Goal: Task Accomplishment & Management: Manage account settings

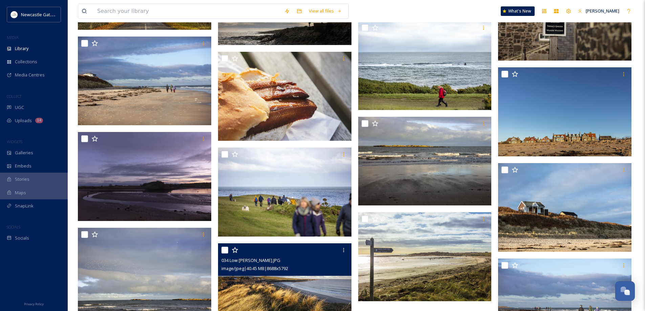
scroll to position [1546, 0]
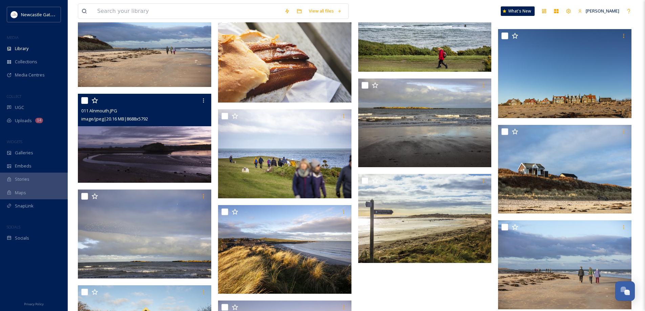
click at [152, 151] on img at bounding box center [144, 138] width 133 height 89
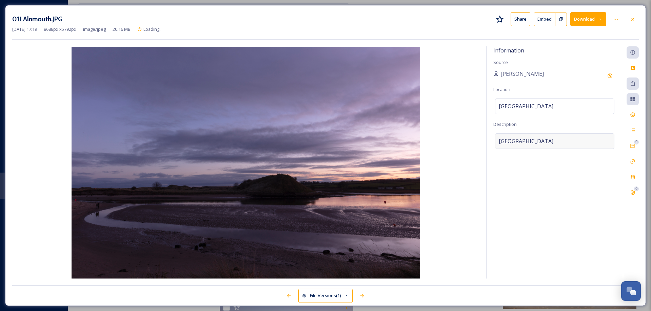
click at [536, 141] on span "[GEOGRAPHIC_DATA]" at bounding box center [525, 141] width 55 height 8
click at [538, 140] on textarea "[GEOGRAPHIC_DATA]" at bounding box center [554, 161] width 123 height 56
drag, startPoint x: 539, startPoint y: 140, endPoint x: 462, endPoint y: 145, distance: 77.1
click at [462, 145] on div "Information Source [PERSON_NAME] Location [GEOGRAPHIC_DATA] Description [GEOGRA…" at bounding box center [325, 162] width 626 height 232
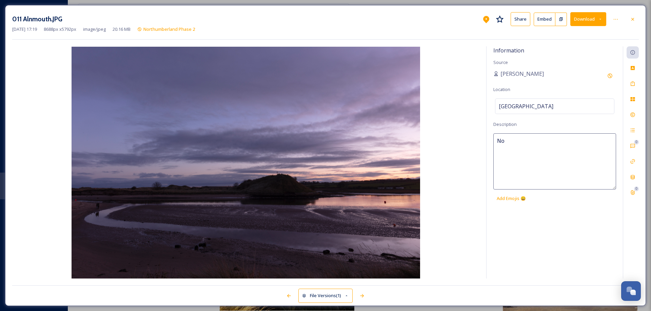
type textarea "N"
type textarea "[GEOGRAPHIC_DATA] at dusk"
click at [633, 85] on icon at bounding box center [632, 83] width 5 height 5
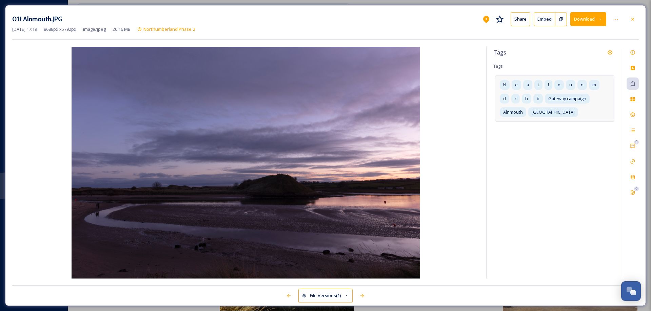
click at [536, 97] on div "b" at bounding box center [537, 99] width 9 height 10
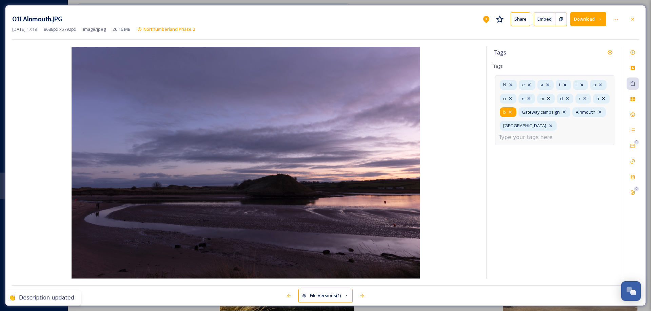
click at [513, 111] on icon at bounding box center [509, 111] width 5 height 5
click at [600, 101] on icon at bounding box center [602, 98] width 5 height 5
drag, startPoint x: 585, startPoint y: 99, endPoint x: 582, endPoint y: 98, distance: 3.7
click at [585, 98] on icon at bounding box center [584, 98] width 5 height 5
click at [568, 99] on icon at bounding box center [566, 98] width 5 height 5
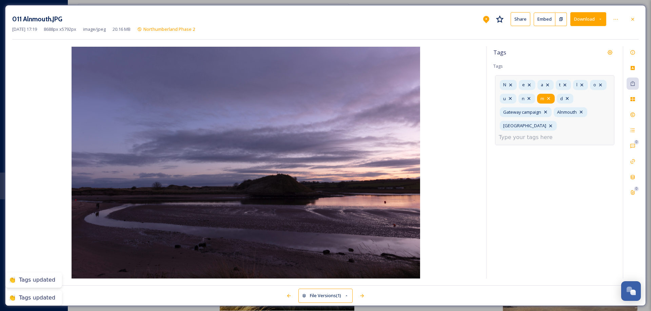
click at [550, 98] on icon at bounding box center [547, 98] width 5 height 5
click at [530, 97] on icon at bounding box center [528, 98] width 3 height 3
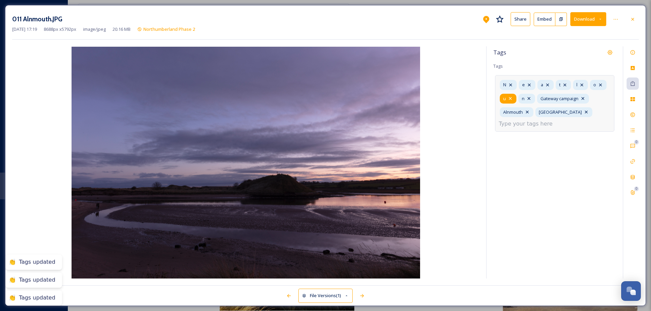
click at [508, 97] on icon at bounding box center [509, 98] width 5 height 5
click at [600, 84] on icon at bounding box center [599, 84] width 5 height 5
click at [582, 83] on icon at bounding box center [581, 84] width 5 height 5
click at [564, 84] on icon at bounding box center [564, 84] width 5 height 5
drag, startPoint x: 548, startPoint y: 84, endPoint x: 540, endPoint y: 85, distance: 7.5
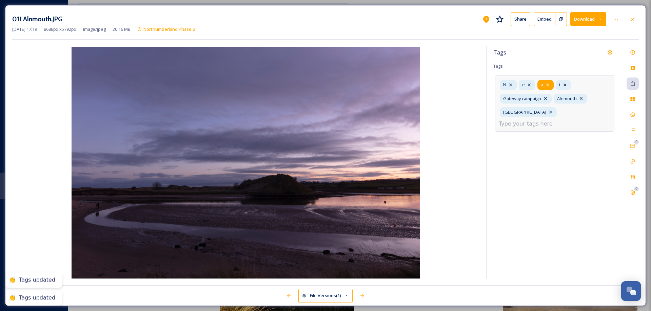
click at [548, 84] on icon at bounding box center [546, 84] width 5 height 5
click at [529, 84] on icon at bounding box center [529, 85] width 3 height 3
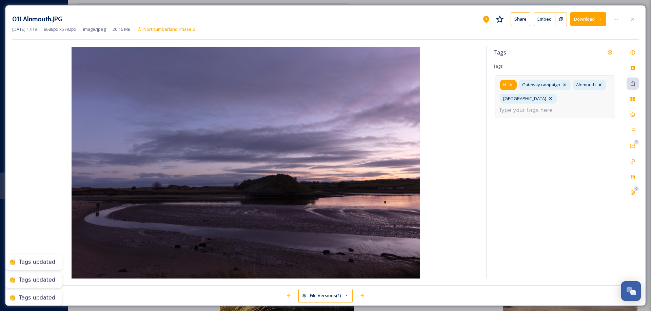
click at [510, 84] on icon at bounding box center [510, 84] width 5 height 5
click at [563, 106] on input at bounding box center [532, 110] width 68 height 8
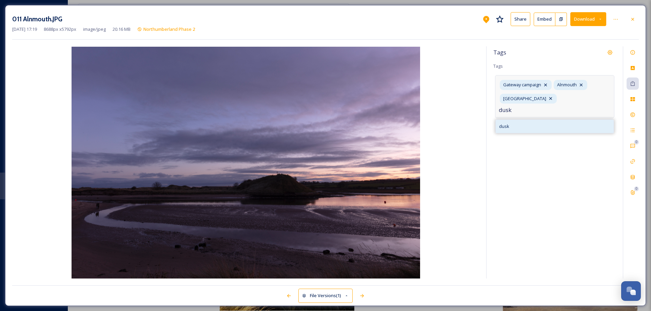
type input "dusk"
click at [505, 123] on span "dusk" at bounding box center [504, 126] width 10 height 6
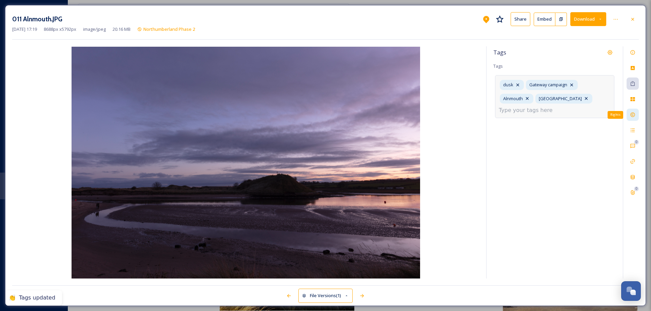
click at [631, 116] on icon at bounding box center [632, 115] width 4 height 4
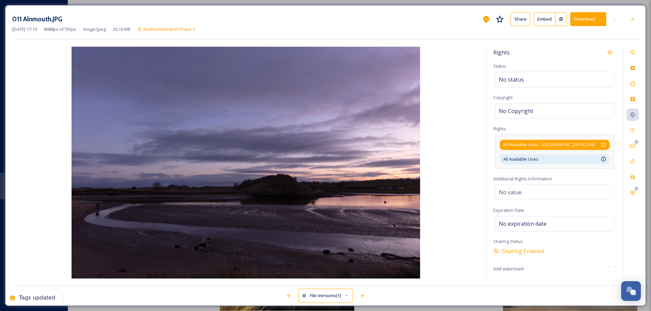
click at [599, 146] on div "All Available Uses - [GEOGRAPHIC_DATA] Only Available for unlimited use by thir…" at bounding box center [554, 145] width 103 height 6
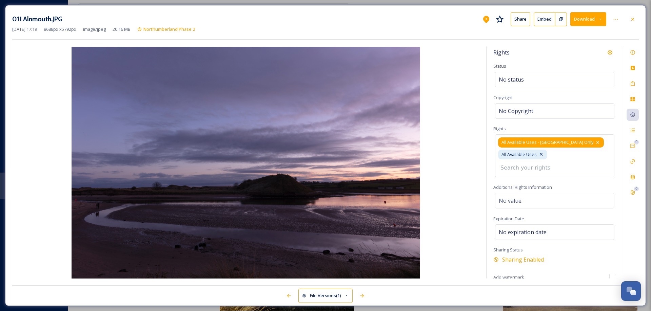
click at [595, 142] on icon at bounding box center [597, 142] width 5 height 5
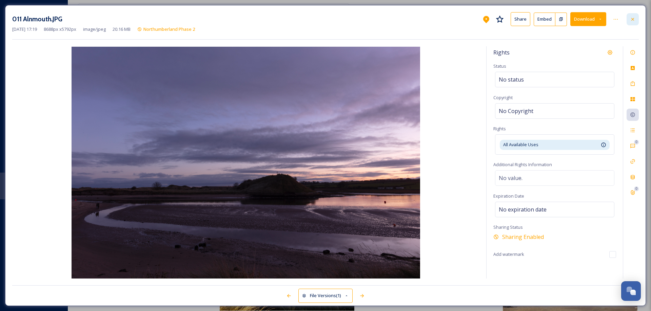
click at [632, 20] on icon at bounding box center [632, 19] width 5 height 5
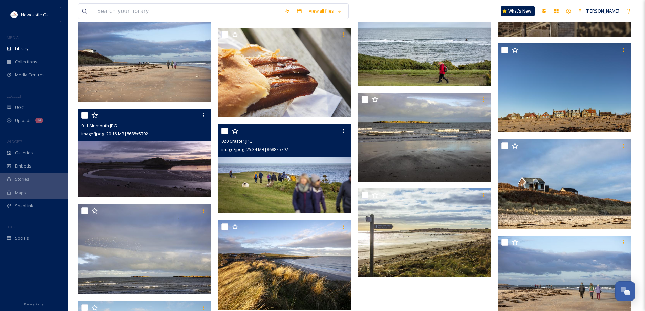
click at [313, 187] on img at bounding box center [284, 168] width 133 height 89
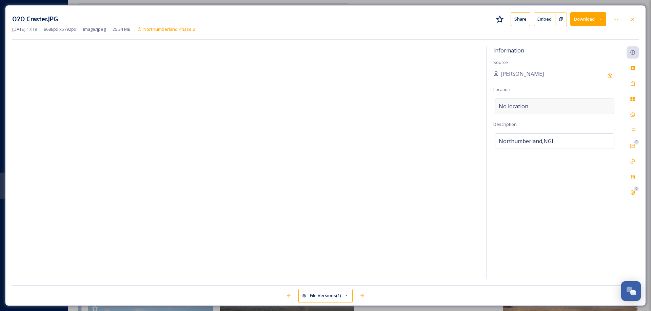
click at [511, 106] on span "No location" at bounding box center [512, 106] width 29 height 8
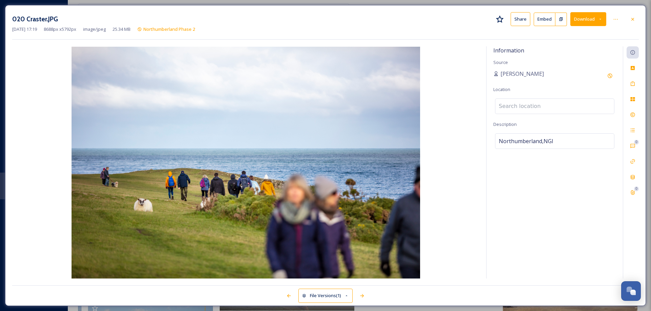
click at [515, 103] on input at bounding box center [554, 106] width 119 height 15
type input "Craster"
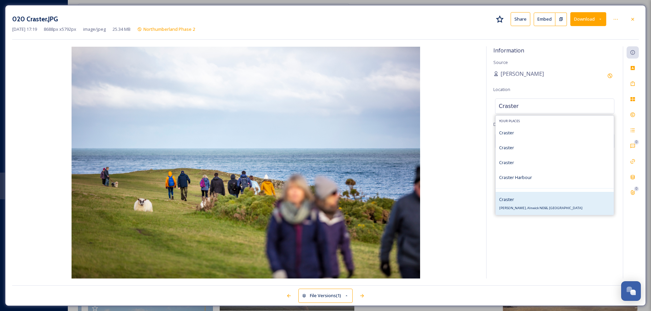
click at [529, 203] on div "Craster Craster, Alnwick NE66, [GEOGRAPHIC_DATA]" at bounding box center [540, 203] width 83 height 16
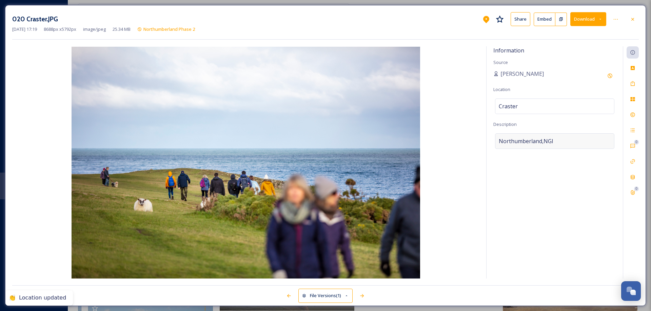
click at [559, 140] on div "Northumberland,NGI" at bounding box center [554, 141] width 119 height 16
click at [559, 140] on textarea "Northumberland,NGI" at bounding box center [554, 161] width 123 height 56
drag, startPoint x: 532, startPoint y: 144, endPoint x: 515, endPoint y: 141, distance: 16.9
click at [515, 141] on textarea "Craster beach" at bounding box center [554, 161] width 123 height 56
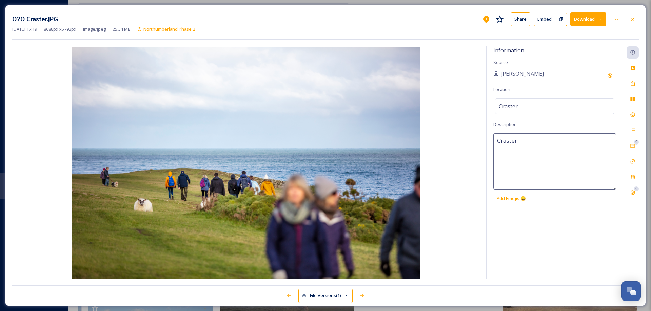
type textarea "Craster"
click at [632, 83] on icon at bounding box center [632, 83] width 5 height 5
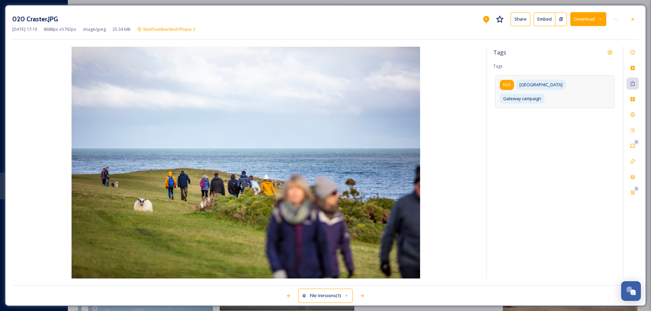
click at [508, 84] on span "NGI" at bounding box center [506, 85] width 7 height 6
click at [517, 83] on icon at bounding box center [514, 84] width 5 height 5
click at [525, 106] on input at bounding box center [532, 110] width 68 height 8
type input "Craster"
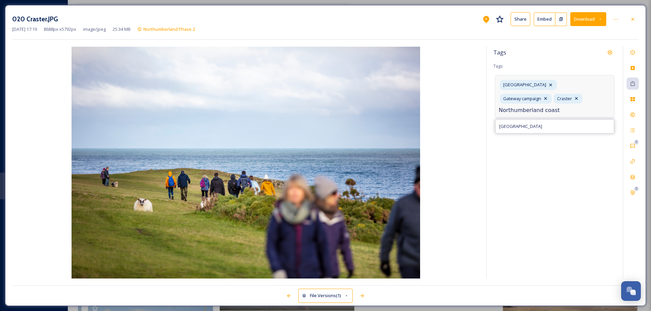
type input "Northumberland coast"
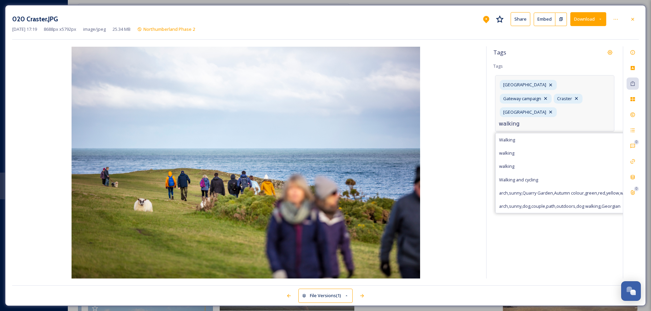
type input "walking"
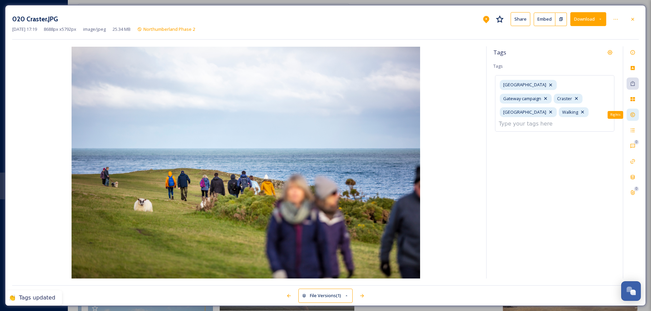
click at [631, 115] on icon at bounding box center [632, 115] width 4 height 4
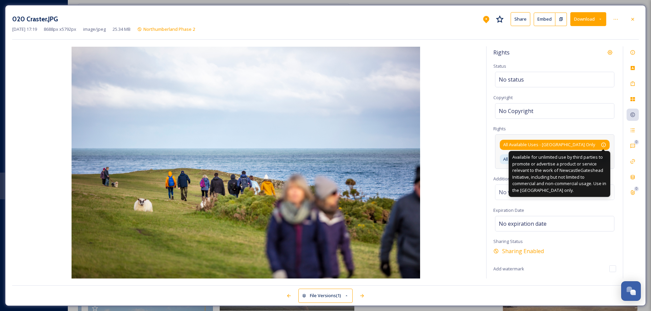
click at [601, 144] on icon at bounding box center [603, 145] width 4 height 4
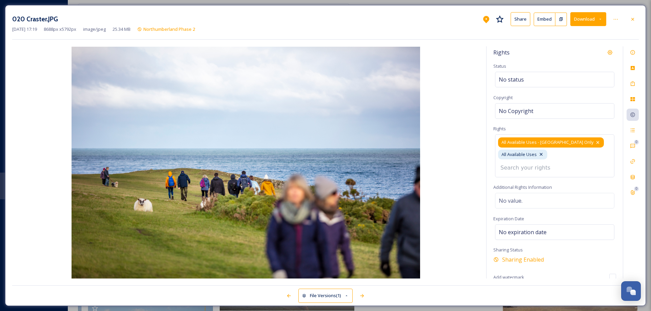
click at [595, 142] on icon at bounding box center [597, 142] width 5 height 5
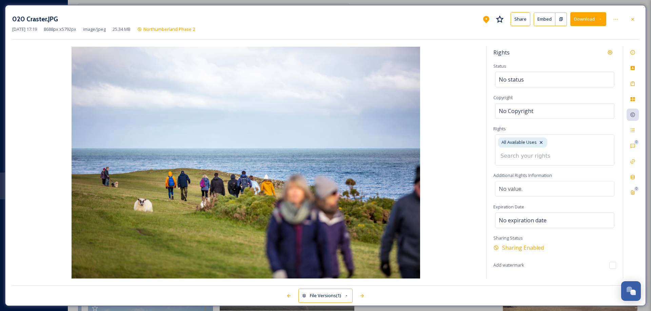
click at [630, 20] on icon at bounding box center [632, 19] width 5 height 5
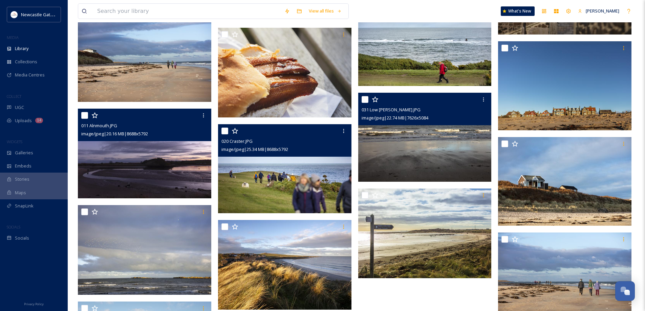
click at [426, 159] on img at bounding box center [424, 137] width 133 height 89
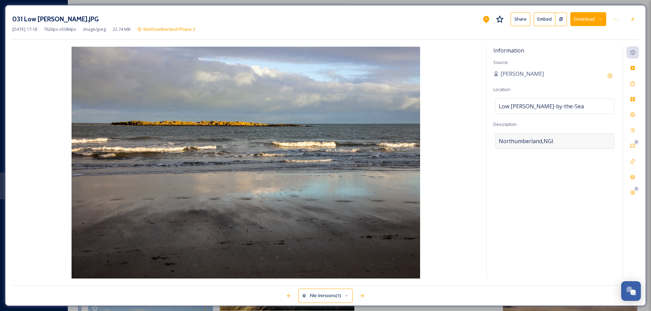
click at [560, 141] on div "Northumberland,NGI" at bounding box center [554, 141] width 119 height 16
drag, startPoint x: 560, startPoint y: 141, endPoint x: 493, endPoint y: 148, distance: 66.8
click at [493, 148] on textarea "Northumberland,NGI" at bounding box center [554, 161] width 123 height 56
drag, startPoint x: 633, startPoint y: 83, endPoint x: 629, endPoint y: 85, distance: 4.6
click at [633, 84] on icon at bounding box center [632, 83] width 5 height 5
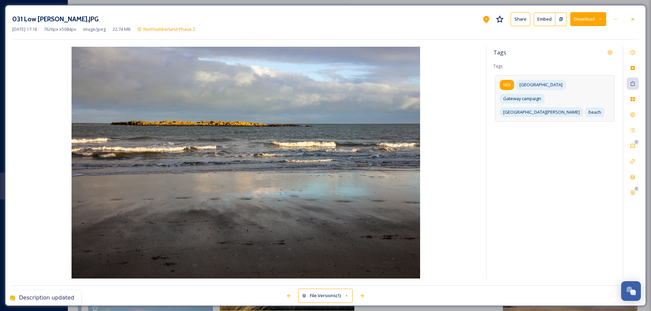
click at [506, 85] on span "NGI" at bounding box center [506, 85] width 7 height 6
click at [515, 85] on icon at bounding box center [514, 85] width 3 height 3
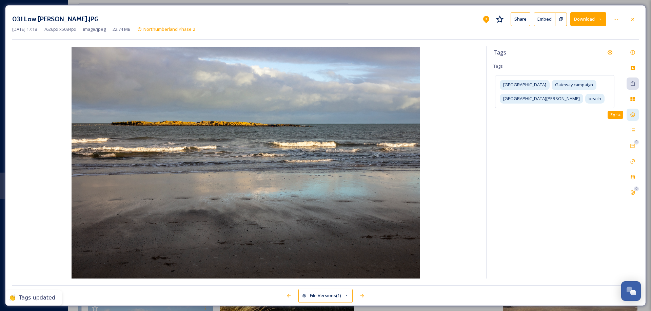
click at [630, 115] on icon at bounding box center [632, 115] width 4 height 4
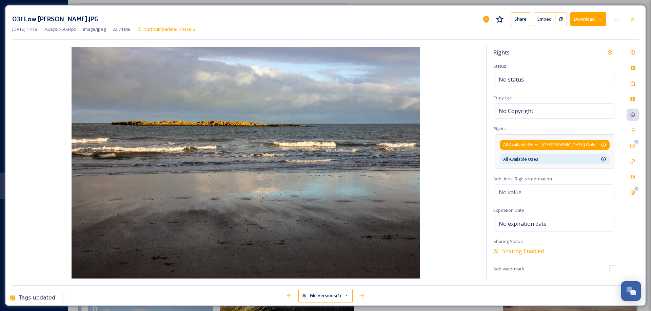
click at [591, 145] on div "All Available Uses - [GEOGRAPHIC_DATA] Only Available for unlimited use by thir…" at bounding box center [554, 145] width 103 height 6
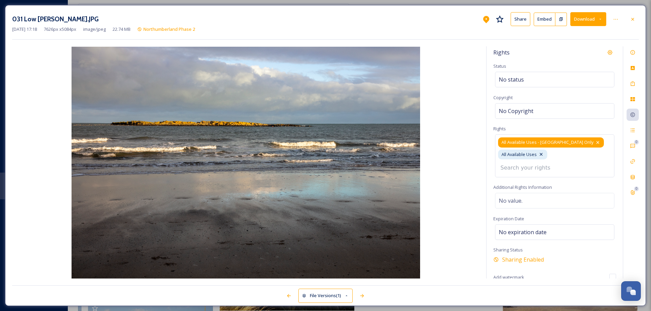
click at [595, 143] on icon at bounding box center [597, 142] width 5 height 5
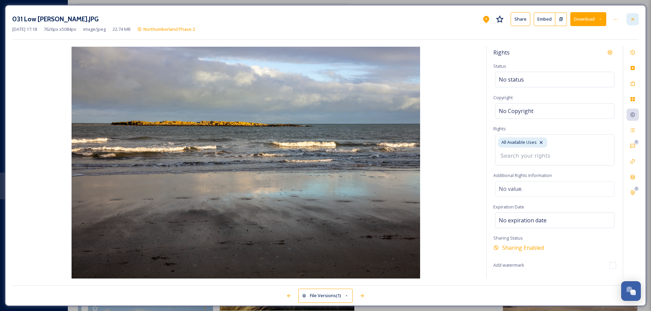
click at [635, 20] on icon at bounding box center [632, 19] width 5 height 5
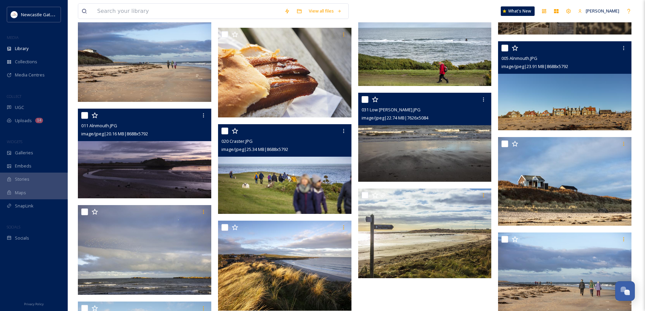
click at [565, 108] on img at bounding box center [564, 85] width 133 height 89
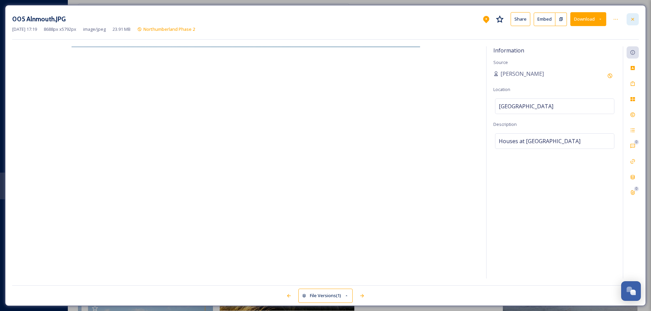
click at [632, 16] on div at bounding box center [632, 19] width 12 height 12
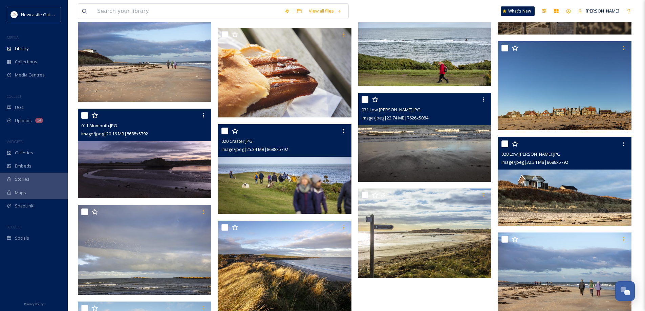
click at [550, 177] on img at bounding box center [564, 181] width 133 height 89
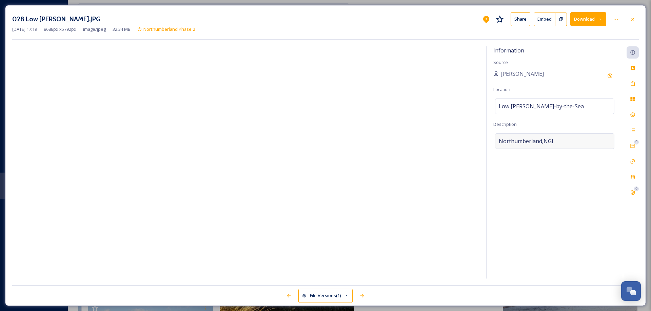
click at [555, 138] on div "Northumberland,NGI" at bounding box center [554, 141] width 119 height 16
click at [555, 138] on textarea "Northumberland,NGI" at bounding box center [554, 161] width 123 height 56
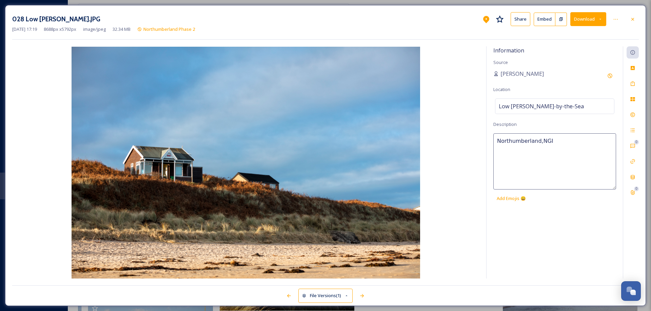
click at [555, 138] on textarea "Northumberland,NGI" at bounding box center [554, 161] width 123 height 56
type textarea "Chalets above [PERSON_NAME] by the Sea"
click at [631, 83] on icon at bounding box center [632, 83] width 4 height 5
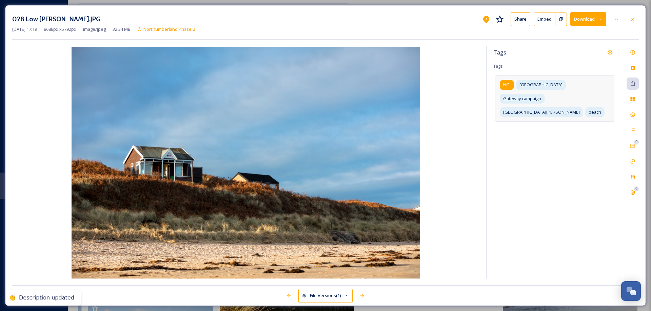
click at [506, 86] on span "NGI" at bounding box center [506, 85] width 7 height 6
click at [515, 84] on icon at bounding box center [514, 84] width 5 height 5
click at [527, 122] on input at bounding box center [561, 126] width 68 height 8
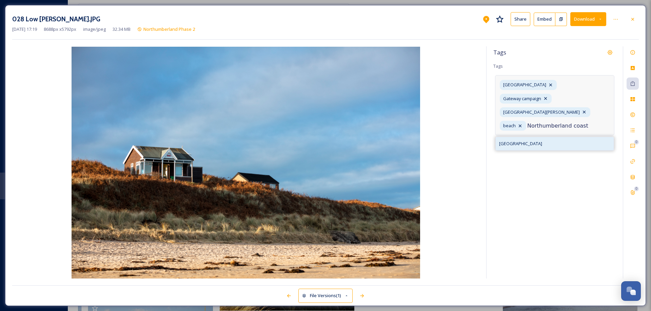
type input "Northumberland coast"
click at [529, 137] on div "[GEOGRAPHIC_DATA]" at bounding box center [554, 143] width 118 height 13
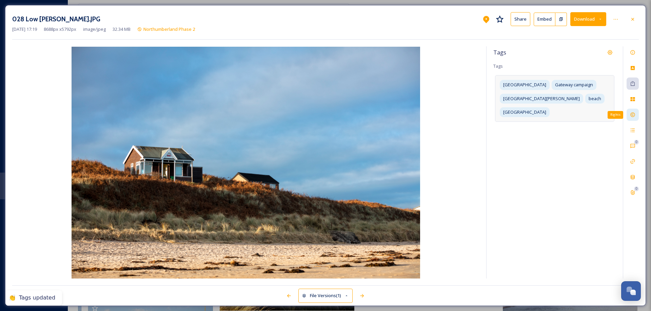
click at [632, 113] on icon at bounding box center [632, 114] width 5 height 5
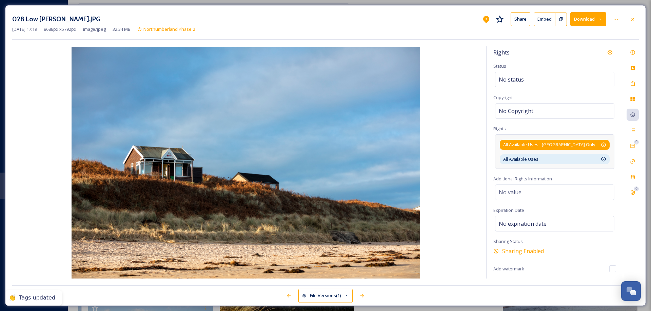
click at [600, 145] on div "All Available Uses - [GEOGRAPHIC_DATA] Only Available for unlimited use by thir…" at bounding box center [554, 145] width 103 height 6
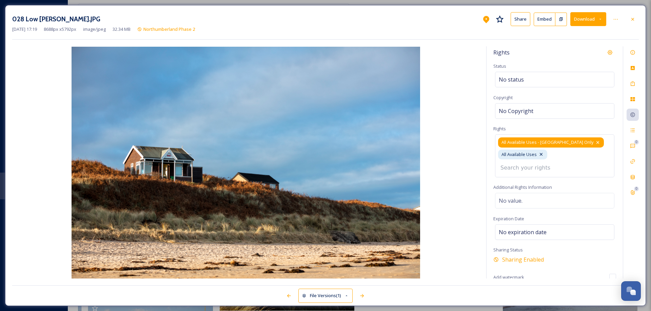
click at [595, 142] on icon at bounding box center [597, 142] width 5 height 5
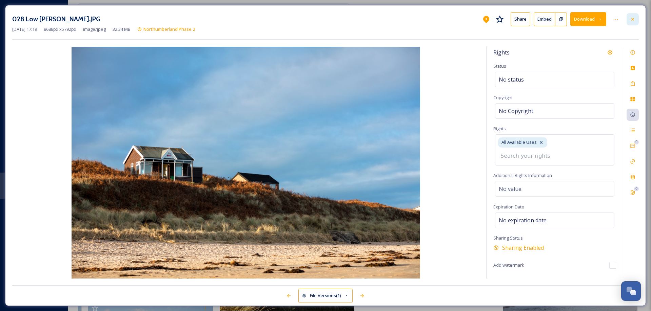
click at [632, 19] on icon at bounding box center [632, 19] width 3 height 3
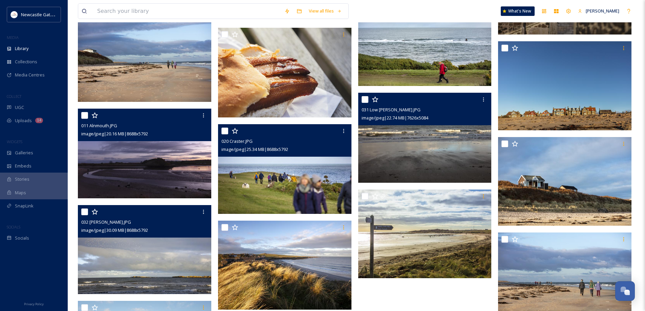
click at [138, 255] on img at bounding box center [144, 249] width 133 height 89
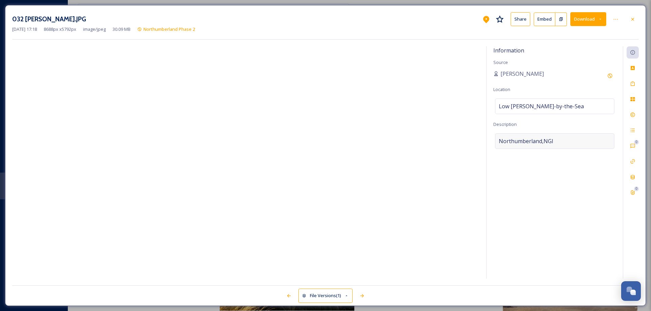
click at [558, 140] on div "Northumberland,NGI" at bounding box center [554, 141] width 119 height 16
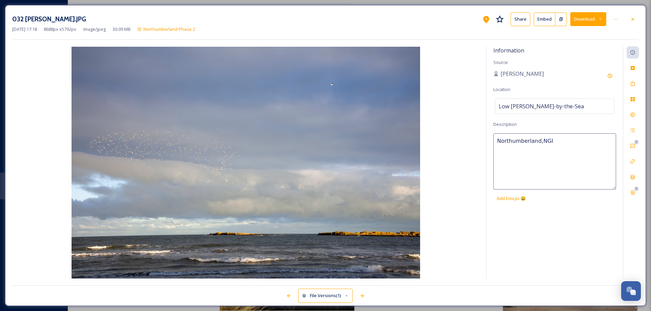
drag, startPoint x: 558, startPoint y: 140, endPoint x: 485, endPoint y: 143, distance: 72.9
click at [485, 143] on div "Information Source [PERSON_NAME] Location [GEOGRAPHIC_DATA][PERSON_NAME]-by-[GE…" at bounding box center [325, 162] width 626 height 232
type textarea "Bird on Northumberland coast"
click at [633, 85] on icon at bounding box center [632, 83] width 5 height 5
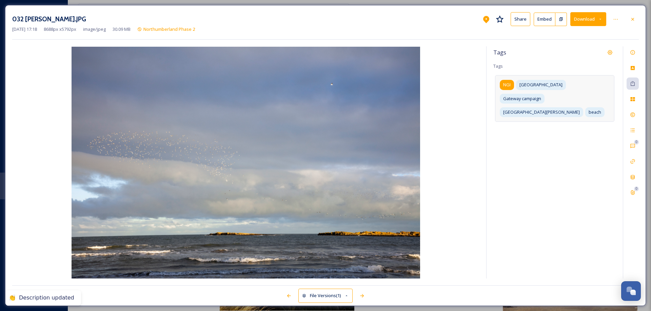
click at [507, 85] on span "NGI" at bounding box center [506, 85] width 7 height 6
click at [515, 84] on icon at bounding box center [514, 84] width 5 height 5
click at [534, 122] on input at bounding box center [561, 126] width 68 height 8
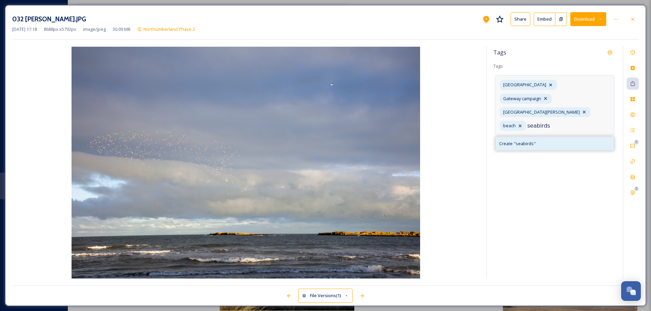
type input "seabirds"
click at [524, 141] on span "Create " seabirds "" at bounding box center [517, 144] width 37 height 6
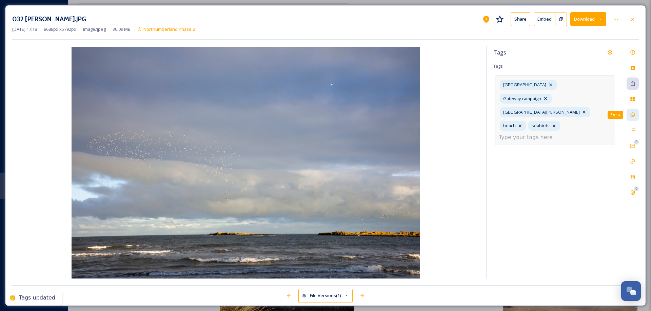
click at [634, 116] on icon at bounding box center [632, 114] width 5 height 5
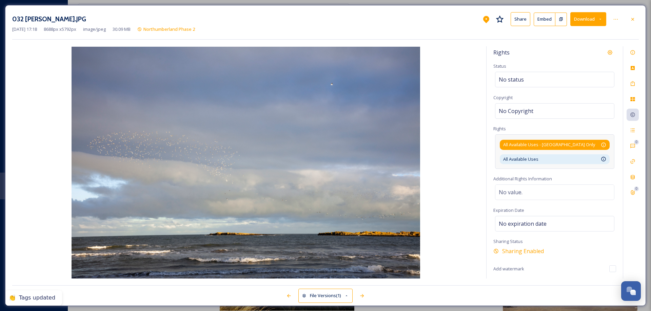
click at [583, 142] on div "All Available Uses - [GEOGRAPHIC_DATA] Only Available for unlimited use by thir…" at bounding box center [554, 145] width 103 height 6
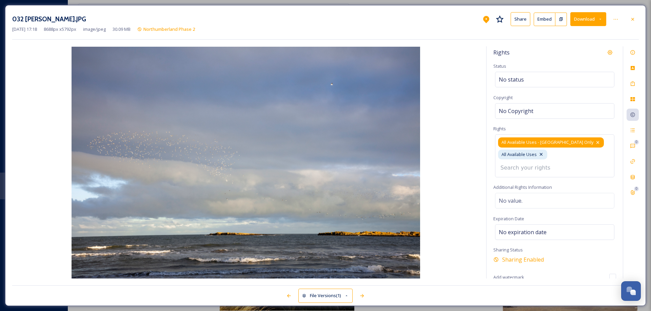
click at [595, 142] on icon at bounding box center [597, 142] width 5 height 5
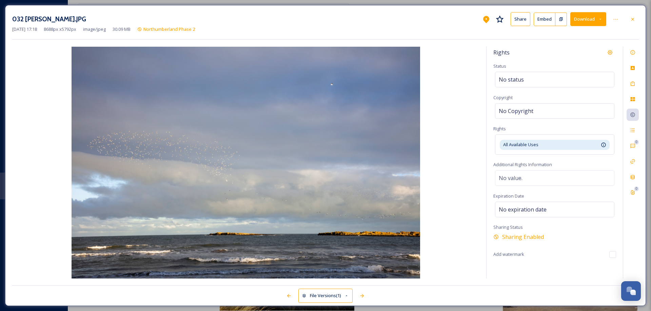
click at [634, 20] on div at bounding box center [632, 19] width 12 height 12
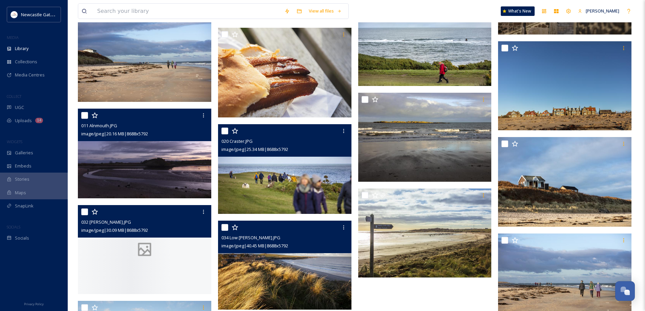
click at [301, 262] on img at bounding box center [284, 265] width 133 height 89
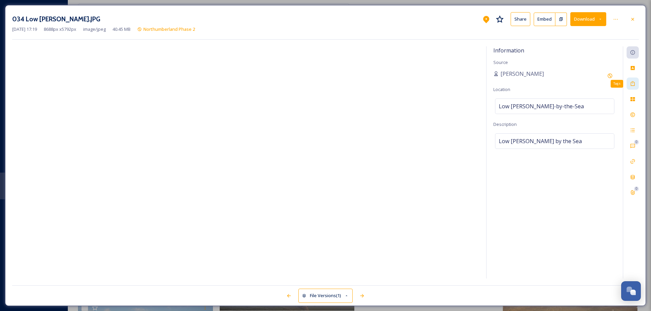
click at [633, 84] on icon at bounding box center [632, 83] width 5 height 5
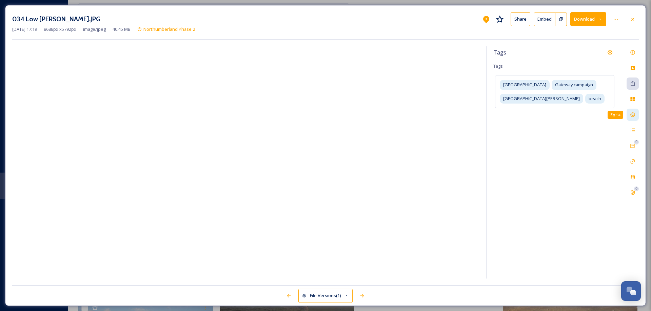
click at [632, 114] on icon at bounding box center [632, 114] width 5 height 5
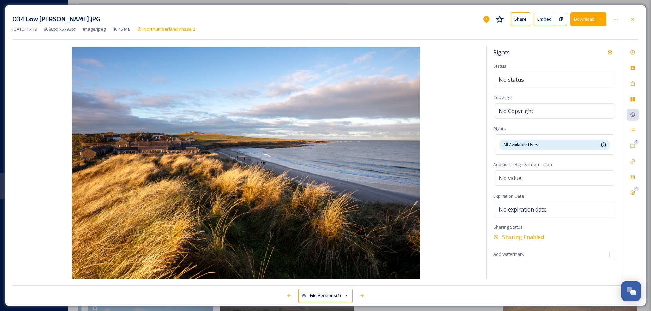
click at [634, 21] on icon at bounding box center [632, 19] width 5 height 5
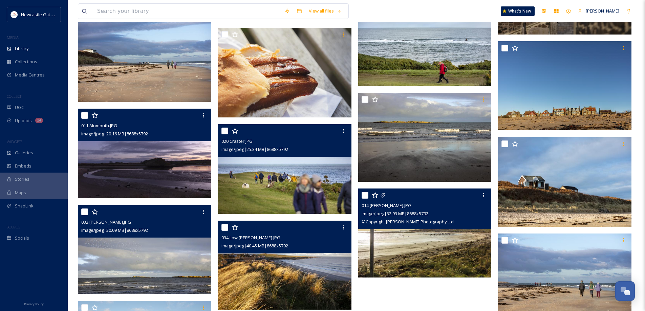
click at [406, 234] on img at bounding box center [424, 233] width 133 height 89
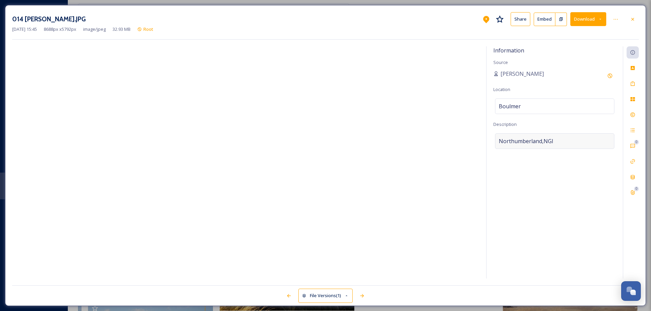
click at [571, 138] on div "Northumberland,NGI" at bounding box center [554, 141] width 119 height 16
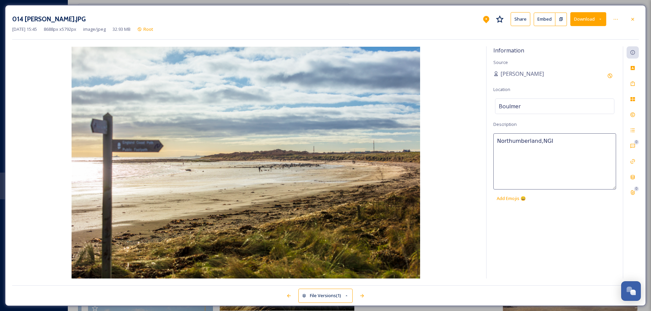
drag, startPoint x: 557, startPoint y: 142, endPoint x: 460, endPoint y: 143, distance: 96.6
click at [460, 143] on div "Information Source [PERSON_NAME] Location [GEOGRAPHIC_DATA] Description [GEOGRA…" at bounding box center [325, 162] width 626 height 232
click at [630, 83] on icon at bounding box center [632, 83] width 5 height 5
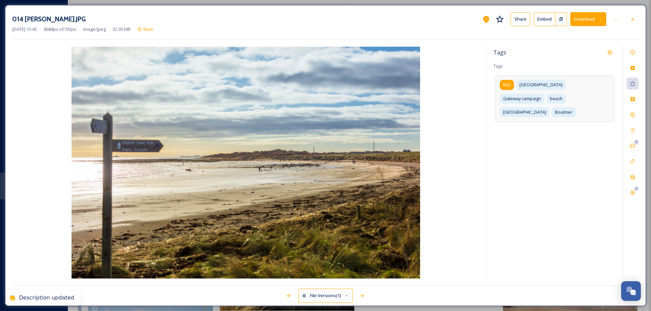
click at [506, 85] on span "NGI" at bounding box center [506, 85] width 7 height 6
click at [515, 83] on icon at bounding box center [514, 84] width 5 height 5
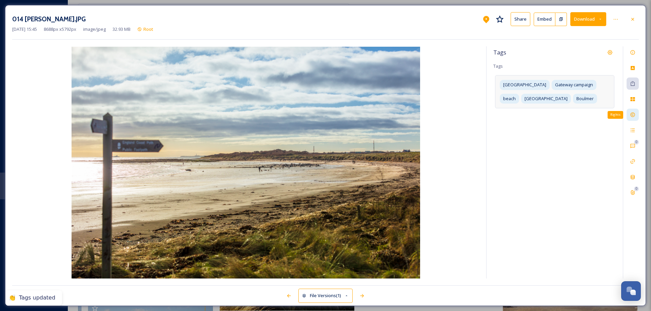
click at [633, 115] on icon at bounding box center [632, 114] width 5 height 5
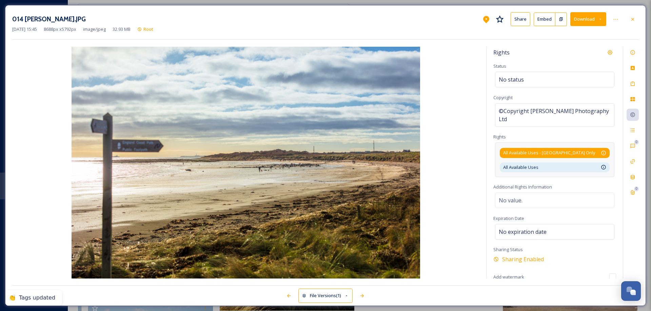
click at [594, 150] on div "All Available Uses - [GEOGRAPHIC_DATA] Only Available for unlimited use by thir…" at bounding box center [554, 153] width 103 height 6
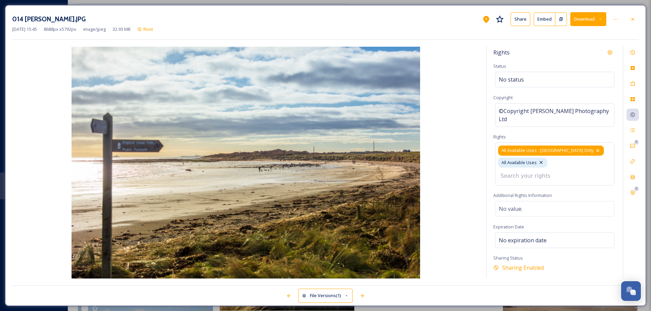
click at [595, 149] on icon at bounding box center [597, 150] width 5 height 5
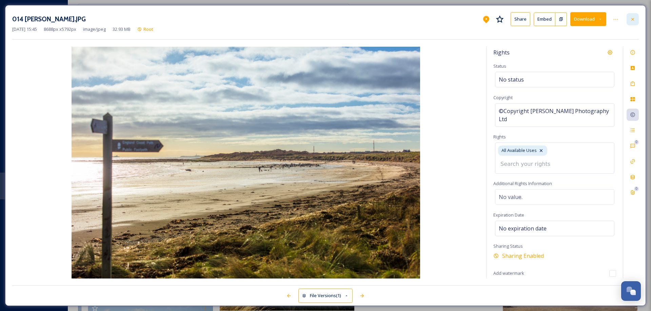
click at [632, 20] on icon at bounding box center [632, 19] width 5 height 5
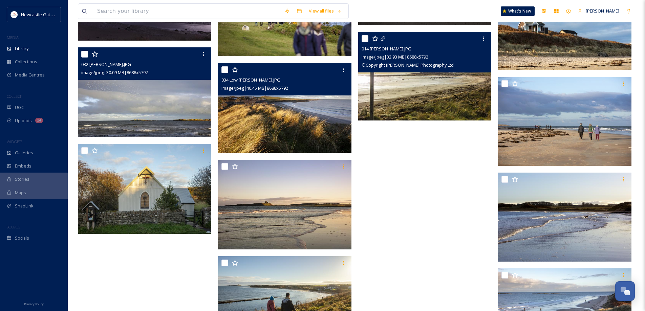
scroll to position [1716, 0]
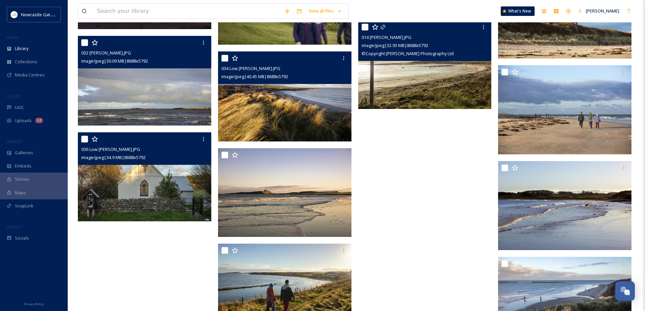
click at [152, 196] on img at bounding box center [144, 176] width 133 height 89
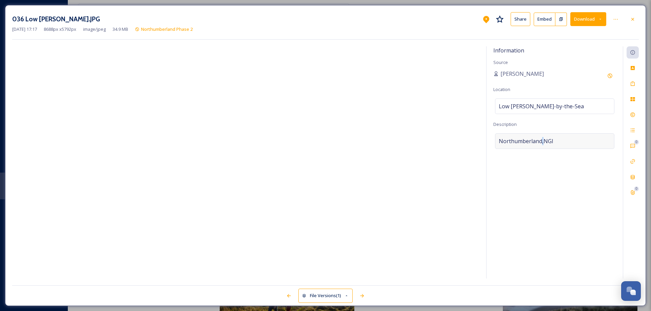
click at [542, 142] on span "Northumberland,NGI" at bounding box center [525, 141] width 55 height 8
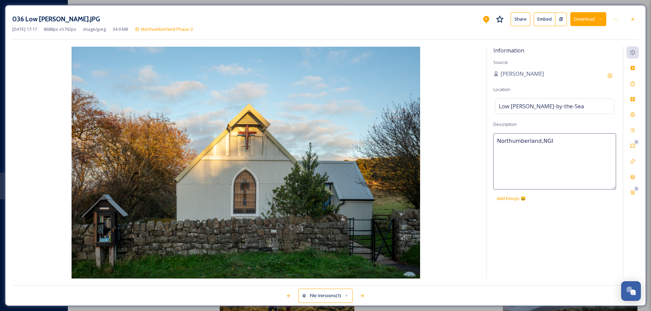
drag, startPoint x: 558, startPoint y: 141, endPoint x: 477, endPoint y: 145, distance: 81.1
click at [477, 145] on div "Information Source [PERSON_NAME] Location [GEOGRAPHIC_DATA][PERSON_NAME]-by-[GE…" at bounding box center [325, 162] width 626 height 232
type textarea "St Mary's CHurch, Low [PERSON_NAME] by the Sea"
click at [632, 83] on icon at bounding box center [632, 83] width 4 height 5
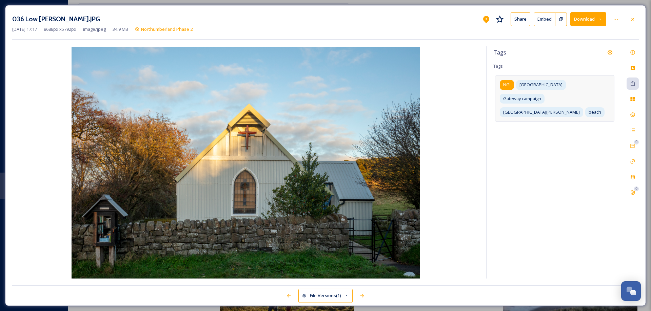
click at [507, 87] on span "NGI" at bounding box center [506, 85] width 7 height 6
click at [516, 83] on icon at bounding box center [514, 84] width 5 height 5
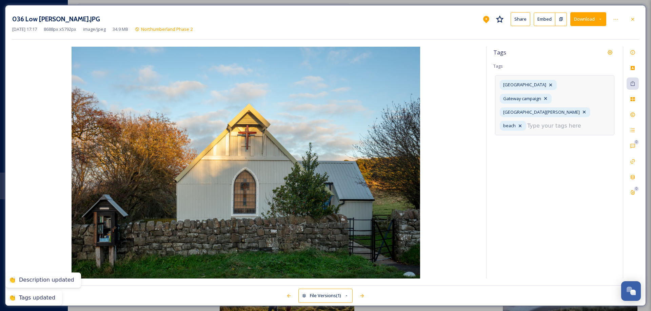
click at [539, 122] on input at bounding box center [561, 126] width 68 height 8
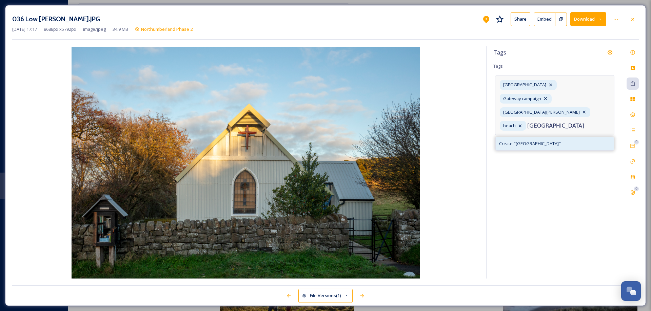
type input "[GEOGRAPHIC_DATA]"
click at [528, 141] on span "Create " [GEOGRAPHIC_DATA] "" at bounding box center [530, 144] width 62 height 6
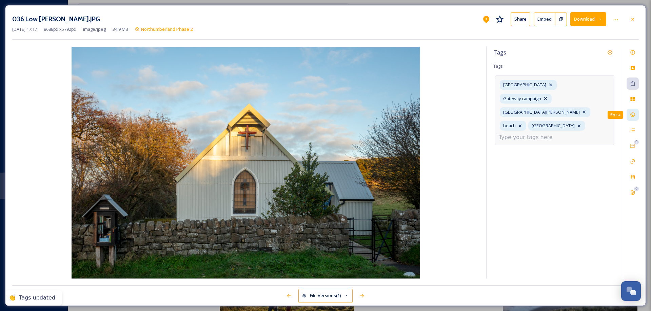
click at [634, 115] on icon at bounding box center [632, 114] width 5 height 5
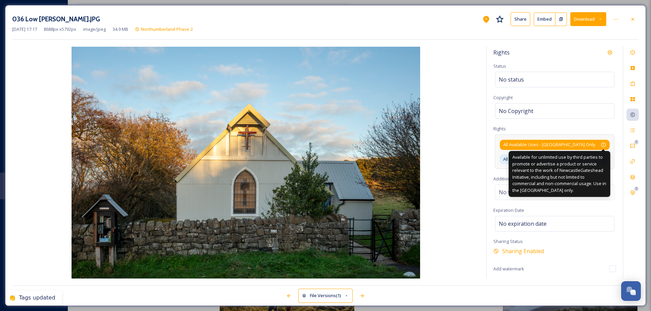
click at [603, 144] on icon at bounding box center [602, 144] width 5 height 5
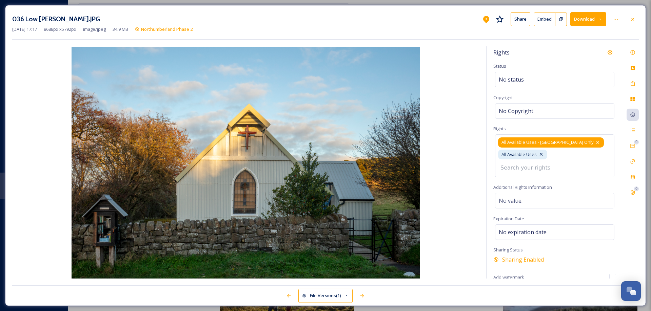
click at [596, 142] on icon at bounding box center [597, 142] width 3 height 3
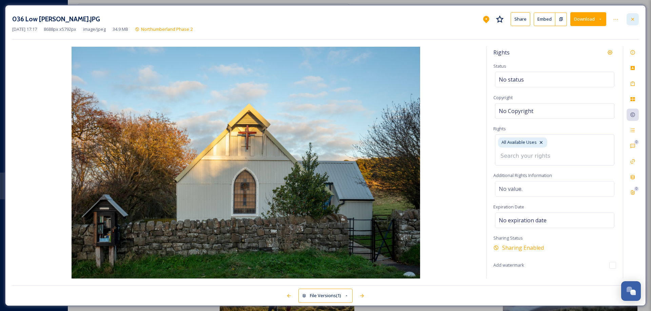
click at [633, 20] on icon at bounding box center [632, 19] width 3 height 3
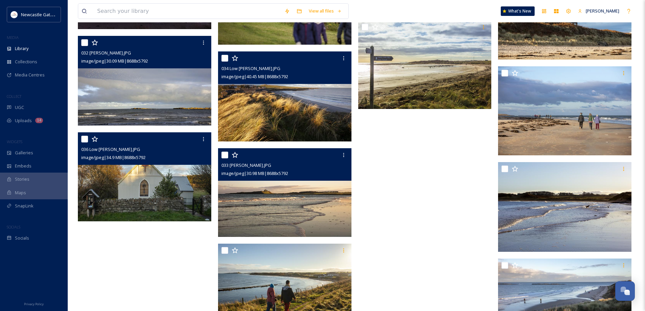
click at [284, 210] on img at bounding box center [284, 192] width 133 height 89
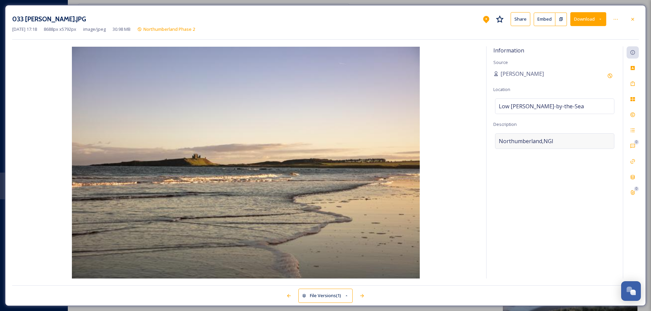
click at [558, 140] on div "Northumberland,NGI" at bounding box center [554, 141] width 119 height 16
click at [558, 140] on textarea "Northumberland,NGI" at bounding box center [554, 161] width 123 height 56
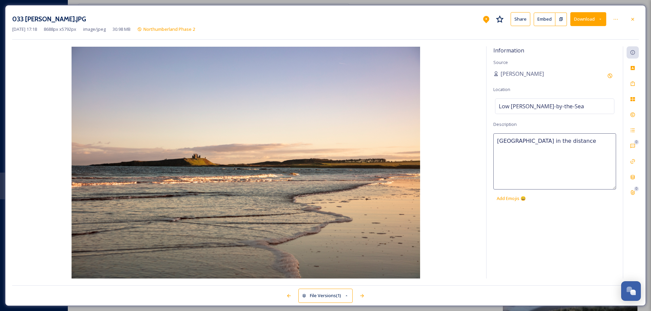
type textarea "[GEOGRAPHIC_DATA] in the distance"
click at [633, 81] on icon at bounding box center [632, 83] width 5 height 5
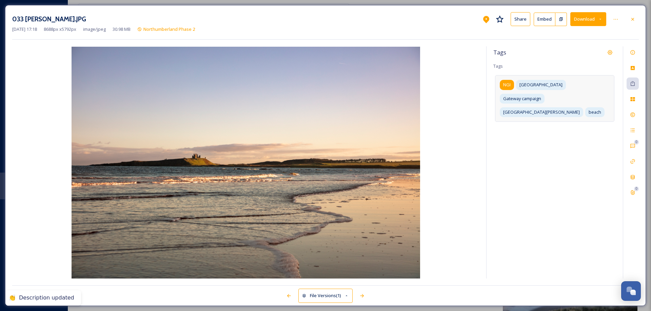
click at [500, 85] on div "NGI" at bounding box center [506, 85] width 14 height 10
click at [515, 85] on icon at bounding box center [514, 85] width 3 height 3
click at [533, 122] on input at bounding box center [561, 126] width 68 height 8
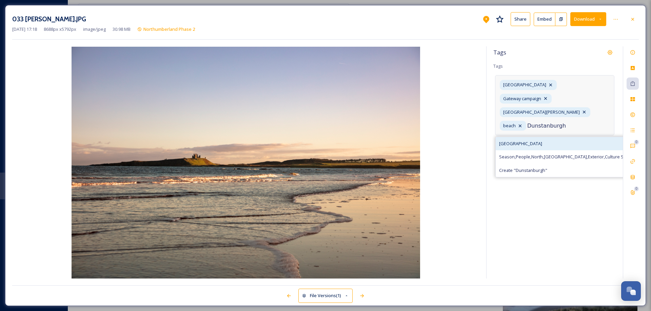
type input "Dunstanburgh"
click at [542, 137] on div "[GEOGRAPHIC_DATA]" at bounding box center [639, 143] width 289 height 13
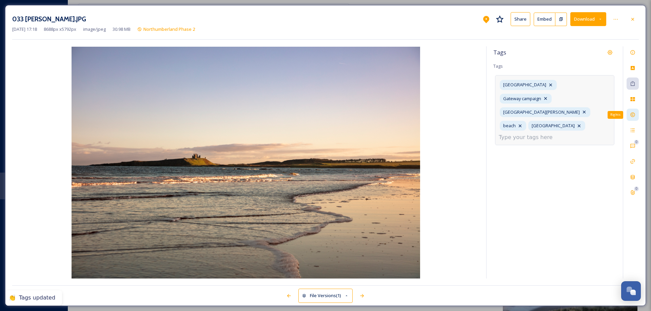
click at [629, 115] on div "Rights" at bounding box center [632, 115] width 12 height 12
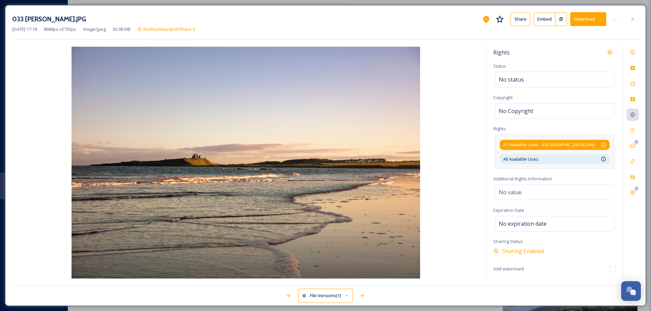
click at [599, 144] on div "All Available Uses - [GEOGRAPHIC_DATA] Only Available for unlimited use by thir…" at bounding box center [554, 145] width 103 height 6
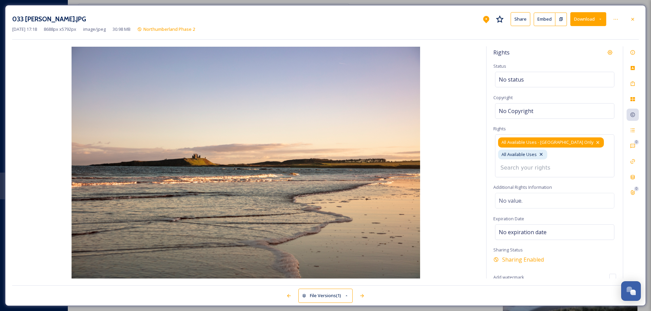
click at [595, 143] on icon at bounding box center [597, 142] width 5 height 5
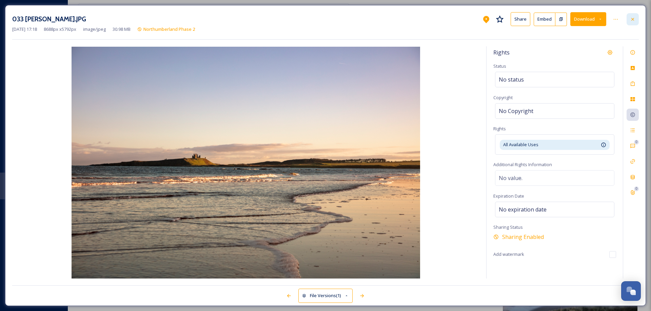
click at [635, 21] on div at bounding box center [632, 19] width 12 height 12
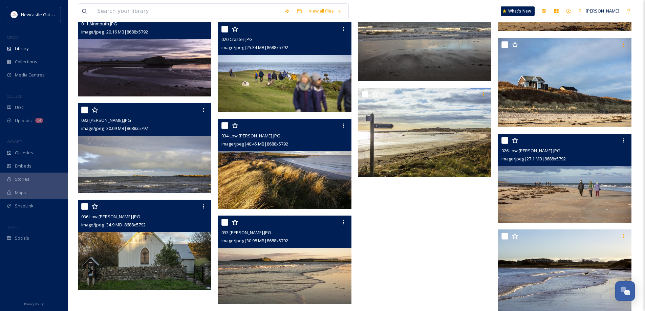
scroll to position [1648, 0]
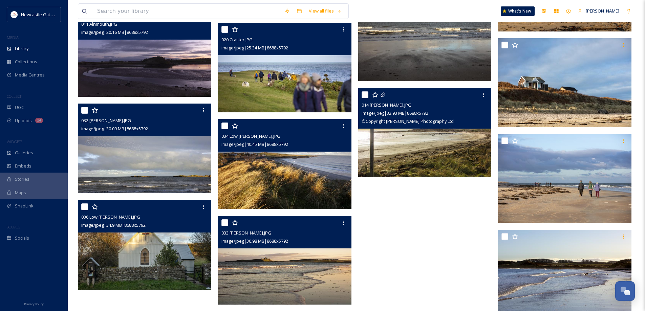
click at [457, 141] on img at bounding box center [424, 132] width 133 height 89
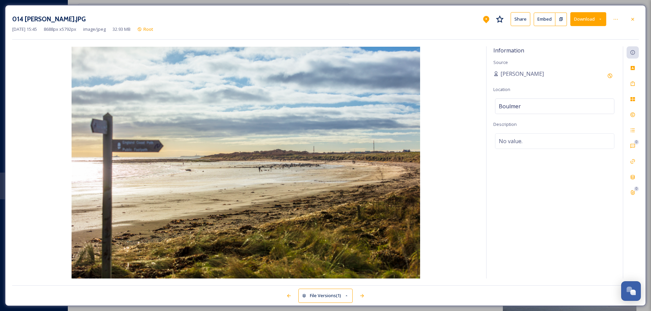
drag, startPoint x: 631, startPoint y: 17, endPoint x: 629, endPoint y: 23, distance: 7.2
click at [631, 17] on icon at bounding box center [632, 19] width 5 height 5
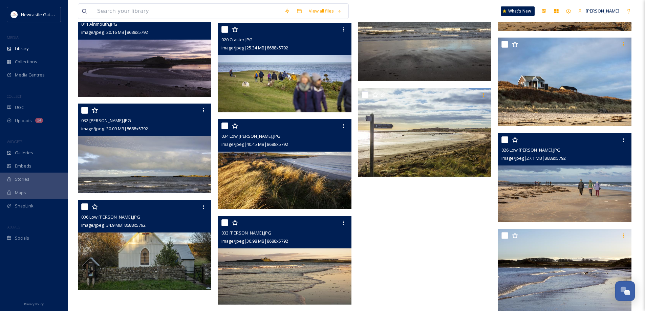
click at [557, 179] on img at bounding box center [564, 177] width 133 height 89
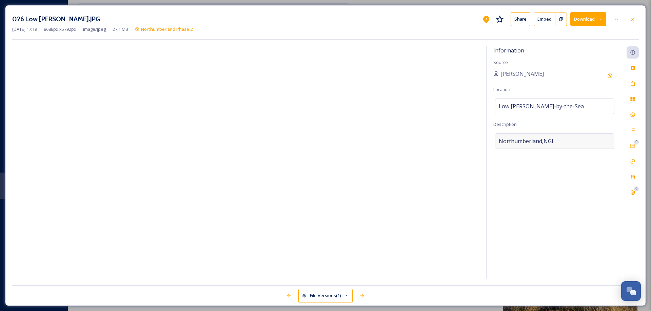
click at [558, 140] on div "Northumberland,NGI" at bounding box center [554, 141] width 119 height 16
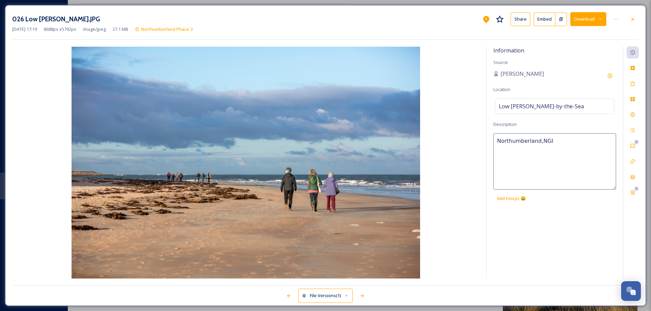
click at [558, 140] on textarea "Northumberland,NGI" at bounding box center [554, 161] width 123 height 56
type textarea "Beach walk"
click at [630, 84] on icon at bounding box center [632, 83] width 5 height 5
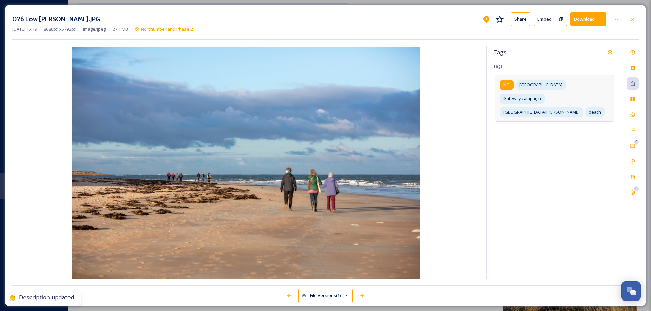
click at [504, 84] on span "NGI" at bounding box center [506, 85] width 7 height 6
click at [515, 84] on icon at bounding box center [514, 84] width 5 height 5
click at [545, 122] on input at bounding box center [561, 126] width 68 height 8
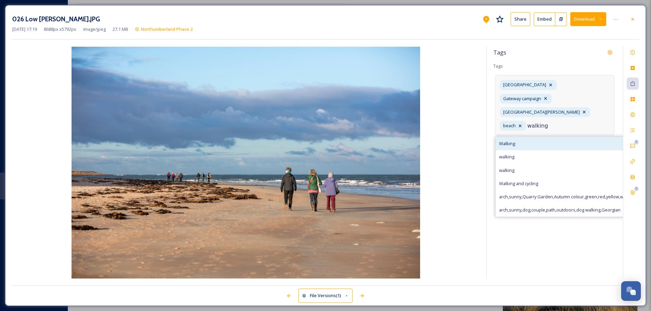
type input "walking"
click at [515, 137] on div "Walking" at bounding box center [603, 143] width 217 height 13
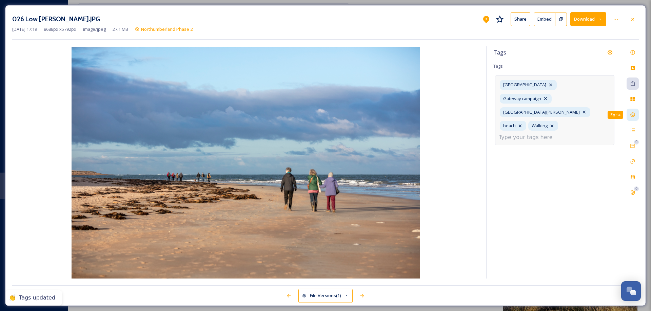
click at [631, 114] on icon at bounding box center [632, 114] width 5 height 5
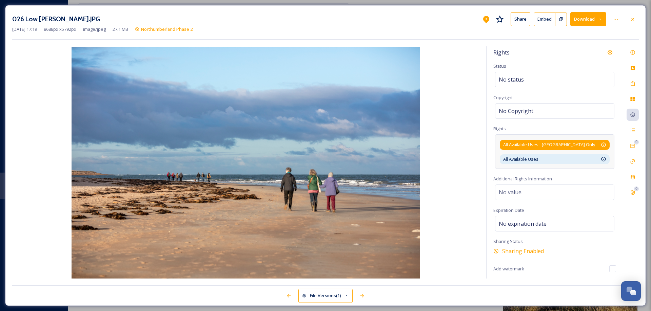
click at [579, 144] on div "All Available Uses - [GEOGRAPHIC_DATA] Only Available for unlimited use by thir…" at bounding box center [554, 145] width 103 height 6
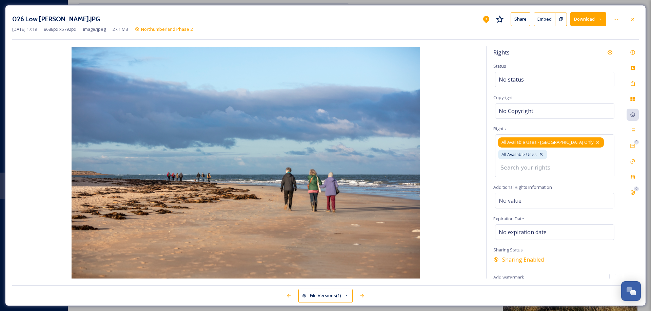
click at [596, 143] on icon at bounding box center [597, 142] width 3 height 3
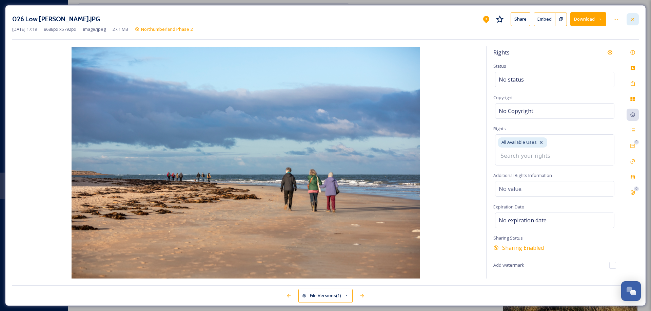
click at [632, 18] on icon at bounding box center [632, 19] width 5 height 5
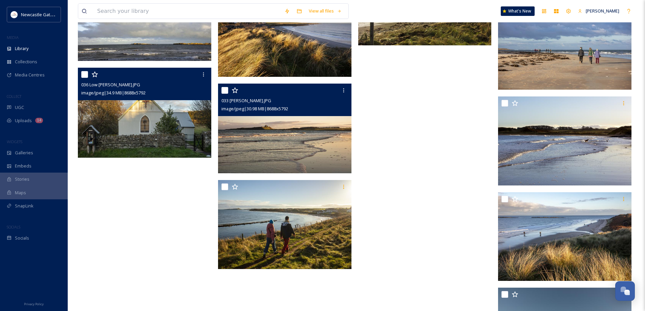
scroll to position [1783, 0]
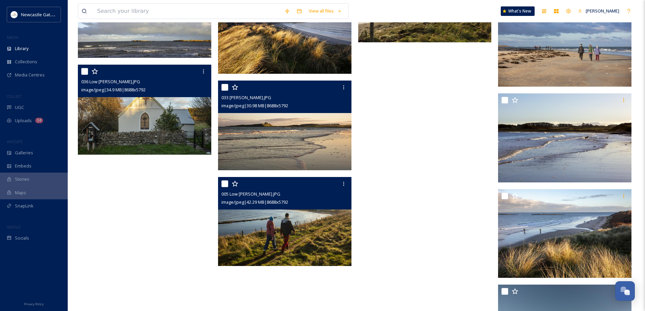
click at [316, 243] on img at bounding box center [284, 221] width 133 height 89
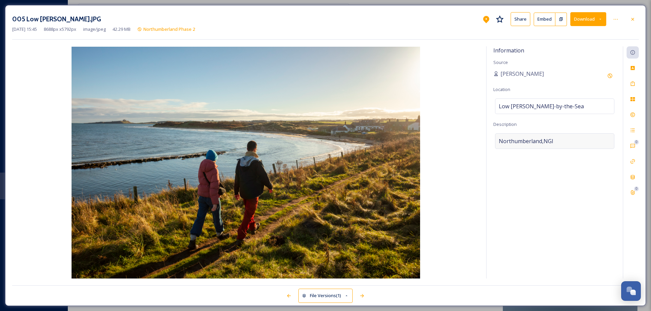
click at [560, 139] on div "Northumberland,NGI" at bounding box center [554, 141] width 119 height 16
click at [560, 139] on textarea "Northumberland,NGI" at bounding box center [554, 161] width 123 height 56
type textarea "Walking at [GEOGRAPHIC_DATA][PERSON_NAME] by the Sea"
click at [632, 82] on icon at bounding box center [632, 83] width 5 height 5
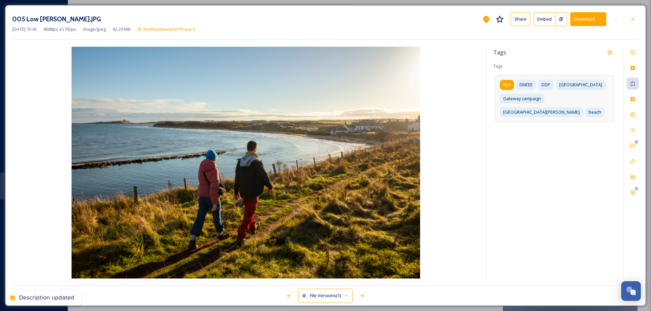
click at [505, 87] on span "NGI" at bounding box center [506, 85] width 7 height 6
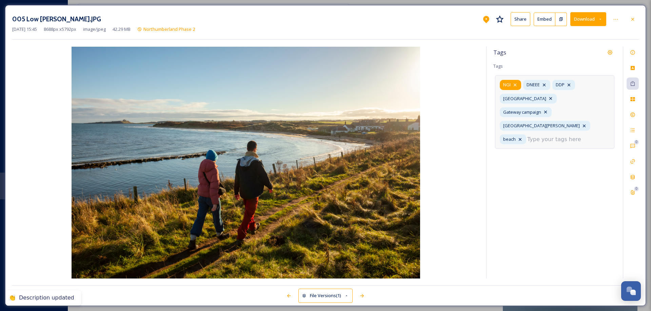
click at [517, 84] on icon at bounding box center [514, 84] width 5 height 5
click at [522, 84] on icon at bounding box center [520, 84] width 5 height 5
click at [517, 85] on icon at bounding box center [515, 84] width 5 height 5
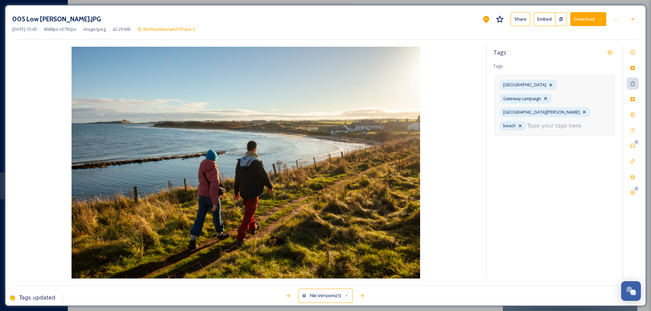
click at [547, 122] on input at bounding box center [561, 126] width 68 height 8
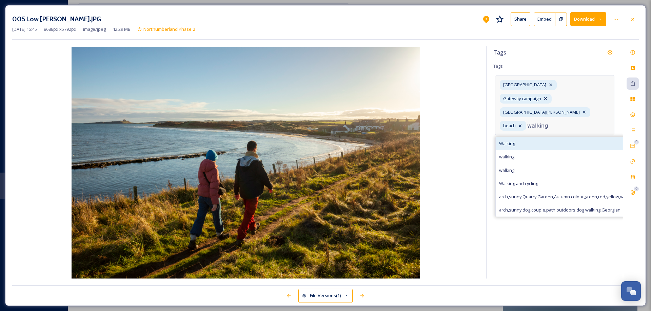
type input "walking"
click at [511, 141] on span "Walking" at bounding box center [507, 144] width 16 height 6
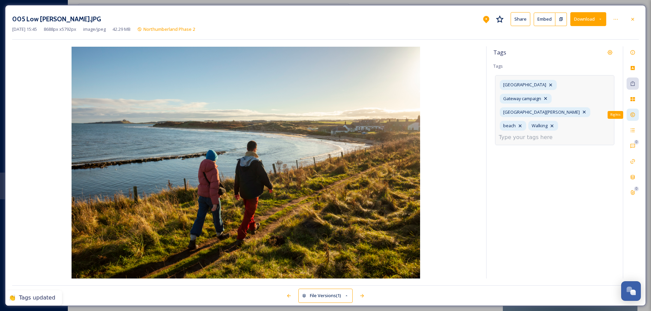
click at [633, 115] on icon at bounding box center [632, 114] width 5 height 5
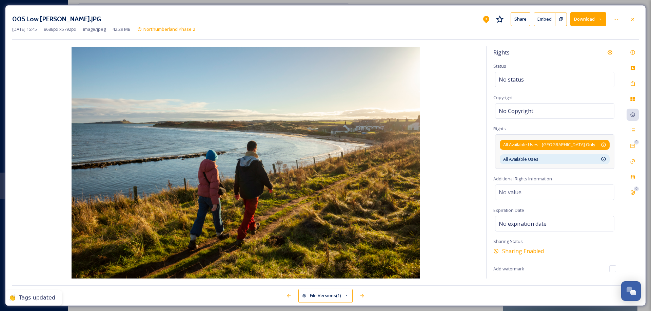
click at [595, 143] on div "All Available Uses - [GEOGRAPHIC_DATA] Only Available for unlimited use by thir…" at bounding box center [554, 145] width 103 height 6
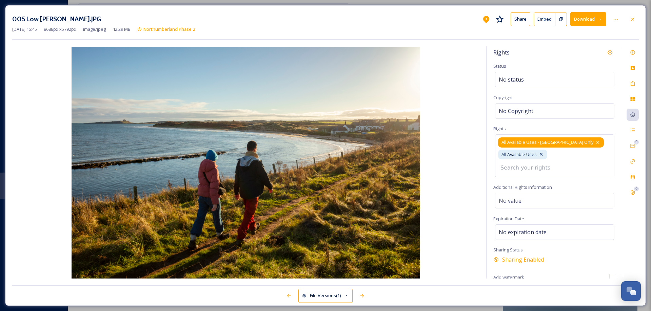
click at [595, 141] on icon at bounding box center [597, 142] width 5 height 5
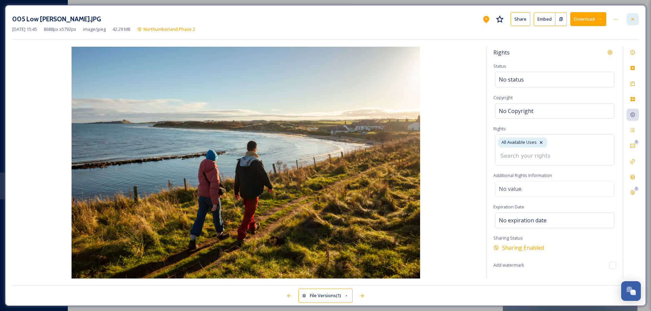
click at [632, 21] on icon at bounding box center [632, 19] width 5 height 5
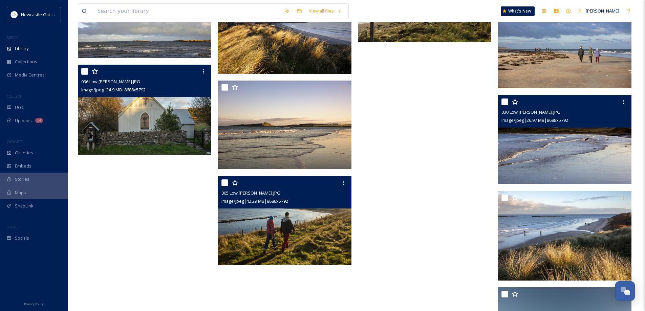
click at [535, 137] on img at bounding box center [564, 139] width 133 height 89
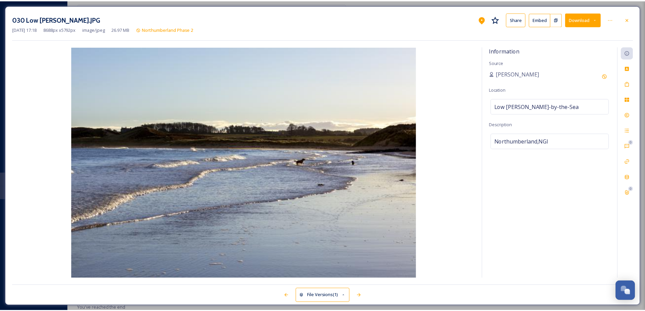
scroll to position [1767, 0]
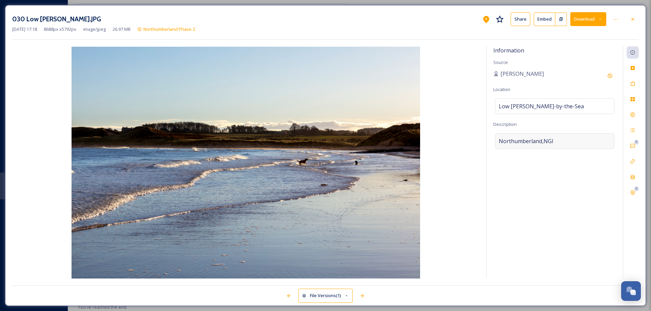
click at [553, 139] on div "Northumberland,NGI" at bounding box center [554, 141] width 119 height 16
click at [553, 139] on textarea "Northumberland,NGI" at bounding box center [554, 161] width 123 height 56
type textarea "Dogs playing in the sea"
click at [634, 83] on icon at bounding box center [632, 83] width 4 height 5
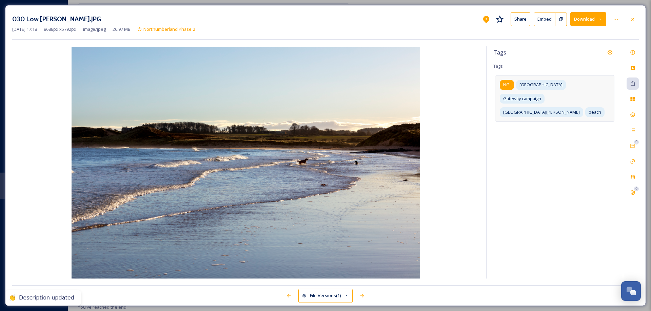
click at [507, 86] on span "NGI" at bounding box center [506, 85] width 7 height 6
click at [515, 84] on icon at bounding box center [514, 84] width 5 height 5
click at [538, 122] on input at bounding box center [561, 126] width 68 height 8
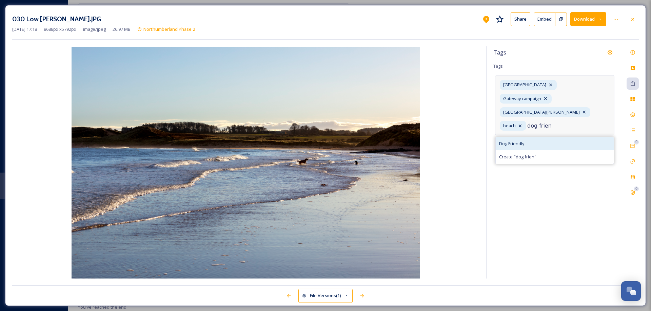
type input "dog frien"
click at [521, 141] on span "Dog Friendly" at bounding box center [511, 144] width 25 height 6
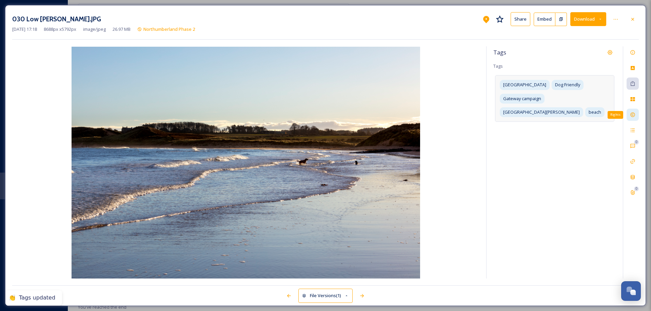
click at [634, 115] on icon at bounding box center [632, 114] width 5 height 5
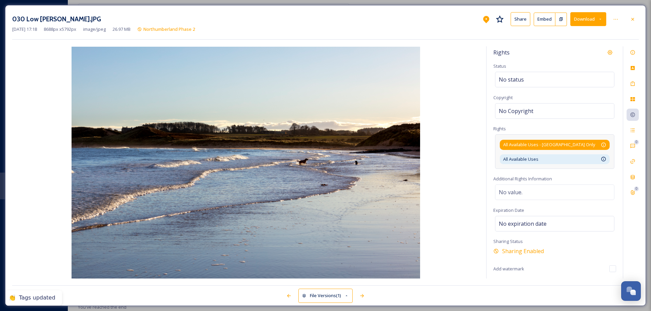
click at [593, 143] on div "All Available Uses - [GEOGRAPHIC_DATA] Only Available for unlimited use by thir…" at bounding box center [554, 145] width 103 height 6
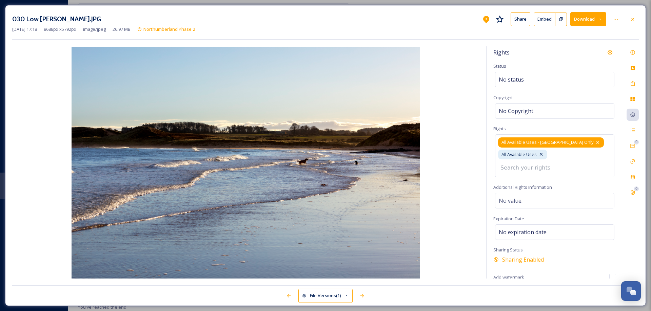
click at [595, 142] on icon at bounding box center [597, 142] width 5 height 5
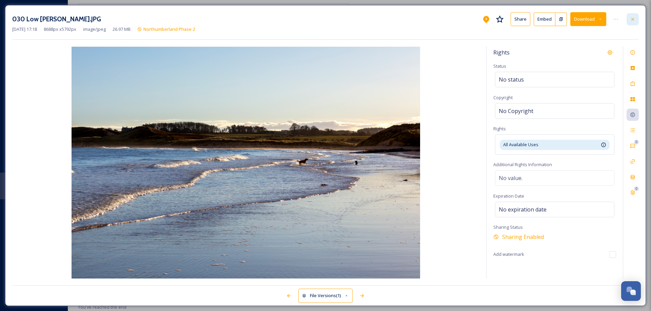
click at [633, 19] on icon at bounding box center [632, 19] width 3 height 3
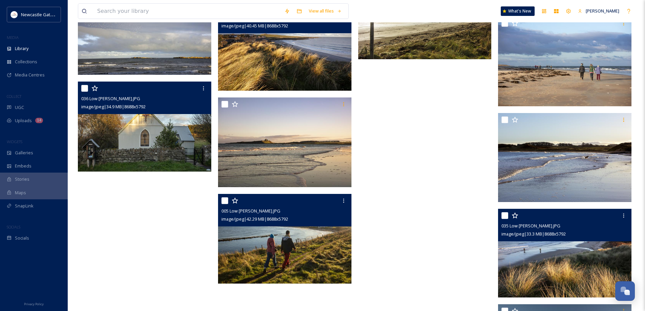
click at [564, 254] on img at bounding box center [564, 253] width 133 height 89
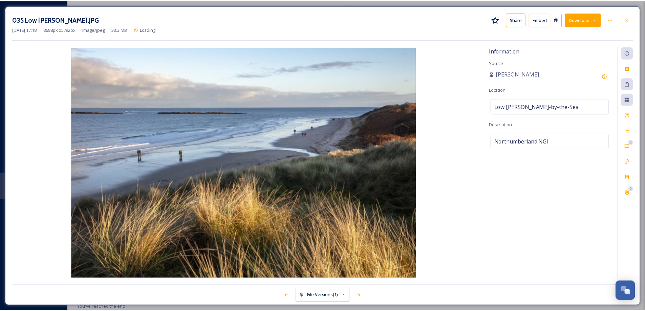
scroll to position [1767, 0]
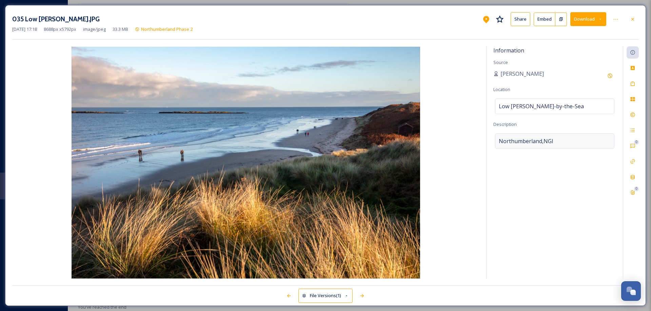
click at [566, 141] on div "Northumberland,NGI" at bounding box center [554, 141] width 119 height 16
click at [566, 141] on textarea "Northumberland,NGI" at bounding box center [554, 161] width 123 height 56
click at [634, 85] on icon at bounding box center [632, 83] width 5 height 5
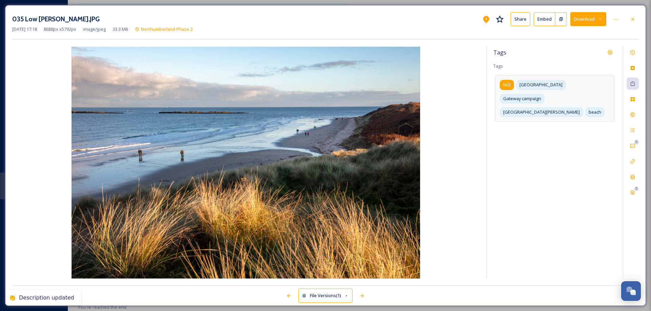
click at [503, 83] on span "NGI" at bounding box center [506, 85] width 7 height 6
drag, startPoint x: 515, startPoint y: 84, endPoint x: 520, endPoint y: 85, distance: 5.4
click at [515, 84] on icon at bounding box center [514, 84] width 5 height 5
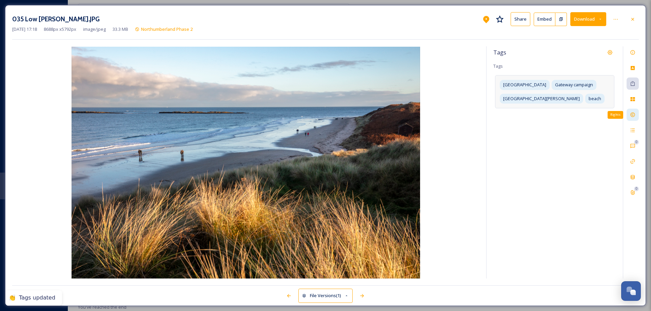
click at [632, 115] on icon at bounding box center [632, 114] width 5 height 5
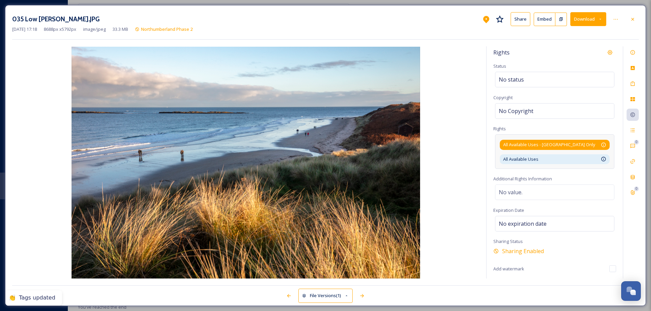
click at [588, 147] on div "All Available Uses - [GEOGRAPHIC_DATA] Only Available for unlimited use by thir…" at bounding box center [554, 145] width 103 height 6
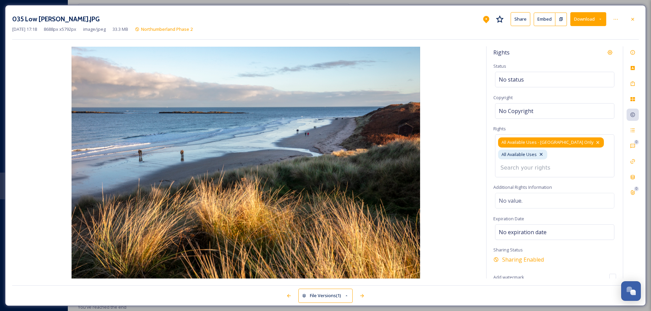
click at [595, 142] on icon at bounding box center [597, 142] width 5 height 5
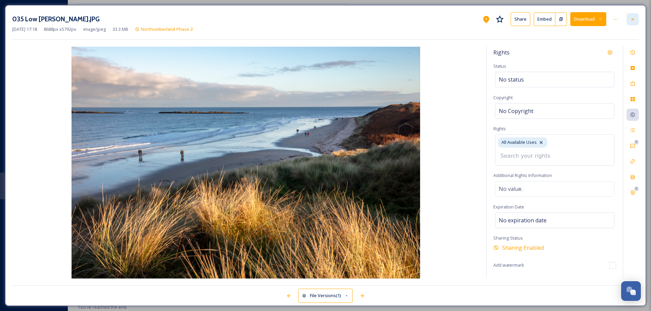
click at [635, 20] on icon at bounding box center [632, 19] width 5 height 5
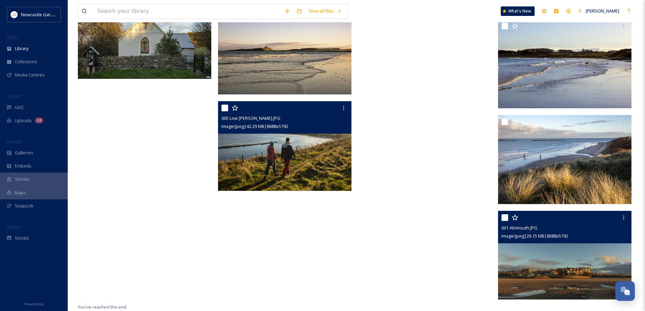
click at [557, 257] on img at bounding box center [564, 255] width 133 height 89
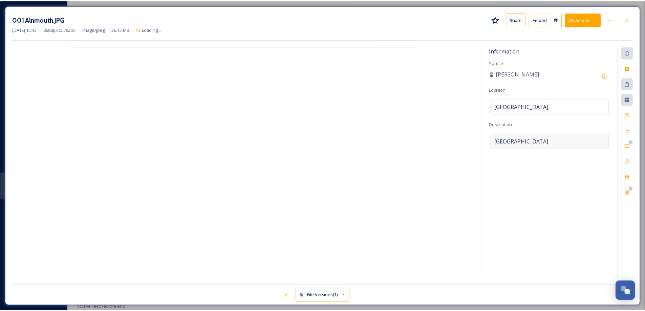
scroll to position [1767, 0]
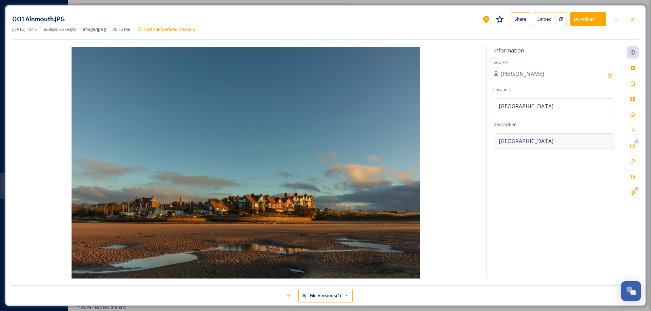
click at [550, 133] on div "[GEOGRAPHIC_DATA]" at bounding box center [554, 141] width 119 height 16
click at [550, 133] on textarea "[GEOGRAPHIC_DATA]" at bounding box center [554, 161] width 123 height 56
drag, startPoint x: 549, startPoint y: 141, endPoint x: 491, endPoint y: 147, distance: 57.6
click at [492, 147] on div "Information Source [PERSON_NAME] Location [GEOGRAPHIC_DATA] Description [GEOGRA…" at bounding box center [554, 162] width 136 height 232
click at [632, 84] on icon at bounding box center [632, 83] width 5 height 5
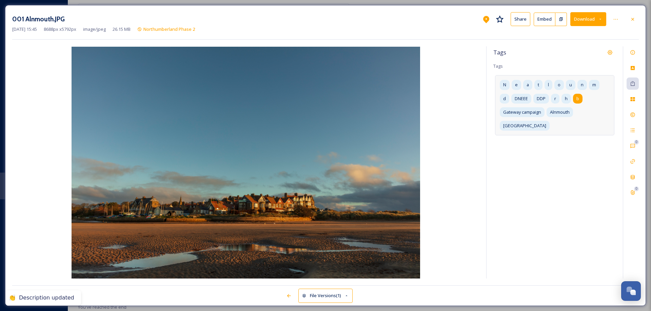
click at [576, 98] on span "b" at bounding box center [577, 99] width 3 height 6
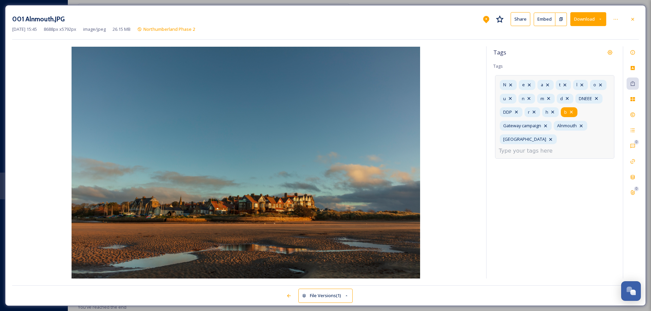
click at [573, 111] on icon at bounding box center [570, 111] width 5 height 5
click at [554, 112] on icon at bounding box center [552, 111] width 5 height 5
click at [535, 112] on icon at bounding box center [533, 111] width 5 height 5
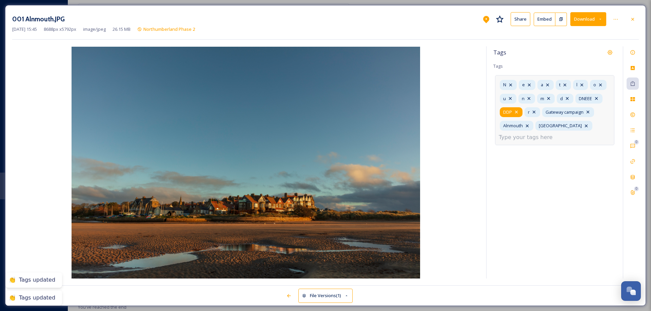
click at [517, 113] on icon at bounding box center [516, 112] width 3 height 3
click at [596, 100] on icon at bounding box center [595, 98] width 5 height 5
drag, startPoint x: 568, startPoint y: 98, endPoint x: 558, endPoint y: 99, distance: 10.2
click at [568, 98] on icon at bounding box center [566, 98] width 5 height 5
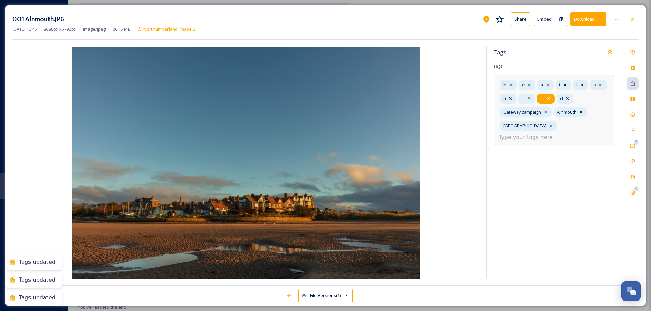
click at [549, 100] on icon at bounding box center [547, 98] width 5 height 5
click at [531, 99] on div "n" at bounding box center [526, 99] width 17 height 10
click at [511, 99] on icon at bounding box center [509, 98] width 5 height 5
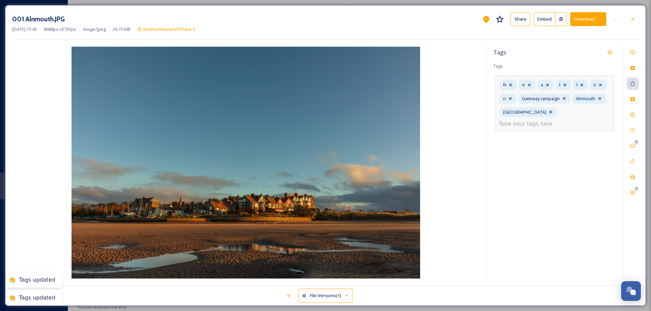
drag, startPoint x: 600, startPoint y: 83, endPoint x: 589, endPoint y: 85, distance: 11.7
click at [600, 83] on icon at bounding box center [599, 84] width 5 height 5
click at [583, 84] on icon at bounding box center [581, 84] width 5 height 5
click at [567, 86] on icon at bounding box center [564, 84] width 5 height 5
click at [549, 86] on icon at bounding box center [546, 84] width 5 height 5
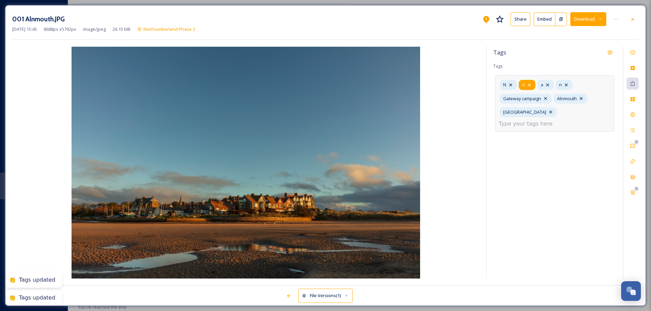
click at [531, 85] on icon at bounding box center [528, 84] width 5 height 5
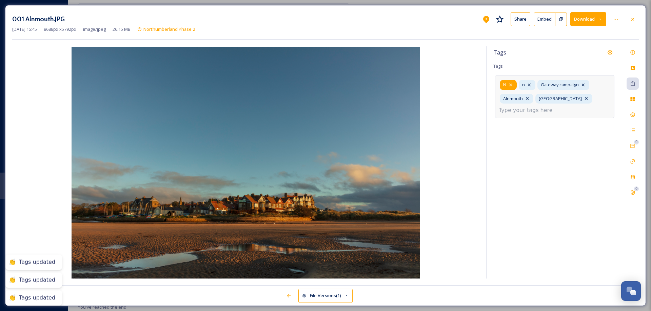
click at [511, 85] on icon at bounding box center [510, 84] width 5 height 5
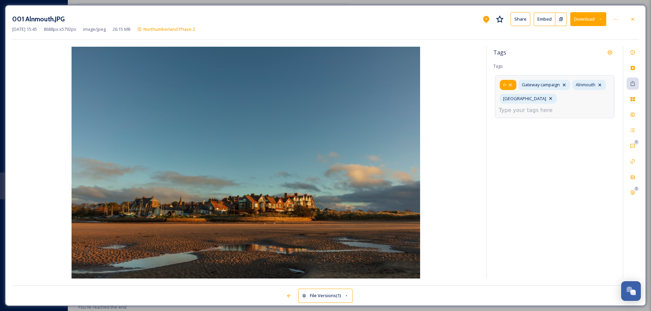
click at [511, 85] on icon at bounding box center [509, 84] width 5 height 5
click at [549, 106] on input at bounding box center [532, 110] width 68 height 8
click at [633, 114] on icon at bounding box center [632, 114] width 5 height 5
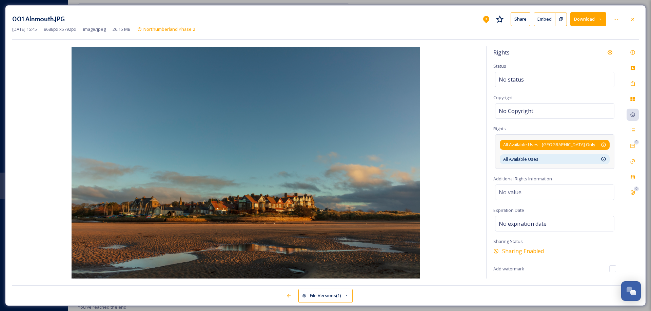
click at [581, 146] on div "All Available Uses - [GEOGRAPHIC_DATA] Only Available for unlimited use by thir…" at bounding box center [554, 145] width 103 height 6
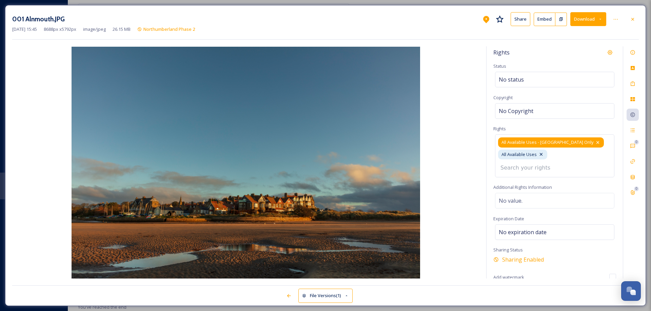
click at [595, 145] on icon at bounding box center [597, 142] width 5 height 5
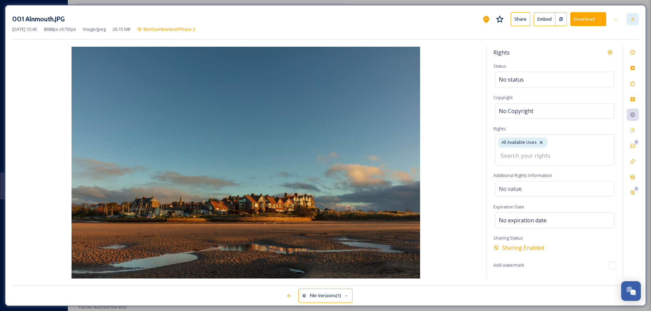
click at [632, 18] on icon at bounding box center [632, 19] width 5 height 5
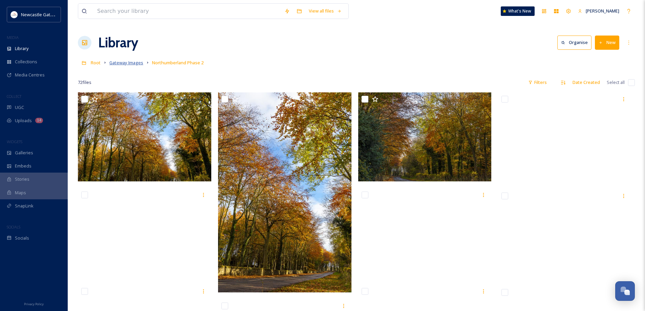
click at [129, 63] on span "Gateway Images" at bounding box center [126, 63] width 34 height 6
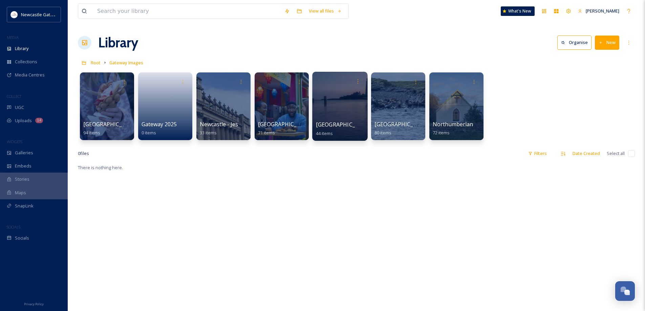
click at [335, 110] on div at bounding box center [339, 106] width 55 height 69
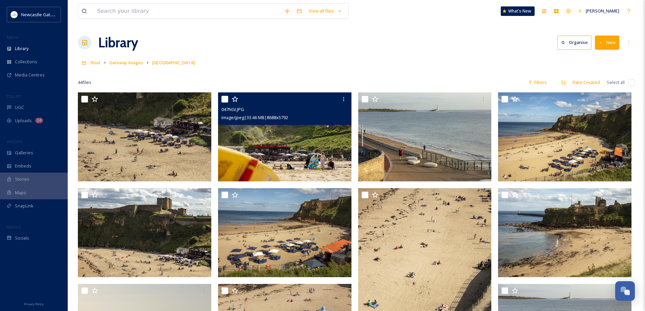
click at [308, 140] on img at bounding box center [284, 136] width 133 height 89
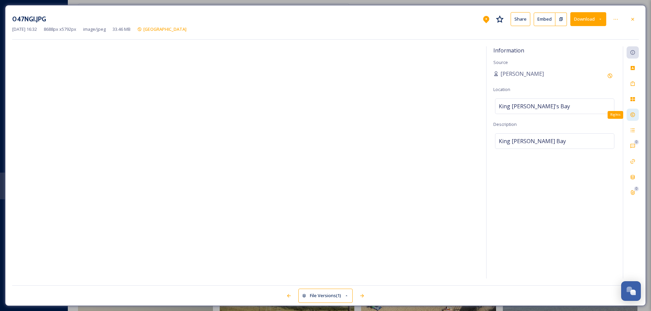
click at [636, 113] on div "Rights" at bounding box center [632, 115] width 12 height 12
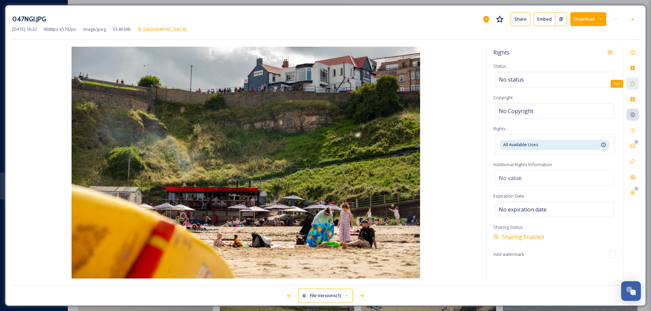
click at [631, 81] on icon at bounding box center [632, 83] width 5 height 5
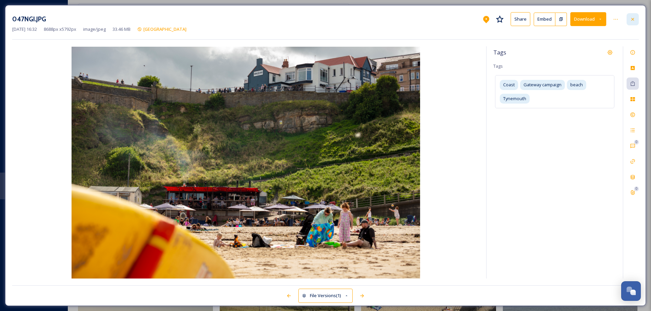
click at [634, 17] on icon at bounding box center [632, 19] width 5 height 5
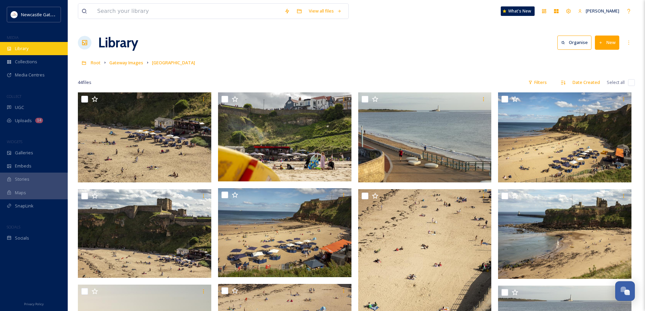
click at [23, 50] on span "Library" at bounding box center [22, 48] width 14 height 6
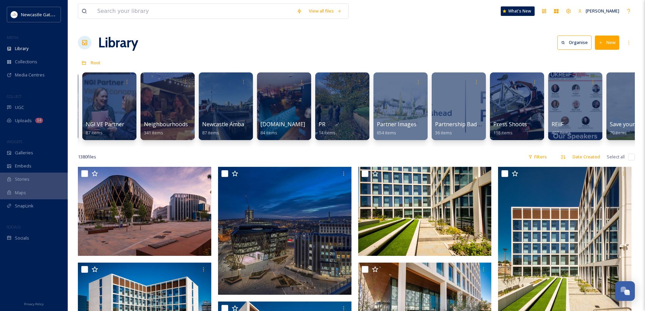
scroll to position [0, 1424]
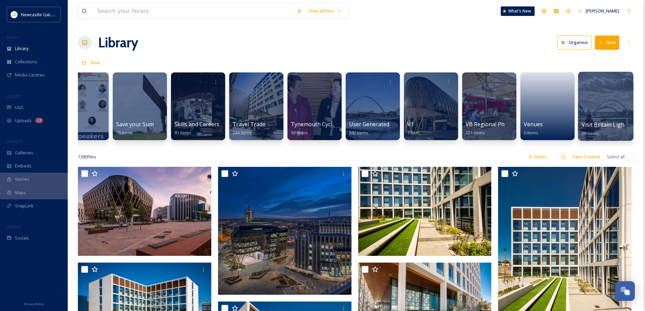
click at [609, 99] on div at bounding box center [605, 106] width 55 height 69
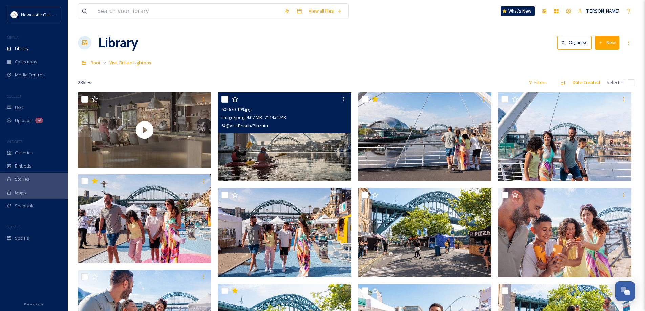
click at [280, 146] on img at bounding box center [284, 136] width 133 height 89
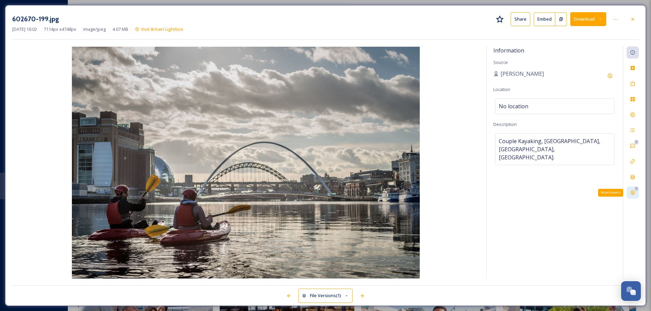
click at [631, 191] on icon at bounding box center [633, 193] width 4 height 4
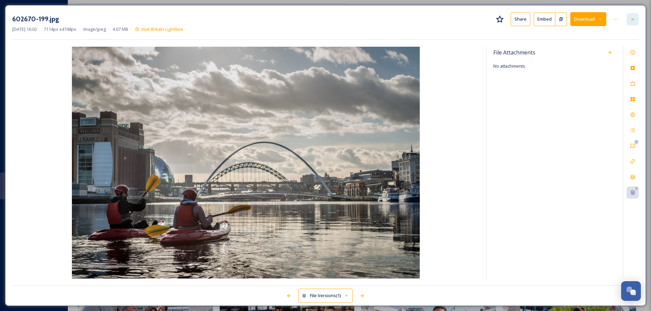
click at [631, 20] on icon at bounding box center [632, 19] width 3 height 3
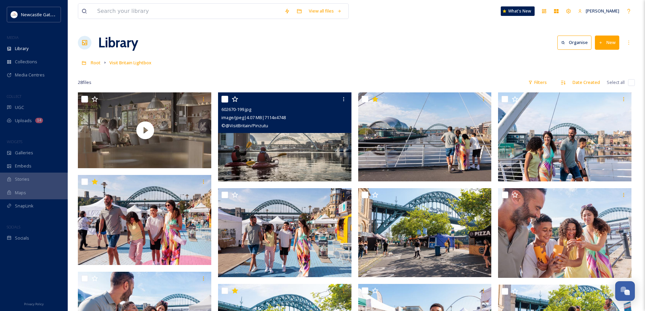
click at [631, 84] on input "checkbox" at bounding box center [631, 82] width 7 height 7
click at [632, 81] on input "checkbox" at bounding box center [631, 82] width 7 height 7
checkbox input "true"
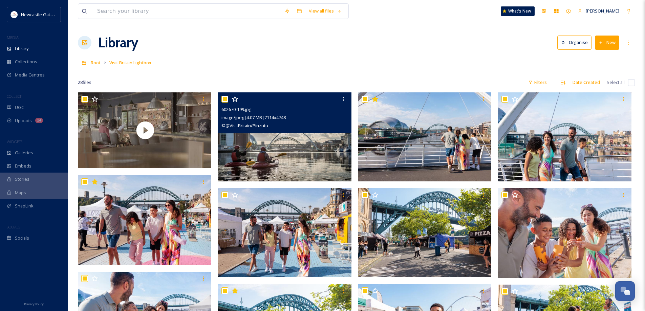
checkbox input "true"
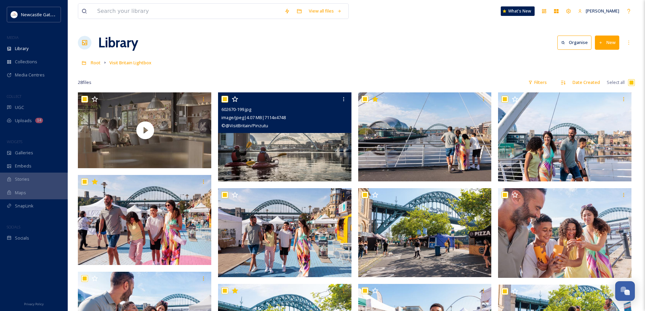
checkbox input "true"
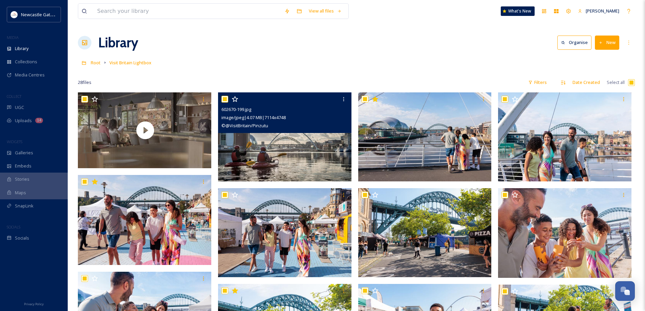
checkbox input "true"
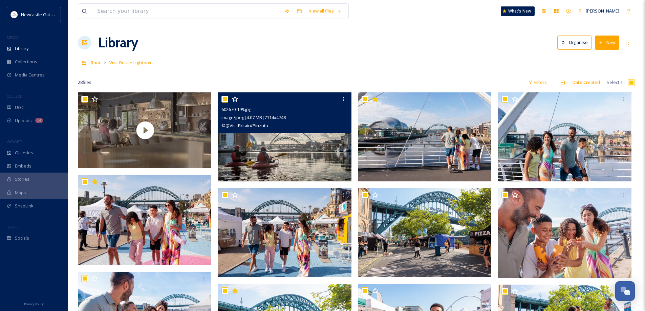
checkbox input "true"
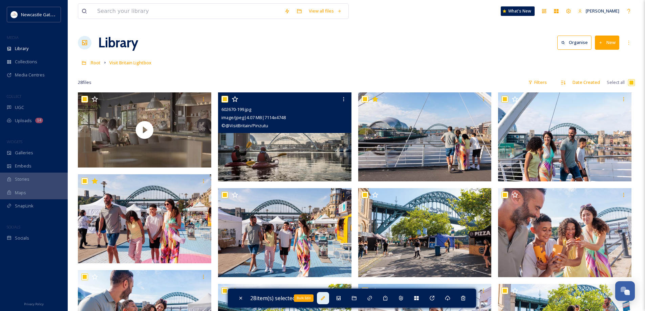
click at [325, 299] on icon at bounding box center [323, 298] width 4 height 4
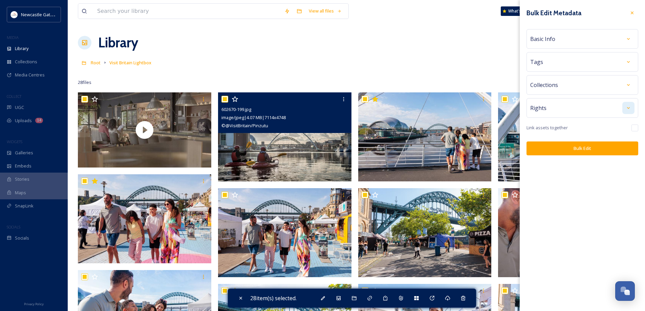
click at [624, 107] on div at bounding box center [629, 108] width 12 height 12
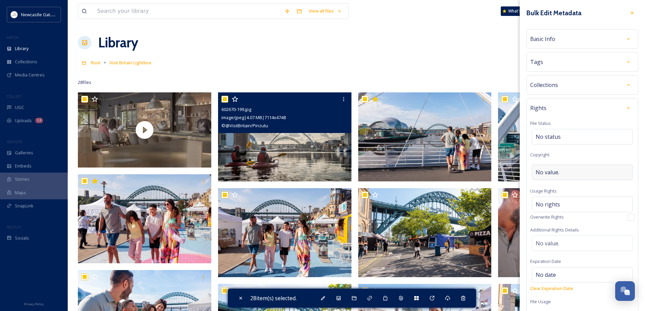
click at [565, 171] on div "No value." at bounding box center [582, 173] width 101 height 16
click at [565, 171] on input at bounding box center [583, 173] width 104 height 16
type input "@VisitBritain/Pinzutu"
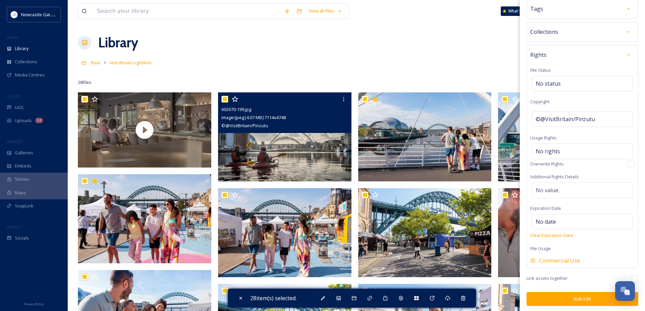
click at [580, 297] on button "Bulk Edit" at bounding box center [583, 299] width 112 height 14
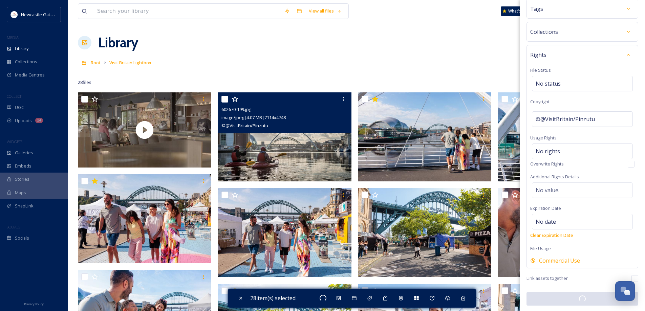
checkbox input "false"
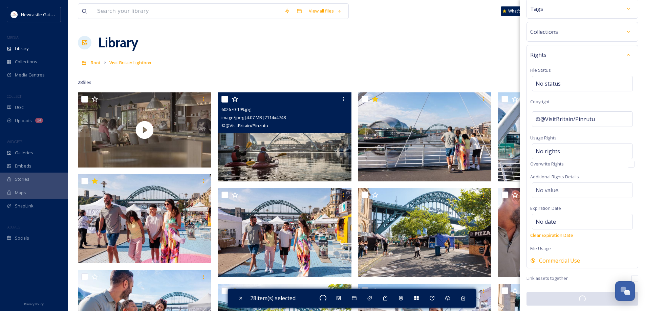
checkbox input "false"
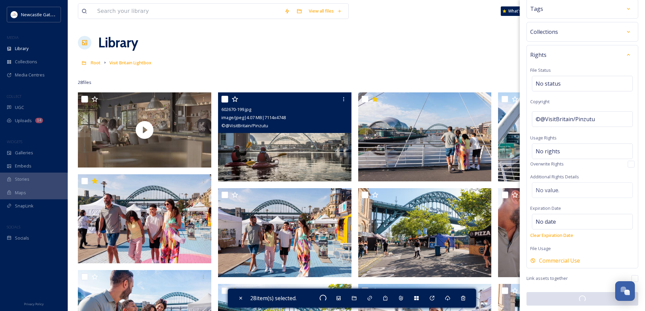
checkbox input "false"
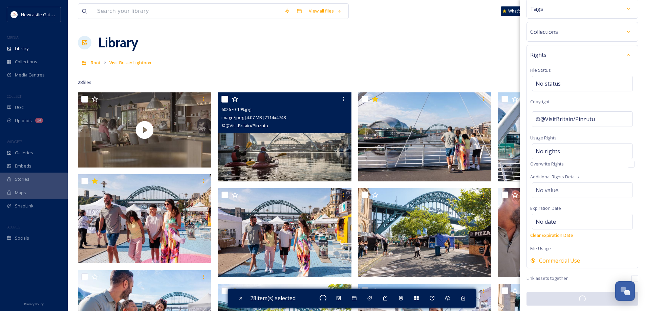
checkbox input "false"
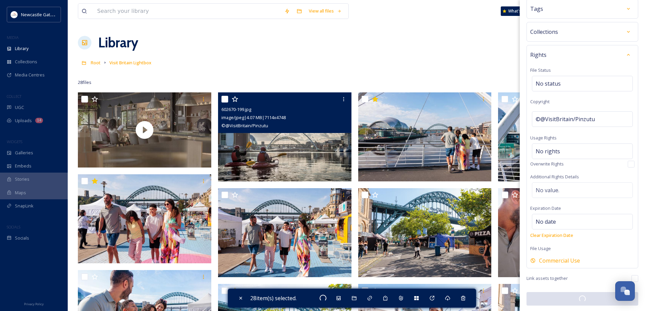
checkbox input "false"
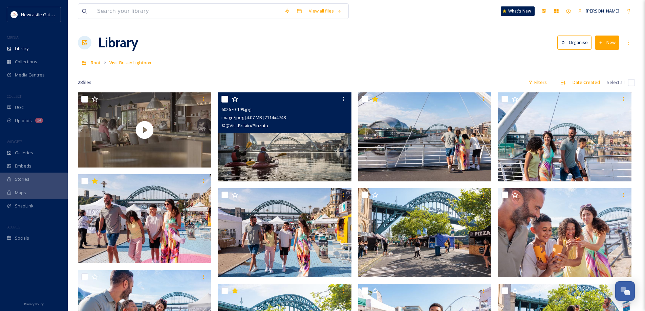
click at [327, 145] on img at bounding box center [284, 136] width 133 height 89
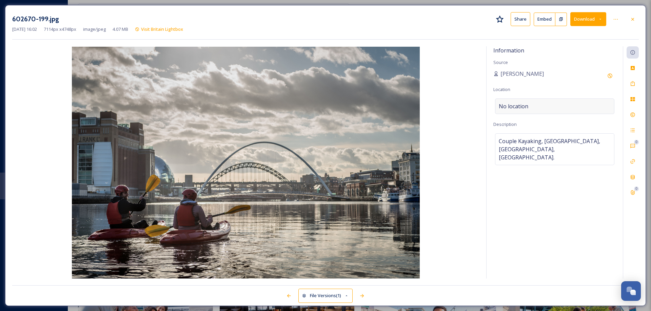
click at [534, 103] on div "No location" at bounding box center [554, 107] width 119 height 16
click at [534, 103] on input at bounding box center [554, 106] width 119 height 15
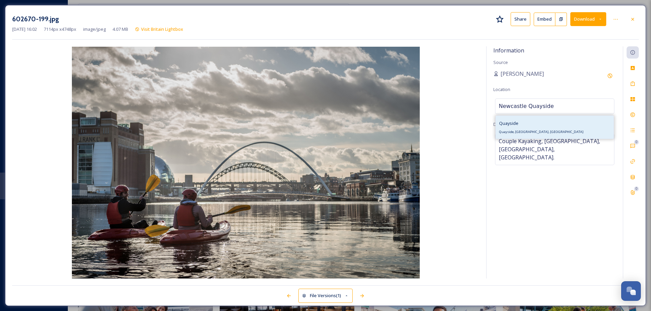
type input "Newcastle Quayside"
click at [517, 128] on div "Quayside Quayside, [GEOGRAPHIC_DATA], [GEOGRAPHIC_DATA]" at bounding box center [541, 127] width 84 height 16
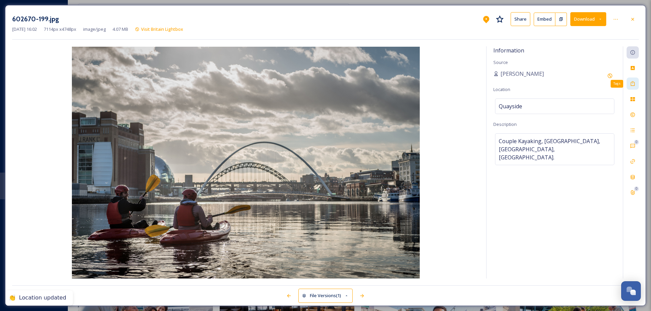
click at [632, 82] on icon at bounding box center [632, 83] width 5 height 5
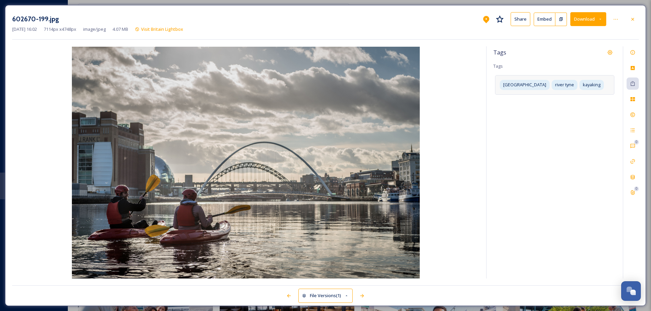
click at [591, 86] on div "[GEOGRAPHIC_DATA] tyne kayaking" at bounding box center [554, 84] width 119 height 19
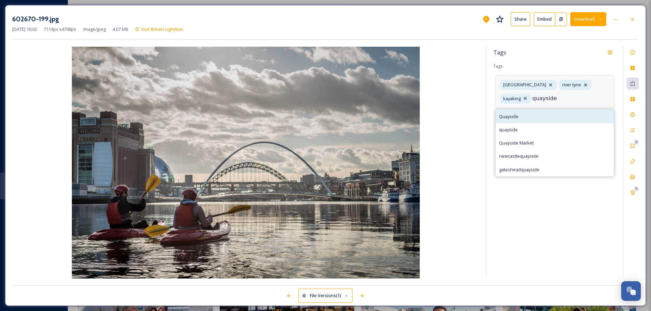
type input "quayside"
click at [517, 113] on span "Quayside" at bounding box center [508, 116] width 19 height 6
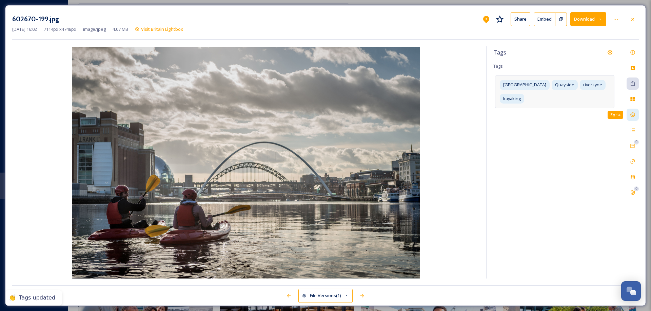
click at [634, 115] on icon at bounding box center [632, 114] width 5 height 5
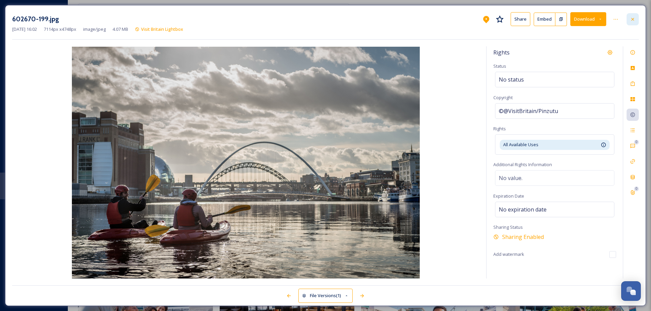
click at [633, 21] on icon at bounding box center [632, 19] width 5 height 5
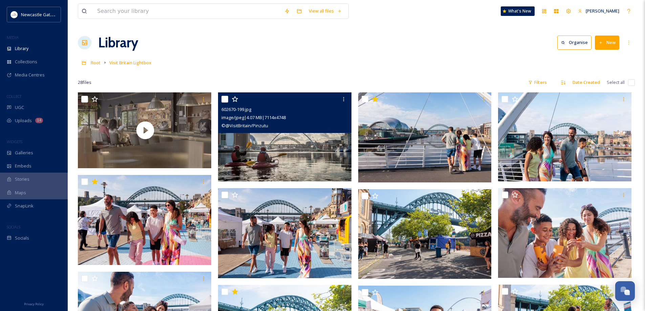
click at [631, 82] on input "checkbox" at bounding box center [631, 82] width 7 height 7
checkbox input "true"
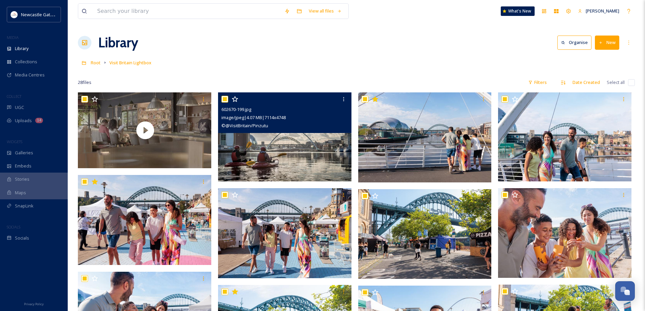
checkbox input "true"
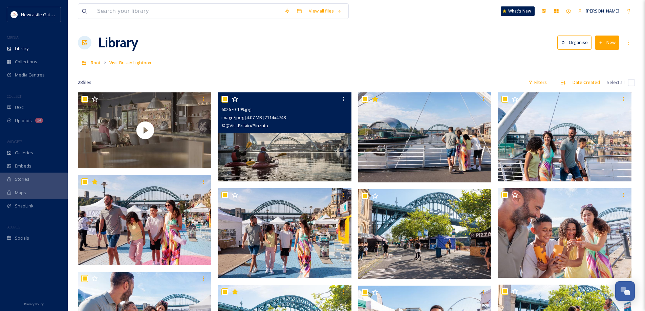
checkbox input "true"
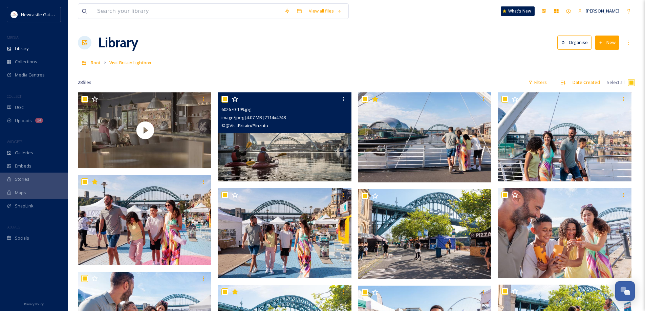
checkbox input "true"
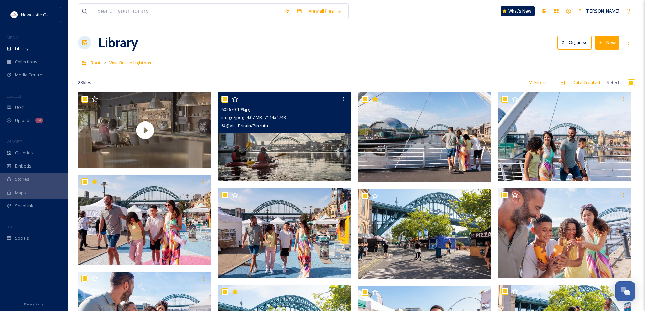
checkbox input "true"
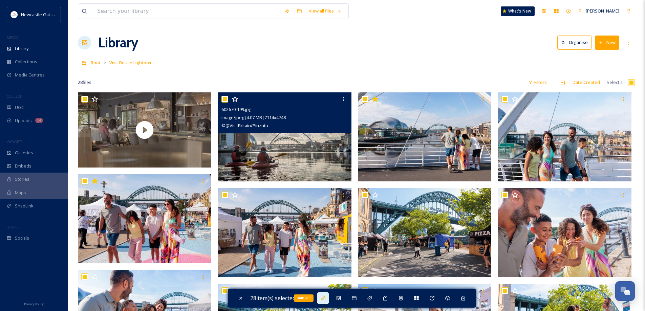
click at [325, 298] on icon at bounding box center [323, 298] width 4 height 4
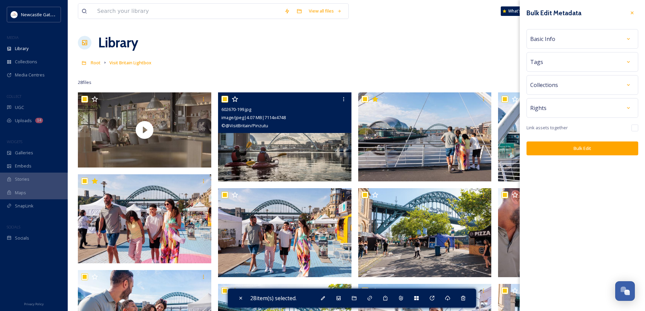
click at [563, 108] on div "Rights" at bounding box center [583, 108] width 104 height 12
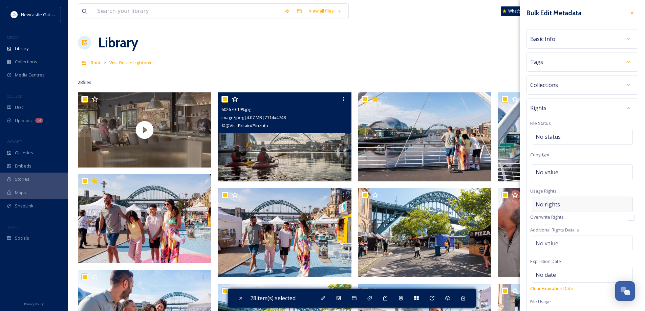
click at [556, 203] on span "No rights" at bounding box center [548, 205] width 24 height 8
click at [556, 203] on input at bounding box center [571, 206] width 75 height 15
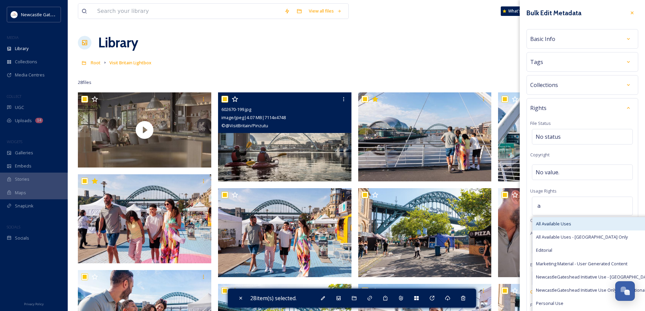
type input "a"
click at [565, 223] on span "All Available Uses" at bounding box center [553, 224] width 35 height 6
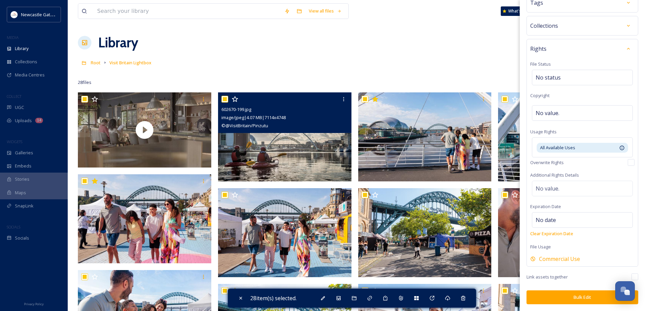
scroll to position [59, 0]
click at [579, 297] on button "Bulk Edit" at bounding box center [583, 298] width 112 height 14
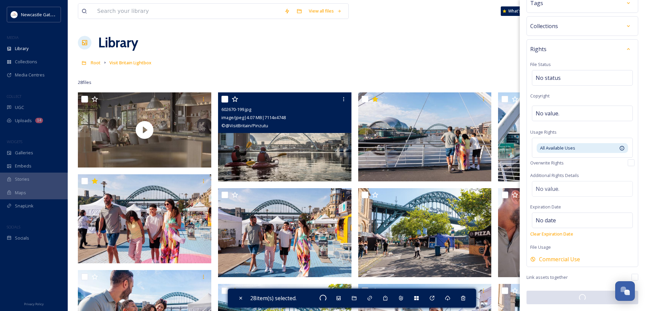
checkbox input "false"
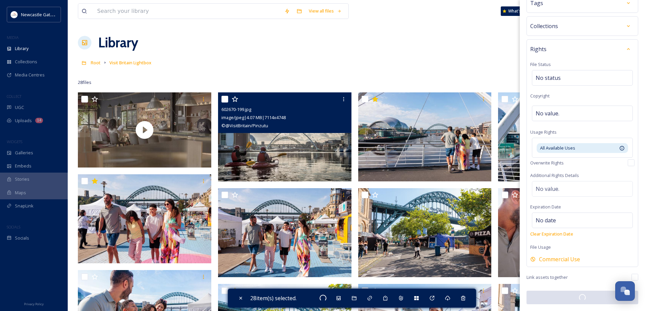
checkbox input "false"
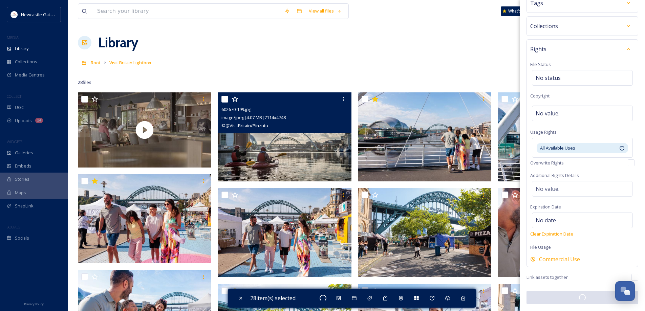
checkbox input "false"
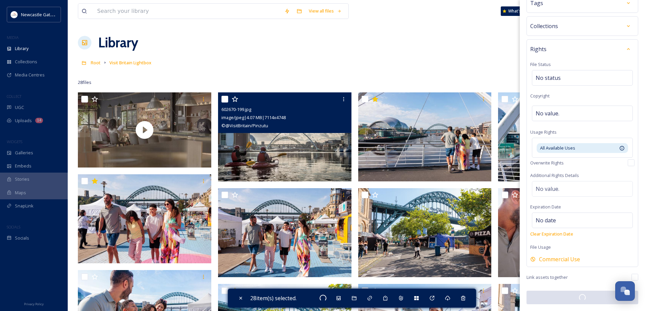
checkbox input "false"
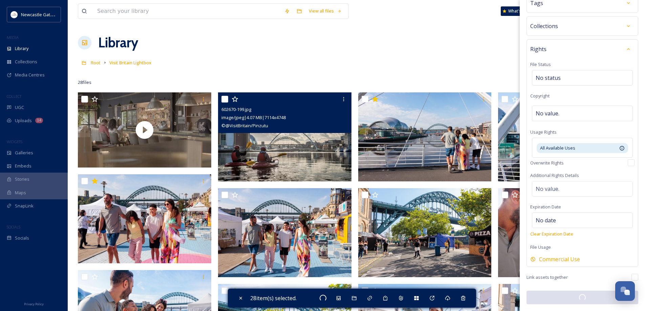
checkbox input "false"
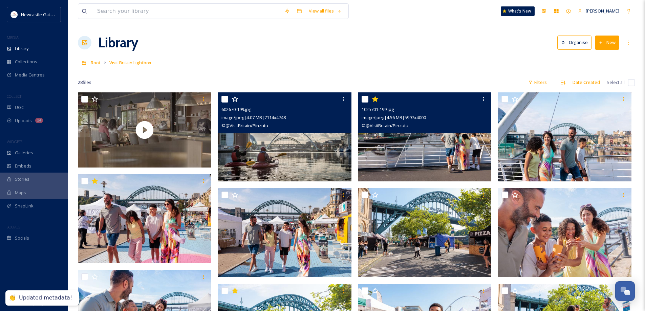
click at [420, 151] on img at bounding box center [424, 136] width 133 height 89
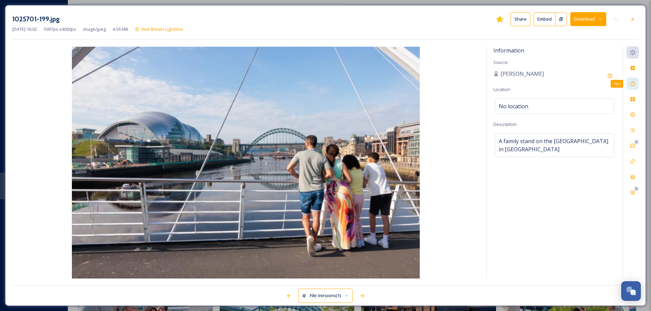
click at [630, 84] on icon at bounding box center [632, 83] width 5 height 5
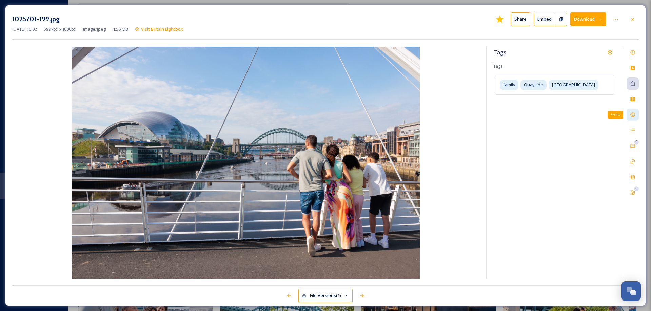
click at [632, 113] on icon at bounding box center [632, 115] width 4 height 4
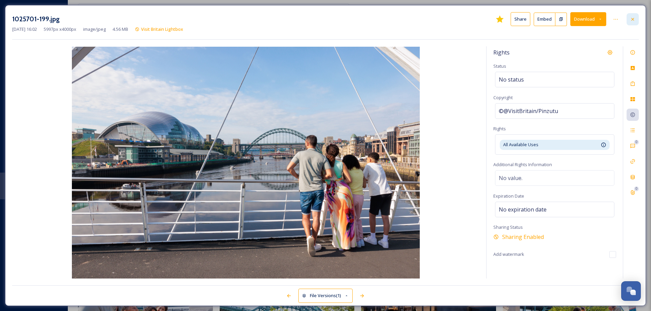
click at [631, 19] on icon at bounding box center [632, 19] width 5 height 5
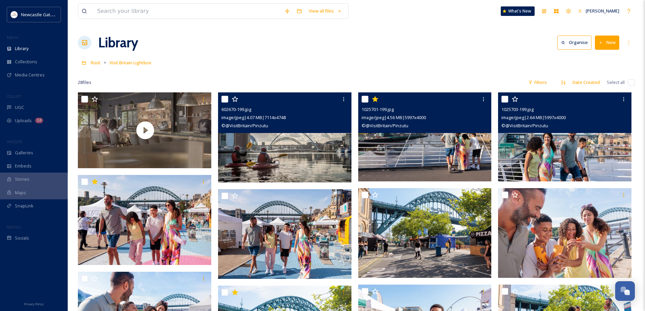
click at [566, 150] on img at bounding box center [564, 136] width 133 height 89
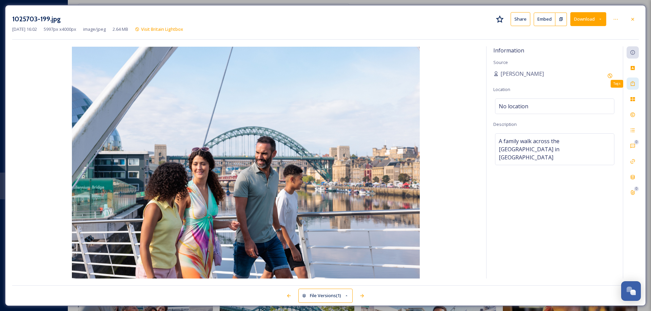
click at [630, 83] on icon at bounding box center [632, 83] width 5 height 5
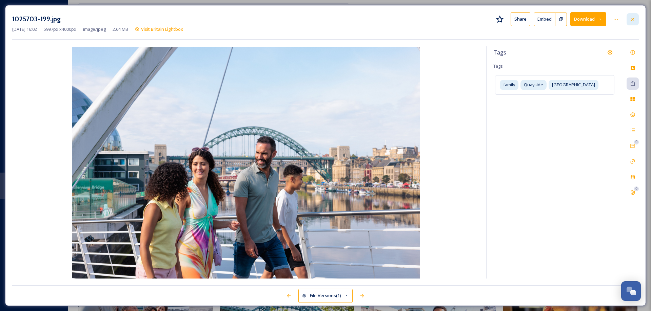
click at [633, 18] on icon at bounding box center [632, 19] width 3 height 3
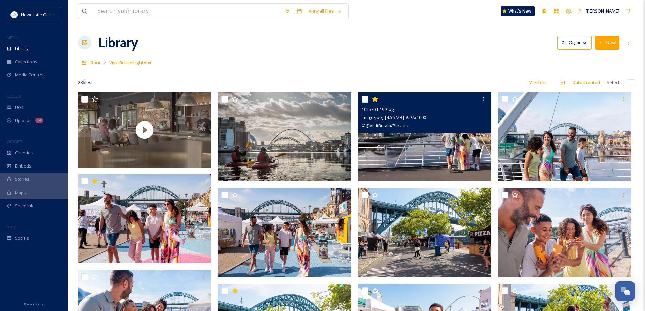
click at [429, 156] on img at bounding box center [424, 136] width 133 height 89
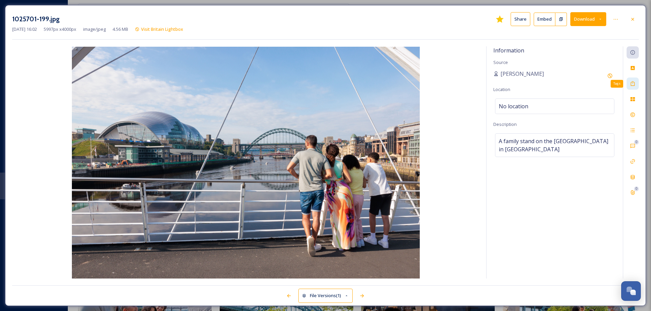
click at [634, 84] on icon at bounding box center [632, 83] width 5 height 5
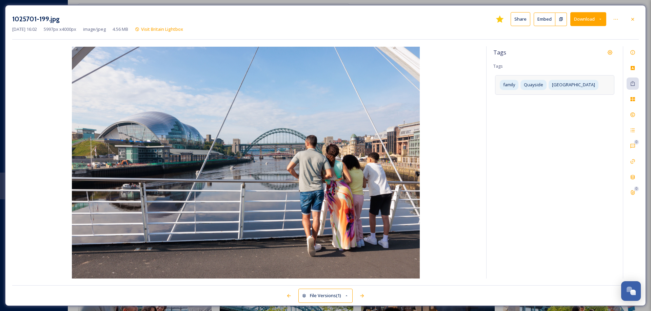
click at [599, 85] on div "family Quayside [GEOGRAPHIC_DATA]" at bounding box center [554, 84] width 119 height 19
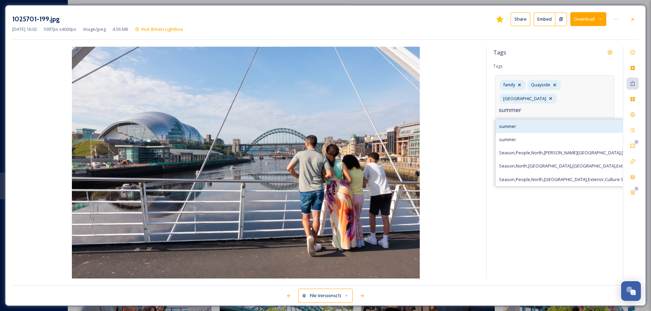
type input "summer"
click at [512, 128] on span "summer" at bounding box center [507, 126] width 17 height 6
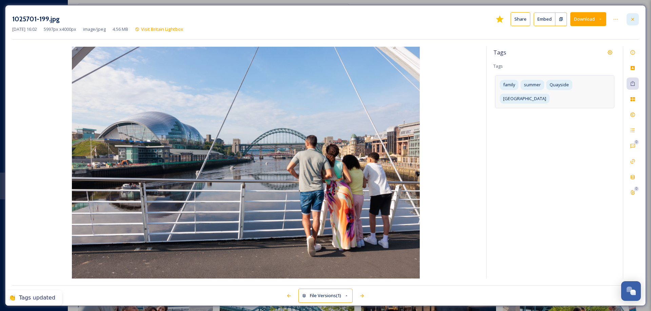
click at [634, 19] on icon at bounding box center [632, 19] width 5 height 5
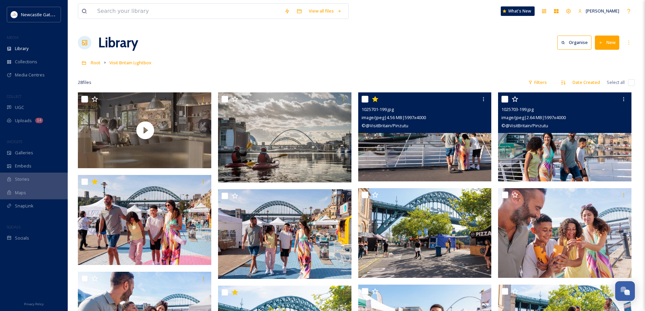
click at [536, 162] on img at bounding box center [564, 136] width 133 height 89
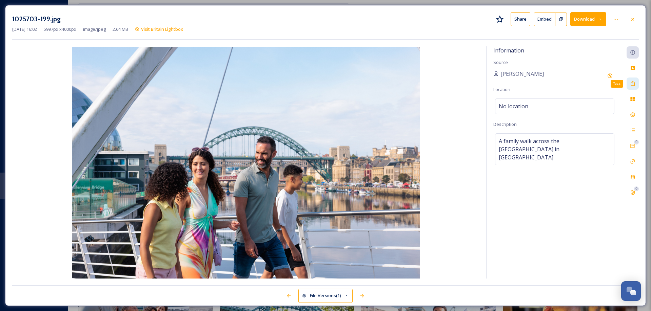
click at [635, 83] on div "Tags" at bounding box center [632, 84] width 12 height 12
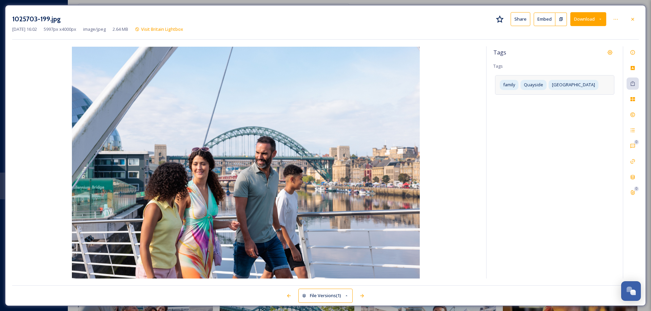
click at [603, 81] on div "family Quayside [GEOGRAPHIC_DATA]" at bounding box center [554, 84] width 119 height 19
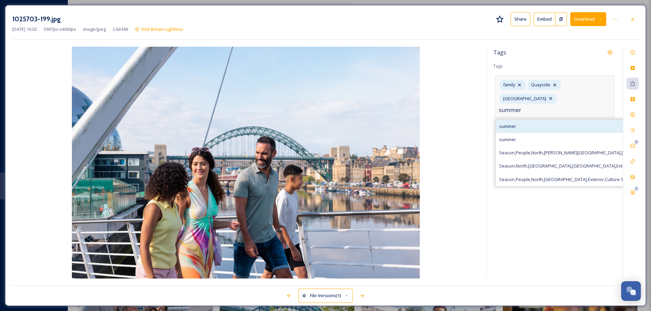
type input "summer"
click at [506, 127] on span "summer" at bounding box center [507, 126] width 17 height 6
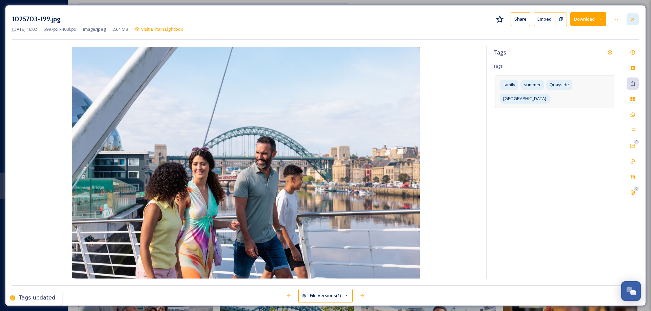
click at [635, 19] on icon at bounding box center [632, 19] width 5 height 5
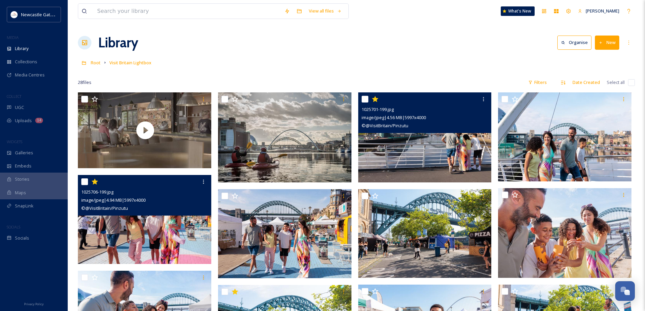
click at [168, 238] on img at bounding box center [144, 219] width 133 height 89
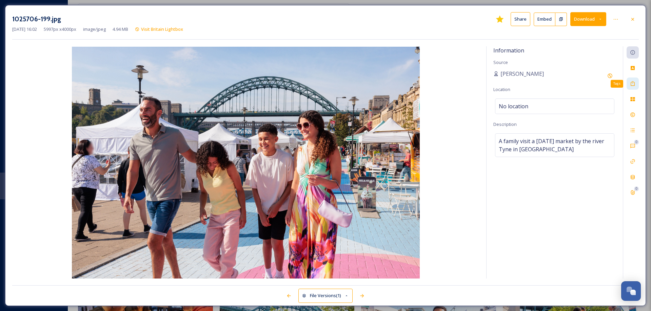
click at [634, 84] on icon at bounding box center [632, 83] width 5 height 5
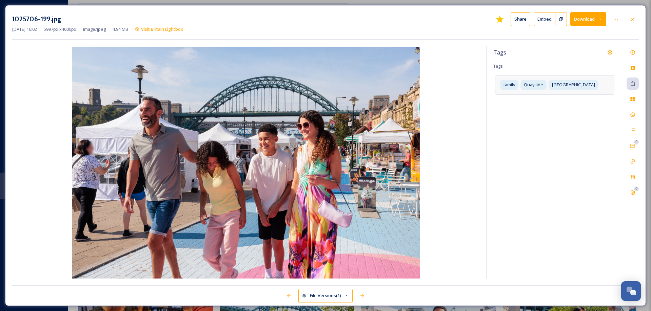
click at [599, 86] on div "family Quayside [GEOGRAPHIC_DATA]" at bounding box center [554, 84] width 119 height 19
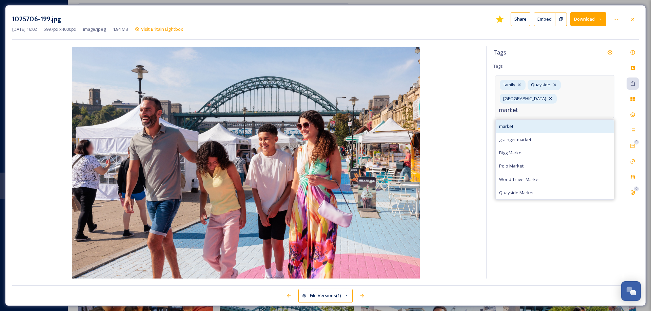
type input "market"
click at [513, 123] on span "market" at bounding box center [506, 126] width 14 height 6
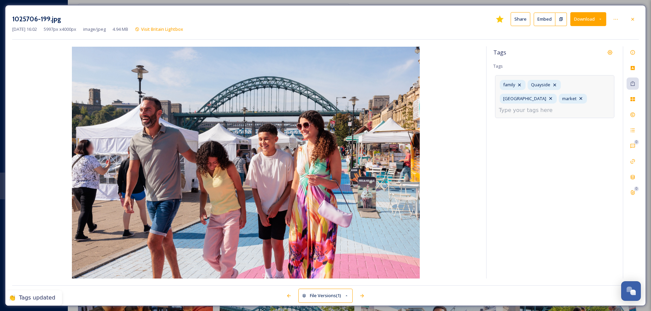
click at [538, 114] on input at bounding box center [532, 110] width 68 height 8
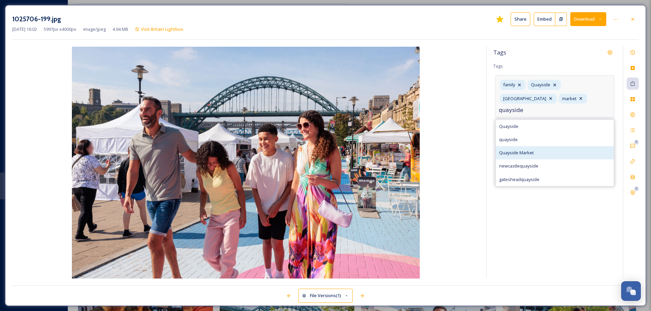
type input "quayside"
click at [514, 155] on span "Quayside Market" at bounding box center [516, 153] width 35 height 6
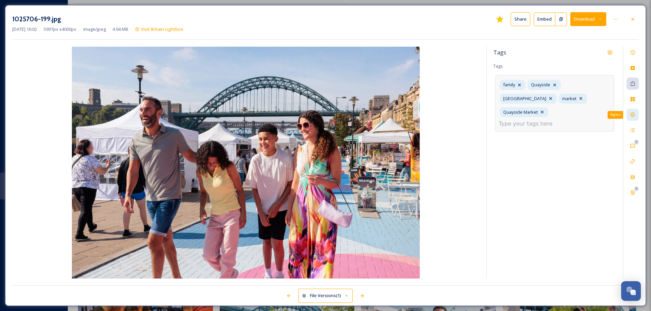
click at [632, 115] on icon at bounding box center [632, 114] width 5 height 5
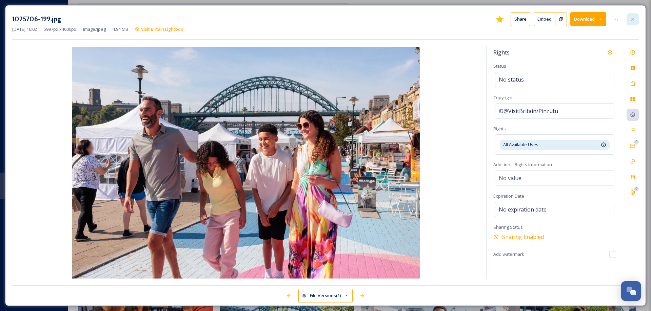
click at [632, 20] on icon at bounding box center [632, 19] width 5 height 5
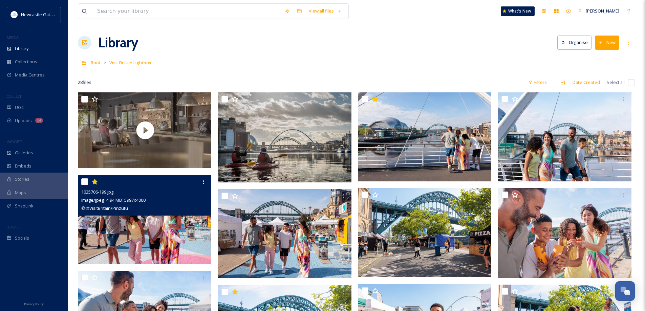
click at [180, 245] on img at bounding box center [144, 219] width 133 height 89
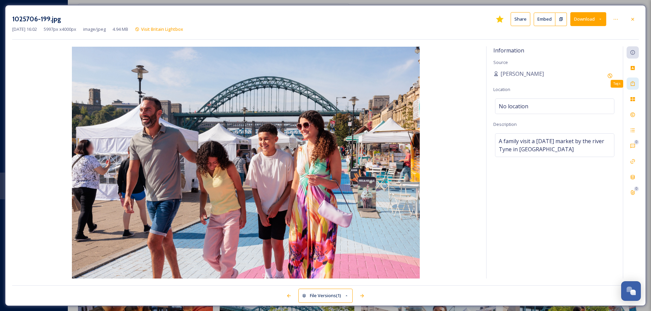
click at [633, 83] on icon at bounding box center [632, 83] width 5 height 5
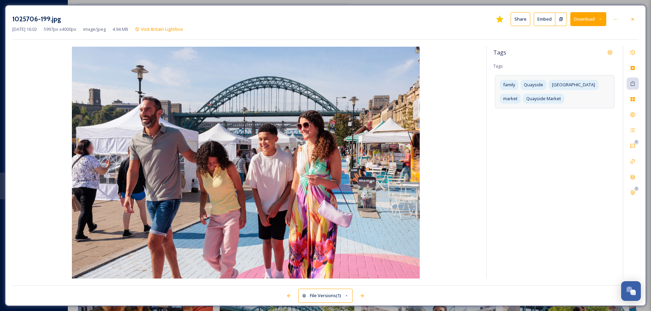
click at [575, 99] on div "family Quayside [GEOGRAPHIC_DATA] market Quayside Market" at bounding box center [554, 91] width 119 height 33
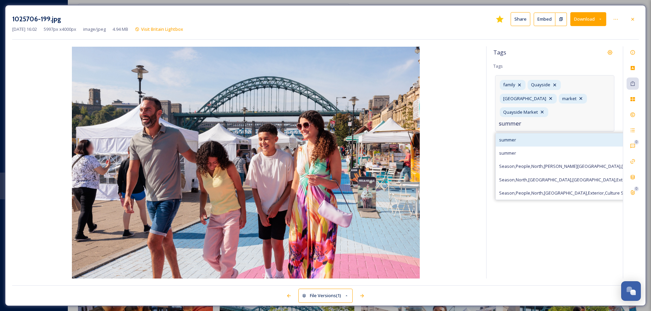
type input "summer"
click at [508, 137] on span "summer" at bounding box center [507, 140] width 17 height 6
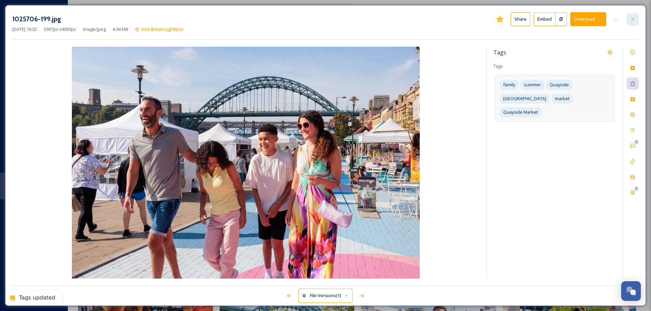
click at [632, 18] on icon at bounding box center [632, 19] width 5 height 5
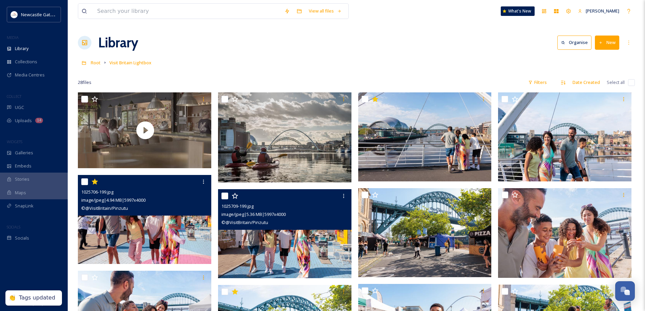
click at [251, 254] on img at bounding box center [284, 233] width 133 height 89
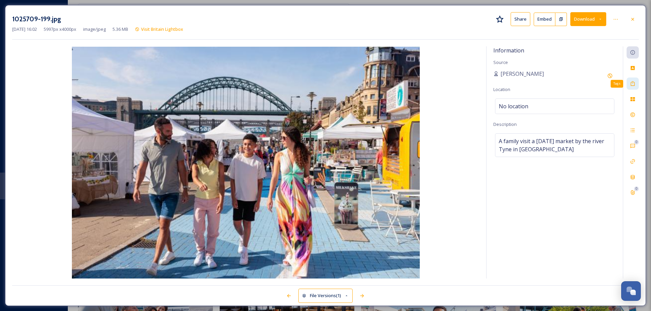
click at [633, 87] on div "Tags" at bounding box center [632, 84] width 12 height 12
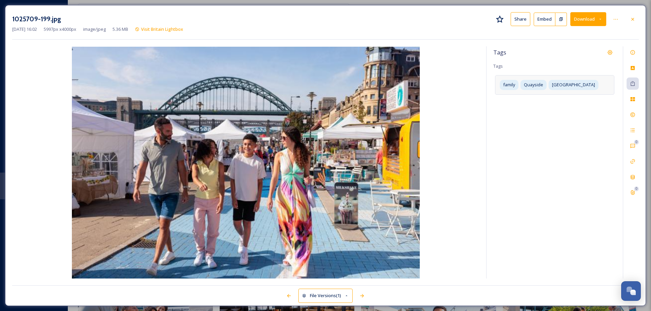
click at [600, 86] on div "family Quayside [GEOGRAPHIC_DATA]" at bounding box center [554, 84] width 119 height 19
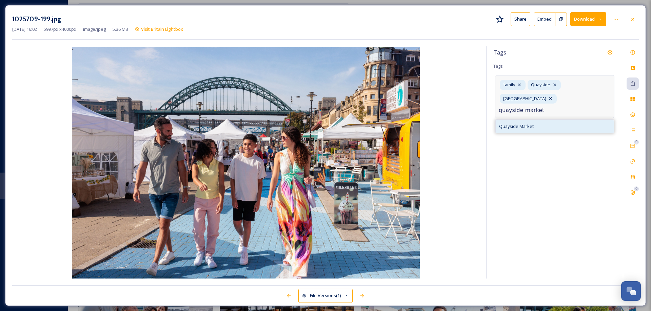
type input "quayside market"
click at [521, 125] on span "Quayside Market" at bounding box center [516, 126] width 35 height 6
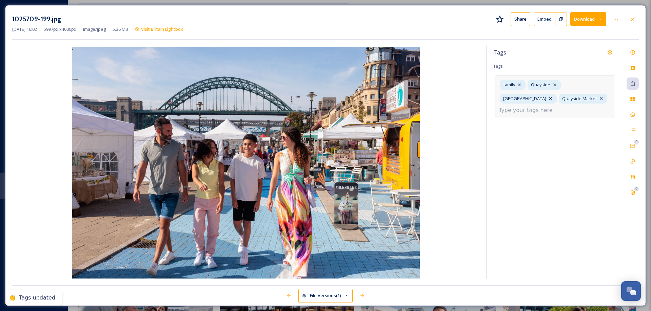
click at [534, 112] on input at bounding box center [532, 110] width 68 height 8
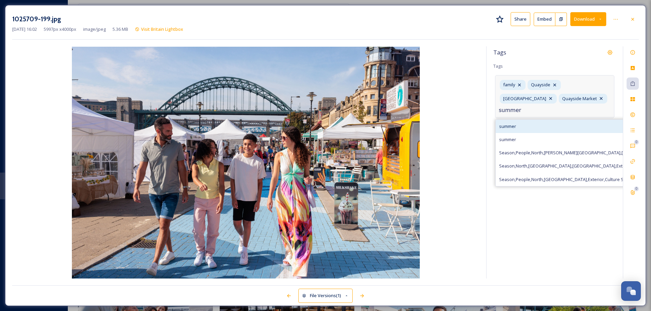
type input "summer"
click at [514, 123] on span "summer" at bounding box center [507, 126] width 17 height 6
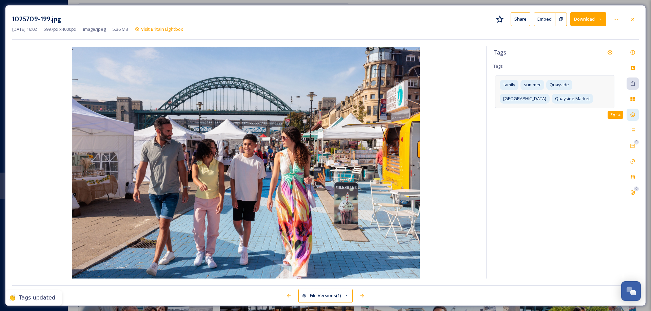
click at [633, 114] on icon at bounding box center [632, 115] width 4 height 4
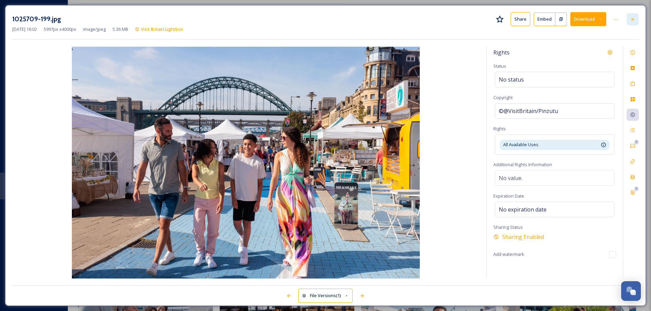
click at [635, 21] on icon at bounding box center [632, 19] width 5 height 5
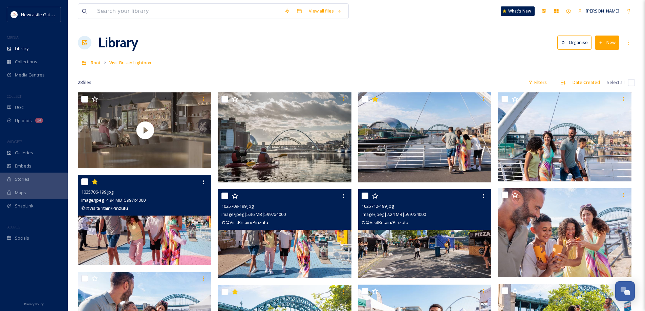
click at [441, 244] on img at bounding box center [424, 233] width 133 height 89
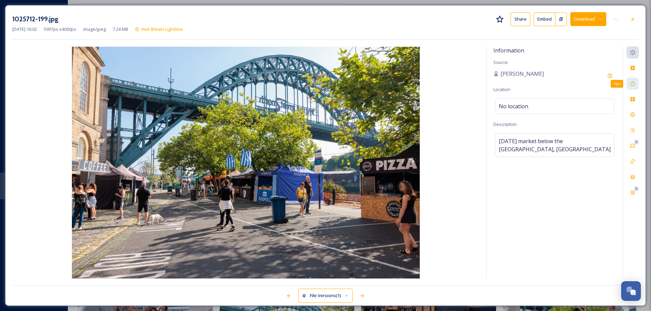
click at [632, 80] on div "Tags" at bounding box center [632, 84] width 12 height 12
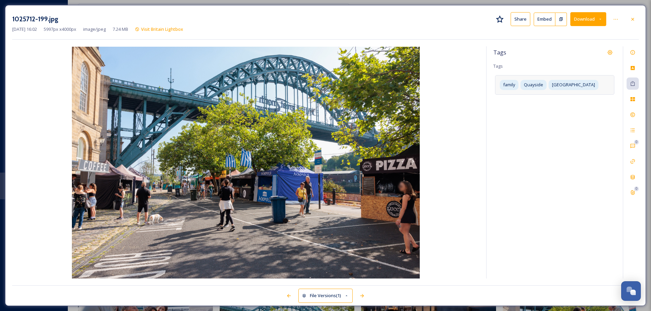
click at [599, 87] on div "family Quayside [GEOGRAPHIC_DATA]" at bounding box center [554, 84] width 119 height 19
click at [549, 111] on input at bounding box center [532, 110] width 68 height 8
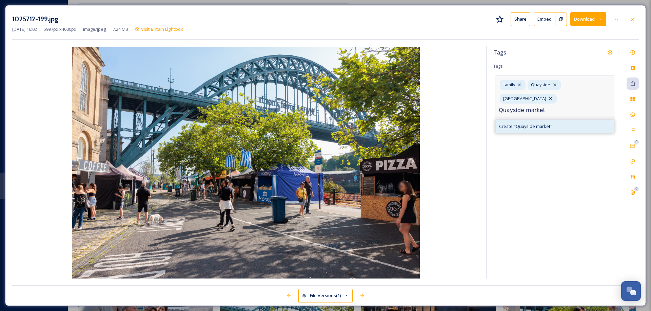
type input "Quayside market"
click at [521, 124] on span "Create " Quayside market "" at bounding box center [525, 126] width 53 height 6
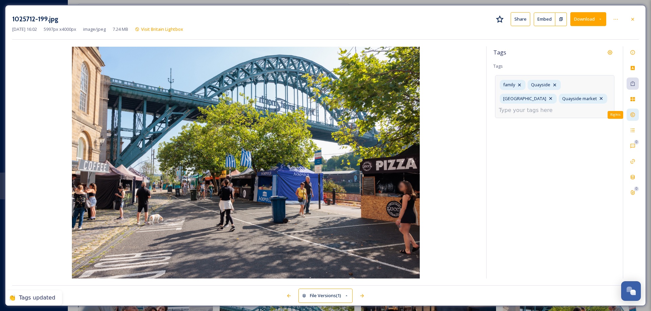
click at [632, 115] on icon at bounding box center [632, 115] width 4 height 4
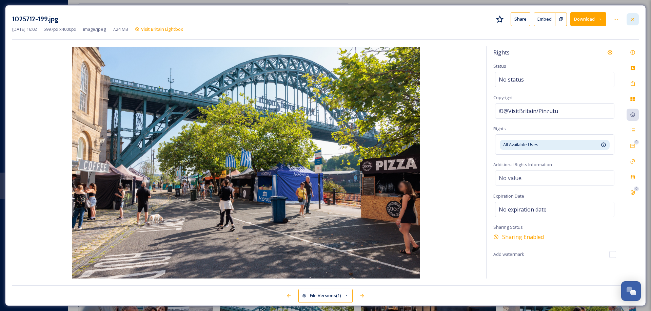
click at [634, 17] on icon at bounding box center [632, 19] width 5 height 5
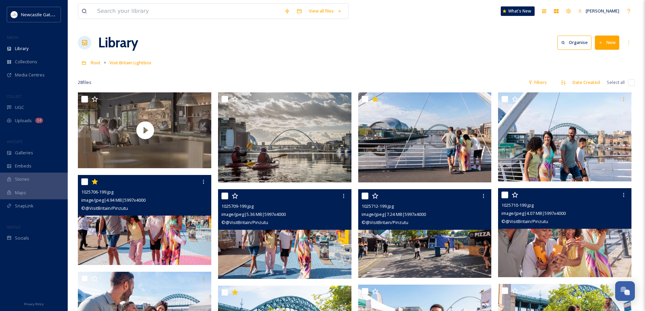
click at [563, 248] on img at bounding box center [564, 232] width 133 height 89
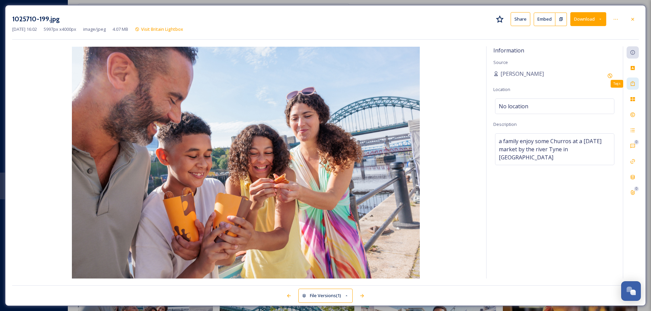
click at [633, 82] on icon at bounding box center [632, 83] width 5 height 5
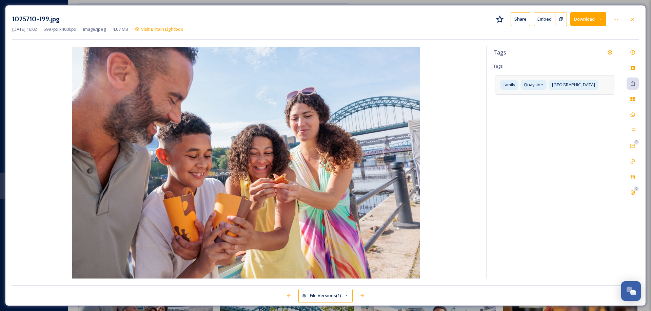
click at [604, 87] on div "family Quayside [GEOGRAPHIC_DATA]" at bounding box center [554, 84] width 119 height 19
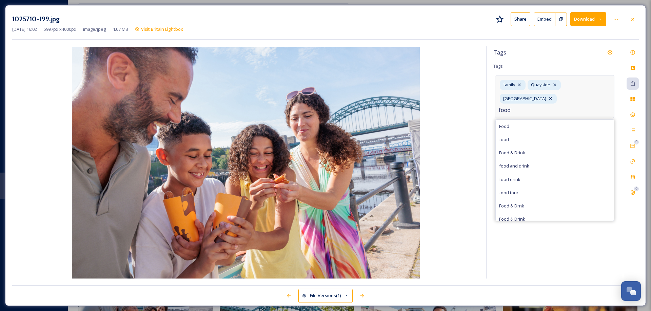
type input "food"
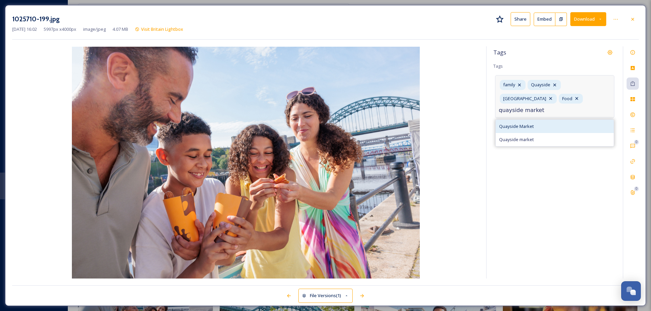
type input "quayside market"
click at [525, 126] on span "Quayside Market" at bounding box center [516, 126] width 35 height 6
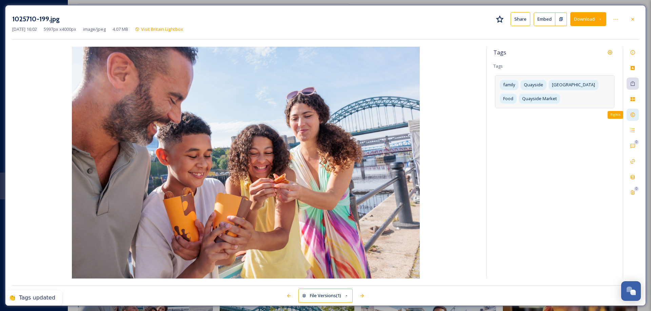
click at [632, 115] on icon at bounding box center [632, 115] width 4 height 4
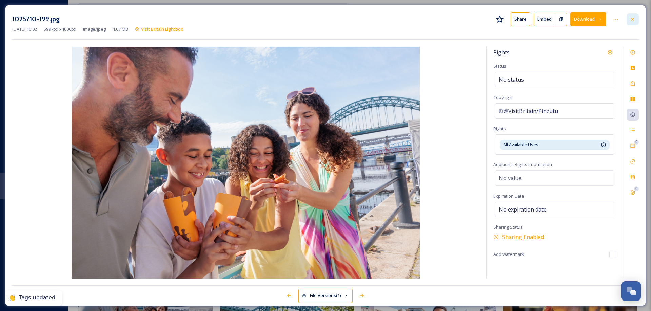
click at [632, 19] on icon at bounding box center [632, 19] width 3 height 3
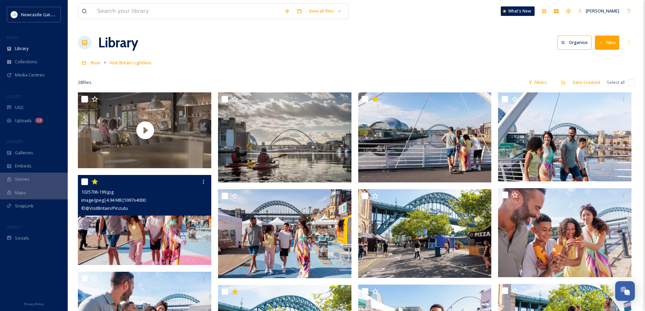
scroll to position [102, 0]
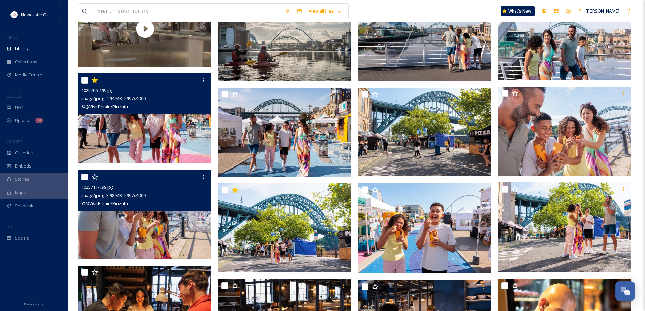
click at [180, 230] on img at bounding box center [144, 214] width 133 height 89
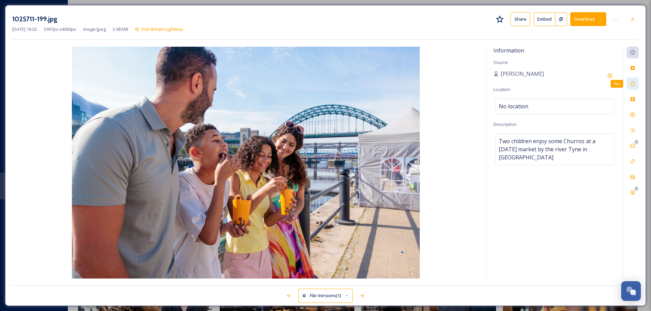
click at [636, 84] on div "Tags" at bounding box center [632, 84] width 12 height 12
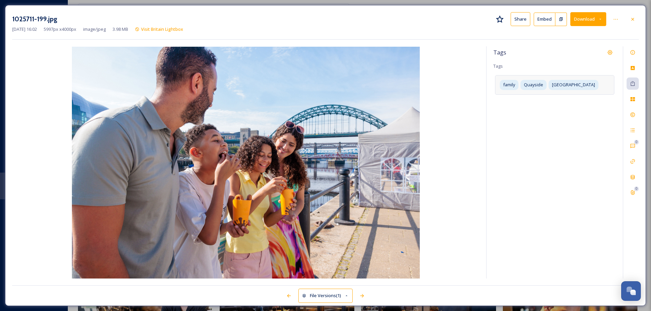
click at [603, 84] on div "family Quayside [GEOGRAPHIC_DATA]" at bounding box center [554, 84] width 119 height 19
click at [555, 108] on input at bounding box center [532, 110] width 68 height 8
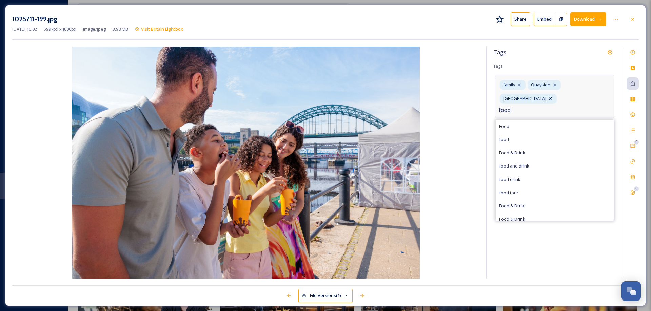
type input "food"
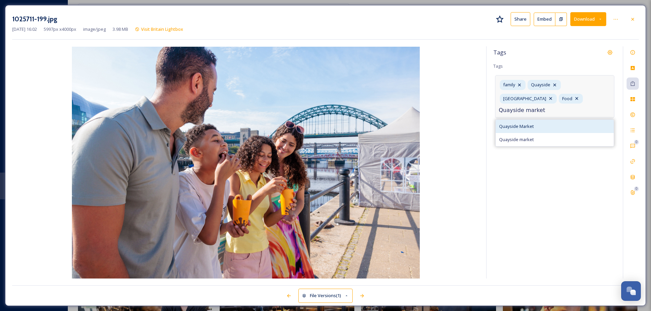
type input "Quayside market"
click at [528, 128] on span "Quayside Market" at bounding box center [516, 126] width 35 height 6
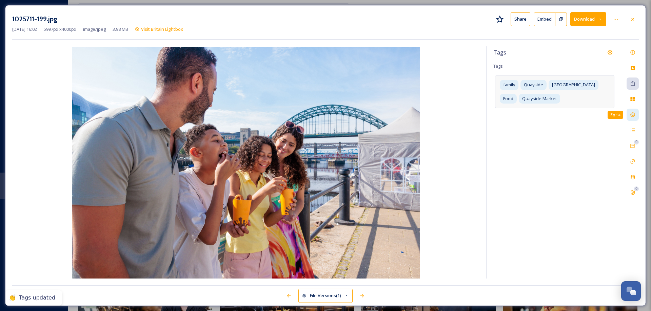
click at [633, 117] on icon at bounding box center [632, 114] width 5 height 5
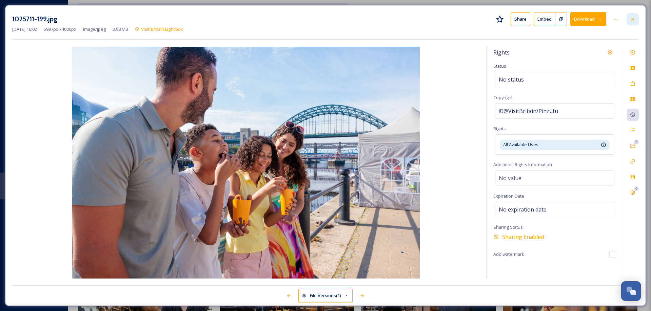
click at [634, 20] on icon at bounding box center [632, 19] width 3 height 3
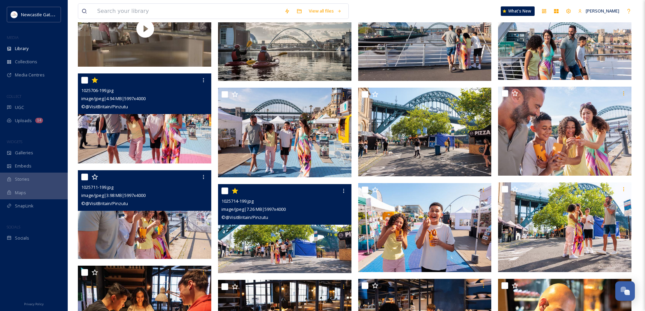
click at [317, 235] on img at bounding box center [284, 228] width 133 height 89
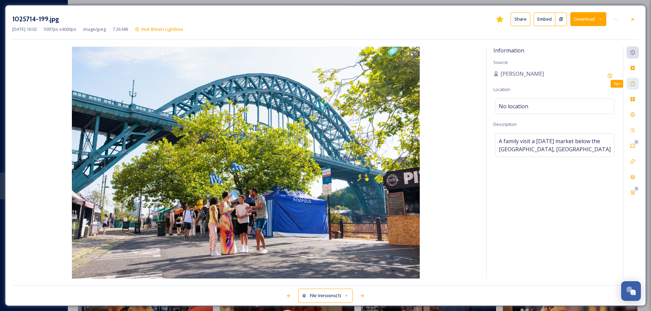
click at [632, 84] on icon at bounding box center [632, 83] width 5 height 5
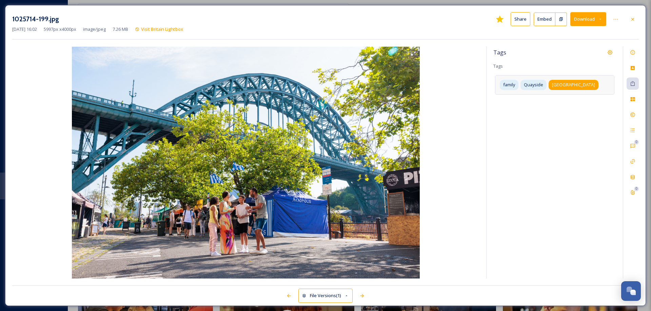
click at [588, 88] on span "[GEOGRAPHIC_DATA]" at bounding box center [573, 85] width 43 height 6
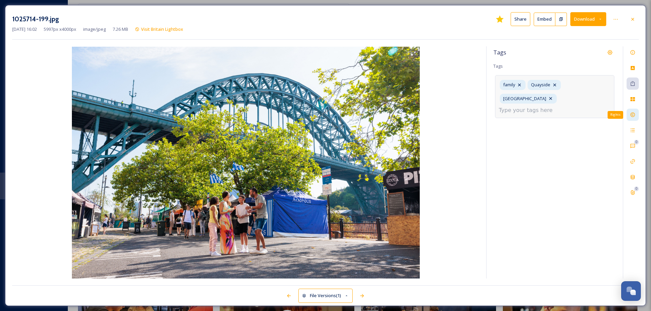
click at [633, 114] on icon at bounding box center [632, 115] width 4 height 4
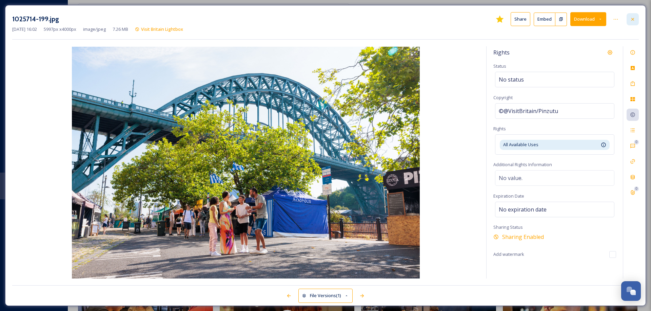
drag, startPoint x: 634, startPoint y: 20, endPoint x: 631, endPoint y: 23, distance: 3.8
click at [633, 20] on icon at bounding box center [632, 19] width 3 height 3
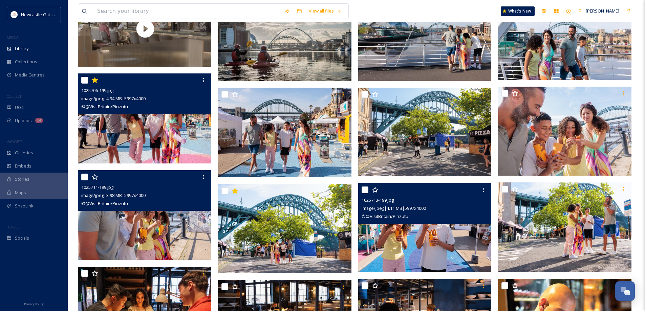
click at [425, 239] on img at bounding box center [424, 227] width 133 height 89
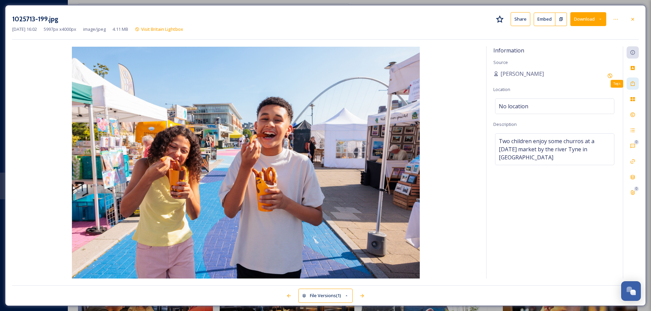
click at [632, 83] on icon at bounding box center [632, 83] width 4 height 5
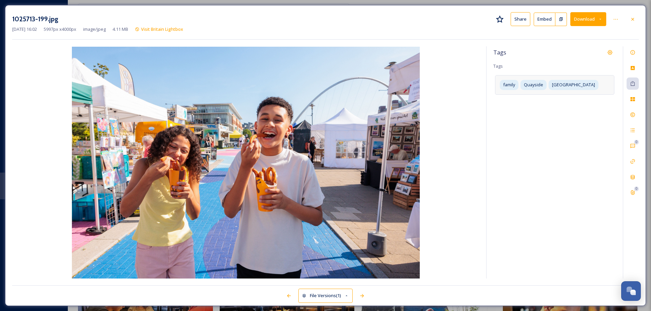
click at [602, 84] on div "family Quayside [GEOGRAPHIC_DATA]" at bounding box center [554, 84] width 119 height 19
click at [539, 111] on input at bounding box center [532, 110] width 68 height 8
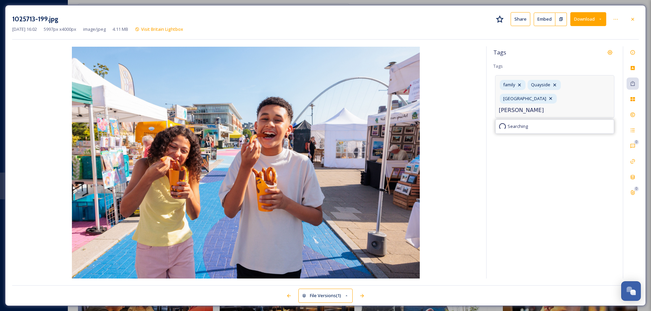
type input "W"
type input "Quayside market"
click at [523, 127] on span "Quayside Market" at bounding box center [516, 126] width 35 height 6
click at [539, 111] on input at bounding box center [532, 110] width 68 height 8
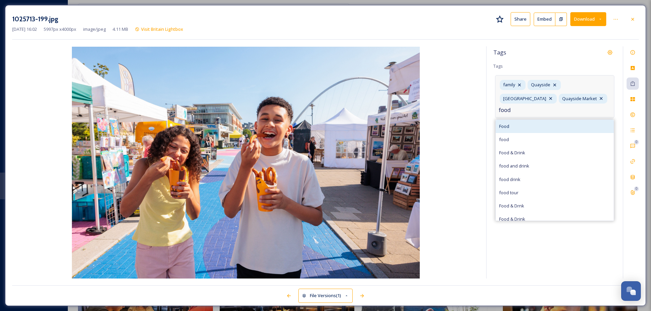
type input "food"
click at [509, 126] on div "Food" at bounding box center [554, 126] width 118 height 13
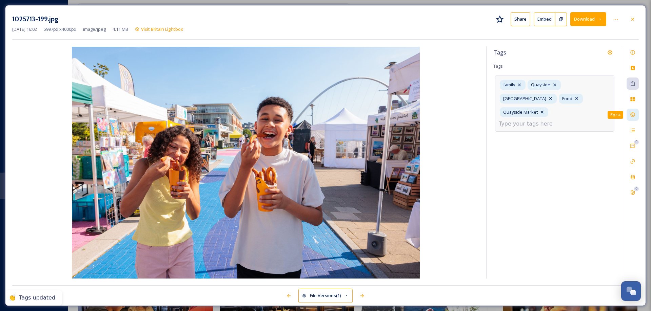
click at [630, 112] on icon at bounding box center [632, 114] width 5 height 5
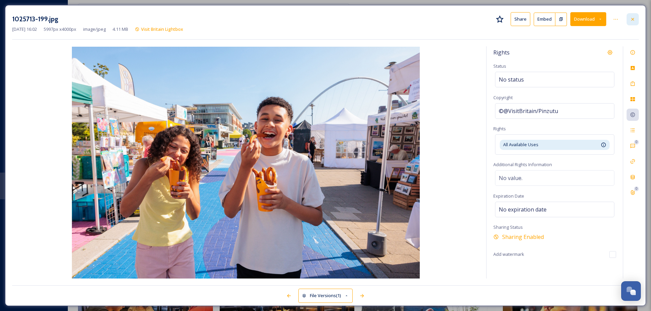
click at [633, 19] on icon at bounding box center [632, 19] width 3 height 3
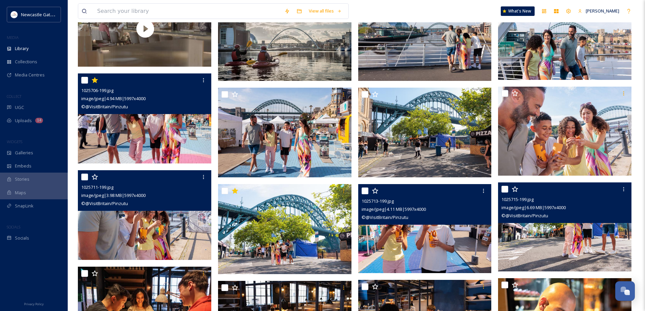
click at [581, 239] on img at bounding box center [564, 227] width 133 height 89
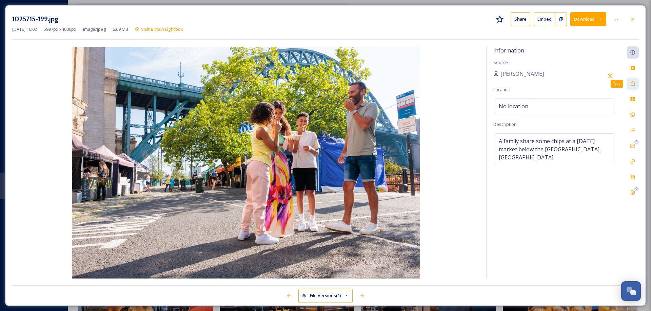
click at [630, 85] on icon at bounding box center [632, 83] width 5 height 5
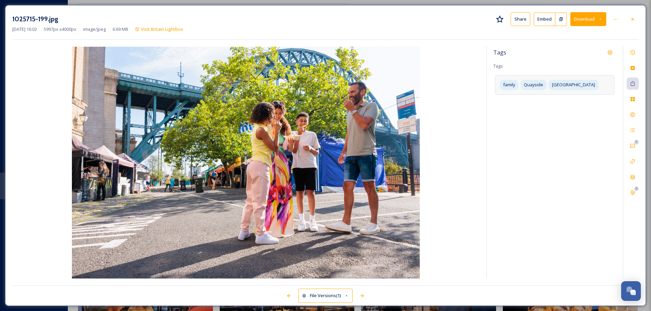
click at [603, 85] on div "family Quayside [GEOGRAPHIC_DATA]" at bounding box center [554, 84] width 119 height 19
click at [540, 108] on input at bounding box center [532, 110] width 68 height 8
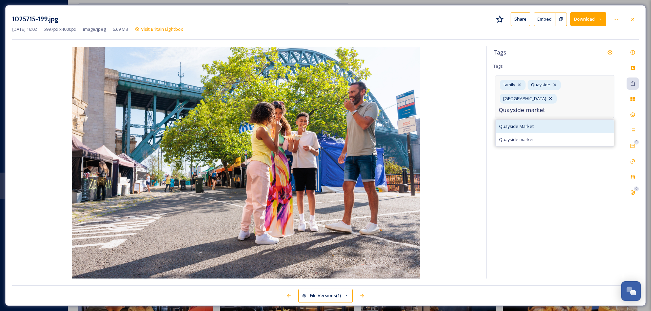
type input "Quayside market"
click at [521, 122] on div "Quayside Market" at bounding box center [554, 126] width 118 height 13
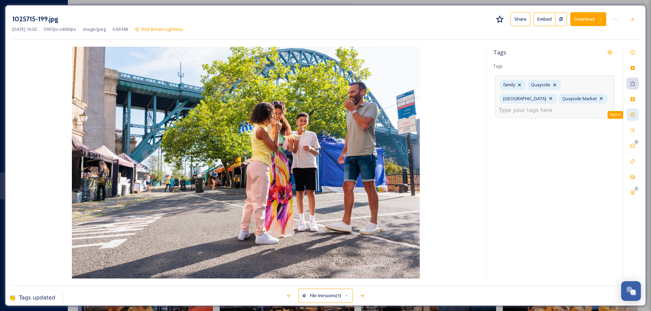
click at [630, 114] on icon at bounding box center [632, 114] width 5 height 5
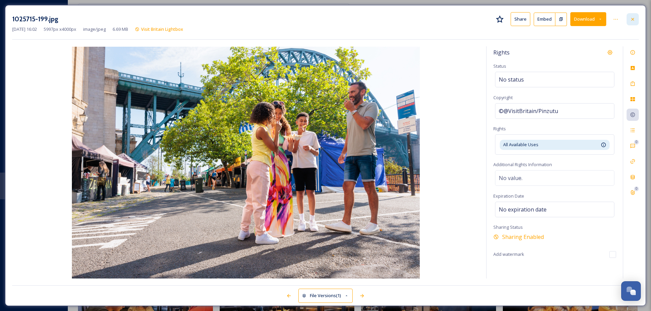
click at [637, 19] on div at bounding box center [632, 19] width 12 height 12
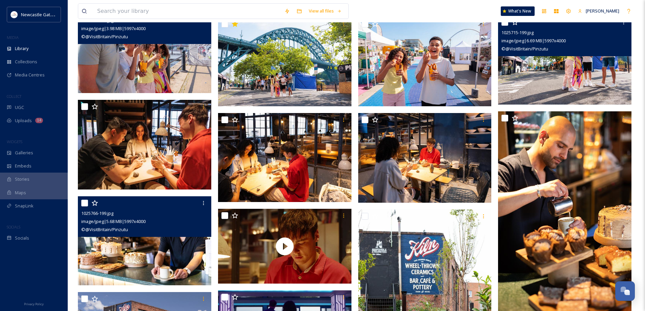
scroll to position [271, 0]
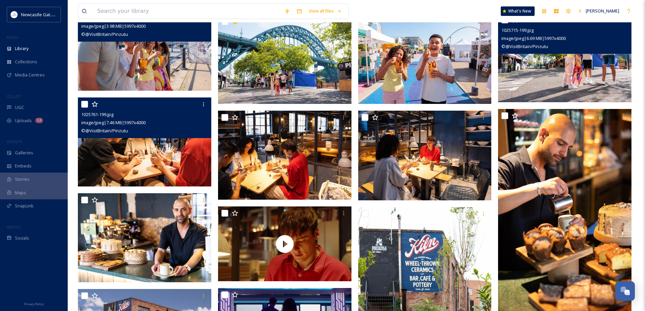
click at [133, 145] on img at bounding box center [144, 142] width 133 height 89
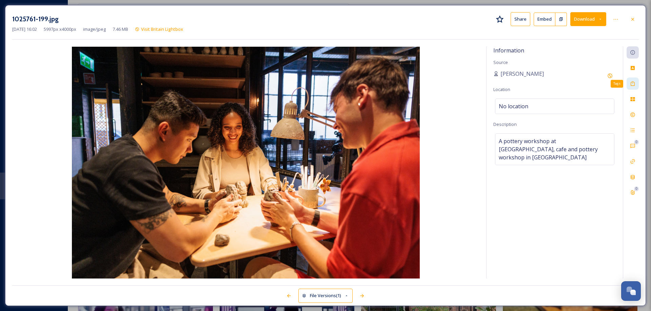
click at [632, 84] on icon at bounding box center [632, 83] width 5 height 5
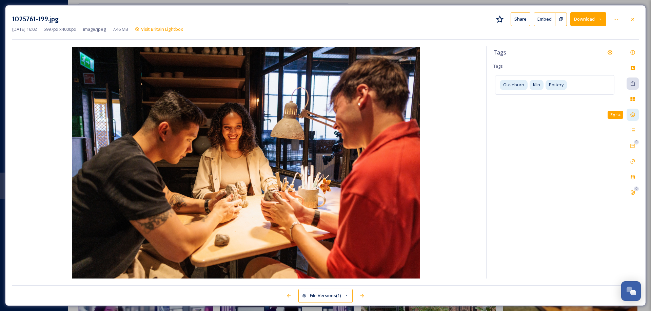
click at [631, 116] on icon at bounding box center [632, 114] width 5 height 5
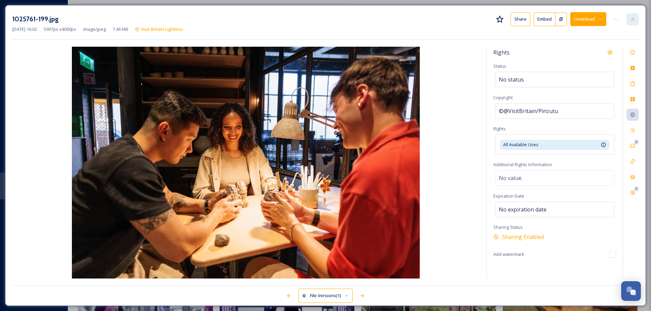
click at [631, 19] on icon at bounding box center [632, 19] width 5 height 5
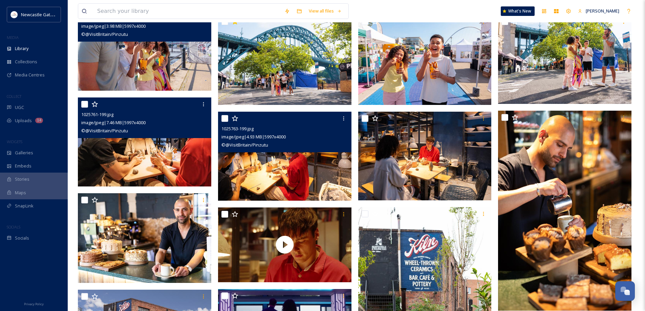
click at [298, 170] on img at bounding box center [284, 156] width 133 height 89
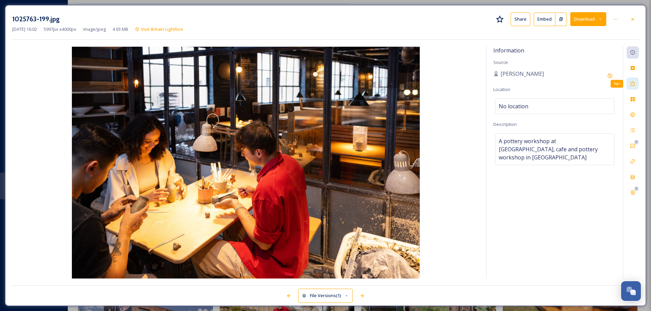
drag, startPoint x: 631, startPoint y: 83, endPoint x: 635, endPoint y: 94, distance: 11.6
click at [631, 85] on icon at bounding box center [632, 83] width 5 height 5
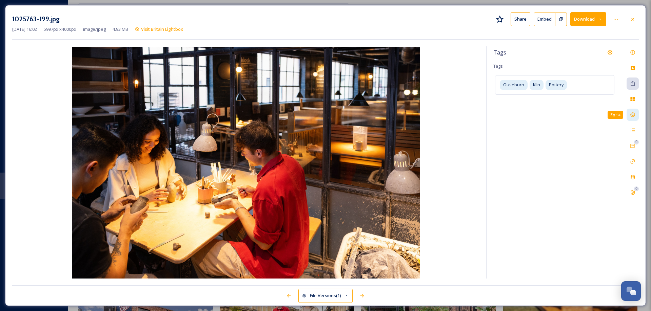
click at [632, 114] on icon at bounding box center [632, 114] width 5 height 5
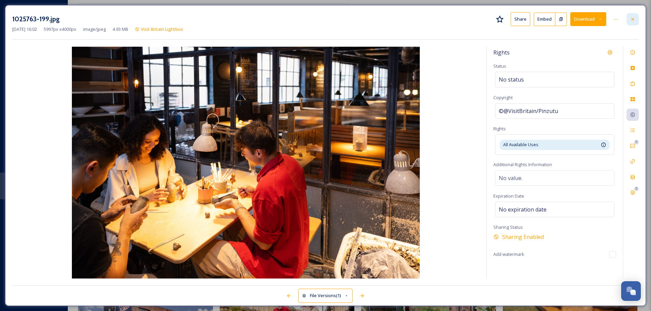
click at [632, 18] on icon at bounding box center [632, 19] width 5 height 5
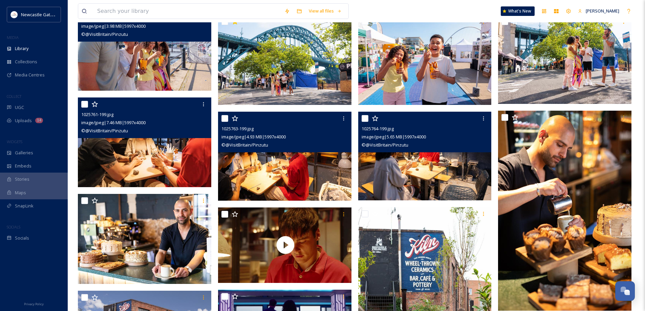
click at [398, 166] on img at bounding box center [424, 156] width 133 height 89
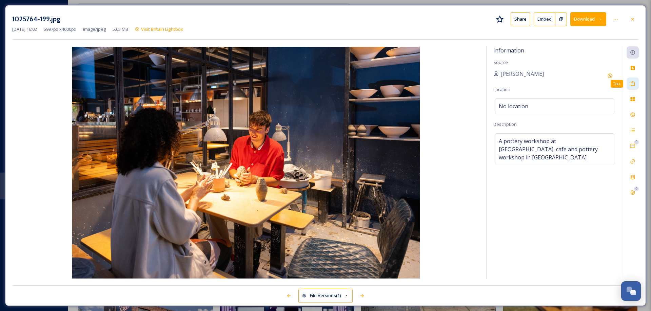
click at [632, 82] on icon at bounding box center [632, 83] width 4 height 5
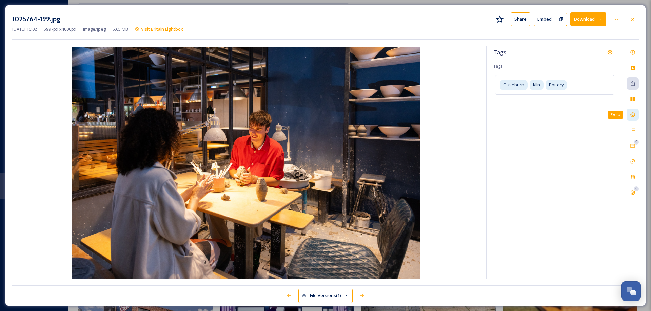
click at [632, 113] on icon at bounding box center [632, 115] width 4 height 4
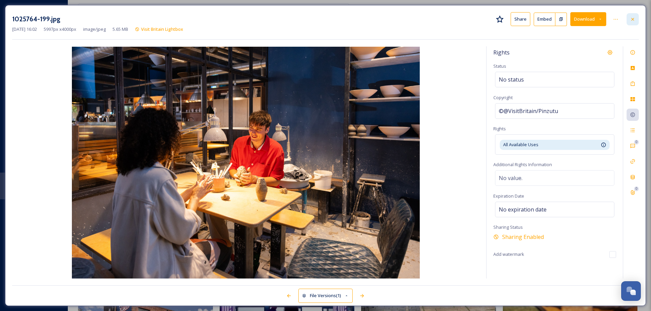
drag, startPoint x: 634, startPoint y: 18, endPoint x: 631, endPoint y: 25, distance: 7.9
click at [634, 18] on icon at bounding box center [632, 19] width 5 height 5
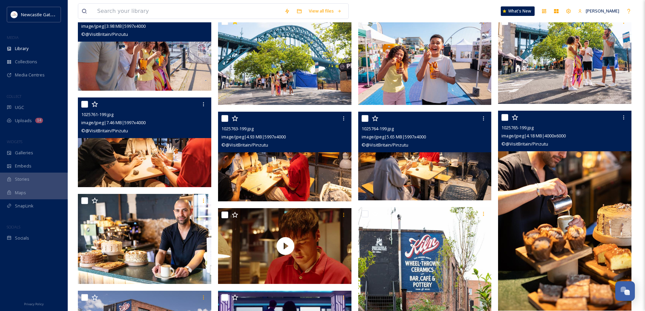
click at [550, 223] on img at bounding box center [564, 211] width 133 height 200
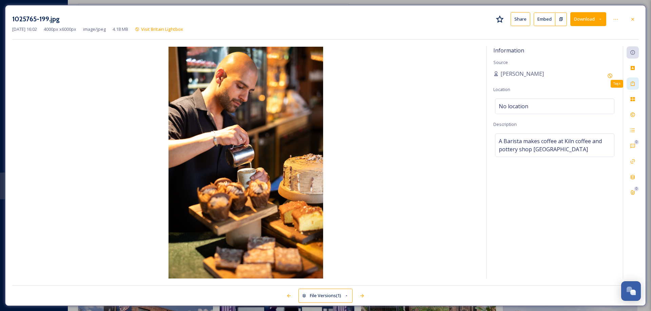
click at [630, 84] on icon at bounding box center [632, 83] width 5 height 5
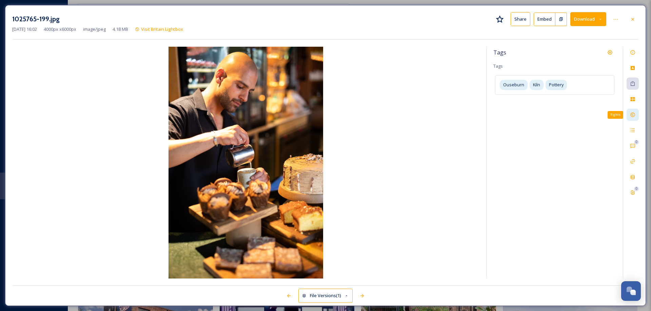
click at [634, 110] on div "Rights" at bounding box center [632, 115] width 12 height 12
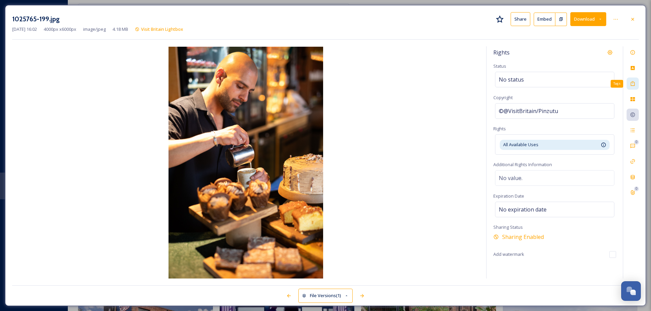
click at [630, 85] on icon at bounding box center [632, 83] width 5 height 5
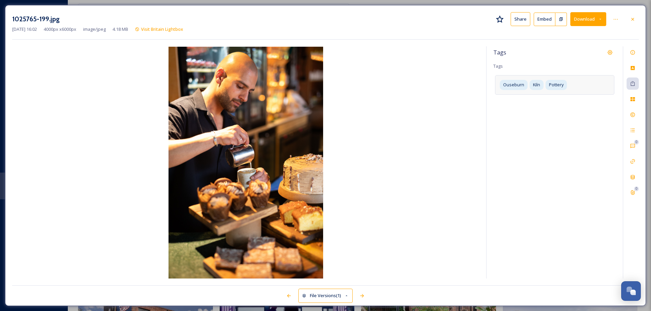
click at [585, 86] on div "Ouseburn Kiln Pottery" at bounding box center [554, 84] width 119 height 19
click at [541, 97] on input at bounding box center [532, 97] width 68 height 8
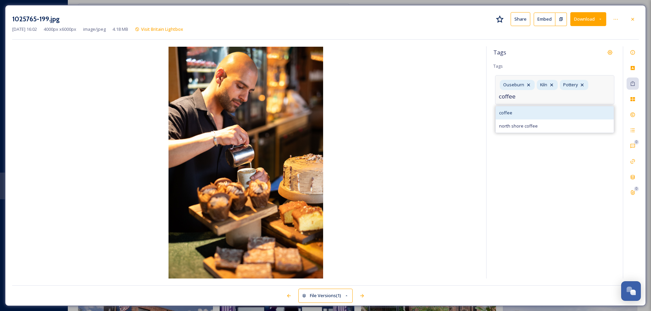
type input "coffee"
click at [511, 110] on span "coffee" at bounding box center [505, 113] width 13 height 6
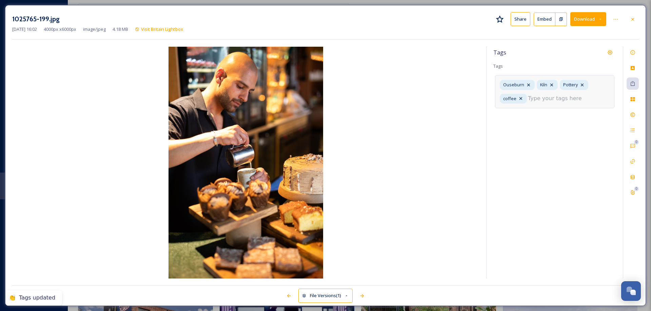
click at [531, 101] on input at bounding box center [562, 99] width 68 height 8
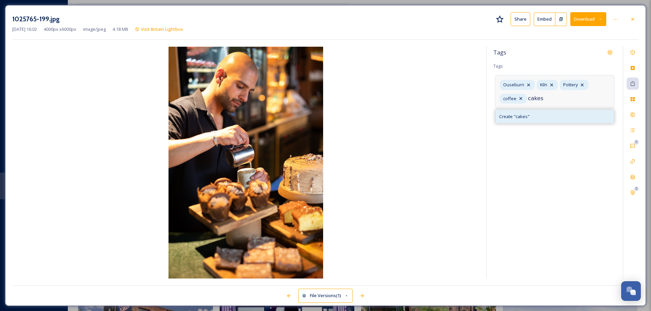
type input "cakes"
click at [518, 114] on span "Create " cakes "" at bounding box center [514, 116] width 30 height 6
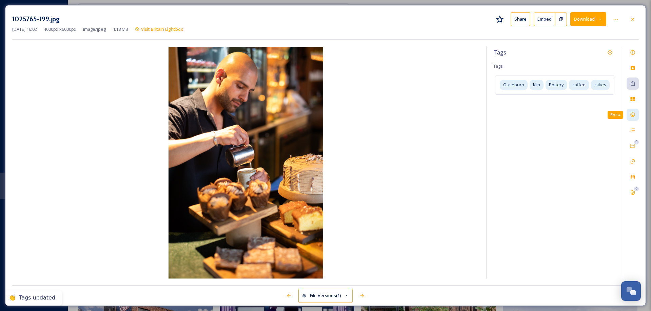
click at [635, 112] on icon at bounding box center [632, 114] width 5 height 5
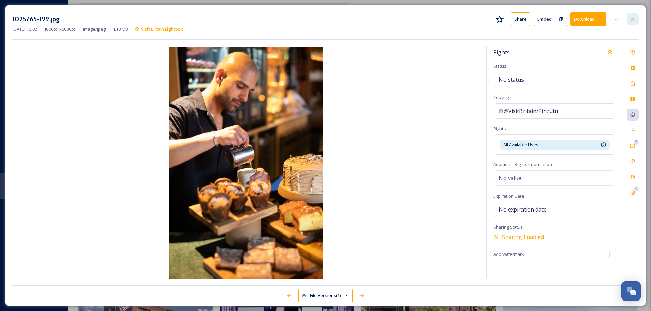
click at [633, 19] on icon at bounding box center [632, 19] width 5 height 5
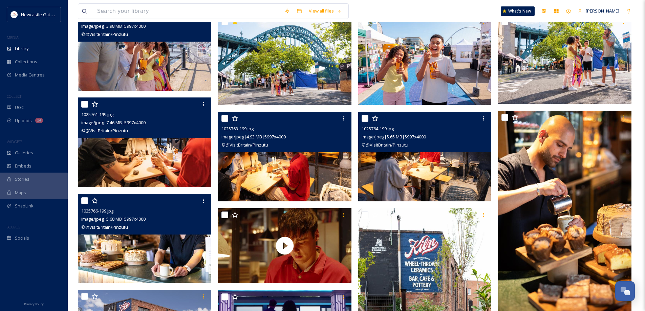
click at [123, 259] on img at bounding box center [144, 238] width 133 height 89
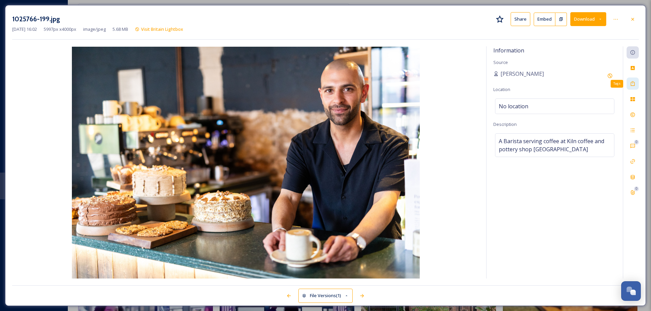
click at [633, 85] on icon at bounding box center [632, 83] width 5 height 5
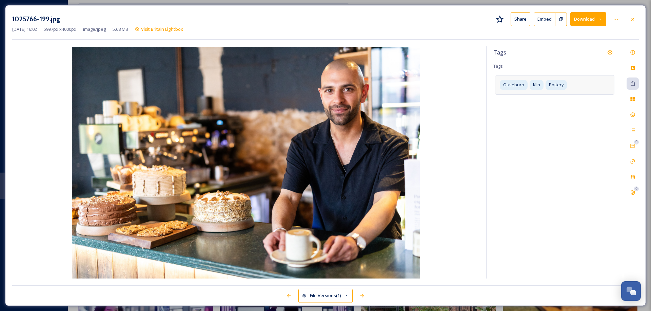
click at [571, 87] on div "Ouseburn Kiln Pottery" at bounding box center [554, 84] width 119 height 19
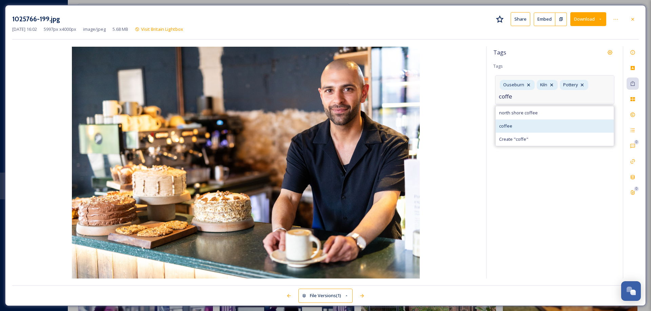
type input "coffe"
click at [502, 128] on span "coffee" at bounding box center [505, 126] width 13 height 6
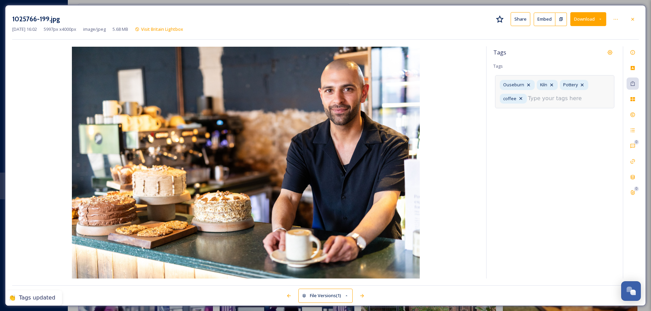
click at [528, 100] on input at bounding box center [562, 99] width 68 height 8
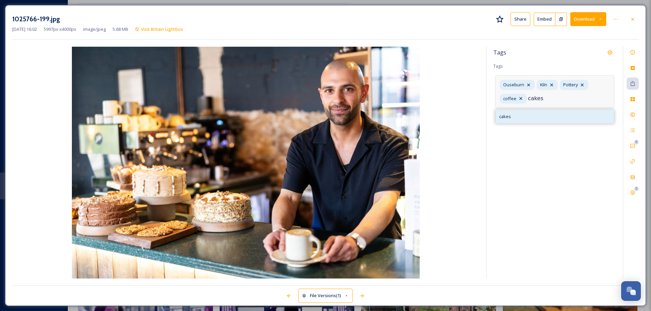
type input "cakes"
click at [513, 116] on div "cakes" at bounding box center [554, 116] width 118 height 13
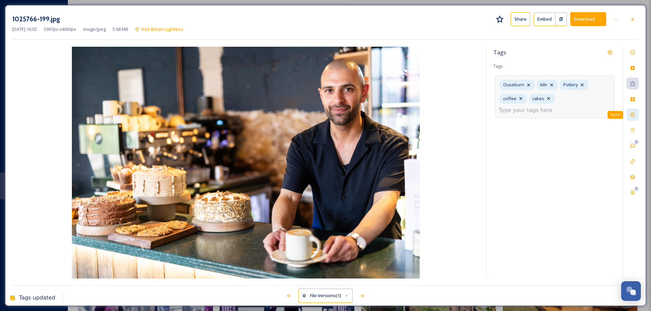
click at [632, 113] on icon at bounding box center [632, 114] width 5 height 5
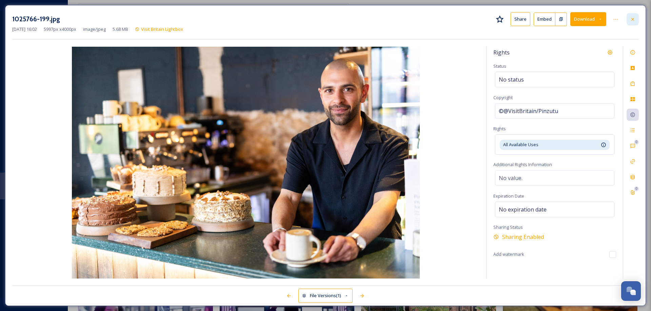
click at [633, 18] on icon at bounding box center [632, 19] width 5 height 5
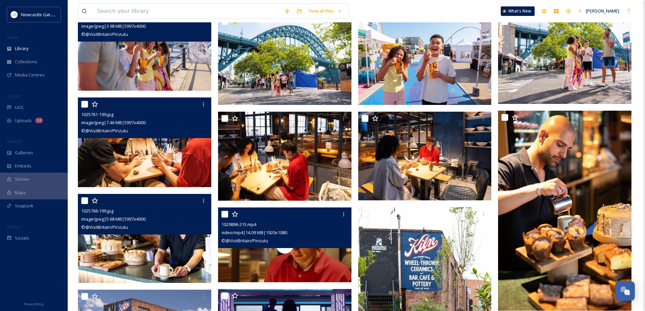
click at [325, 244] on div "© @VisitBritain/Pinzutu" at bounding box center [286, 241] width 128 height 8
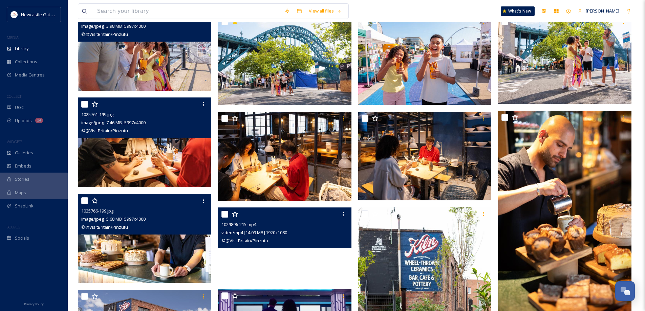
click at [266, 254] on video "1029896-215.mp4" at bounding box center [284, 245] width 133 height 75
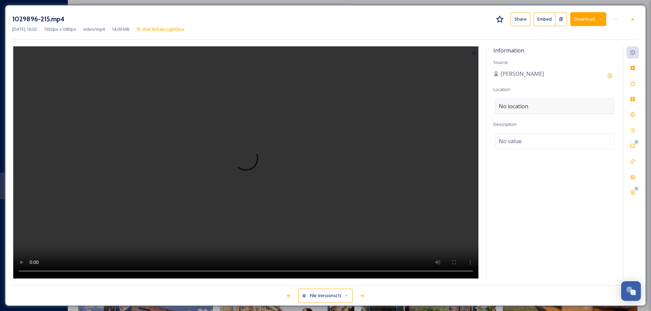
click at [536, 105] on div "No location" at bounding box center [554, 107] width 119 height 16
click at [536, 106] on input at bounding box center [554, 106] width 119 height 15
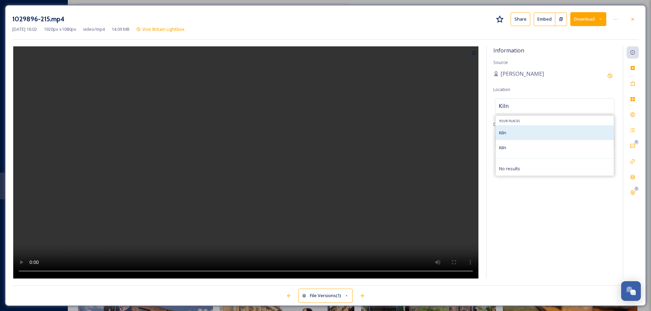
type input "Kiln"
drag, startPoint x: 508, startPoint y: 136, endPoint x: 556, endPoint y: 123, distance: 49.3
click at [508, 136] on div "Kiln" at bounding box center [554, 132] width 118 height 15
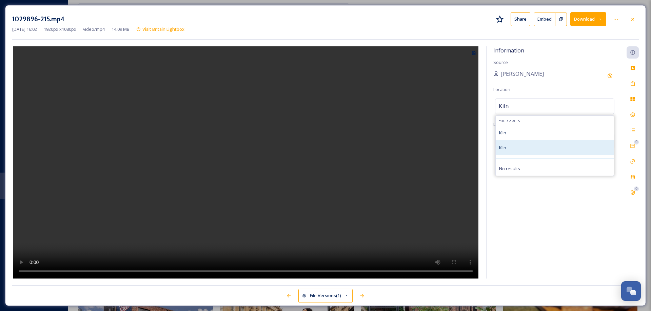
click at [505, 149] on span "Kiln" at bounding box center [502, 148] width 7 height 6
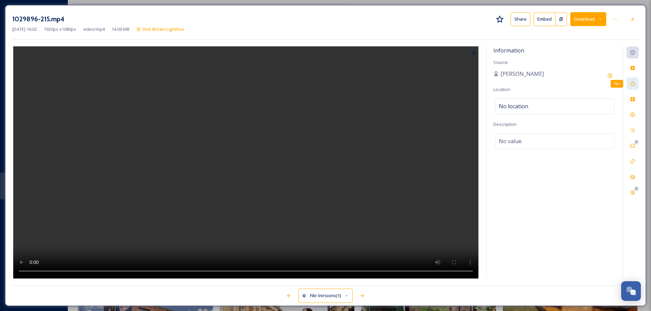
click at [630, 86] on icon at bounding box center [632, 83] width 5 height 5
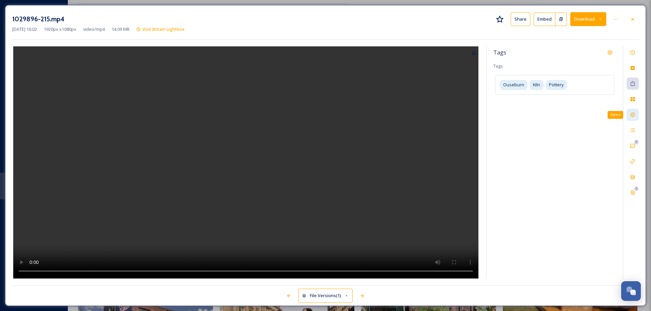
click at [633, 117] on icon at bounding box center [632, 115] width 4 height 4
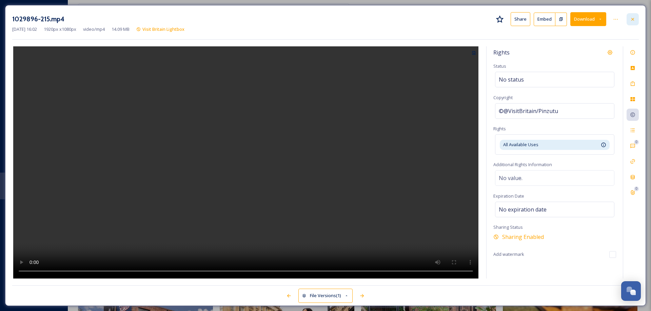
click at [633, 21] on icon at bounding box center [632, 19] width 5 height 5
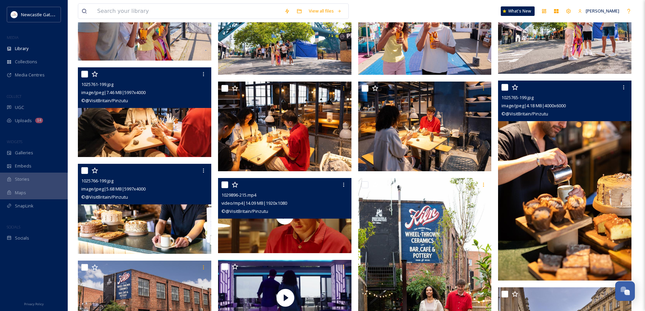
scroll to position [339, 0]
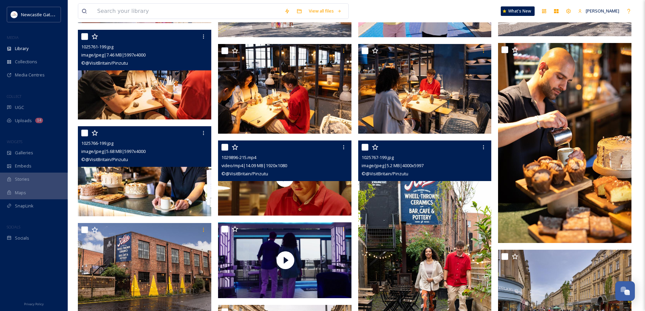
click at [463, 181] on div "1025767-199.jpg image/jpeg | 5.2 MB | 4000 x 5997 © @VisitBritain/Pinzutu" at bounding box center [424, 161] width 133 height 41
click at [437, 216] on img at bounding box center [424, 241] width 133 height 200
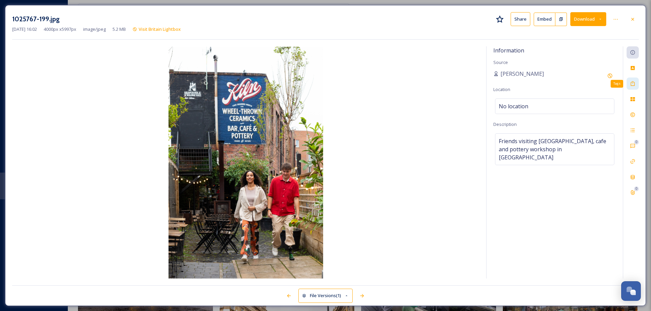
click at [631, 82] on icon at bounding box center [632, 83] width 5 height 5
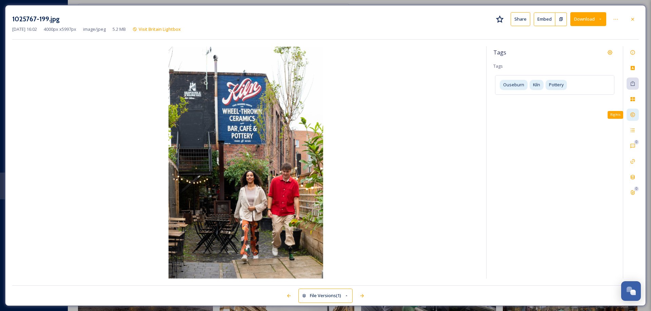
click at [632, 118] on div "Rights" at bounding box center [632, 115] width 12 height 12
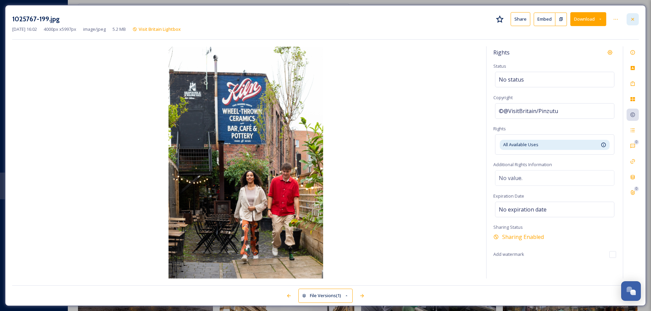
click at [632, 18] on icon at bounding box center [632, 19] width 5 height 5
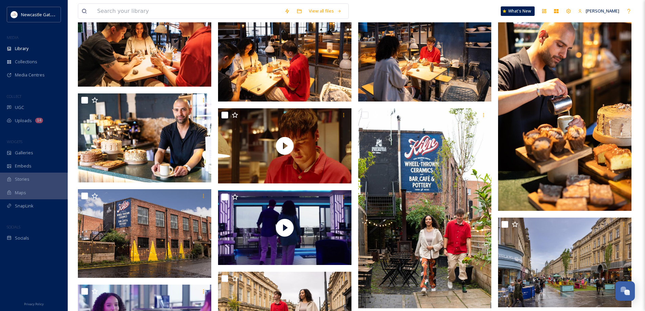
scroll to position [407, 0]
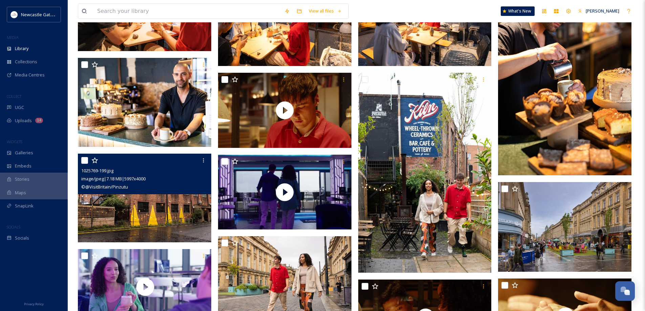
click at [190, 205] on img at bounding box center [144, 198] width 133 height 89
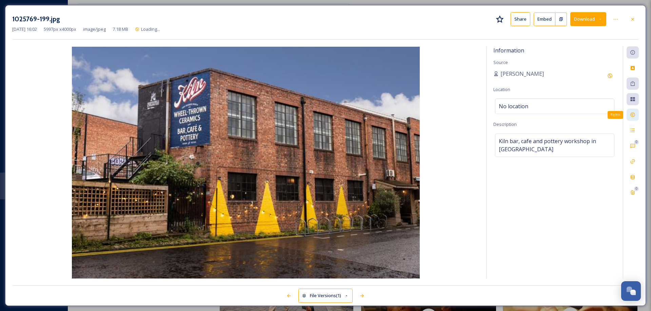
click at [633, 117] on icon at bounding box center [632, 114] width 5 height 5
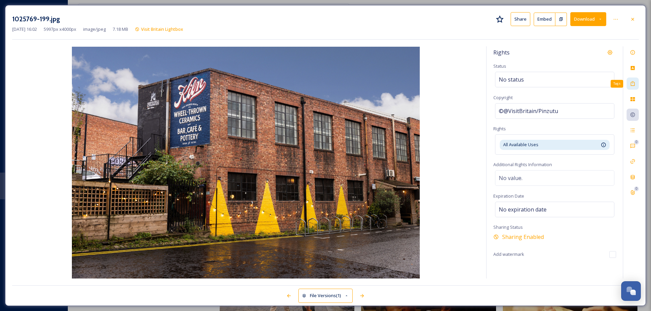
click at [633, 85] on icon at bounding box center [632, 83] width 5 height 5
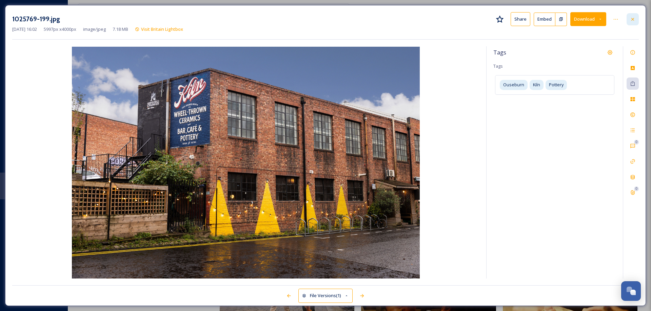
click at [635, 17] on icon at bounding box center [632, 19] width 5 height 5
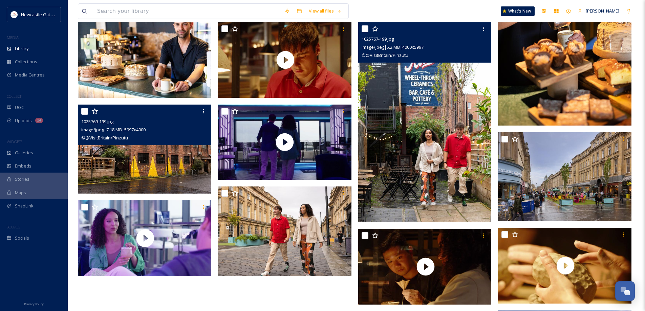
scroll to position [474, 0]
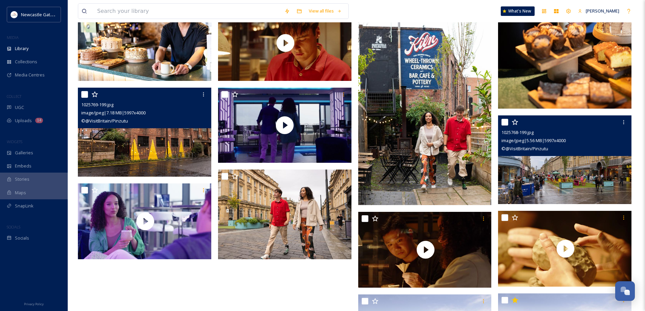
click at [523, 180] on img at bounding box center [564, 160] width 133 height 89
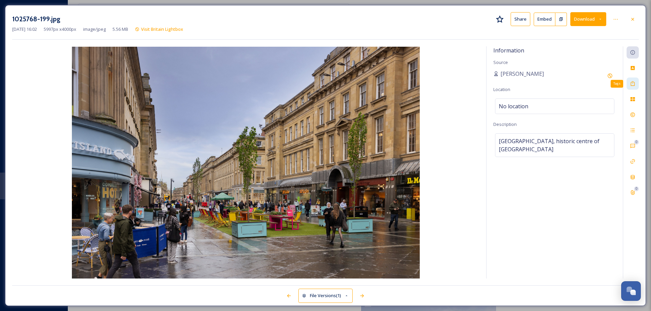
click at [633, 83] on icon at bounding box center [632, 83] width 4 height 5
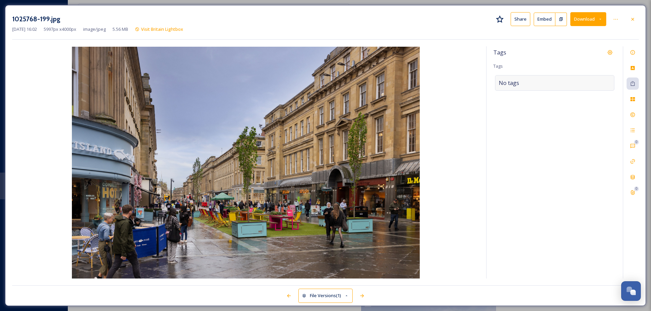
click at [530, 82] on div "No tags" at bounding box center [554, 83] width 119 height 16
click at [531, 84] on input at bounding box center [532, 83] width 68 height 8
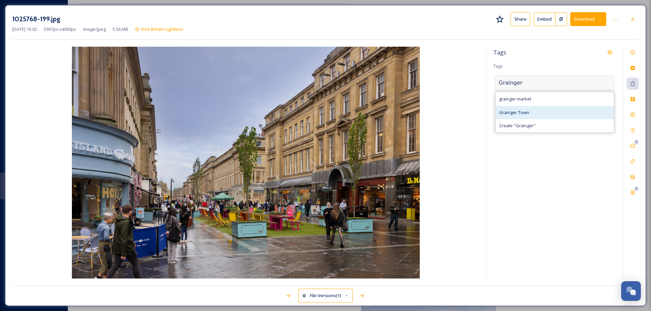
type input "Grainger"
click at [517, 109] on span "Grainger Town" at bounding box center [514, 112] width 30 height 6
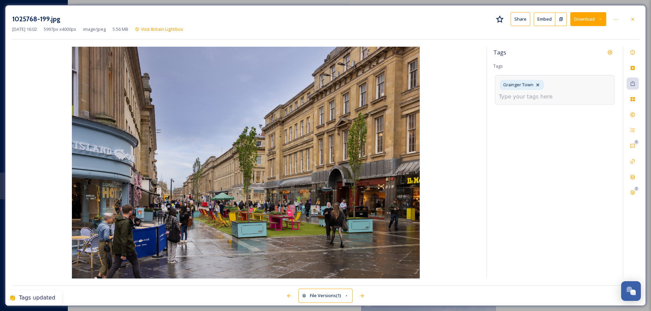
click at [555, 93] on input at bounding box center [532, 97] width 68 height 8
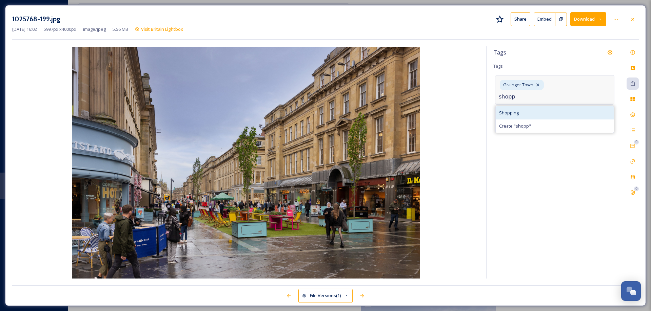
type input "shopp"
click at [511, 110] on span "Shopping" at bounding box center [509, 113] width 20 height 6
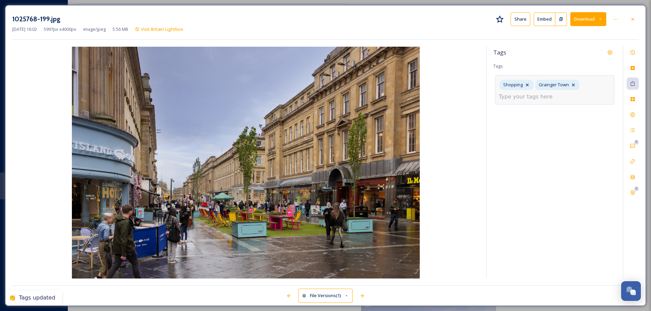
click at [540, 94] on input at bounding box center [532, 97] width 68 height 8
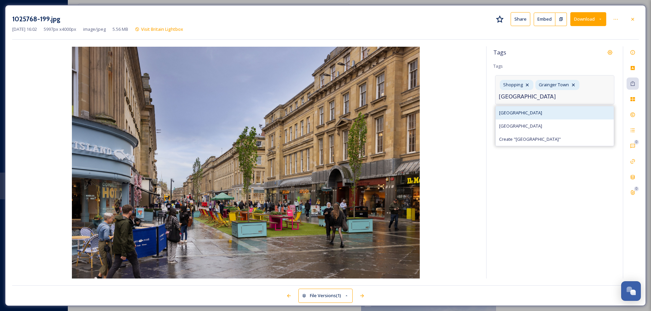
type input "[GEOGRAPHIC_DATA]"
click at [526, 112] on span "[GEOGRAPHIC_DATA]" at bounding box center [520, 113] width 43 height 6
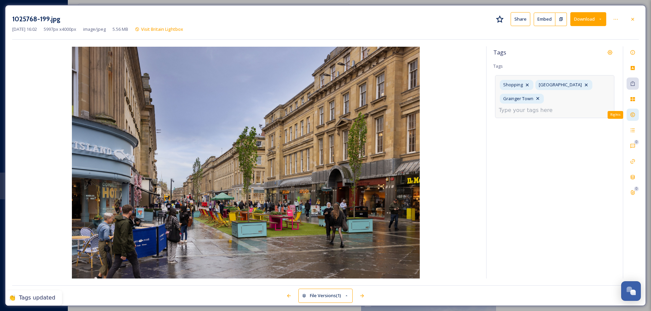
click at [635, 111] on div "Rights" at bounding box center [632, 115] width 12 height 12
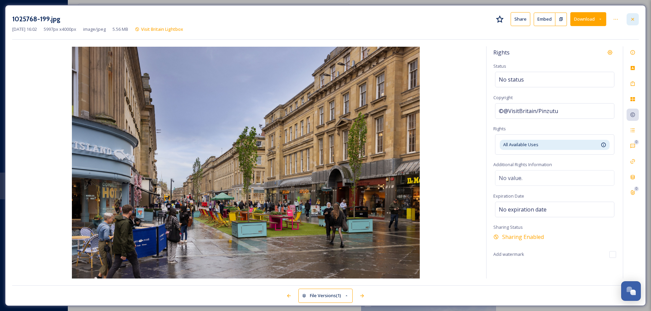
click at [633, 20] on icon at bounding box center [632, 19] width 3 height 3
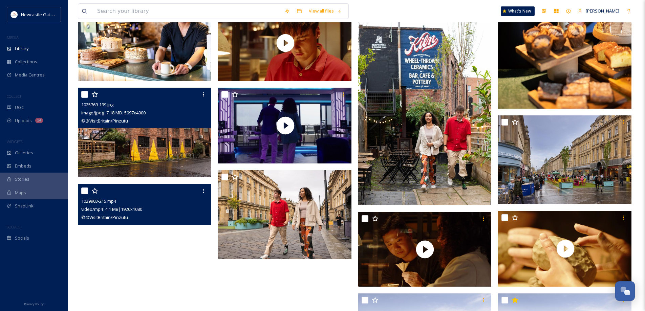
click at [156, 236] on video "1029903-215.mp4" at bounding box center [144, 221] width 133 height 75
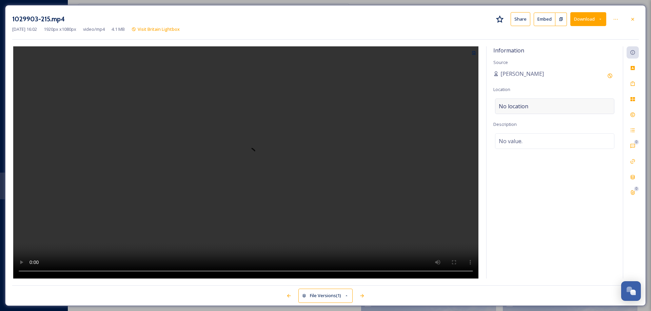
click at [526, 106] on span "No location" at bounding box center [512, 106] width 29 height 8
click at [526, 106] on input at bounding box center [554, 106] width 119 height 15
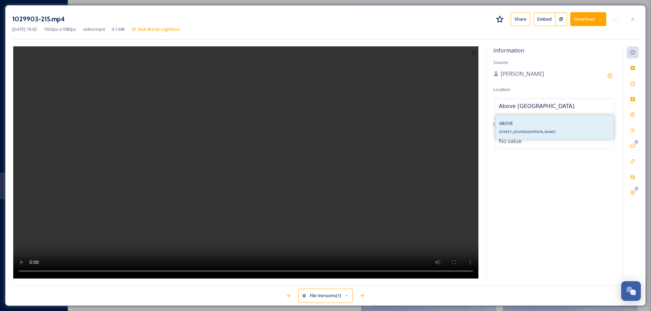
type input "Above [GEOGRAPHIC_DATA]"
click at [524, 126] on div "ABOVE [STREET_ADDRESS][PERSON_NAME]" at bounding box center [527, 127] width 57 height 16
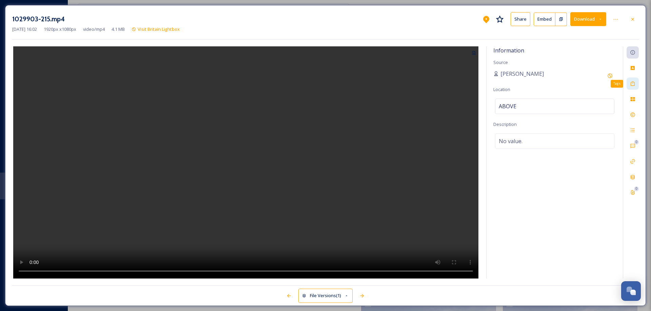
click at [631, 83] on icon at bounding box center [632, 83] width 4 height 5
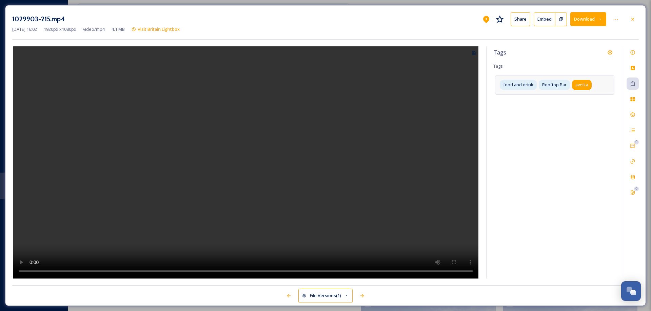
click at [580, 86] on span "aveika" at bounding box center [581, 85] width 13 height 6
click at [521, 98] on icon at bounding box center [519, 98] width 5 height 5
click at [520, 98] on input at bounding box center [532, 97] width 68 height 8
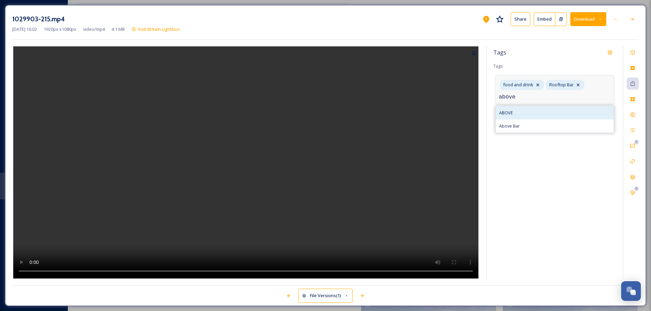
type input "above"
click at [508, 109] on div "ABOVE" at bounding box center [554, 112] width 118 height 13
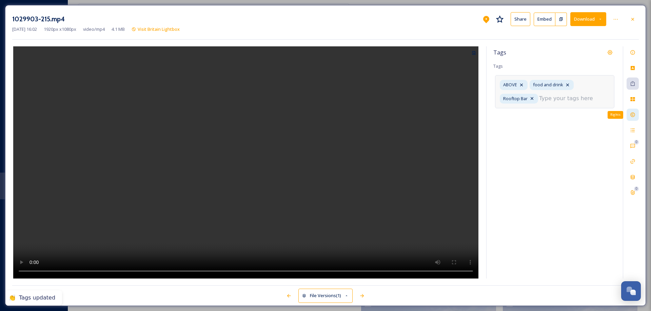
click at [633, 116] on icon at bounding box center [632, 114] width 5 height 5
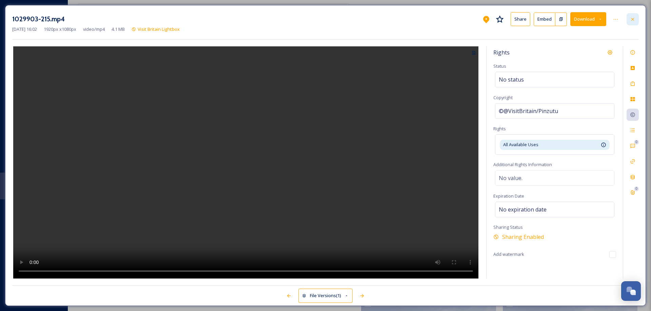
click at [632, 17] on icon at bounding box center [632, 19] width 5 height 5
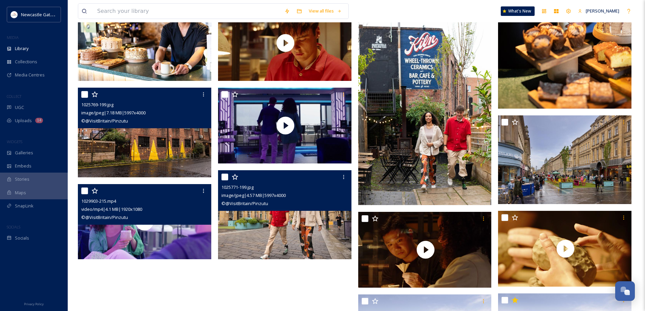
click at [265, 221] on img at bounding box center [284, 214] width 133 height 89
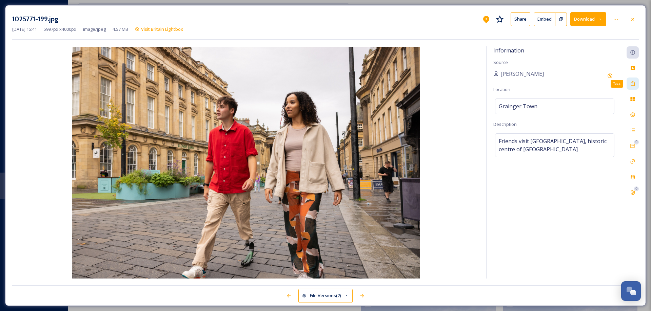
click at [631, 83] on icon at bounding box center [632, 83] width 4 height 5
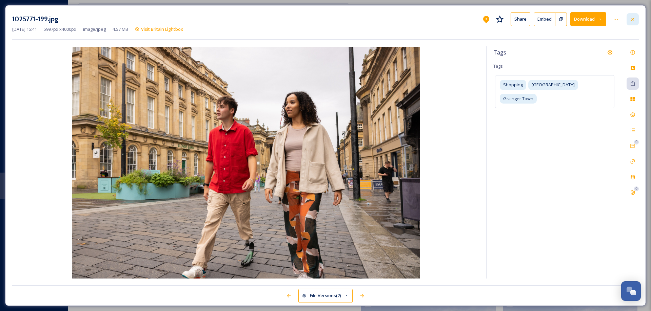
click at [634, 19] on icon at bounding box center [632, 19] width 5 height 5
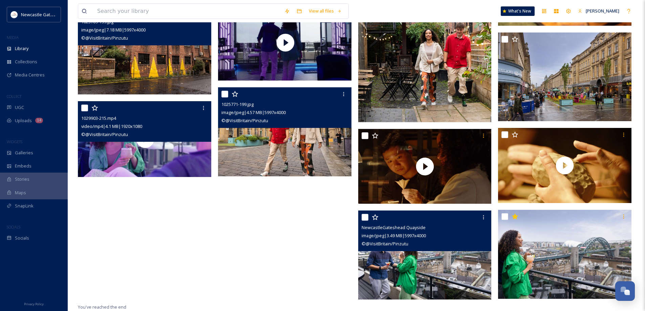
scroll to position [557, 0]
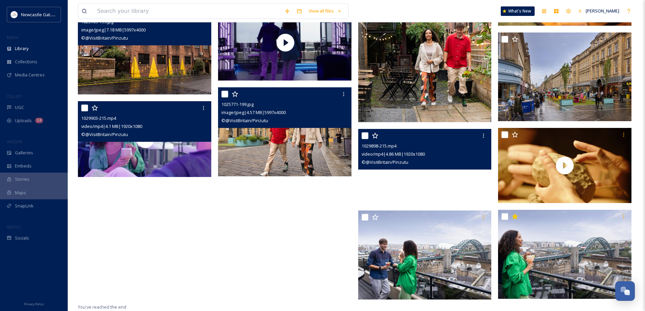
click at [423, 188] on video "1029898-215.mp4" at bounding box center [424, 166] width 133 height 75
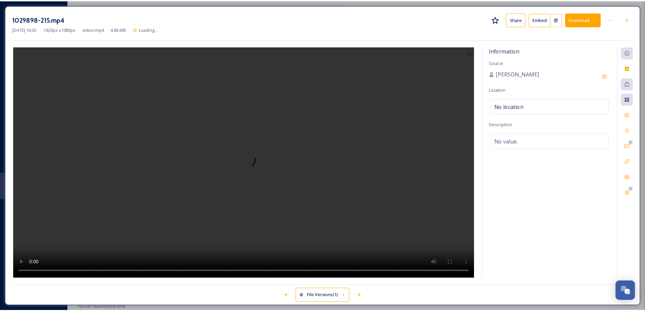
scroll to position [558, 0]
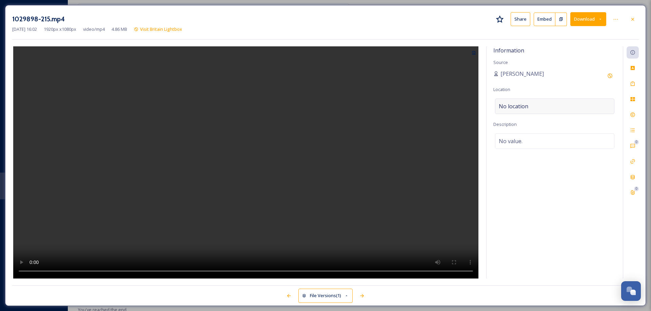
click at [542, 105] on div "No location" at bounding box center [554, 107] width 119 height 16
click at [542, 105] on input at bounding box center [554, 106] width 119 height 15
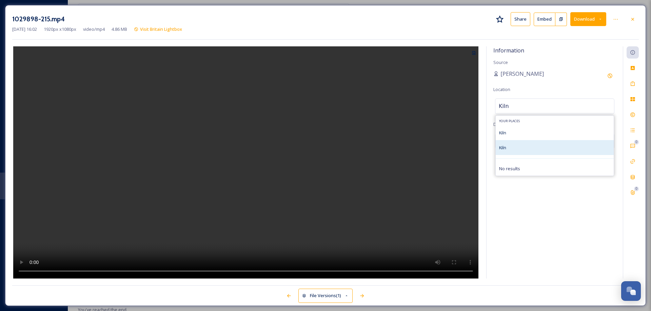
type input "Kiln"
click at [499, 146] on div "Kiln" at bounding box center [554, 147] width 118 height 15
click at [632, 85] on icon at bounding box center [632, 83] width 5 height 5
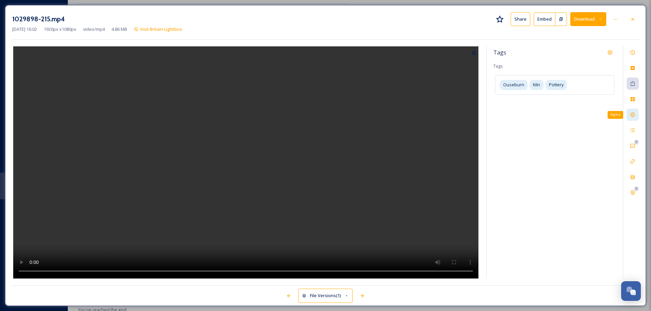
click at [632, 116] on icon at bounding box center [632, 115] width 4 height 4
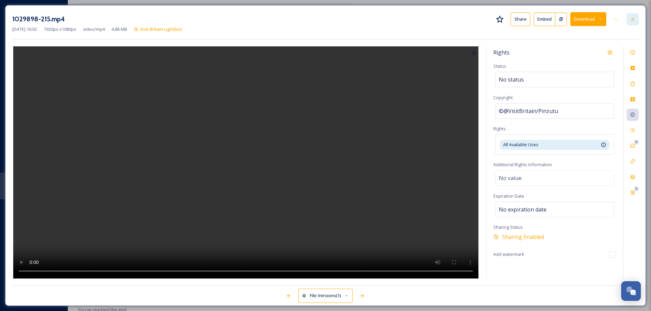
click at [632, 19] on icon at bounding box center [632, 19] width 5 height 5
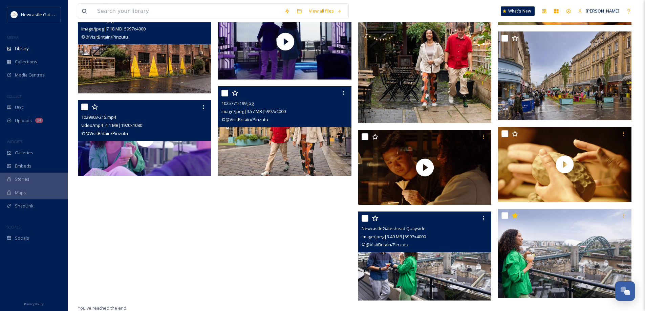
click at [434, 269] on img at bounding box center [424, 256] width 133 height 89
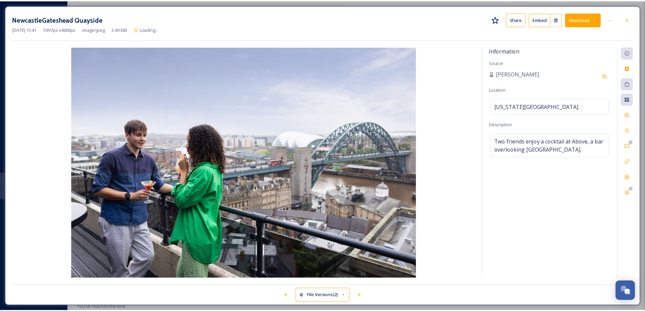
scroll to position [558, 0]
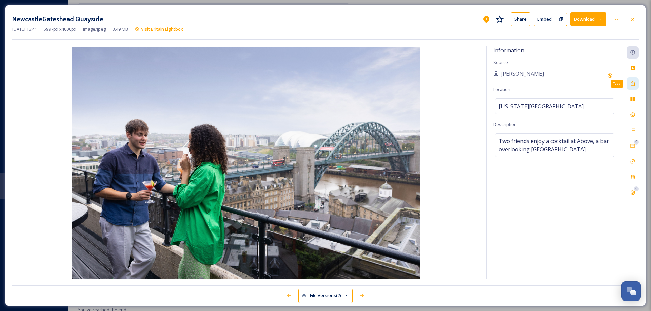
click at [632, 85] on icon at bounding box center [632, 83] width 5 height 5
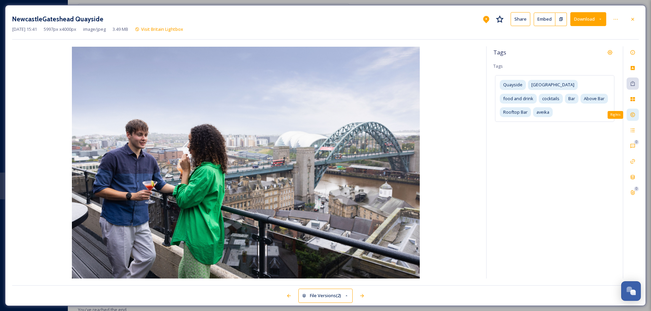
click at [631, 115] on icon at bounding box center [632, 114] width 5 height 5
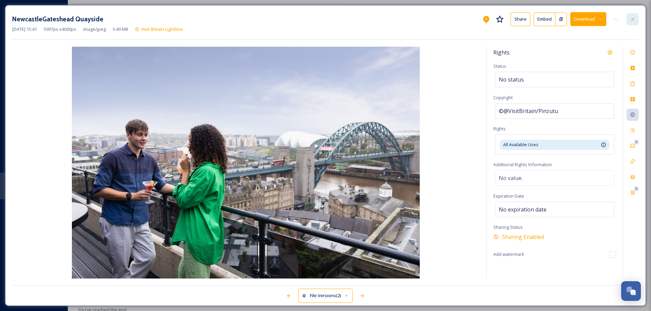
click at [632, 21] on icon at bounding box center [632, 19] width 5 height 5
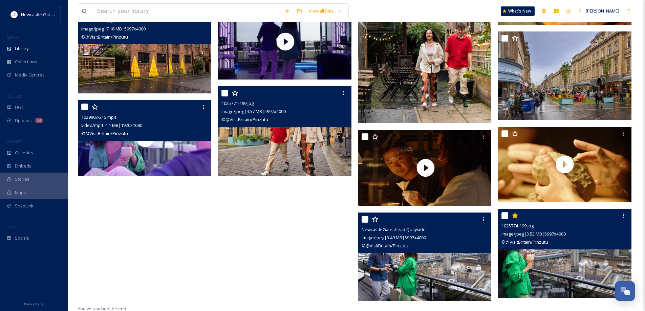
click at [557, 275] on img at bounding box center [564, 253] width 133 height 89
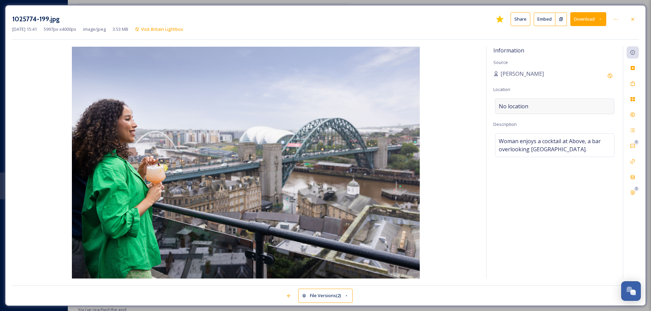
click at [549, 104] on div "No location" at bounding box center [554, 107] width 119 height 16
click at [549, 104] on input at bounding box center [554, 106] width 119 height 15
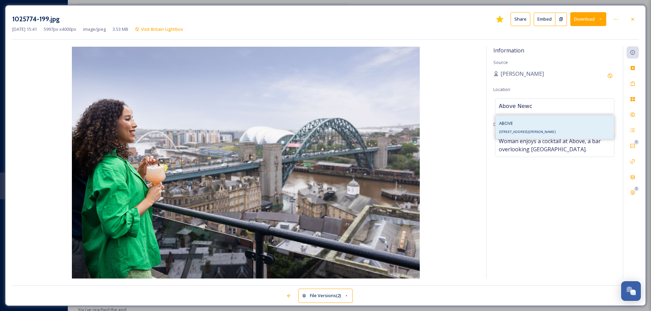
type input "Above Newc"
click at [535, 124] on div "ABOVE [STREET_ADDRESS][PERSON_NAME]" at bounding box center [527, 127] width 57 height 16
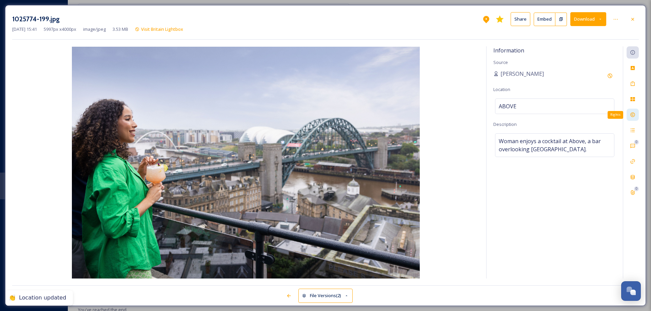
click at [633, 115] on icon at bounding box center [632, 114] width 5 height 5
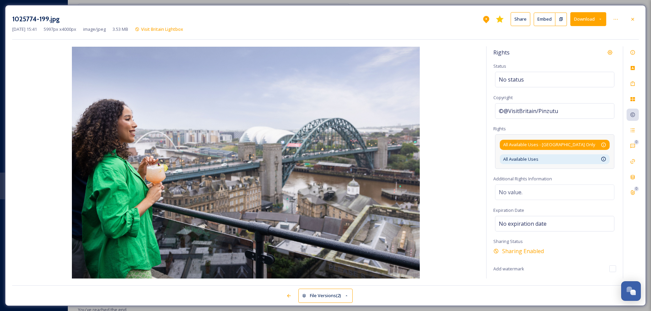
click at [582, 142] on div "All Available Uses - [GEOGRAPHIC_DATA] Only Available for unlimited use by thir…" at bounding box center [554, 145] width 103 height 6
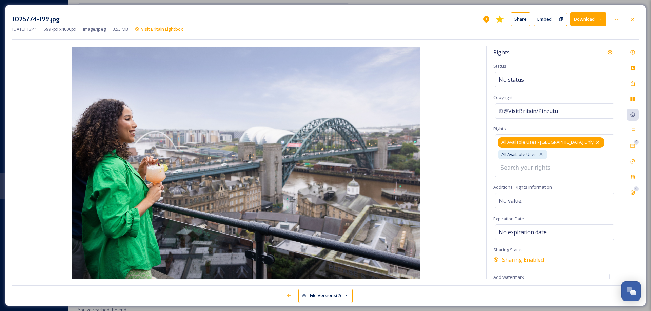
click at [595, 142] on icon at bounding box center [597, 142] width 5 height 5
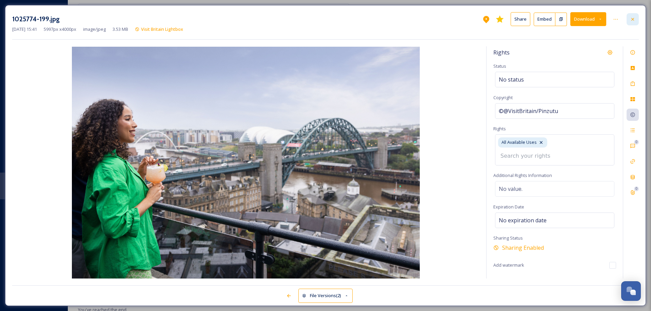
click at [633, 18] on icon at bounding box center [632, 19] width 3 height 3
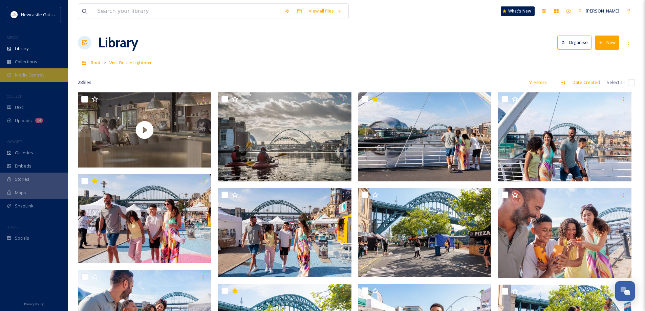
click at [24, 76] on span "Media Centres" at bounding box center [30, 75] width 30 height 6
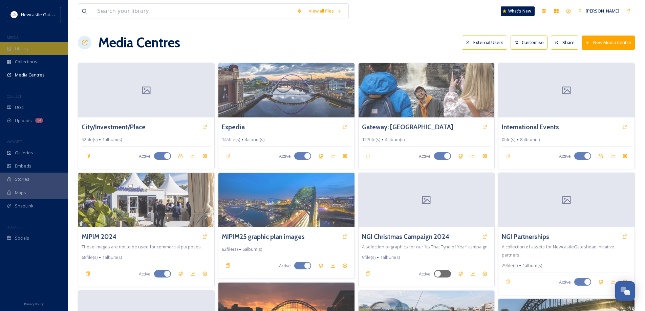
click at [28, 51] on span "Library" at bounding box center [22, 48] width 14 height 6
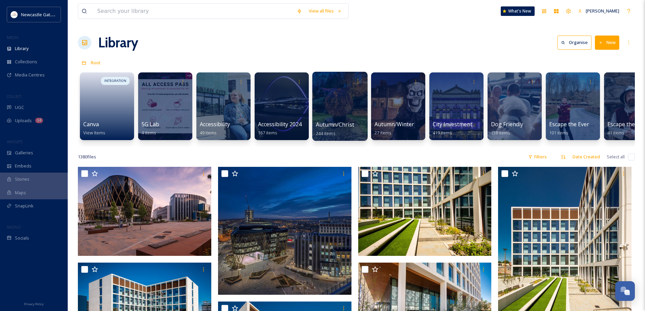
click at [351, 118] on div at bounding box center [339, 106] width 55 height 69
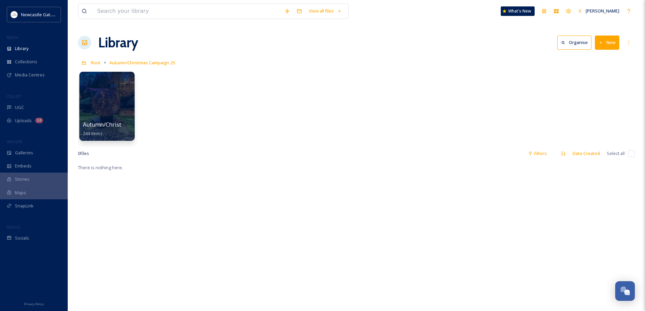
click at [122, 113] on div at bounding box center [106, 106] width 55 height 69
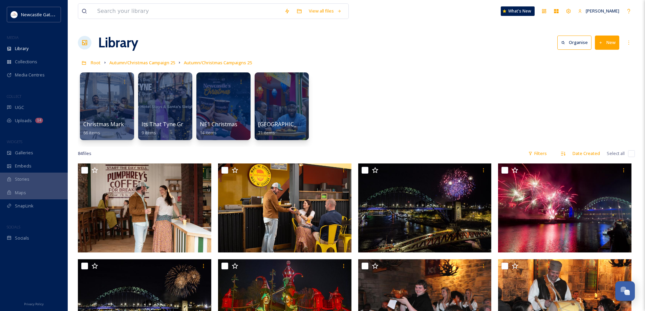
click at [122, 113] on div at bounding box center [107, 107] width 54 height 68
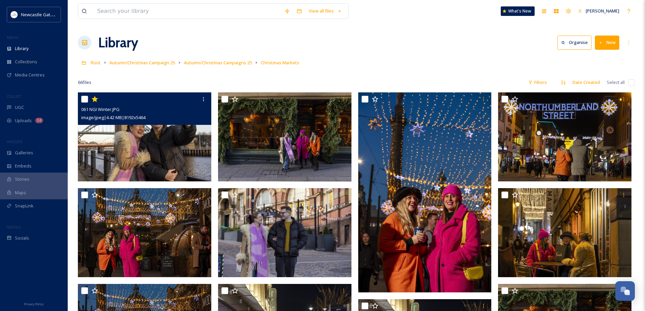
click at [177, 156] on img at bounding box center [144, 136] width 133 height 89
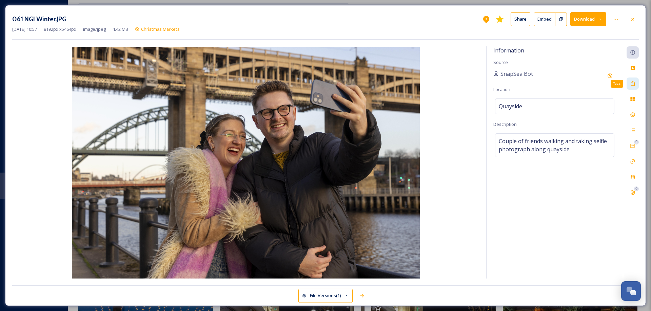
click at [632, 86] on icon at bounding box center [632, 83] width 4 height 5
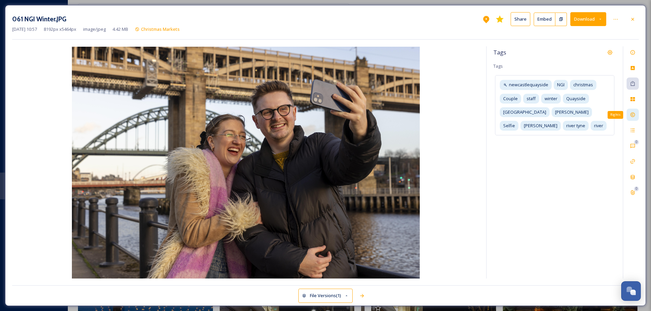
click at [631, 116] on icon at bounding box center [632, 114] width 5 height 5
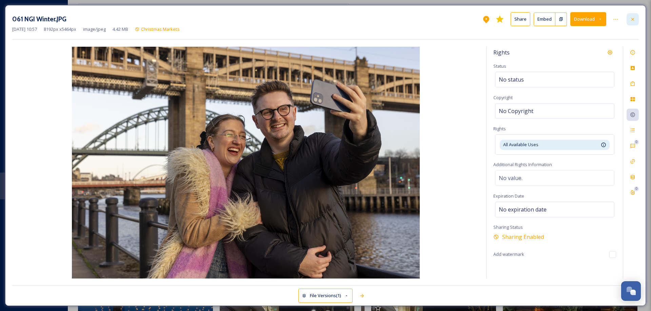
click at [633, 18] on icon at bounding box center [632, 19] width 3 height 3
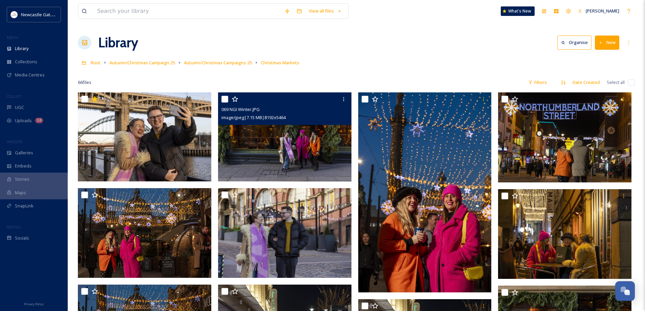
click at [316, 159] on img at bounding box center [284, 136] width 133 height 89
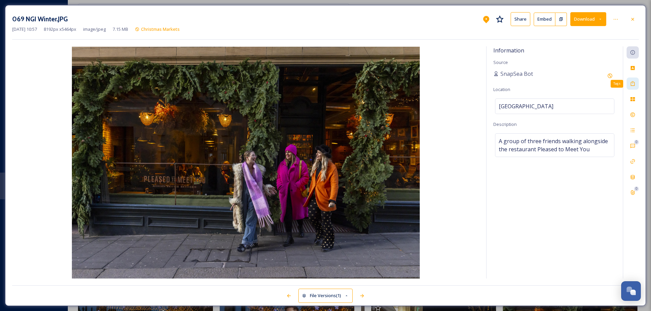
click at [629, 82] on div "Tags" at bounding box center [632, 84] width 12 height 12
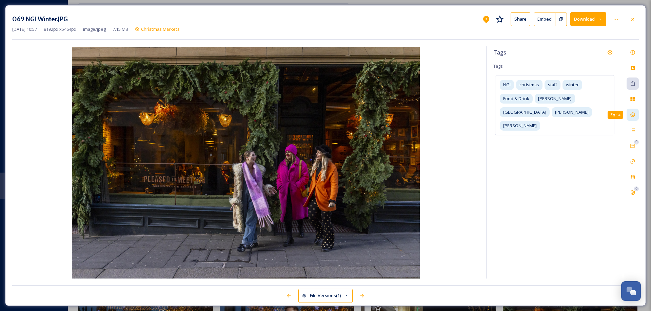
click at [634, 112] on icon at bounding box center [632, 114] width 5 height 5
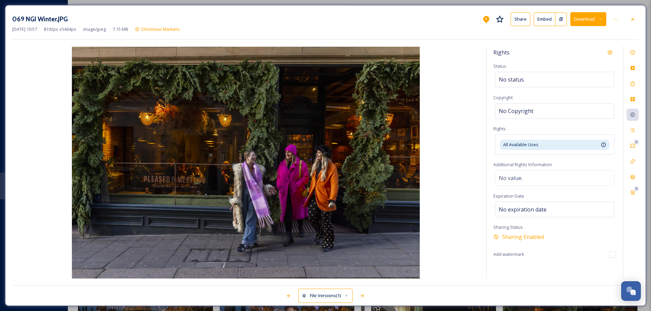
drag, startPoint x: 630, startPoint y: 20, endPoint x: 627, endPoint y: 23, distance: 4.1
click at [630, 20] on icon at bounding box center [632, 19] width 5 height 5
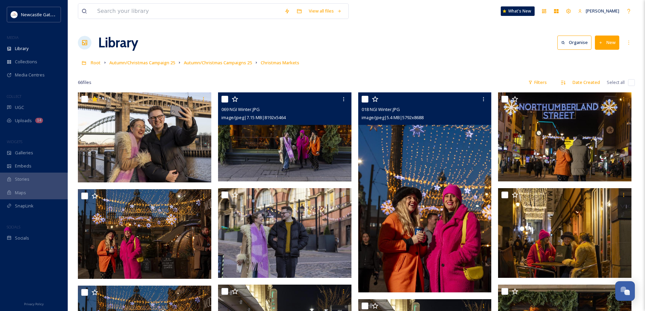
click at [416, 181] on img at bounding box center [424, 192] width 133 height 200
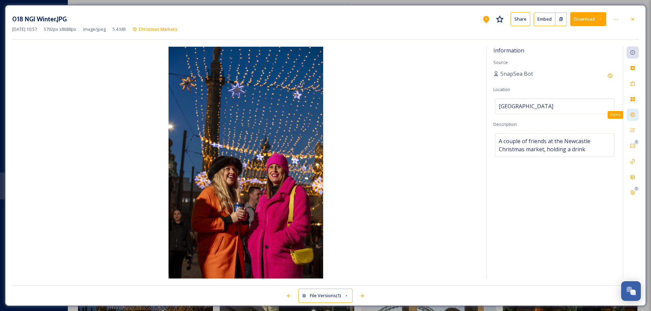
click at [630, 116] on icon at bounding box center [632, 115] width 4 height 4
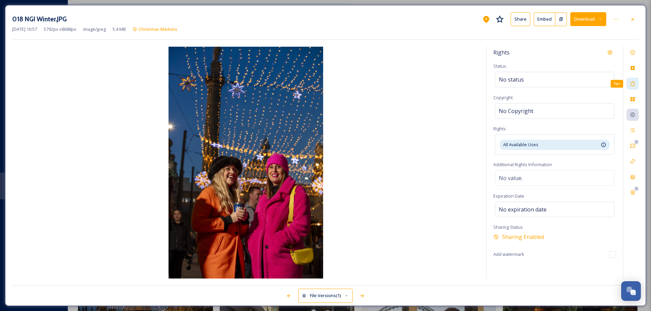
click at [630, 83] on icon at bounding box center [632, 83] width 5 height 5
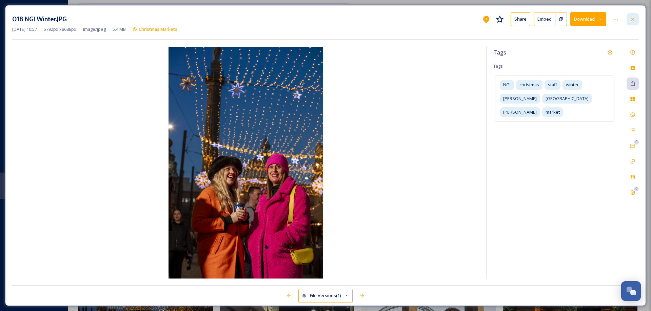
click at [631, 20] on icon at bounding box center [632, 19] width 5 height 5
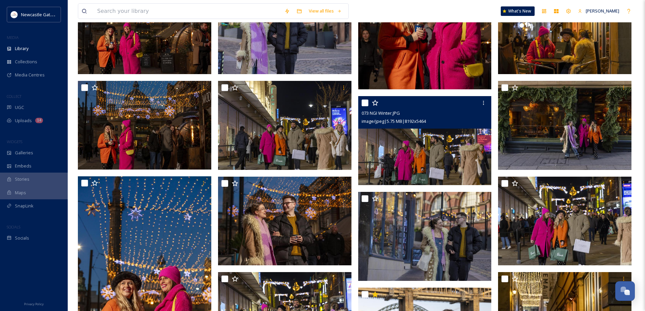
scroll to position [407, 0]
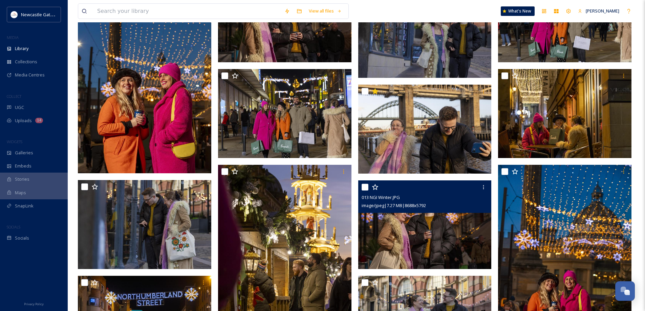
click at [445, 226] on img at bounding box center [424, 224] width 133 height 89
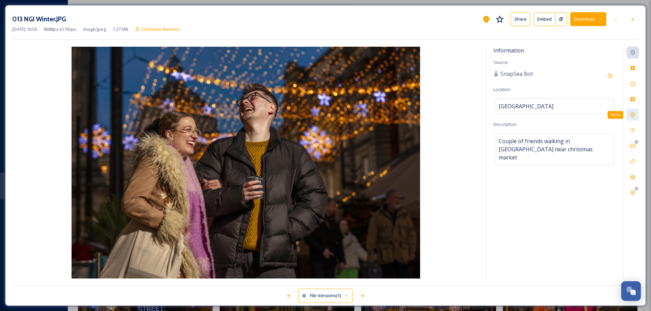
click at [633, 116] on icon at bounding box center [632, 114] width 5 height 5
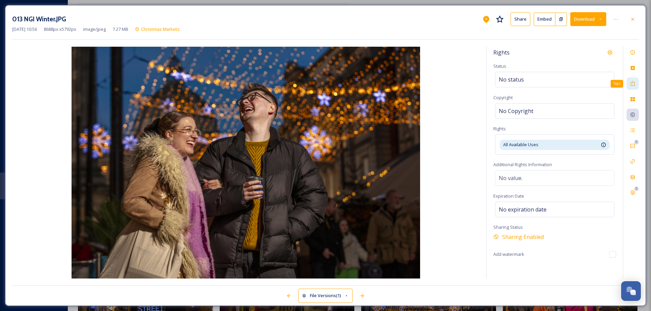
click at [632, 83] on icon at bounding box center [632, 83] width 5 height 5
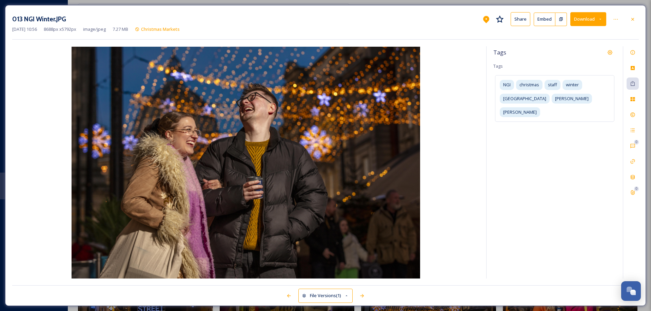
drag, startPoint x: 632, startPoint y: 18, endPoint x: 628, endPoint y: 25, distance: 8.3
click at [632, 18] on icon at bounding box center [632, 19] width 5 height 5
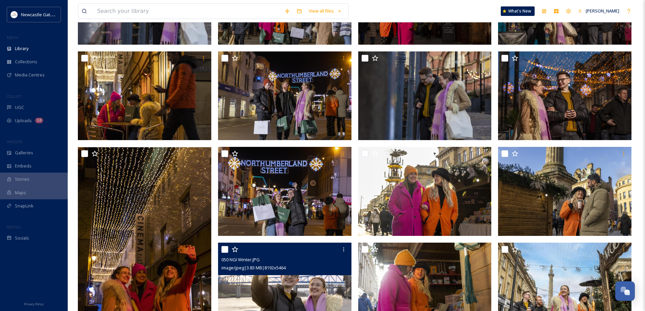
scroll to position [881, 0]
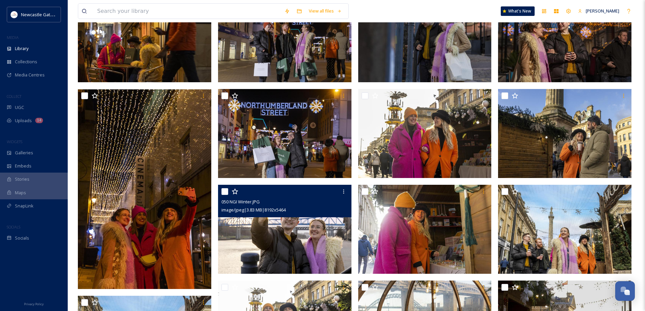
click at [296, 236] on img at bounding box center [284, 229] width 133 height 89
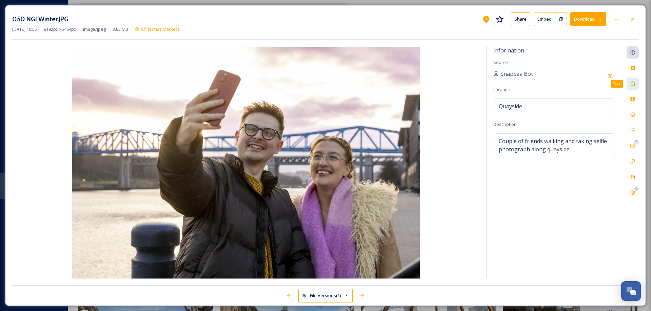
click at [630, 85] on icon at bounding box center [632, 83] width 5 height 5
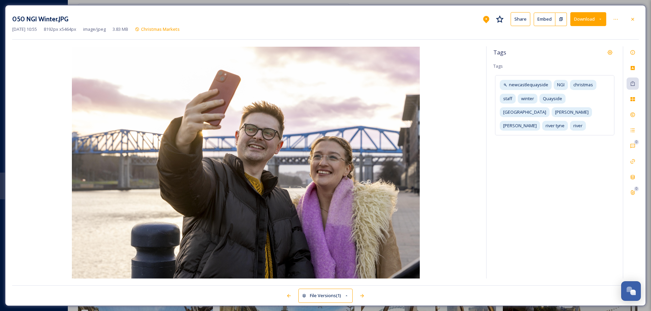
click at [632, 19] on icon at bounding box center [632, 19] width 3 height 3
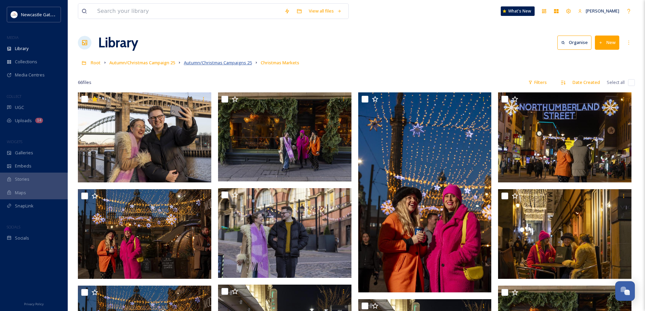
click at [227, 61] on span "Autumn/Christmas Campaigns 25" at bounding box center [218, 63] width 68 height 6
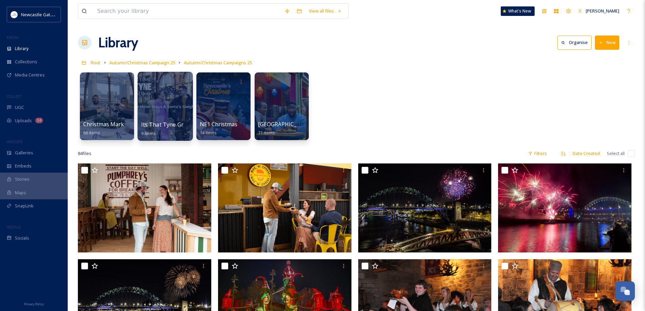
click at [170, 107] on div at bounding box center [165, 106] width 55 height 69
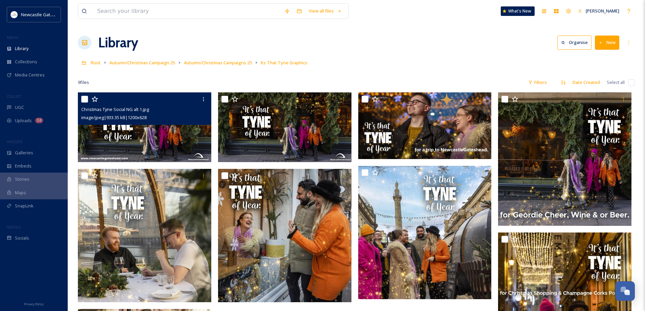
click at [169, 136] on img at bounding box center [144, 127] width 133 height 70
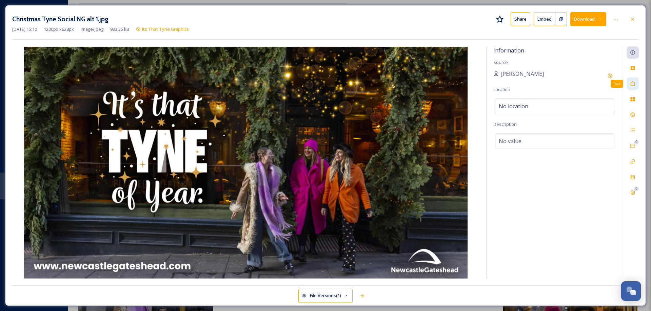
click at [634, 85] on icon at bounding box center [632, 83] width 4 height 5
click at [634, 20] on icon at bounding box center [632, 19] width 5 height 5
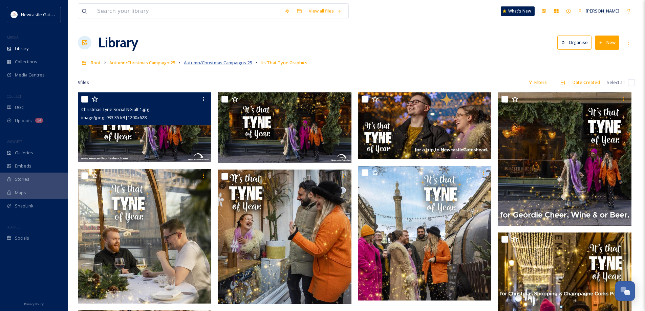
click at [222, 64] on span "Autumn/Christmas Campaigns 25" at bounding box center [218, 63] width 68 height 6
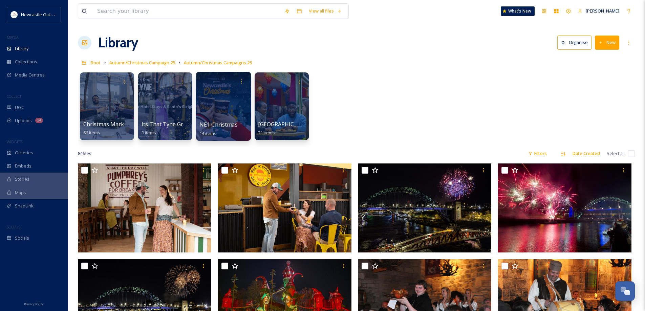
click at [217, 99] on div at bounding box center [223, 106] width 55 height 69
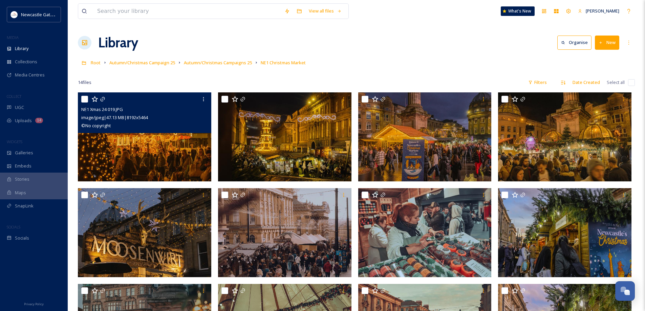
click at [174, 163] on img at bounding box center [144, 136] width 133 height 89
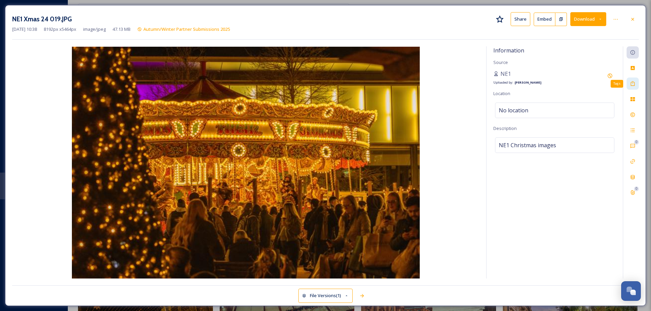
click at [634, 82] on icon at bounding box center [632, 83] width 4 height 5
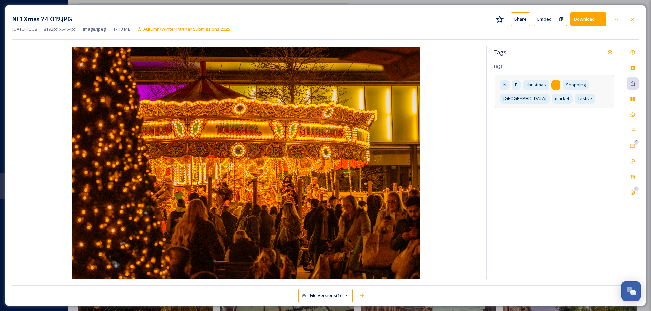
click at [557, 85] on div "1" at bounding box center [555, 85] width 9 height 10
click at [584, 83] on icon at bounding box center [582, 84] width 5 height 5
click at [531, 82] on icon at bounding box center [528, 84] width 5 height 5
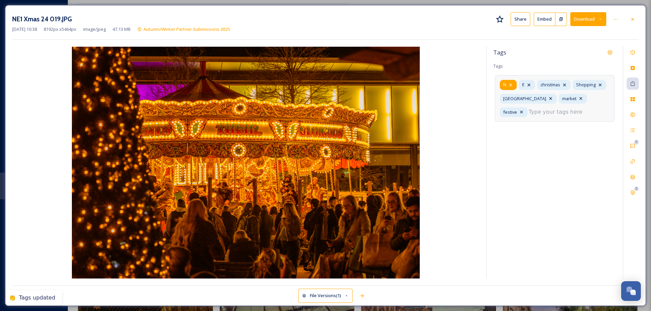
click at [511, 83] on icon at bounding box center [510, 84] width 5 height 5
click at [631, 18] on icon at bounding box center [632, 19] width 5 height 5
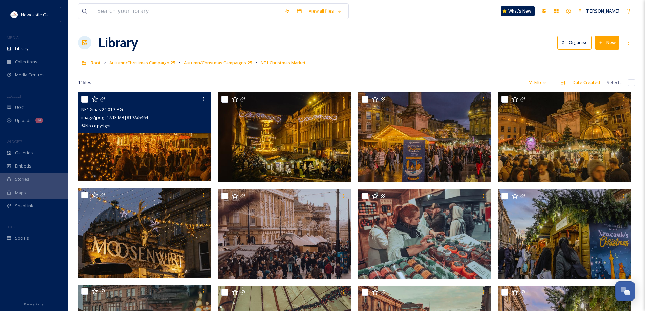
click at [631, 83] on input "checkbox" at bounding box center [631, 82] width 7 height 7
checkbox input "true"
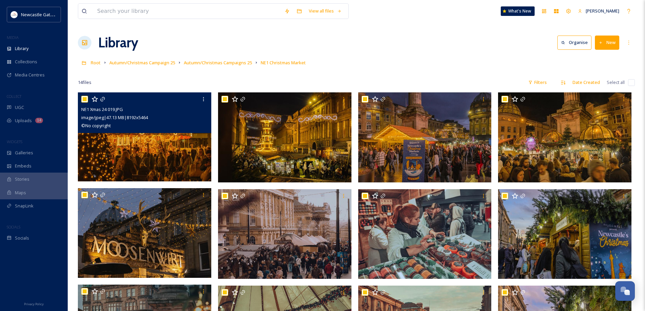
checkbox input "true"
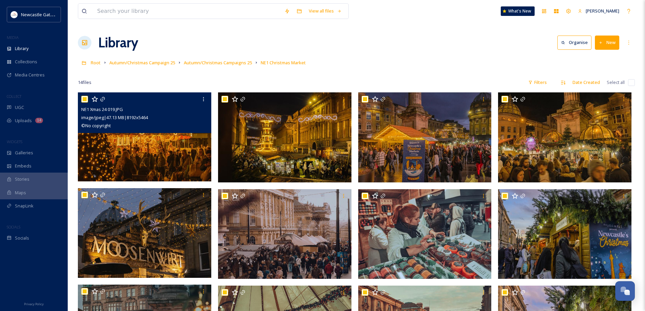
checkbox input "true"
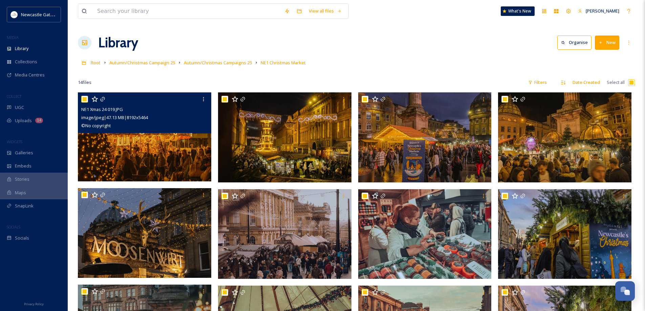
checkbox input "true"
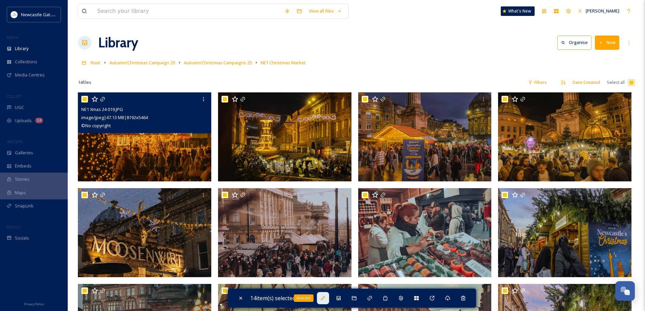
click at [325, 298] on icon at bounding box center [323, 298] width 4 height 4
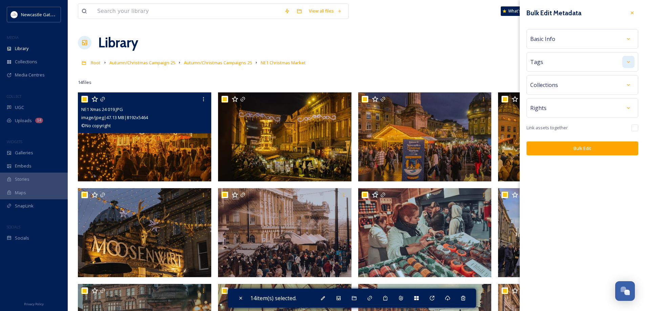
click at [623, 62] on div at bounding box center [629, 62] width 12 height 12
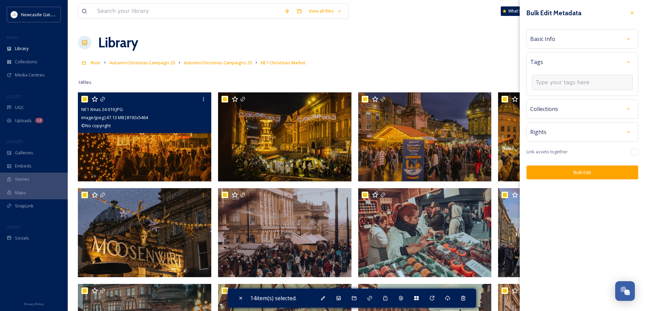
click at [593, 82] on input at bounding box center [570, 83] width 68 height 8
type input "NE1"
click at [553, 94] on div "Create " NE1 "" at bounding box center [583, 98] width 100 height 13
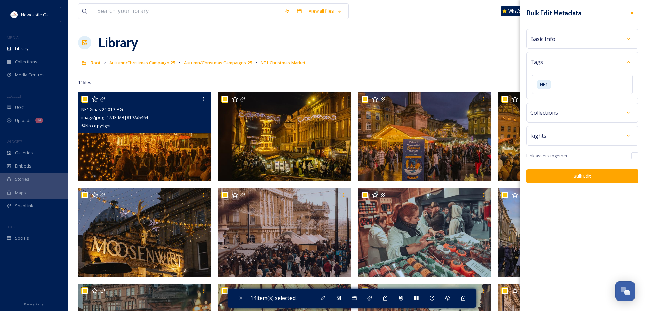
click at [587, 177] on button "Bulk Edit" at bounding box center [583, 176] width 112 height 14
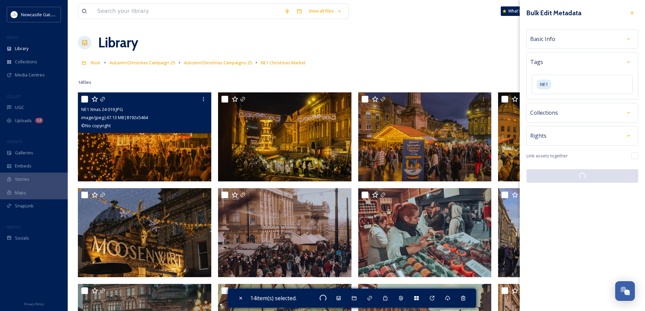
checkbox input "false"
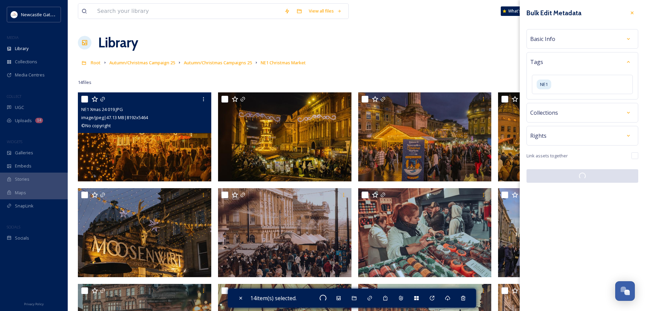
checkbox input "false"
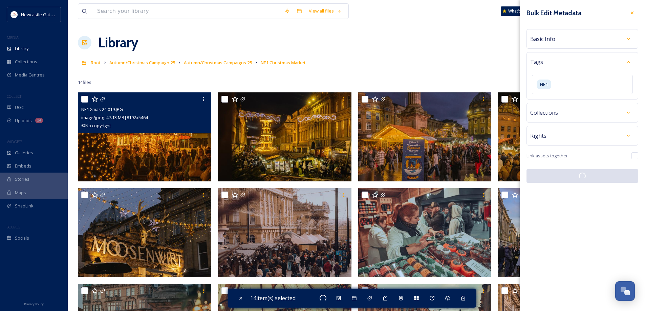
checkbox input "false"
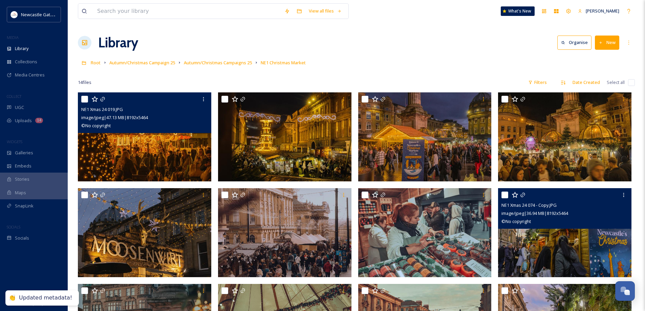
click at [546, 237] on img at bounding box center [564, 232] width 133 height 89
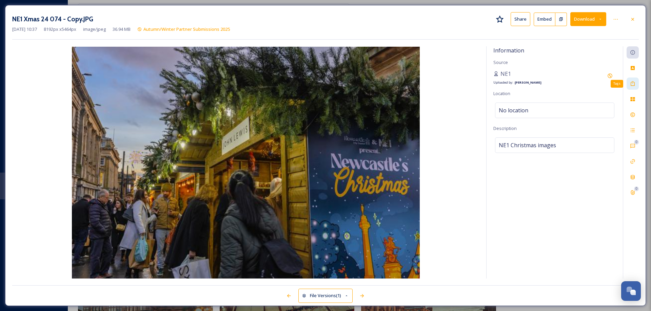
click at [634, 82] on icon at bounding box center [632, 83] width 5 height 5
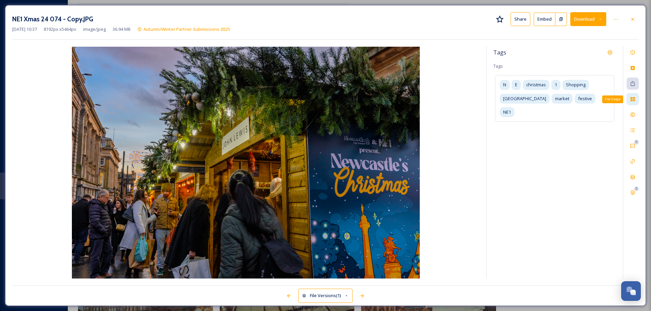
click at [634, 101] on icon at bounding box center [632, 99] width 4 height 4
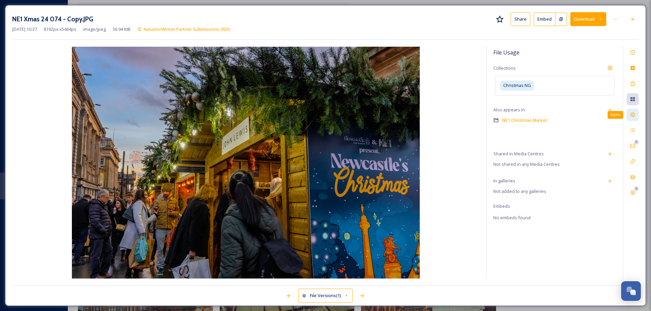
click at [631, 116] on icon at bounding box center [632, 115] width 4 height 4
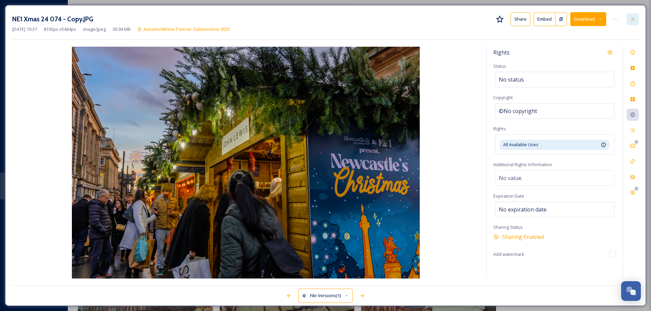
click at [633, 18] on icon at bounding box center [632, 19] width 5 height 5
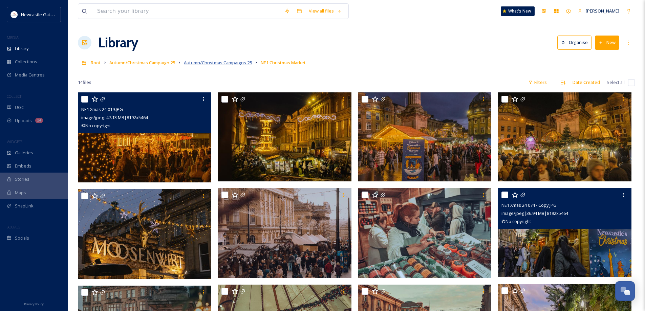
click at [203, 64] on span "Autumn/Christmas Campaigns 25" at bounding box center [218, 63] width 68 height 6
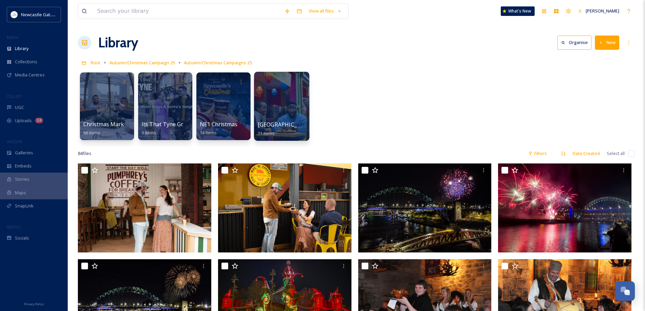
click at [274, 97] on div at bounding box center [281, 106] width 55 height 69
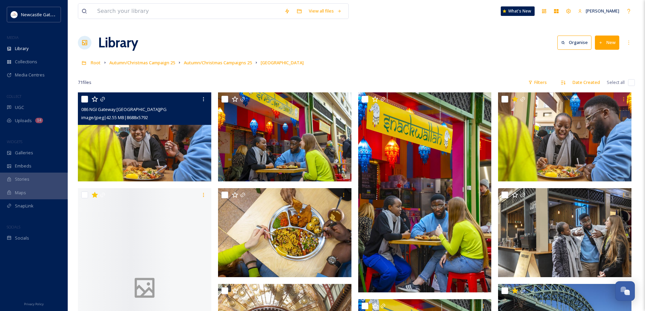
click at [166, 140] on img at bounding box center [144, 136] width 133 height 89
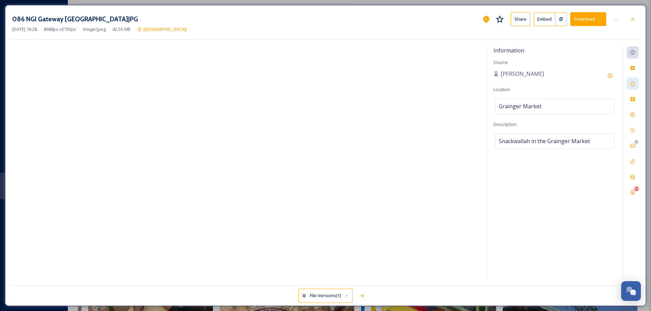
click at [633, 84] on icon at bounding box center [632, 83] width 5 height 5
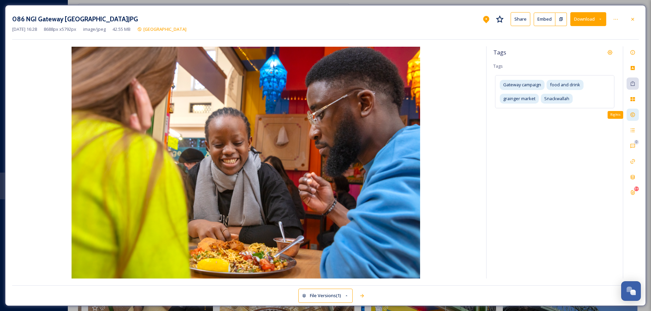
click at [632, 112] on icon at bounding box center [632, 114] width 5 height 5
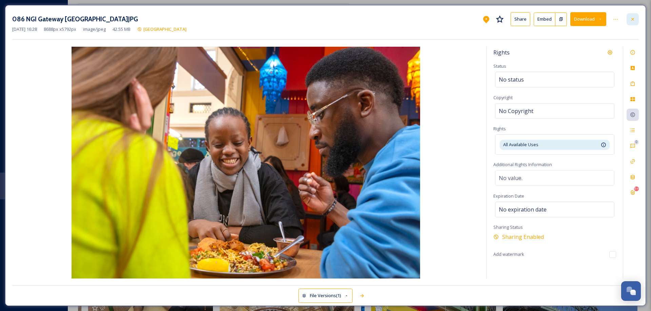
click at [633, 19] on icon at bounding box center [632, 19] width 5 height 5
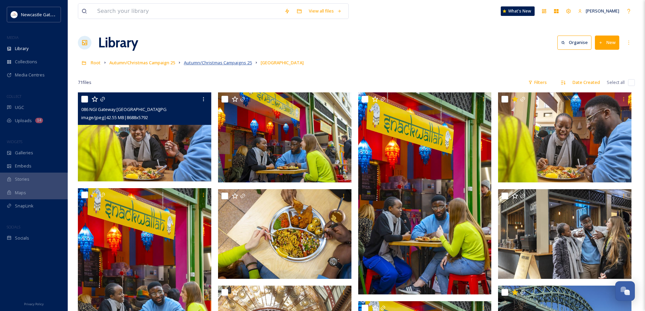
click at [220, 64] on span "Autumn/Christmas Campaigns 25" at bounding box center [218, 63] width 68 height 6
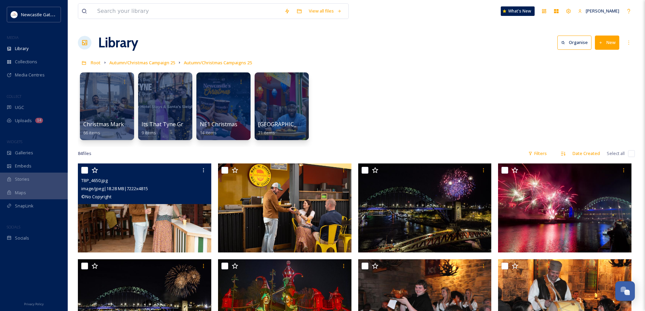
click at [147, 213] on img at bounding box center [144, 208] width 133 height 89
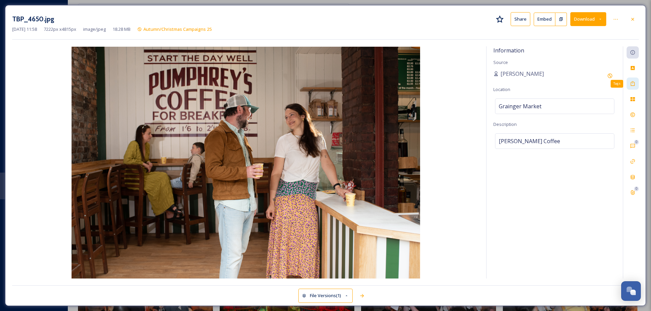
click at [632, 84] on icon at bounding box center [632, 83] width 5 height 5
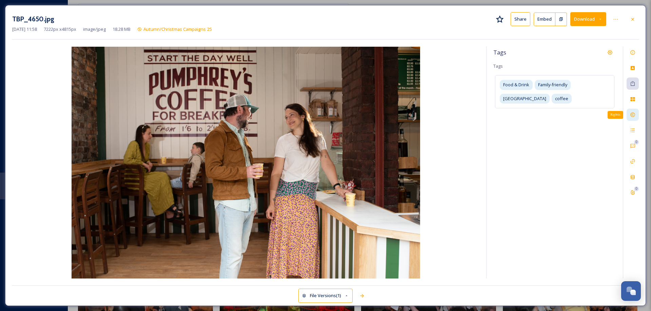
click at [632, 113] on icon at bounding box center [632, 114] width 5 height 5
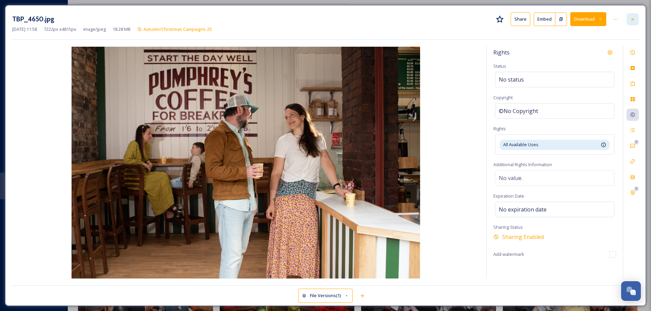
click at [633, 21] on icon at bounding box center [632, 19] width 5 height 5
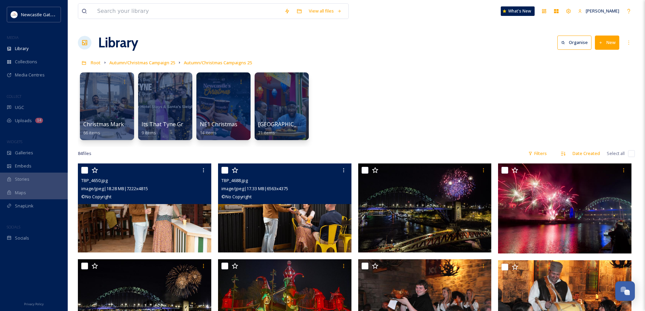
click at [292, 207] on img at bounding box center [284, 208] width 133 height 89
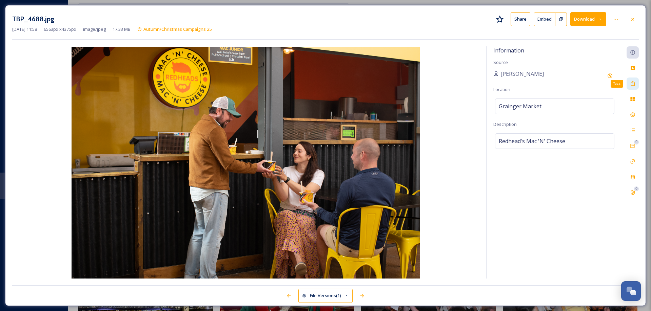
click at [634, 82] on icon at bounding box center [632, 83] width 5 height 5
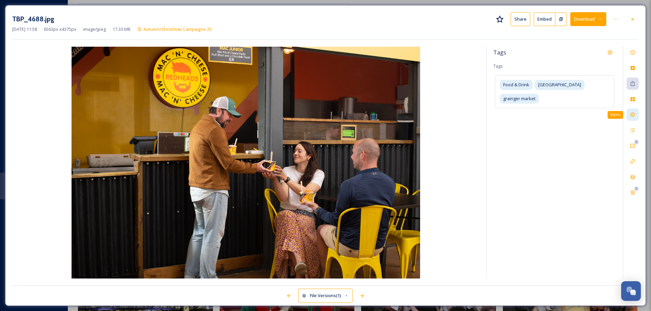
click at [632, 115] on icon at bounding box center [632, 114] width 5 height 5
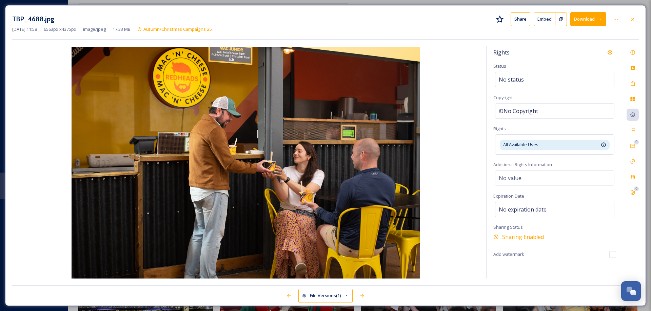
click at [632, 18] on icon at bounding box center [632, 19] width 5 height 5
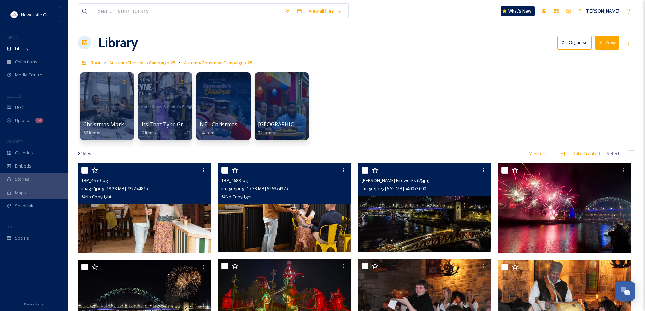
click at [432, 215] on img at bounding box center [424, 208] width 133 height 89
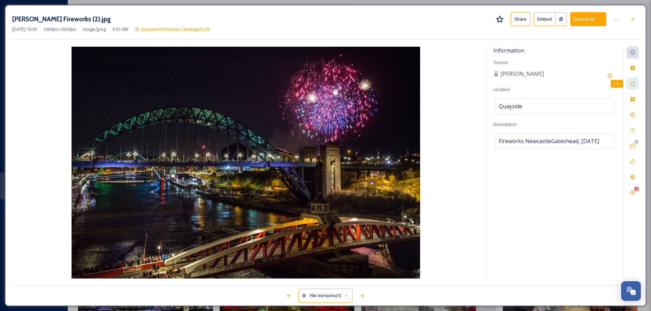
click at [632, 85] on icon at bounding box center [632, 83] width 5 height 5
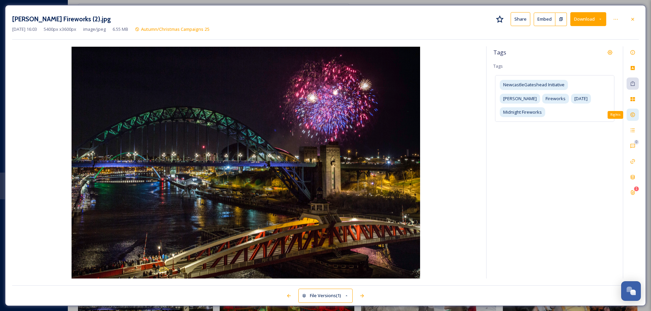
click at [636, 116] on div "Rights" at bounding box center [632, 115] width 12 height 12
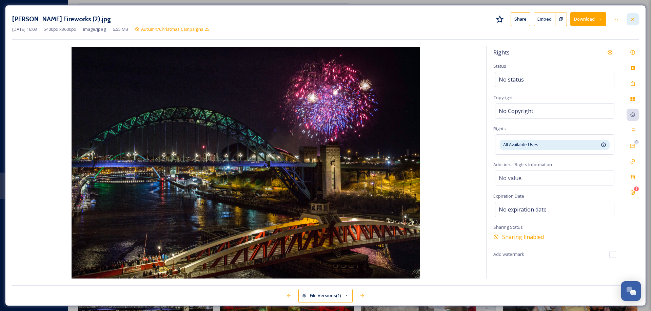
click at [633, 20] on icon at bounding box center [632, 19] width 3 height 3
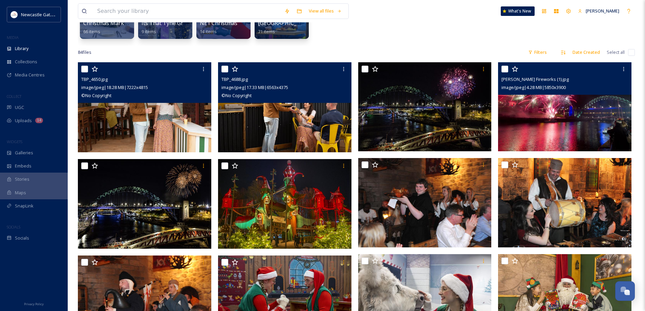
scroll to position [102, 0]
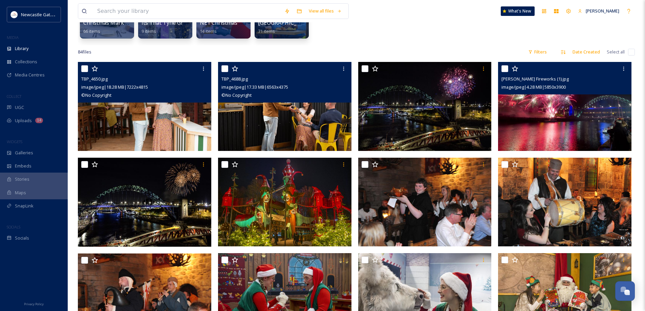
click at [557, 124] on img at bounding box center [564, 106] width 133 height 89
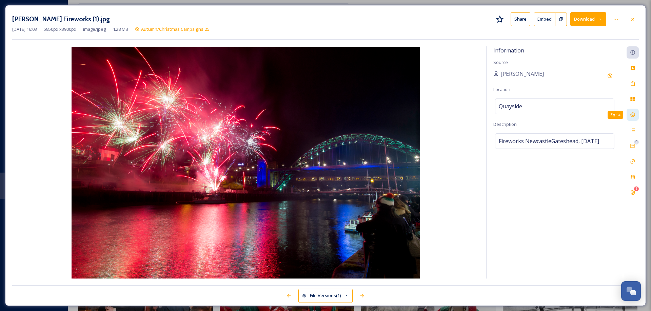
click at [634, 116] on icon at bounding box center [632, 115] width 4 height 4
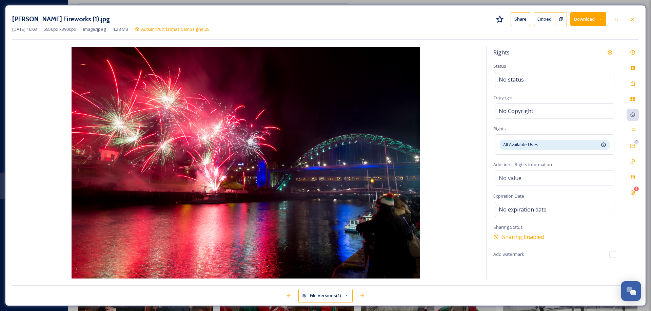
drag, startPoint x: 634, startPoint y: 19, endPoint x: 618, endPoint y: 36, distance: 23.7
click at [634, 20] on icon at bounding box center [632, 19] width 5 height 5
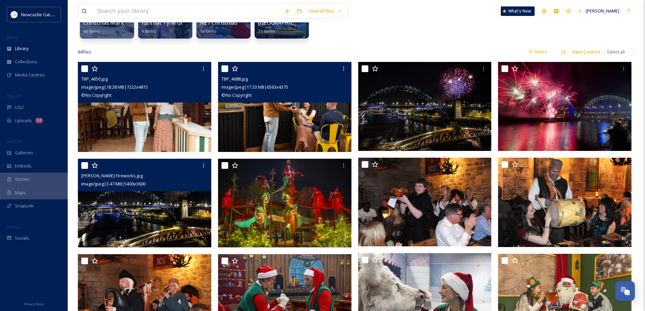
click at [163, 212] on img at bounding box center [144, 203] width 133 height 89
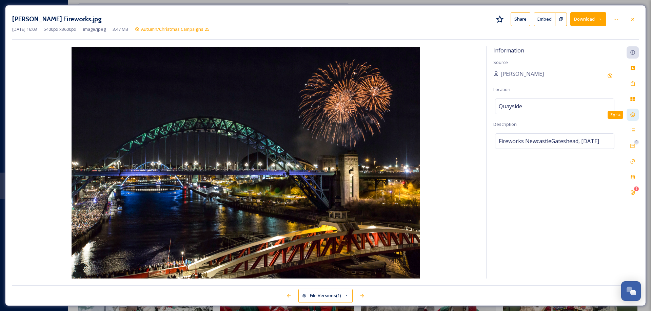
click at [633, 117] on icon at bounding box center [632, 115] width 4 height 4
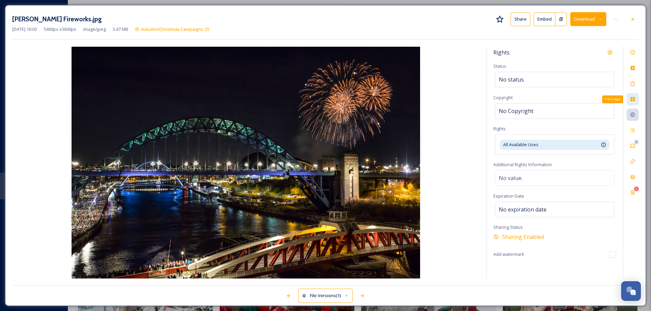
click at [633, 100] on icon at bounding box center [632, 99] width 4 height 4
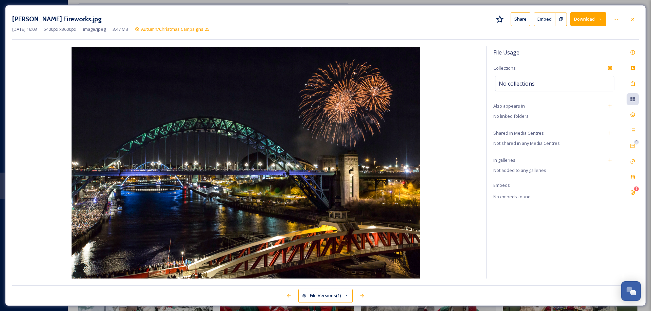
click at [631, 20] on icon at bounding box center [632, 19] width 5 height 5
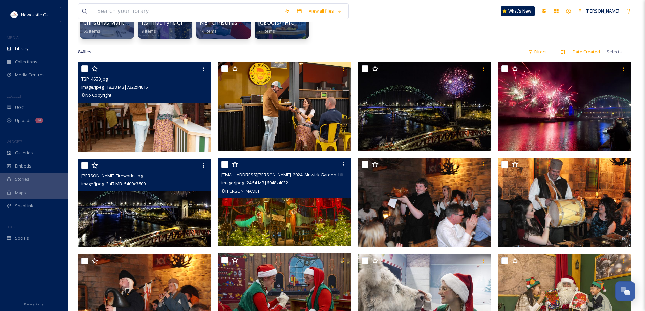
click at [290, 205] on img at bounding box center [284, 202] width 133 height 89
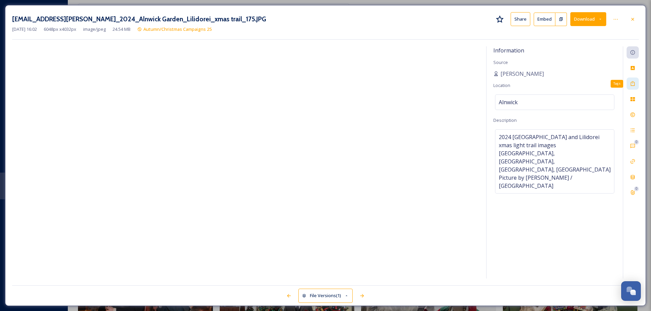
click at [635, 83] on div "Tags" at bounding box center [632, 84] width 12 height 12
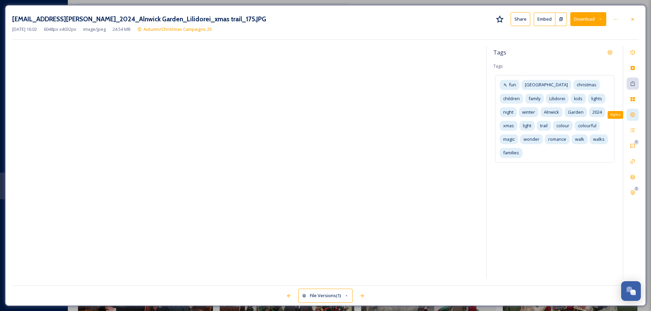
click at [630, 115] on icon at bounding box center [632, 114] width 5 height 5
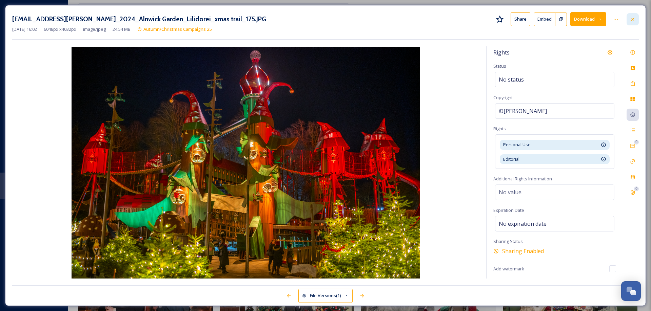
click at [632, 18] on icon at bounding box center [632, 19] width 5 height 5
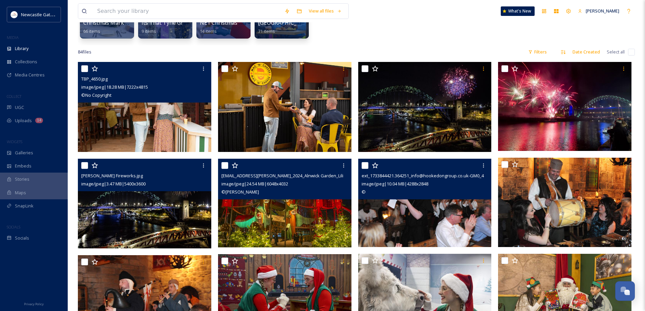
click at [419, 220] on img at bounding box center [424, 203] width 133 height 89
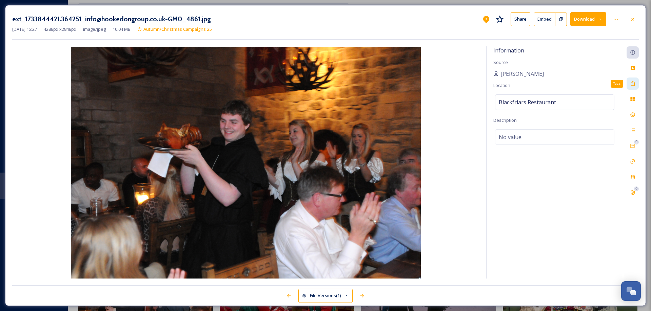
click at [630, 82] on icon at bounding box center [632, 83] width 5 height 5
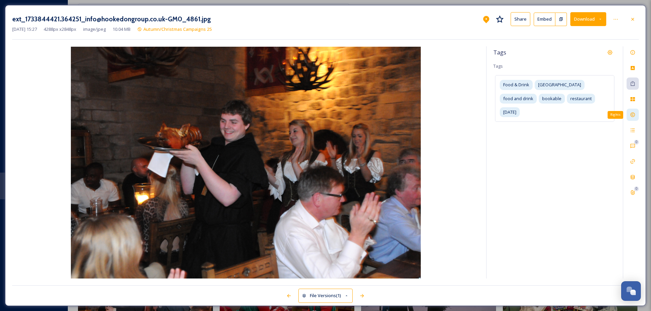
click at [632, 114] on icon at bounding box center [632, 115] width 4 height 4
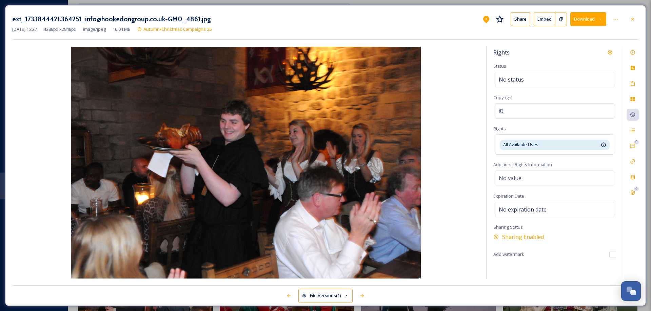
click at [632, 18] on icon at bounding box center [632, 19] width 5 height 5
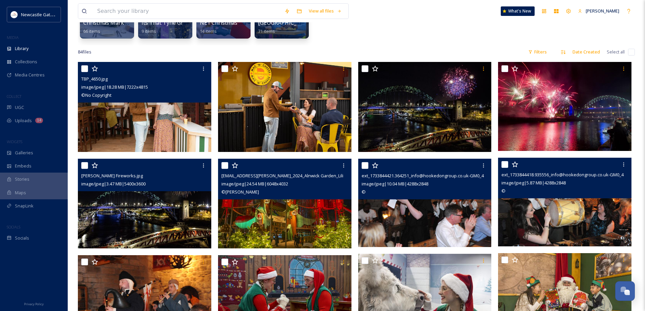
click at [522, 208] on img at bounding box center [564, 202] width 133 height 89
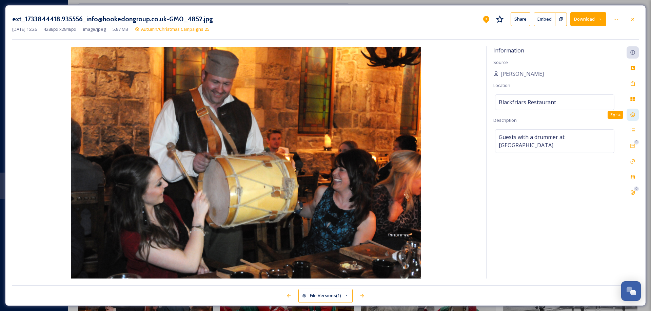
click at [632, 114] on icon at bounding box center [632, 114] width 5 height 5
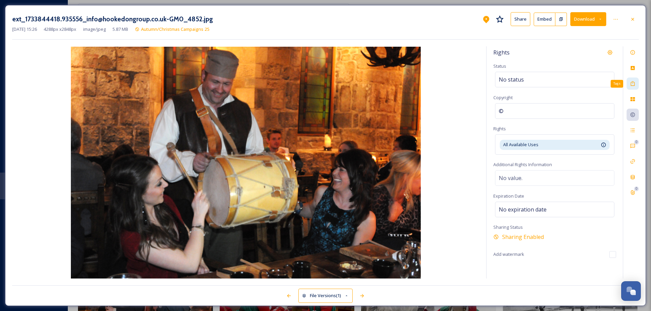
click at [632, 83] on icon at bounding box center [632, 83] width 5 height 5
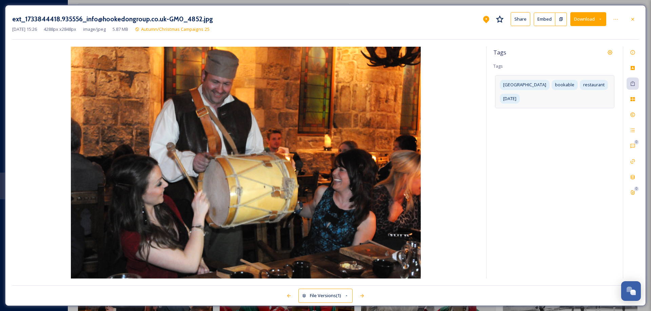
click at [548, 101] on div "Newcastle bookable restaurant [DATE]" at bounding box center [554, 91] width 119 height 33
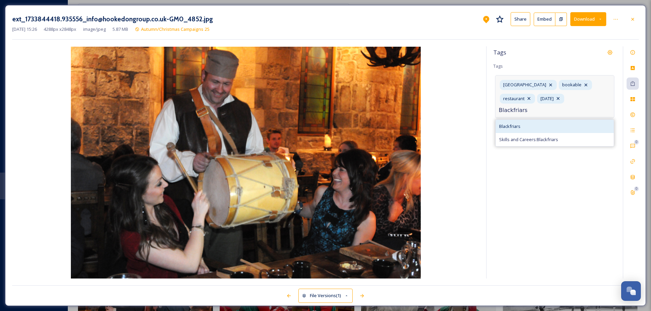
type input "Blackfriars"
click at [509, 123] on span "Blackfriars" at bounding box center [509, 126] width 21 height 6
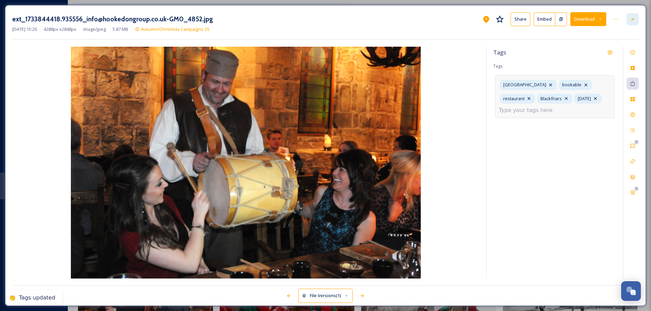
click at [632, 17] on icon at bounding box center [632, 19] width 5 height 5
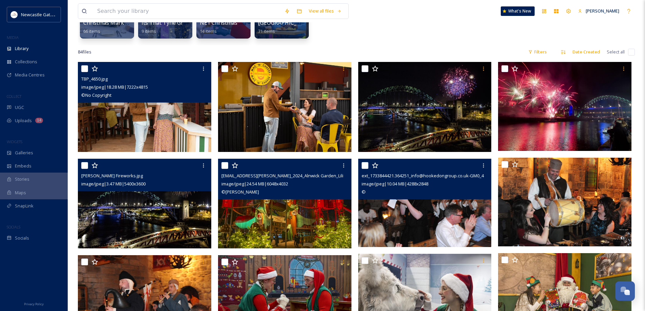
click at [404, 228] on img at bounding box center [424, 203] width 133 height 89
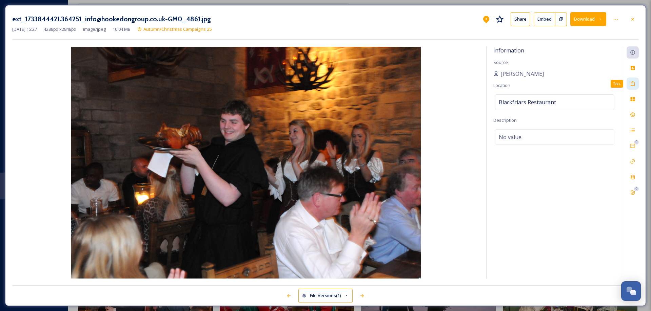
click at [627, 86] on div "Tags" at bounding box center [632, 84] width 12 height 12
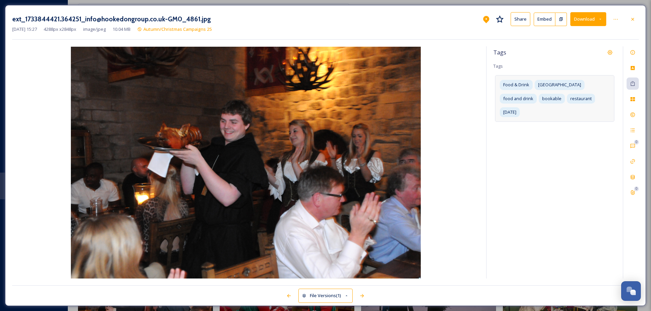
click at [599, 101] on div "Food & Drink Newcastle food and drink bookable restaurant [DATE]" at bounding box center [554, 98] width 119 height 47
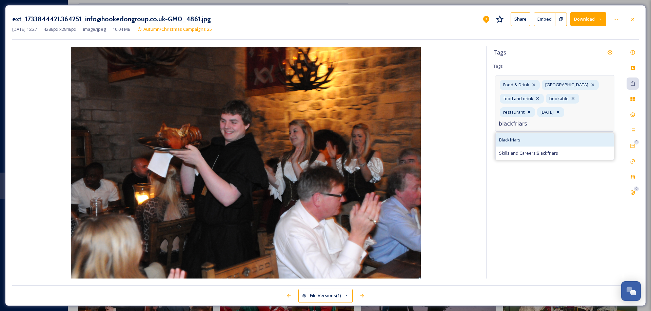
click at [518, 140] on span "Blackfriars" at bounding box center [509, 140] width 21 height 6
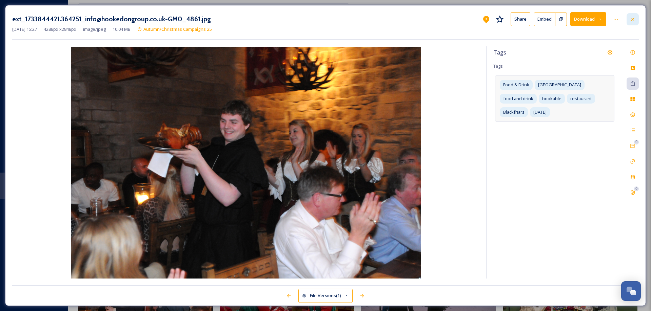
click at [635, 19] on div at bounding box center [632, 19] width 12 height 12
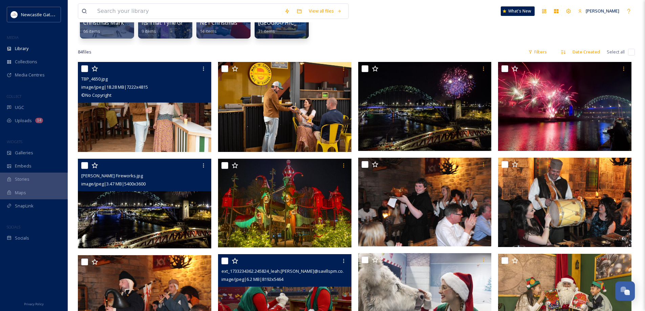
scroll to position [136, 0]
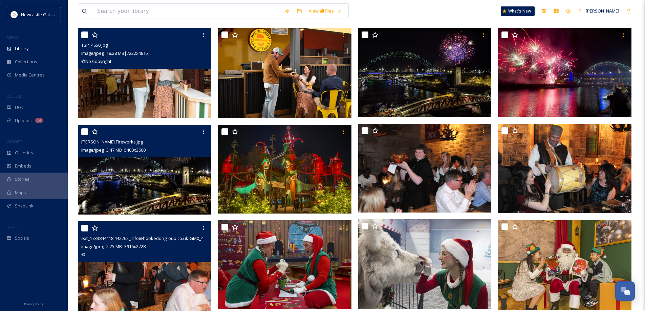
click at [192, 256] on div "©" at bounding box center [145, 255] width 128 height 8
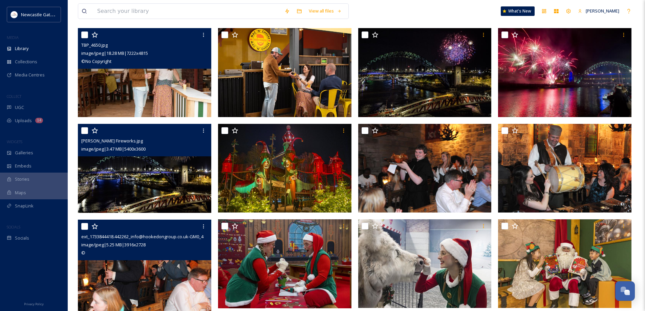
click at [171, 282] on img at bounding box center [144, 266] width 133 height 93
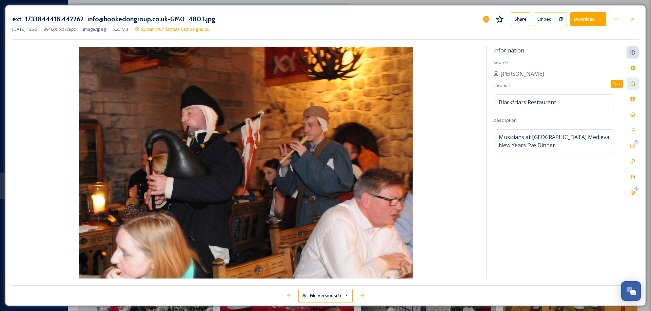
click at [632, 85] on icon at bounding box center [632, 83] width 5 height 5
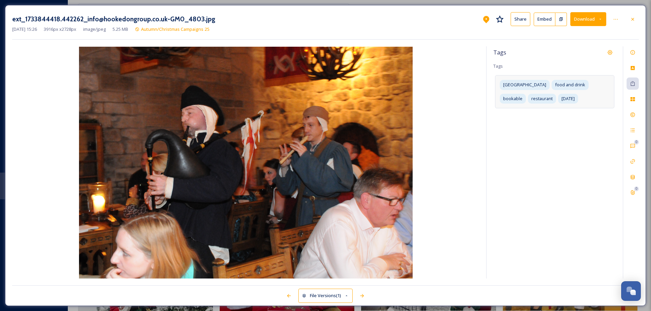
click at [576, 99] on div "Newcastle food and drink bookable restaurant [DATE]" at bounding box center [554, 91] width 119 height 33
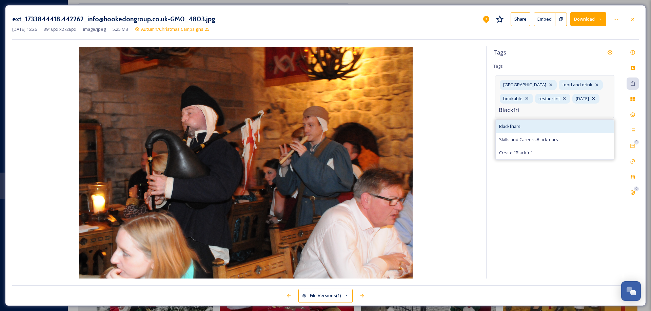
click at [502, 130] on span "Blackfriars" at bounding box center [509, 126] width 21 height 6
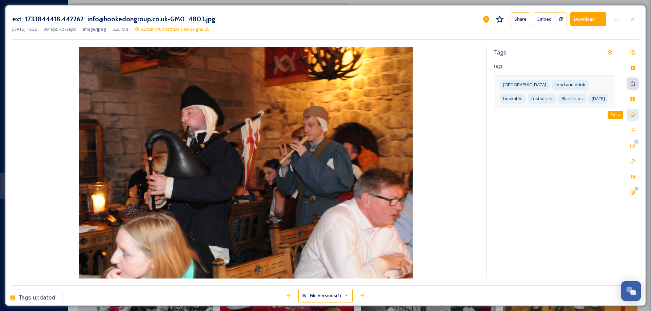
click at [634, 116] on icon at bounding box center [632, 114] width 5 height 5
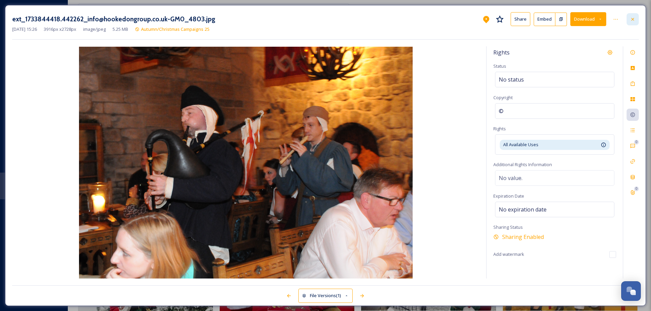
click at [633, 18] on icon at bounding box center [632, 19] width 5 height 5
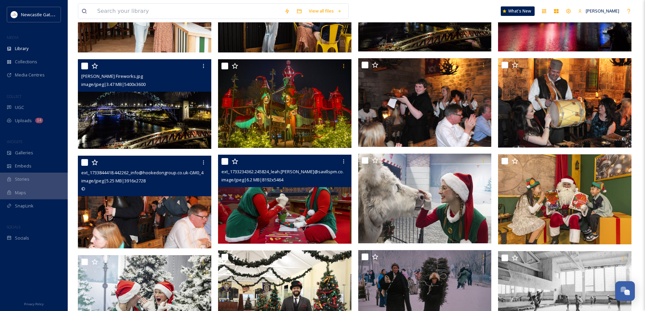
scroll to position [203, 0]
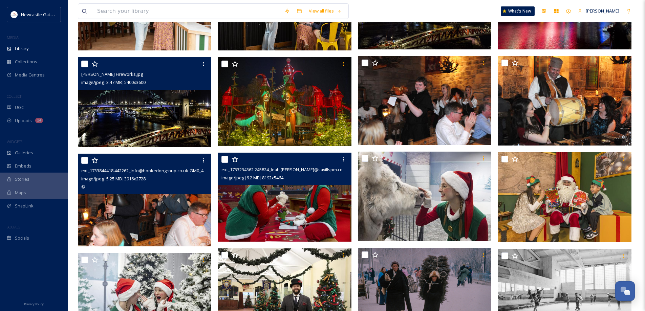
click at [269, 201] on img at bounding box center [284, 197] width 133 height 89
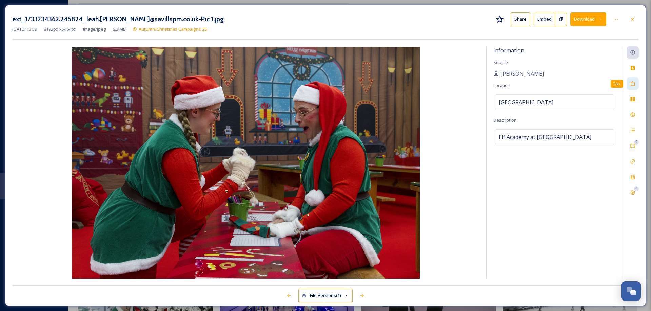
click at [635, 85] on div "Tags" at bounding box center [632, 84] width 12 height 12
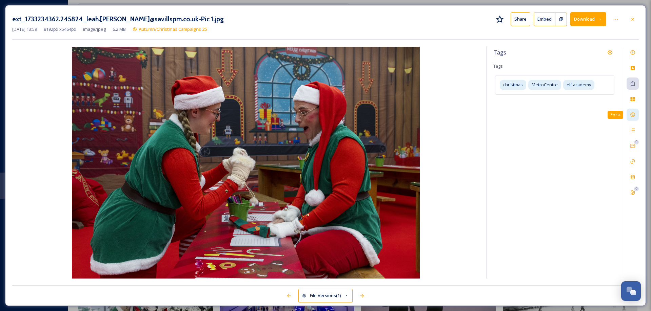
click at [633, 113] on icon at bounding box center [632, 115] width 4 height 4
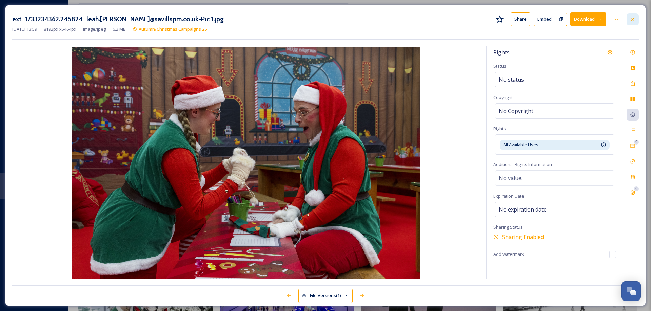
click at [636, 19] on div at bounding box center [632, 19] width 12 height 12
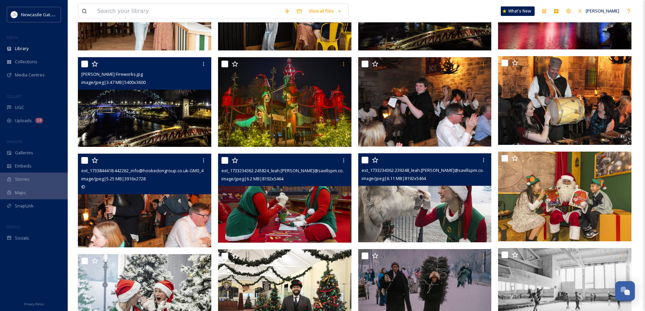
click at [430, 212] on img at bounding box center [424, 197] width 133 height 89
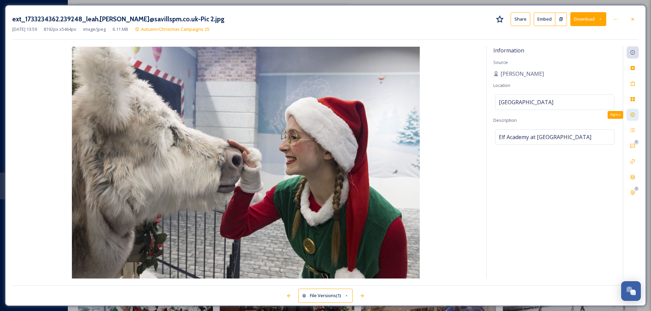
click at [634, 114] on icon at bounding box center [632, 115] width 4 height 4
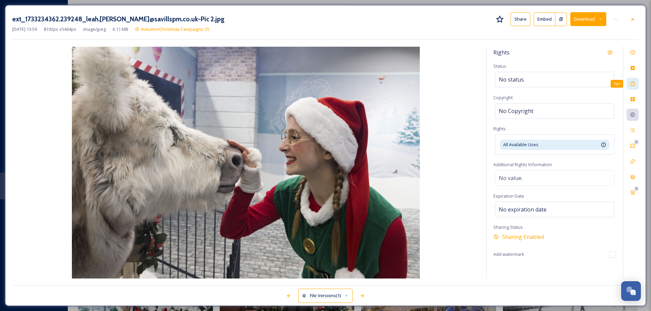
click at [630, 86] on icon at bounding box center [632, 83] width 5 height 5
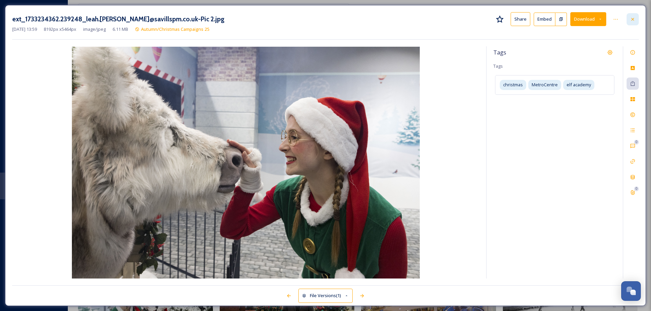
click at [629, 20] on div at bounding box center [632, 19] width 12 height 12
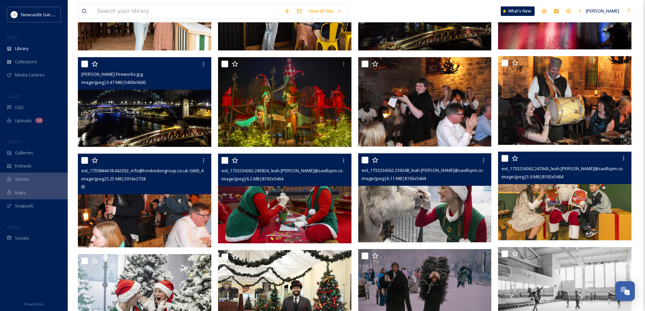
click at [539, 216] on img at bounding box center [564, 195] width 133 height 89
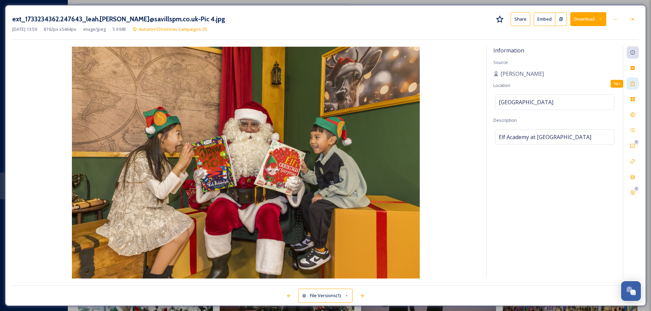
click at [634, 85] on icon at bounding box center [632, 83] width 5 height 5
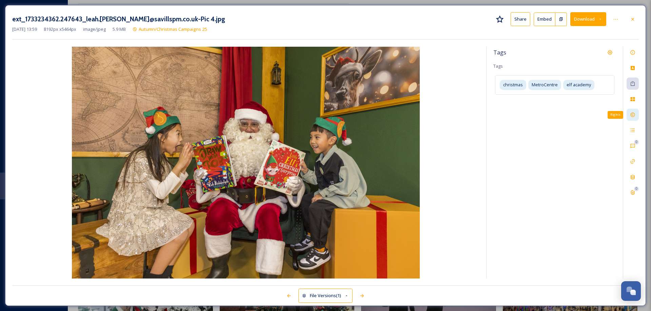
click at [633, 113] on icon at bounding box center [632, 115] width 4 height 4
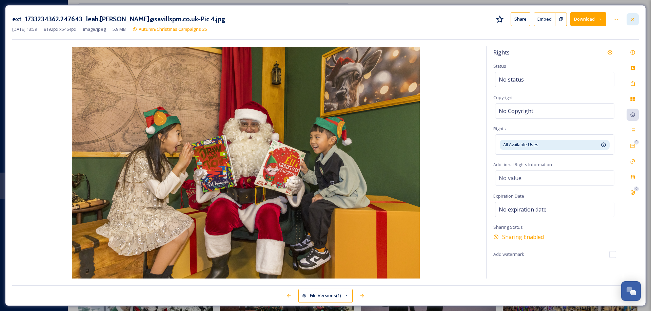
click at [634, 21] on icon at bounding box center [632, 19] width 5 height 5
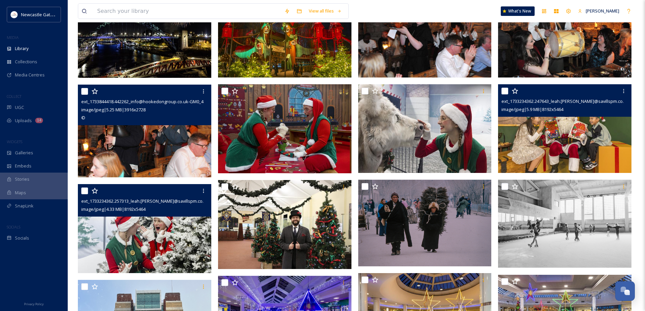
scroll to position [271, 0]
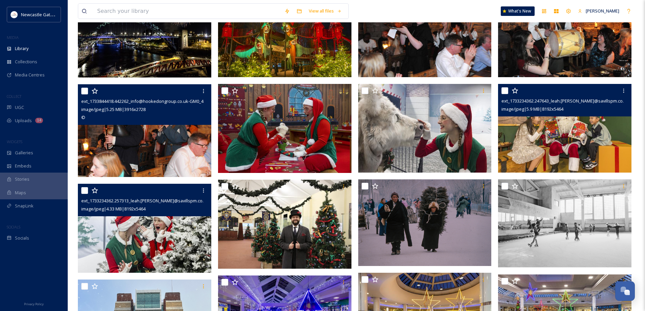
click at [160, 234] on img at bounding box center [144, 228] width 133 height 89
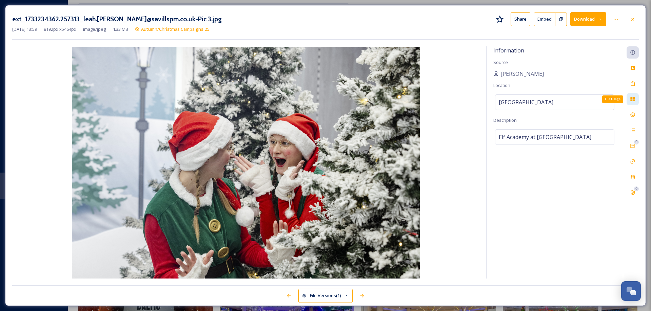
click at [631, 98] on icon at bounding box center [632, 99] width 4 height 4
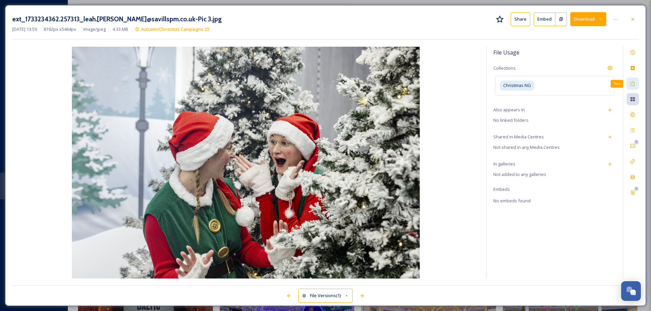
click at [635, 79] on div "Tags" at bounding box center [632, 84] width 12 height 12
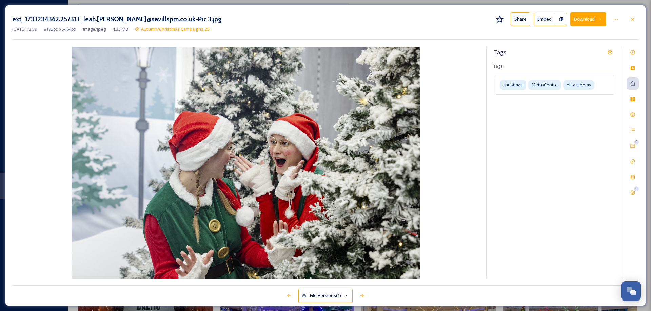
click at [634, 22] on div at bounding box center [632, 19] width 12 height 12
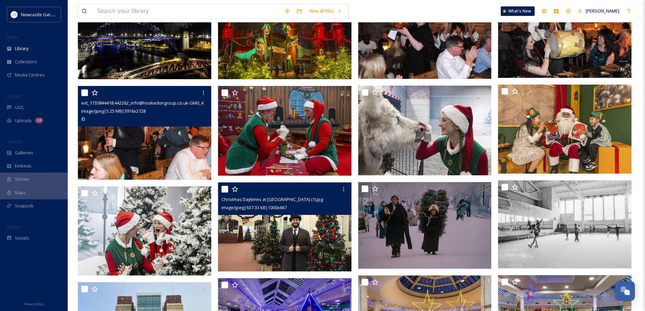
click at [275, 221] on img at bounding box center [284, 227] width 133 height 89
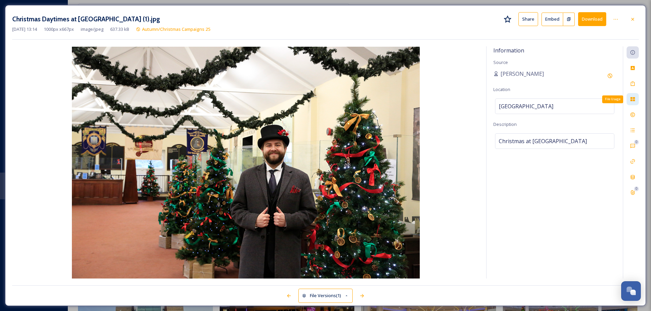
click at [637, 102] on div "File Usage" at bounding box center [632, 99] width 12 height 12
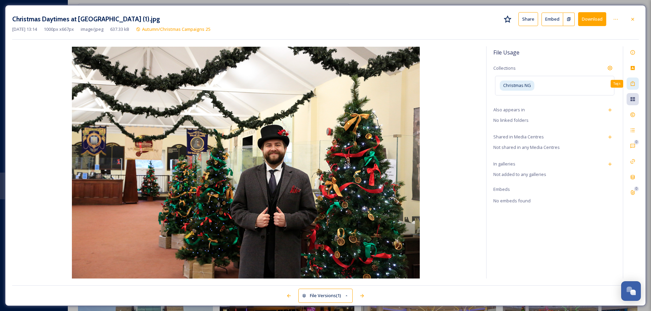
click at [632, 84] on icon at bounding box center [632, 83] width 5 height 5
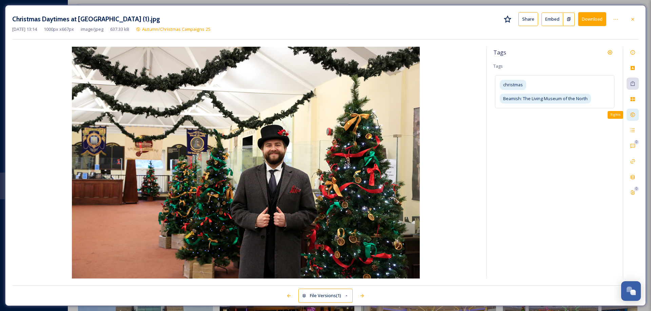
click at [630, 112] on div "Rights" at bounding box center [632, 115] width 12 height 12
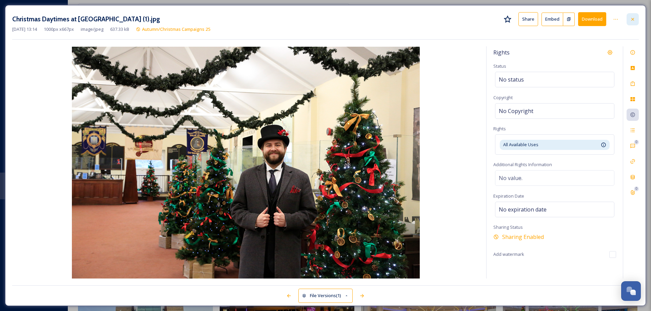
click at [631, 19] on icon at bounding box center [632, 19] width 5 height 5
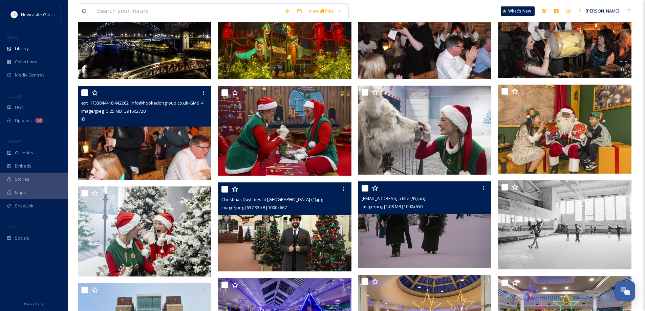
click at [426, 221] on img at bounding box center [424, 225] width 133 height 87
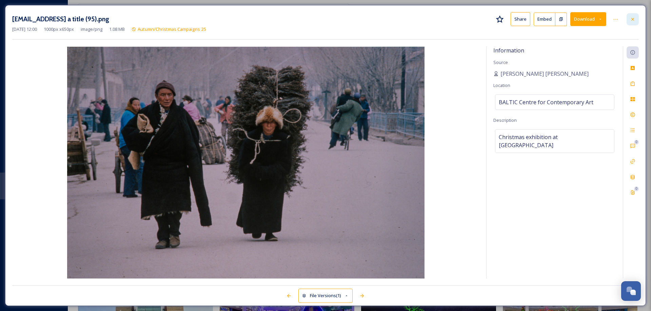
click at [633, 17] on icon at bounding box center [632, 19] width 5 height 5
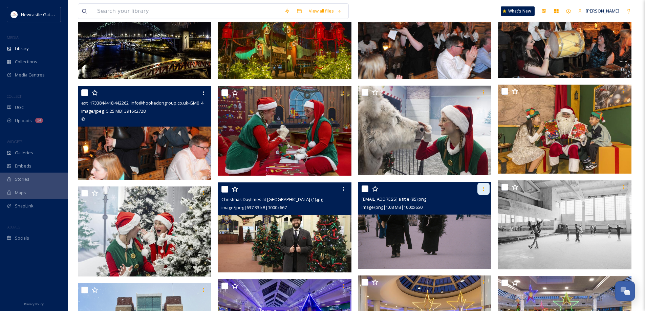
click at [483, 187] on icon at bounding box center [483, 188] width 5 height 5
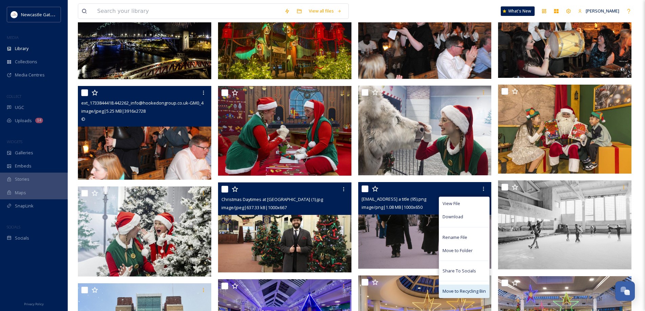
click at [466, 289] on span "Move to Recycling Bin" at bounding box center [464, 291] width 43 height 6
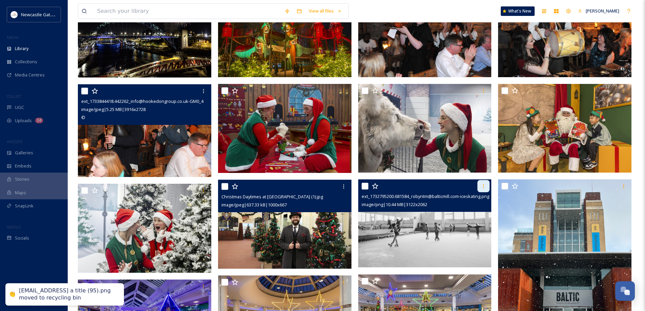
click at [484, 187] on icon at bounding box center [483, 186] width 5 height 5
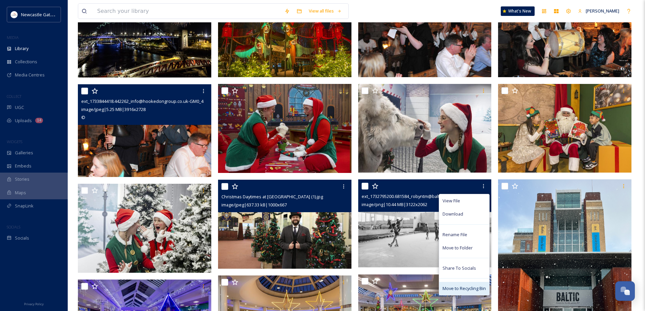
click at [469, 285] on div "Move to Recycling Bin" at bounding box center [464, 288] width 50 height 13
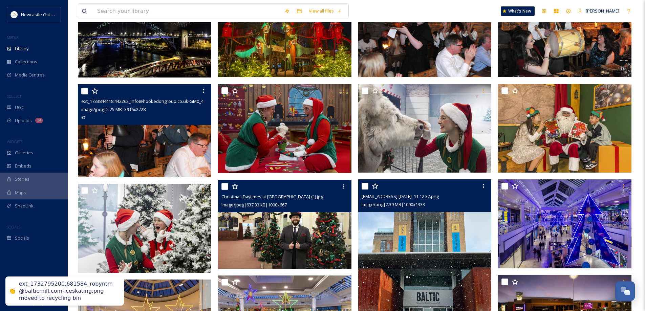
click at [438, 226] on img at bounding box center [424, 269] width 133 height 178
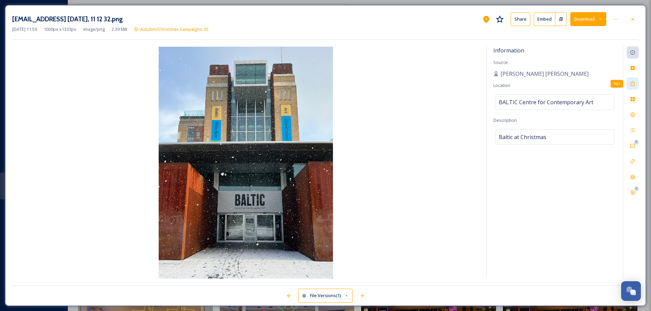
click at [632, 84] on icon at bounding box center [632, 83] width 5 height 5
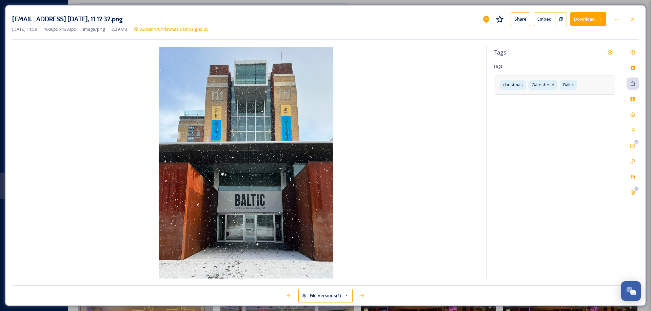
click at [582, 83] on div "christmas Gateshead Baltic" at bounding box center [554, 84] width 119 height 19
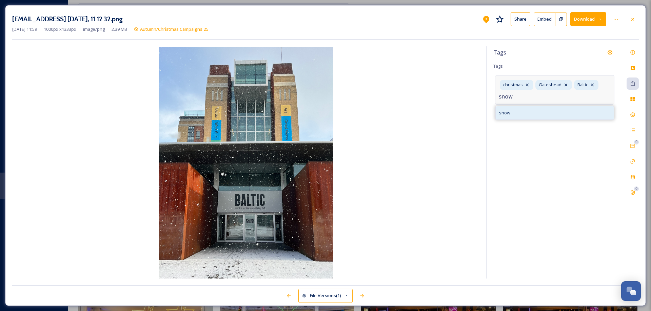
click at [503, 108] on div "snow" at bounding box center [554, 112] width 118 height 13
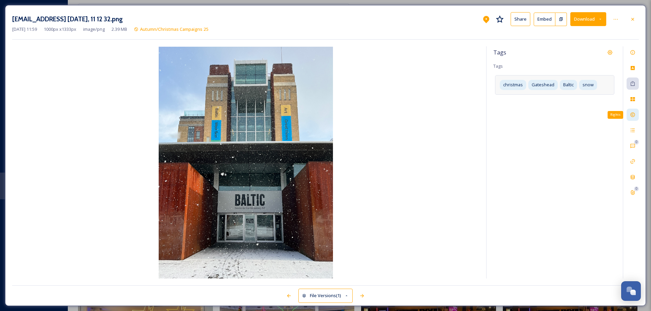
click at [632, 115] on icon at bounding box center [632, 114] width 5 height 5
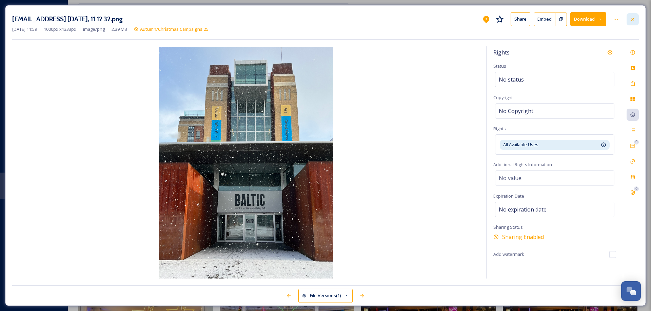
click at [635, 20] on div at bounding box center [632, 19] width 12 height 12
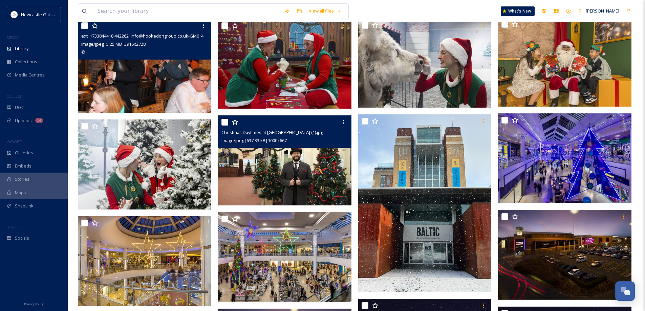
scroll to position [339, 0]
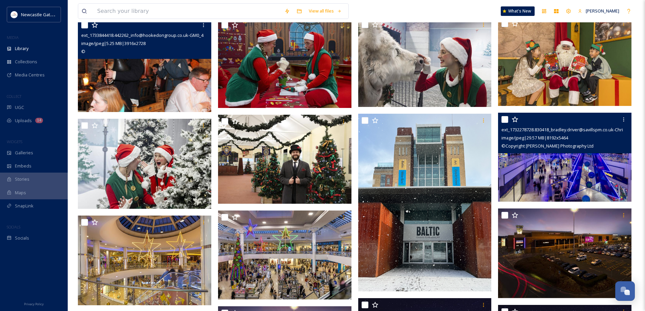
click at [572, 184] on img at bounding box center [564, 157] width 133 height 89
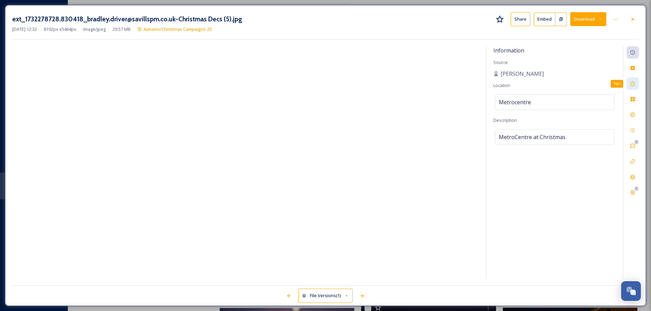
click at [635, 83] on div "Tags" at bounding box center [632, 84] width 12 height 12
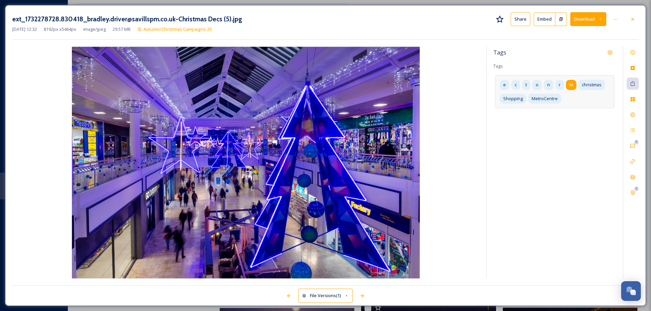
click at [572, 86] on span "M" at bounding box center [571, 85] width 4 height 6
click at [599, 83] on icon at bounding box center [599, 84] width 5 height 5
click at [585, 85] on div "n" at bounding box center [580, 85] width 17 height 10
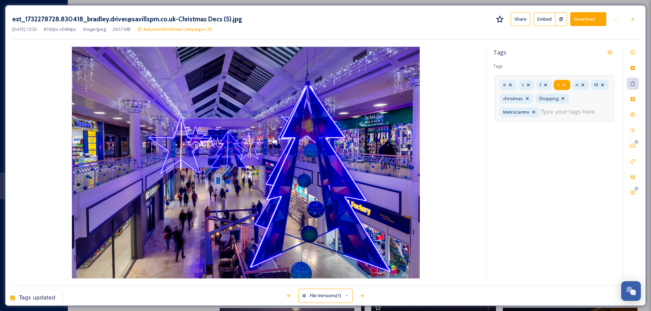
click at [566, 85] on icon at bounding box center [563, 84] width 5 height 5
click at [548, 87] on div "t" at bounding box center [543, 85] width 15 height 10
click at [530, 85] on icon at bounding box center [527, 84] width 5 height 5
click at [511, 86] on icon at bounding box center [510, 85] width 3 height 3
click at [511, 86] on icon at bounding box center [508, 84] width 5 height 5
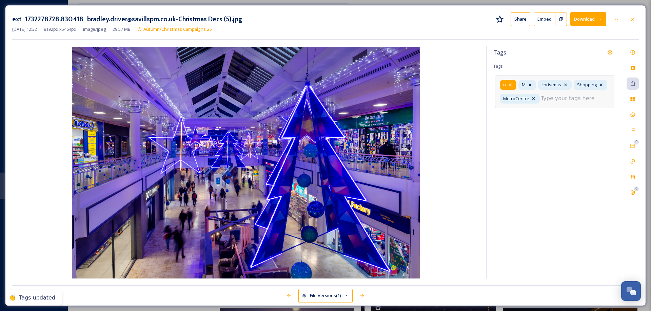
click at [511, 86] on icon at bounding box center [510, 85] width 3 height 3
click at [511, 86] on icon at bounding box center [511, 85] width 3 height 3
click at [547, 98] on input at bounding box center [574, 99] width 68 height 8
click at [631, 114] on icon at bounding box center [632, 114] width 5 height 5
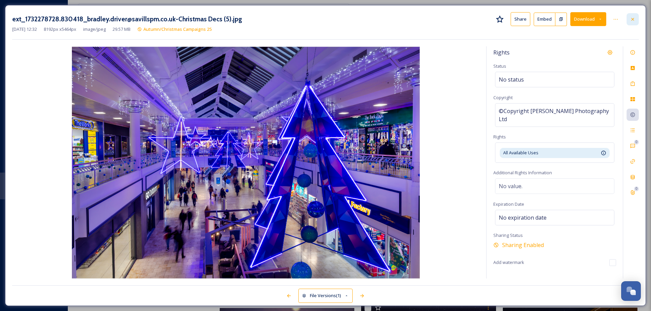
click at [632, 19] on icon at bounding box center [632, 19] width 5 height 5
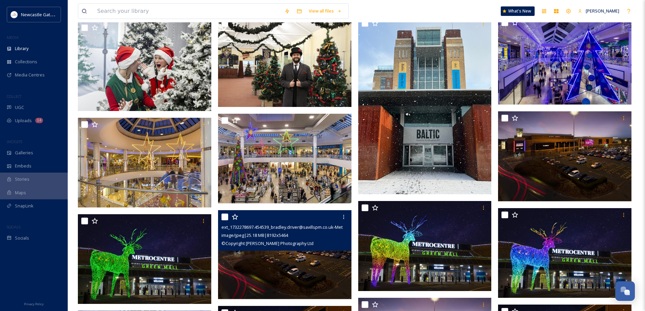
scroll to position [474, 0]
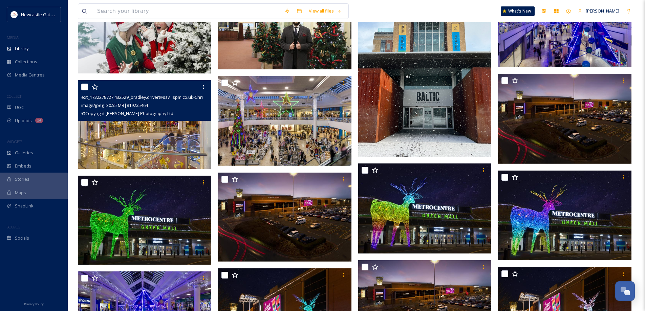
click at [143, 120] on div "ext_1732278727.432529_bradley.driver@savillspm.co.uk-Christmas Decs (1).jpg ima…" at bounding box center [144, 100] width 133 height 41
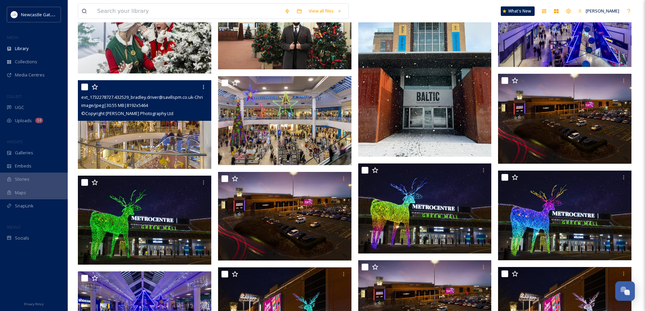
click at [146, 146] on img at bounding box center [144, 124] width 133 height 89
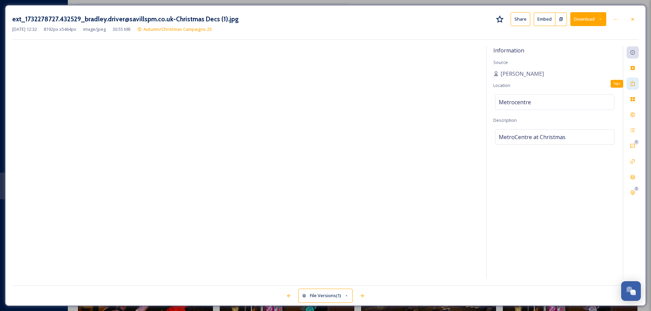
click at [632, 86] on icon at bounding box center [632, 83] width 4 height 5
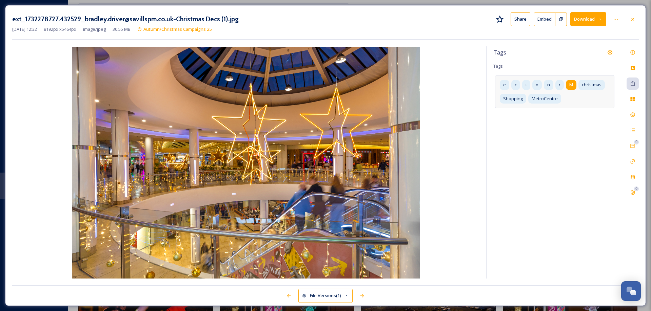
click at [571, 87] on span "M" at bounding box center [571, 85] width 4 height 6
click at [597, 85] on icon at bounding box center [599, 84] width 5 height 5
click at [586, 85] on div "n" at bounding box center [580, 85] width 17 height 10
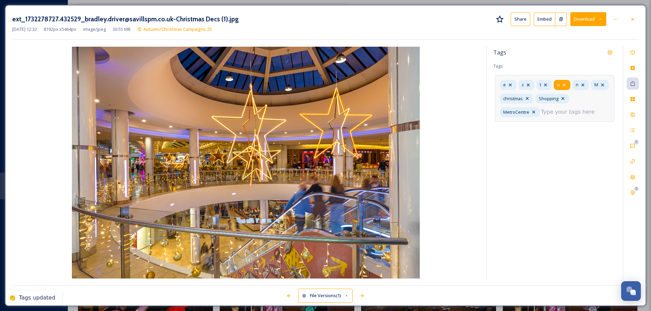
click at [565, 86] on icon at bounding box center [563, 85] width 3 height 3
click at [550, 86] on div "t" at bounding box center [543, 85] width 15 height 10
click at [528, 84] on icon at bounding box center [527, 84] width 5 height 5
click at [510, 84] on icon at bounding box center [510, 85] width 3 height 3
click at [510, 85] on icon at bounding box center [508, 84] width 5 height 5
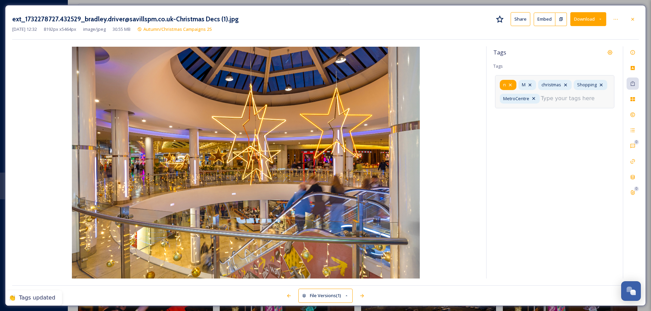
click at [510, 85] on icon at bounding box center [510, 85] width 3 height 3
click at [510, 85] on icon at bounding box center [510, 84] width 5 height 5
click at [544, 96] on input at bounding box center [574, 99] width 68 height 8
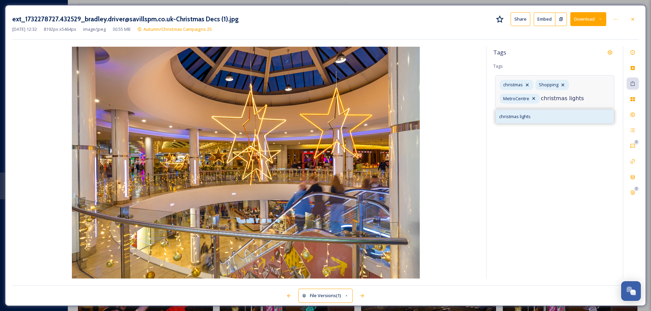
click at [523, 117] on span "christmas lights" at bounding box center [515, 116] width 32 height 6
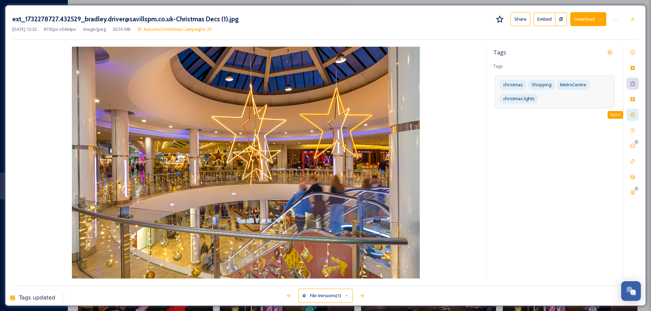
click at [633, 115] on icon at bounding box center [632, 114] width 5 height 5
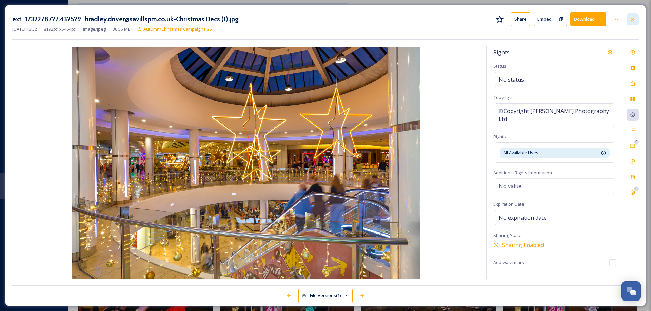
click at [636, 20] on div at bounding box center [632, 19] width 12 height 12
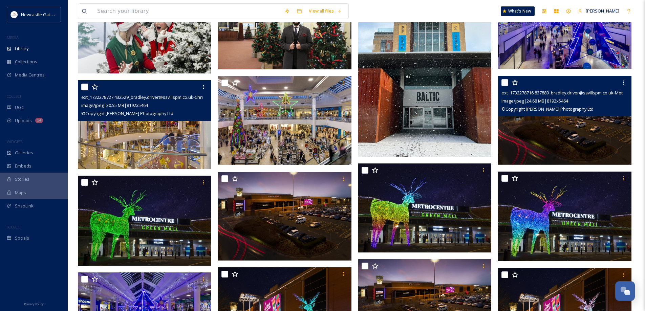
click at [594, 133] on img at bounding box center [564, 120] width 133 height 89
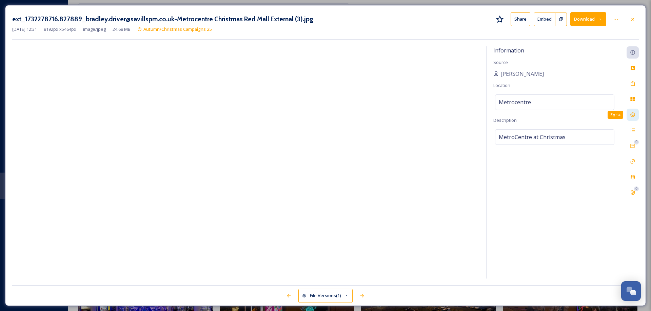
click at [632, 115] on icon at bounding box center [632, 114] width 5 height 5
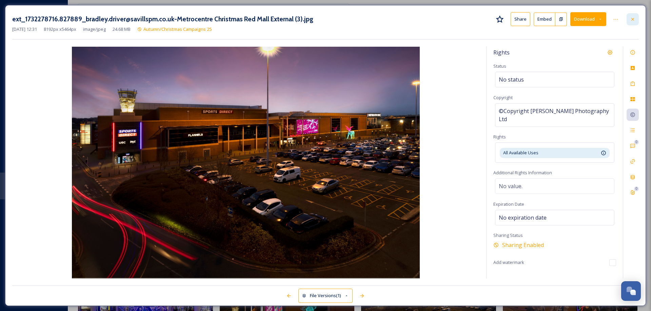
drag, startPoint x: 633, startPoint y: 21, endPoint x: 624, endPoint y: 46, distance: 27.0
click at [633, 21] on icon at bounding box center [632, 19] width 5 height 5
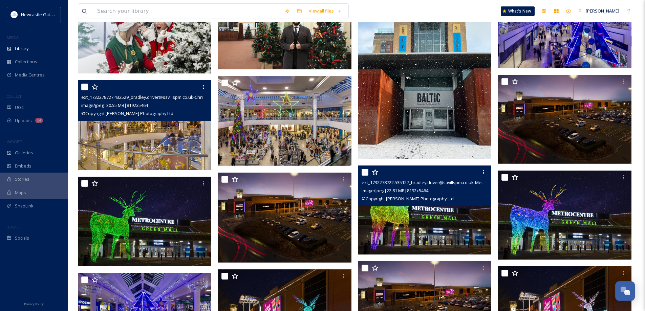
scroll to position [508, 0]
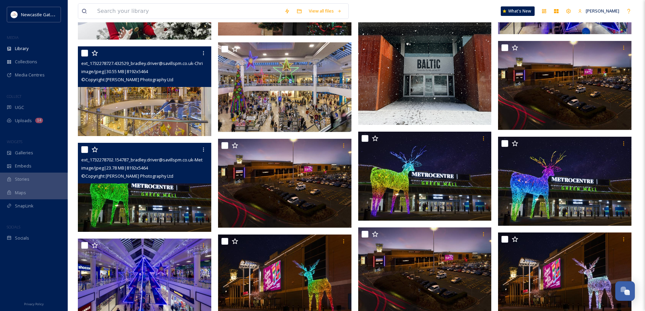
click at [148, 198] on img at bounding box center [144, 187] width 133 height 89
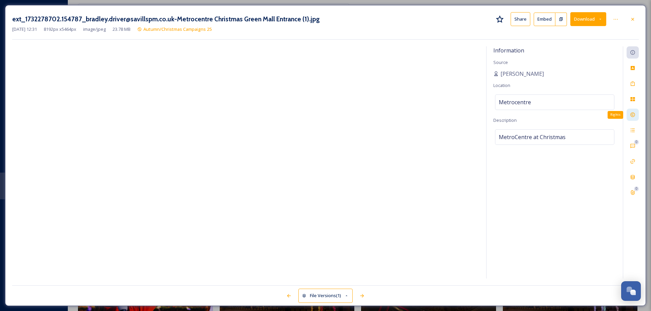
click at [631, 114] on icon at bounding box center [632, 115] width 4 height 4
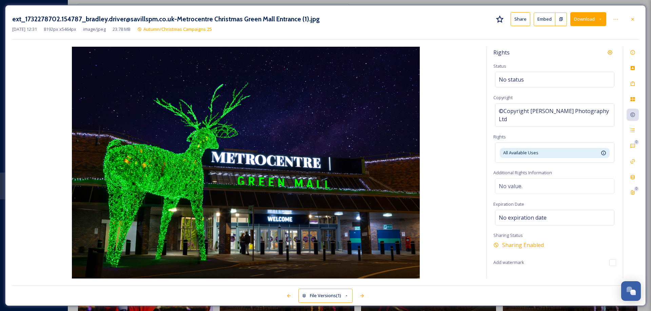
click at [631, 20] on icon at bounding box center [632, 19] width 5 height 5
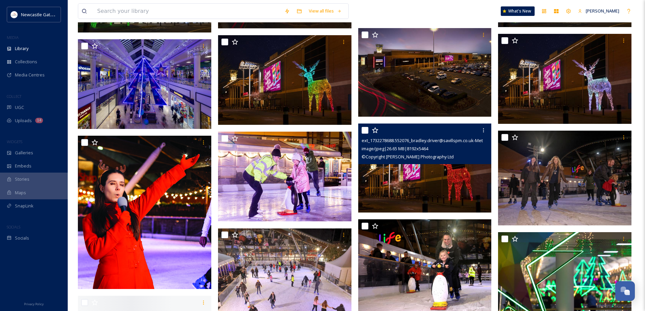
scroll to position [711, 0]
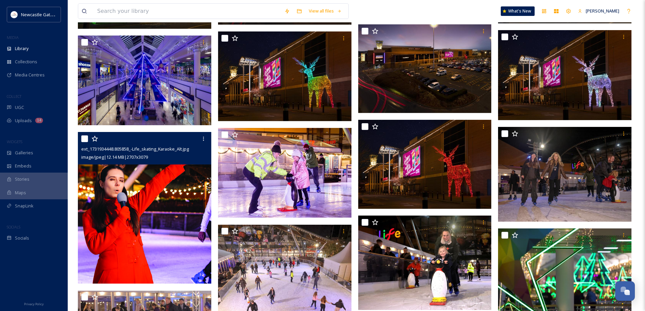
click at [168, 246] on img at bounding box center [144, 208] width 133 height 152
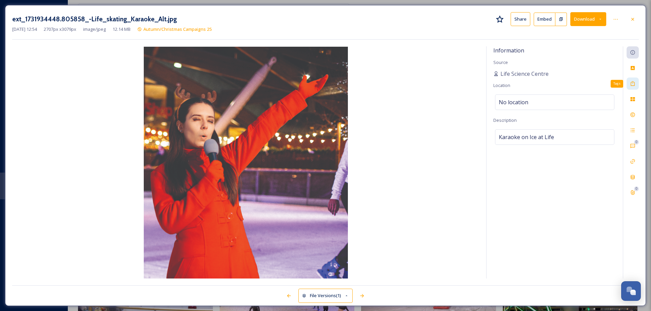
click at [634, 85] on icon at bounding box center [632, 83] width 5 height 5
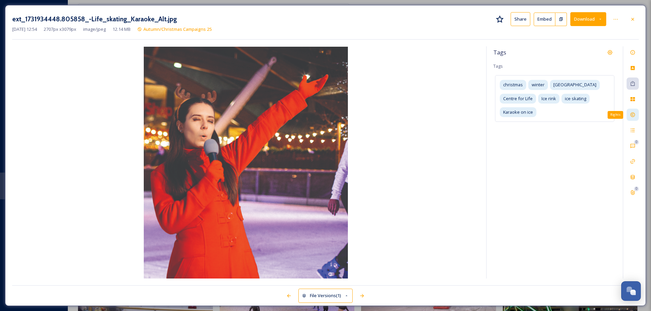
click at [630, 116] on icon at bounding box center [632, 114] width 5 height 5
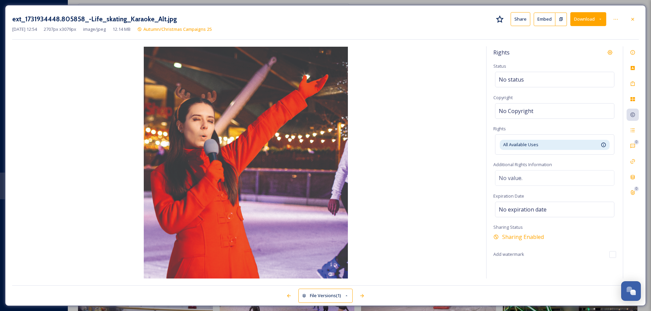
click at [631, 17] on icon at bounding box center [632, 19] width 5 height 5
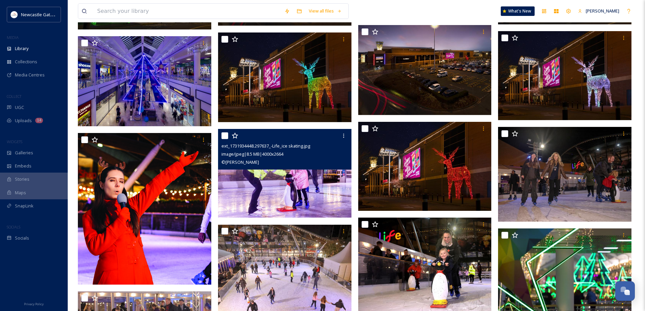
click at [288, 203] on img at bounding box center [284, 173] width 133 height 89
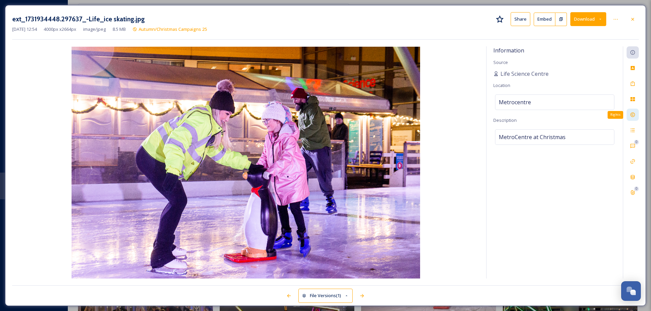
click at [634, 114] on icon at bounding box center [632, 115] width 4 height 4
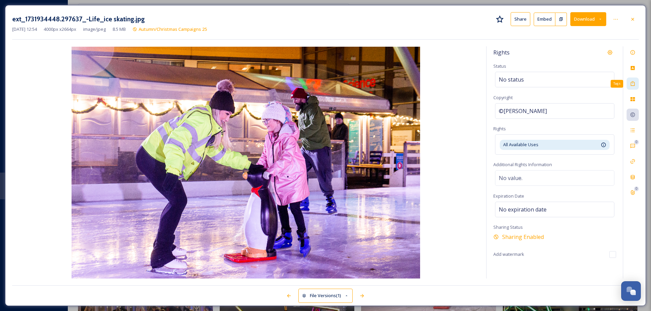
click at [634, 85] on icon at bounding box center [632, 83] width 4 height 5
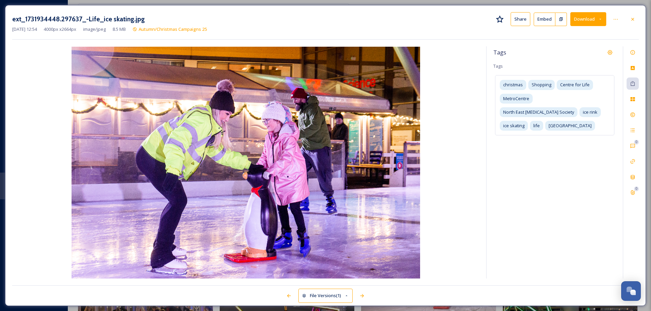
click at [632, 17] on icon at bounding box center [632, 19] width 5 height 5
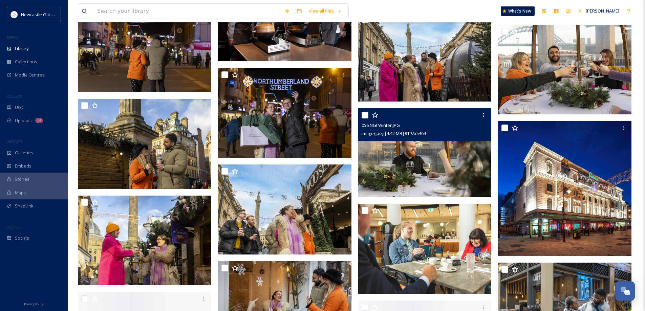
scroll to position [1592, 0]
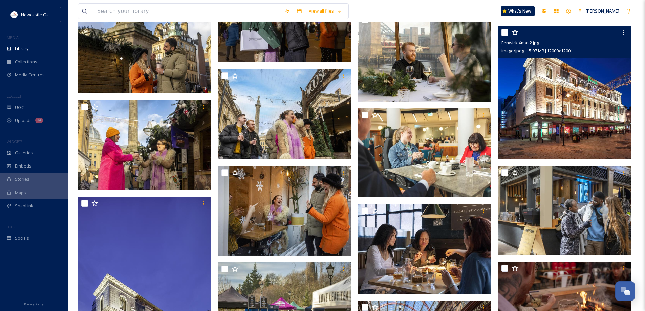
click at [567, 126] on img at bounding box center [564, 92] width 133 height 133
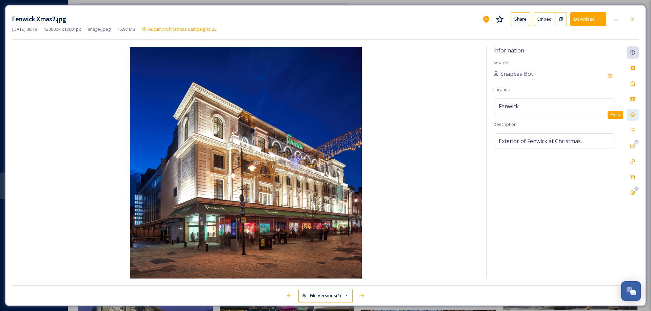
click at [628, 114] on div "Rights" at bounding box center [632, 115] width 12 height 12
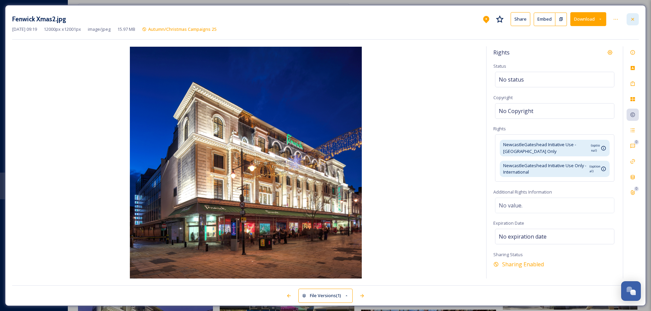
click at [632, 19] on icon at bounding box center [632, 19] width 5 height 5
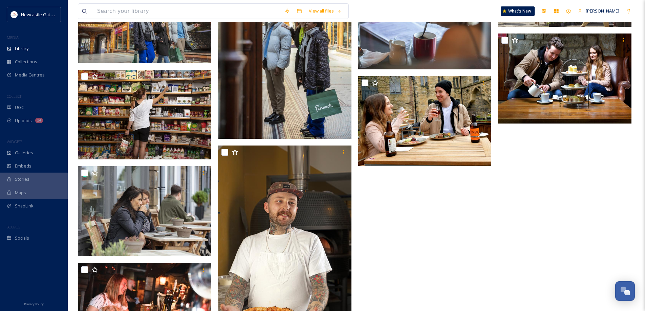
scroll to position [2067, 0]
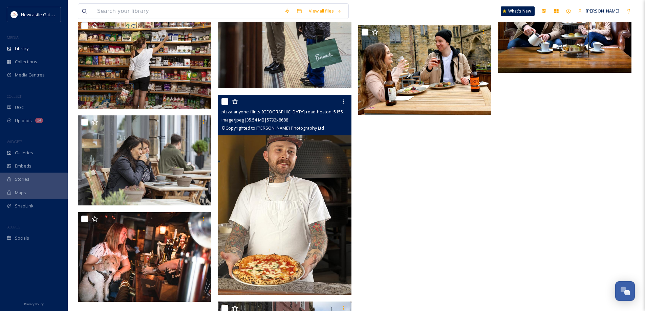
click at [325, 232] on img at bounding box center [284, 195] width 133 height 200
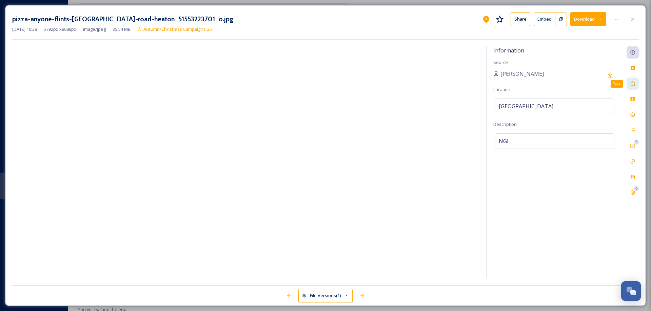
click at [631, 83] on icon at bounding box center [632, 83] width 5 height 5
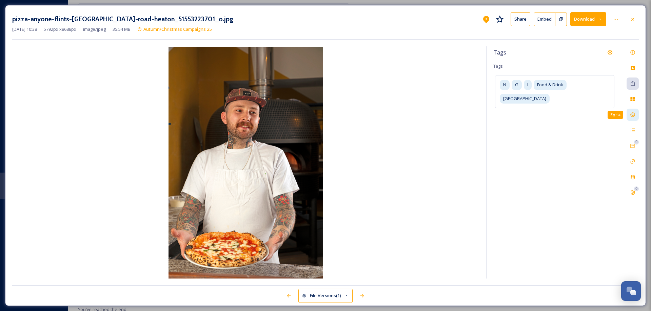
click at [632, 115] on icon at bounding box center [632, 114] width 5 height 5
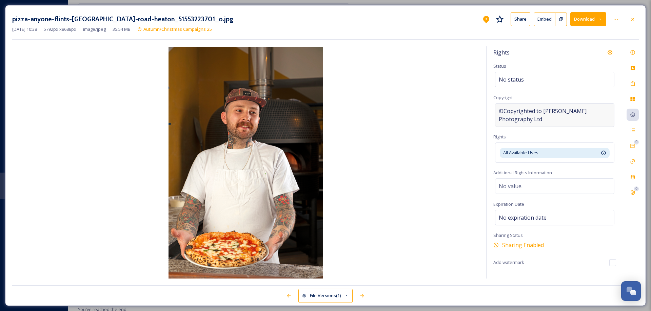
click at [512, 120] on span "©Copyrighted to [PERSON_NAME] Photography Ltd" at bounding box center [554, 115] width 112 height 16
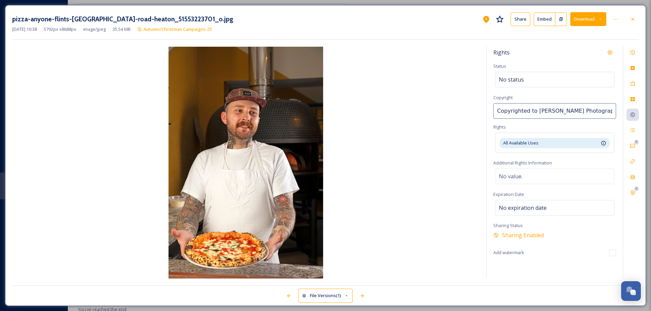
drag, startPoint x: 610, startPoint y: 111, endPoint x: 440, endPoint y: 109, distance: 169.1
click at [440, 109] on div "Rights Status No status Copyright Copyrighted to [PERSON_NAME] Photography Ltd …" at bounding box center [325, 162] width 626 height 232
click at [630, 19] on icon at bounding box center [632, 19] width 5 height 5
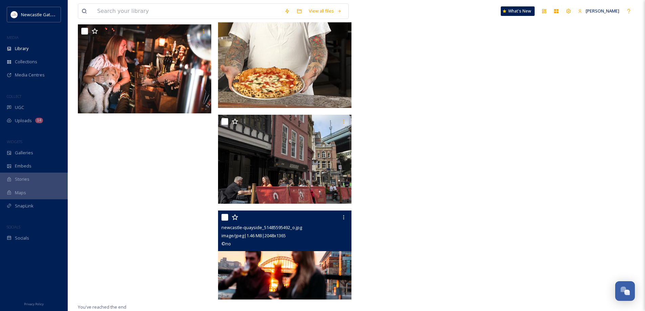
click at [261, 277] on img at bounding box center [284, 255] width 133 height 89
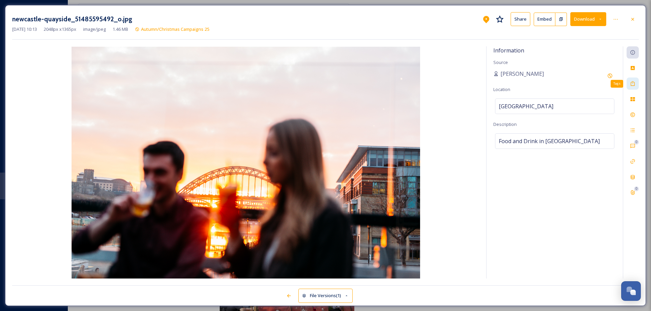
click at [633, 83] on icon at bounding box center [632, 83] width 5 height 5
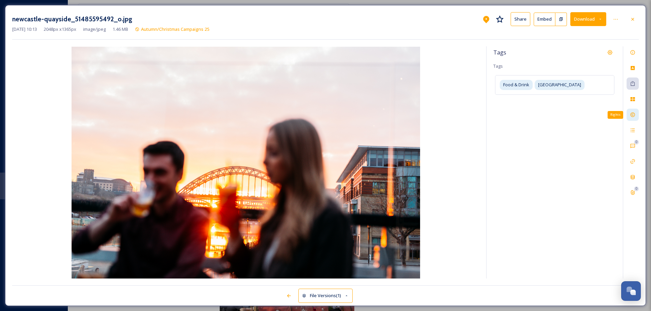
click at [634, 117] on icon at bounding box center [632, 114] width 5 height 5
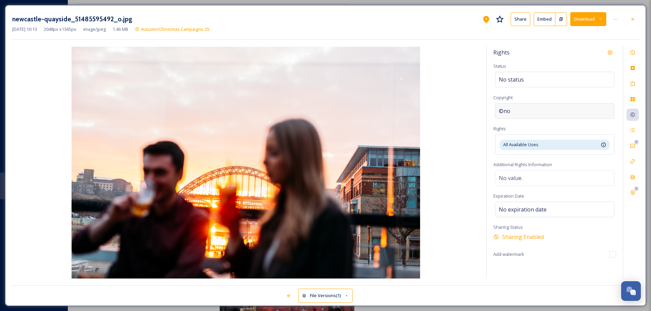
click at [514, 111] on div "©no" at bounding box center [554, 111] width 119 height 16
drag, startPoint x: 514, startPoint y: 111, endPoint x: 468, endPoint y: 111, distance: 46.1
click at [468, 111] on div "Rights Status No status Copyright no Rights All Available Uses Available for un…" at bounding box center [325, 162] width 626 height 232
click at [635, 17] on div at bounding box center [632, 19] width 12 height 12
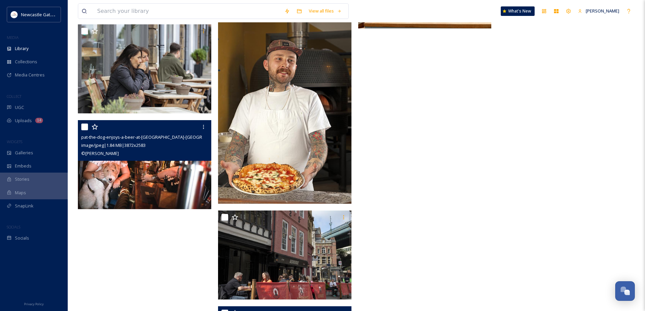
click at [161, 154] on div "© [PERSON_NAME]" at bounding box center [145, 153] width 128 height 8
click at [153, 178] on img at bounding box center [144, 164] width 133 height 89
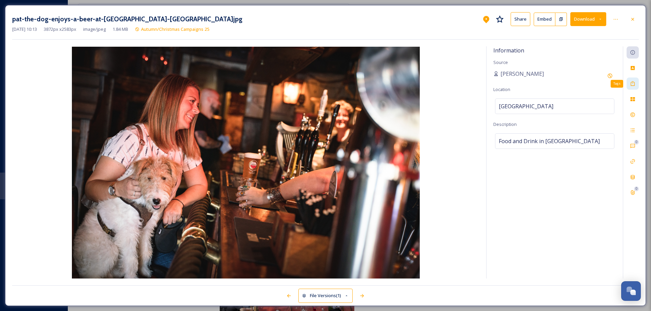
click at [634, 82] on icon at bounding box center [632, 83] width 5 height 5
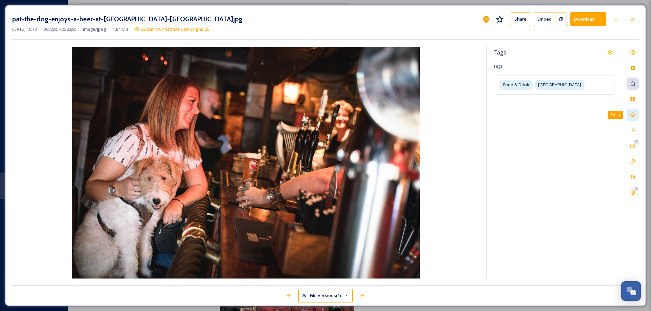
click at [634, 113] on icon at bounding box center [632, 114] width 5 height 5
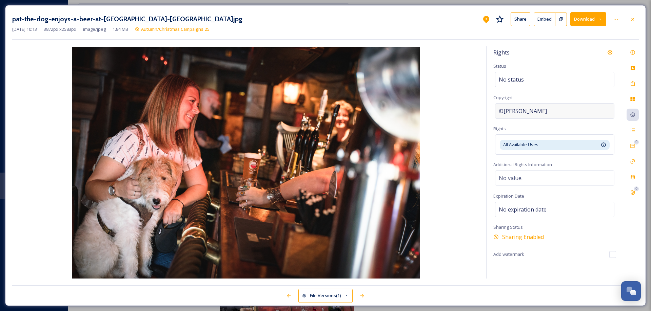
click at [548, 110] on div "©[PERSON_NAME]" at bounding box center [554, 111] width 119 height 16
drag, startPoint x: 548, startPoint y: 110, endPoint x: 471, endPoint y: 115, distance: 77.7
click at [471, 115] on div "Rights Status No status Copyright [PERSON_NAME] Rights All Available Uses Avail…" at bounding box center [325, 162] width 626 height 232
click at [632, 18] on icon at bounding box center [632, 19] width 5 height 5
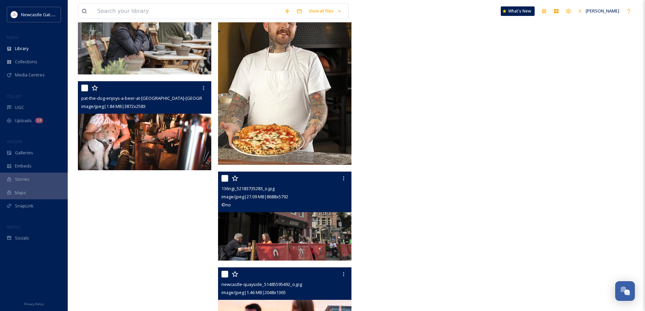
scroll to position [2235, 0]
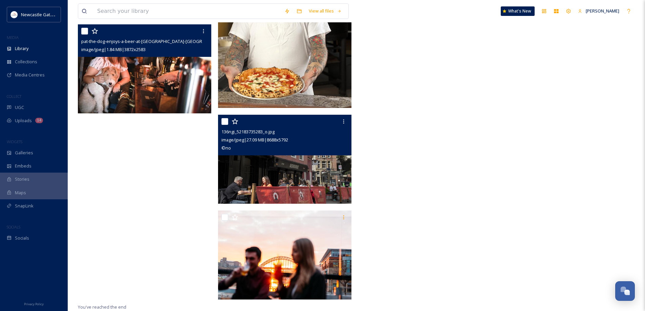
click at [320, 180] on img at bounding box center [284, 159] width 133 height 89
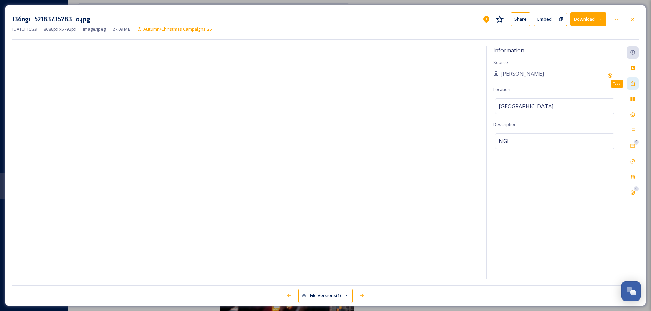
click at [632, 85] on icon at bounding box center [632, 83] width 5 height 5
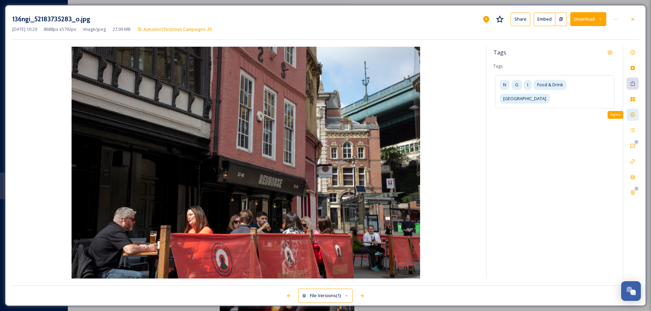
click at [631, 114] on icon at bounding box center [632, 114] width 5 height 5
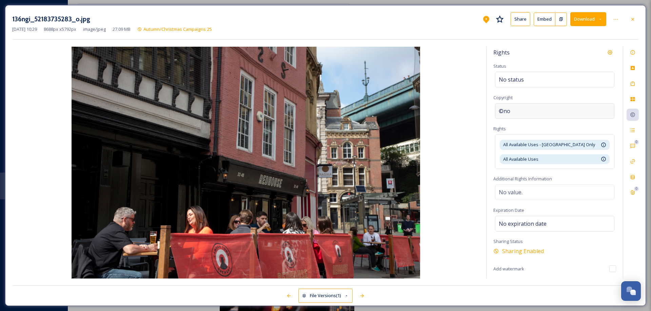
click at [515, 112] on div "©no" at bounding box center [554, 111] width 119 height 16
drag, startPoint x: 515, startPoint y: 112, endPoint x: 483, endPoint y: 116, distance: 32.5
click at [483, 116] on div "Rights Status No status Copyright no Rights All Available Uses - [GEOGRAPHIC_DA…" at bounding box center [325, 162] width 626 height 232
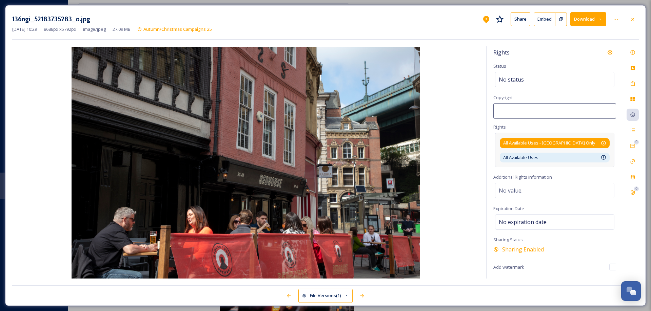
click at [599, 143] on div "All Available Uses - [GEOGRAPHIC_DATA] Only Available for unlimited use by thir…" at bounding box center [554, 143] width 103 height 6
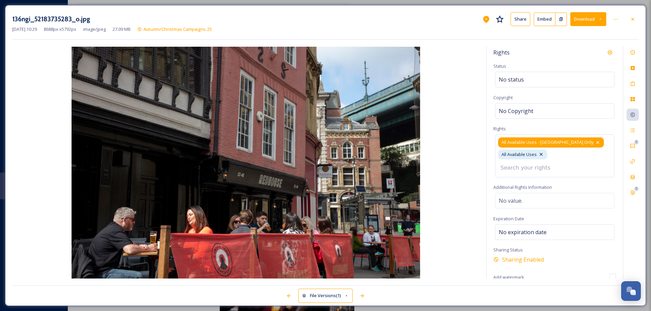
click at [595, 144] on icon at bounding box center [597, 142] width 5 height 5
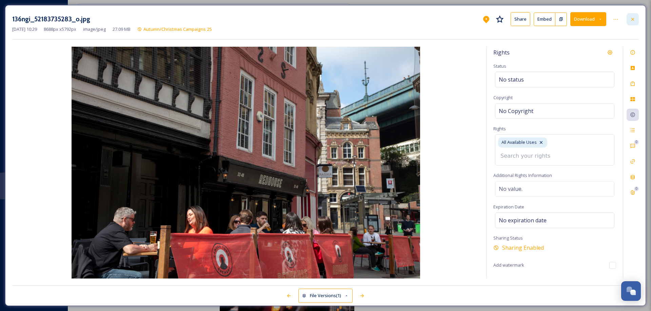
click at [632, 19] on icon at bounding box center [632, 19] width 3 height 3
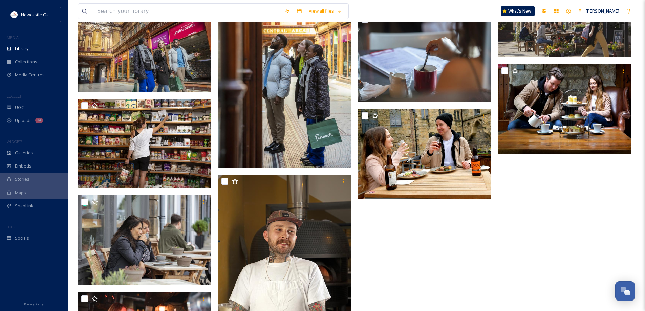
scroll to position [1969, 0]
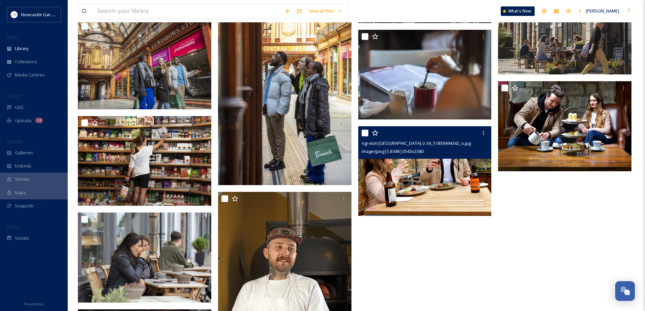
click at [451, 179] on img at bounding box center [424, 171] width 133 height 90
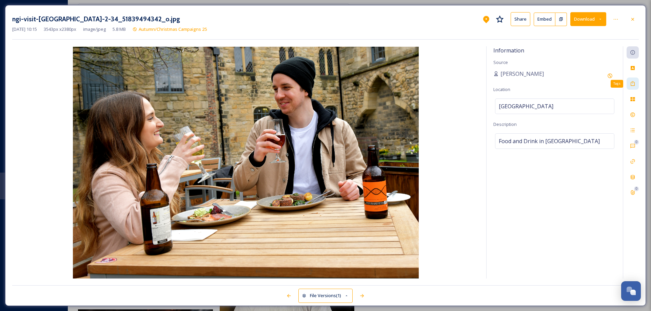
click at [632, 84] on icon at bounding box center [632, 83] width 5 height 5
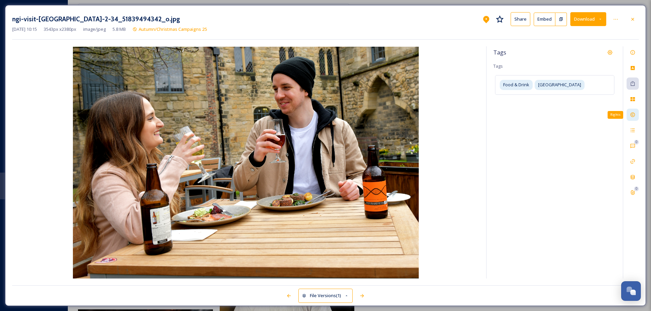
click at [633, 115] on icon at bounding box center [632, 114] width 5 height 5
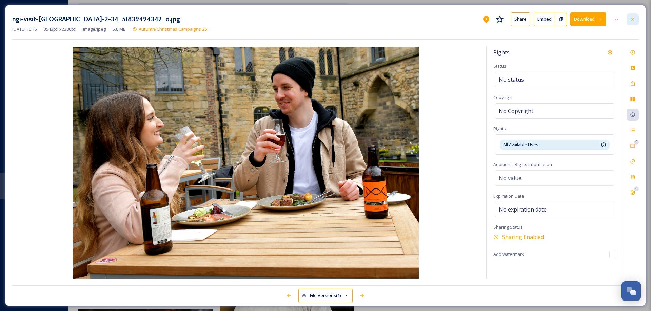
click at [633, 23] on div at bounding box center [632, 19] width 12 height 12
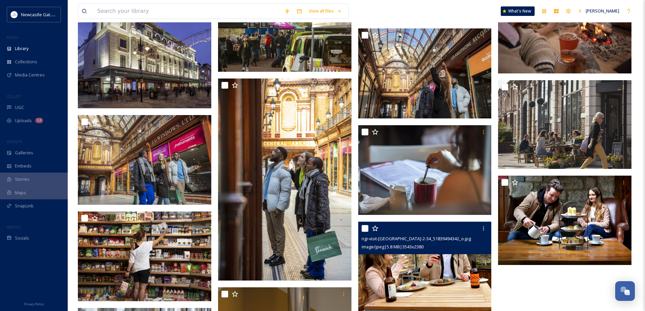
scroll to position [1868, 0]
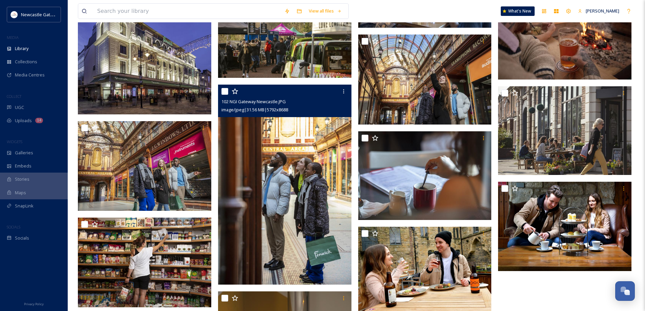
click at [266, 197] on img at bounding box center [284, 185] width 133 height 200
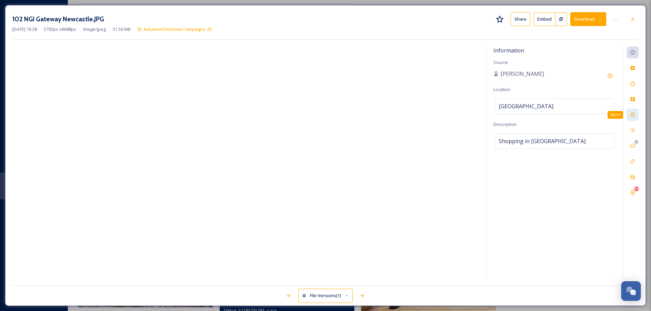
click at [631, 112] on icon at bounding box center [632, 114] width 5 height 5
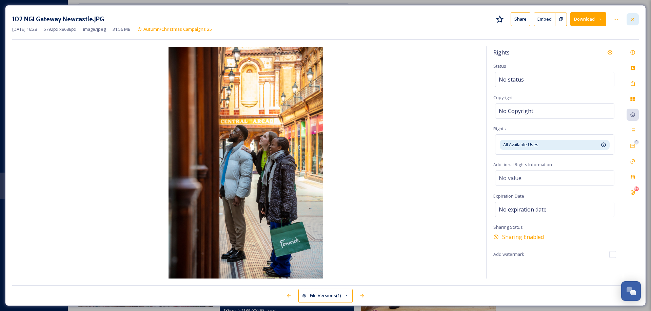
click at [632, 17] on icon at bounding box center [632, 19] width 5 height 5
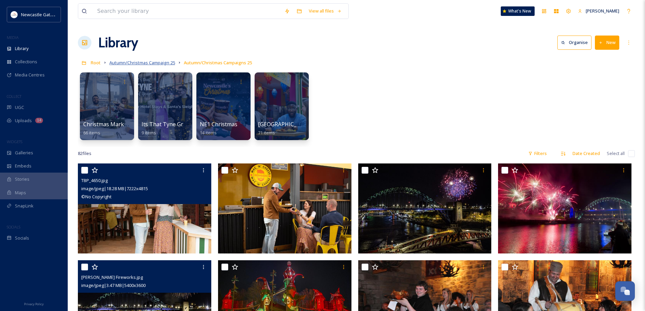
click at [136, 64] on span "Autumn/Christmas Campaign 25" at bounding box center [142, 63] width 66 height 6
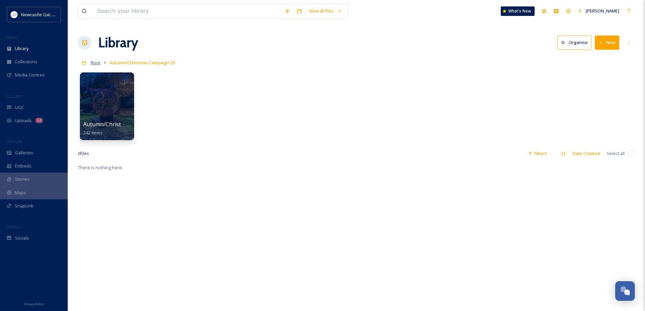
click at [95, 63] on span "Root" at bounding box center [96, 63] width 10 height 6
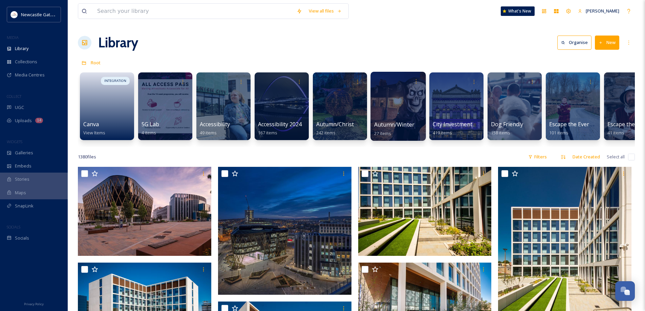
click at [405, 112] on div at bounding box center [398, 106] width 55 height 69
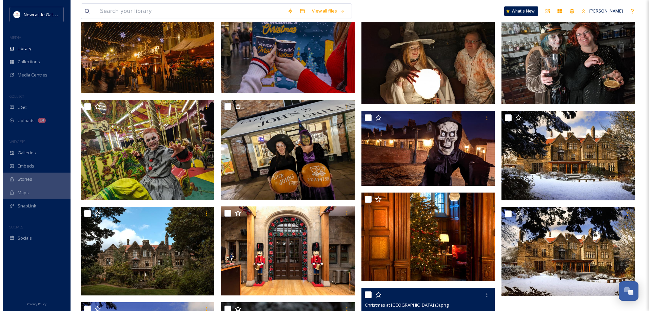
scroll to position [375, 0]
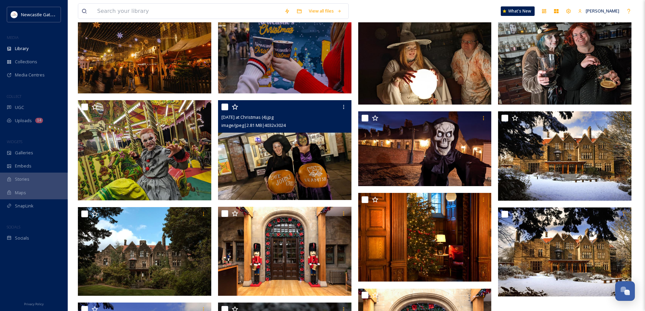
click at [313, 147] on img at bounding box center [284, 150] width 133 height 100
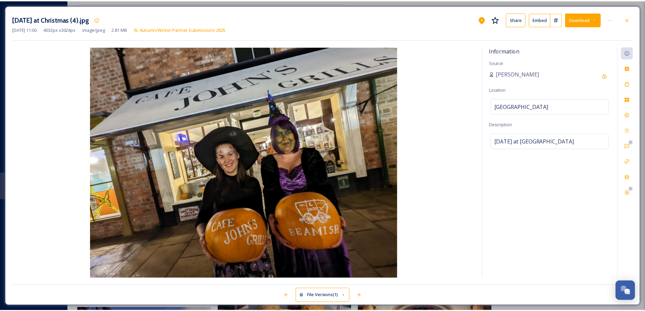
scroll to position [378, 0]
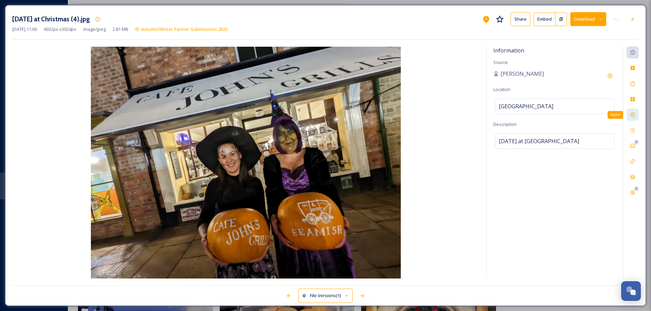
click at [633, 115] on icon at bounding box center [632, 114] width 5 height 5
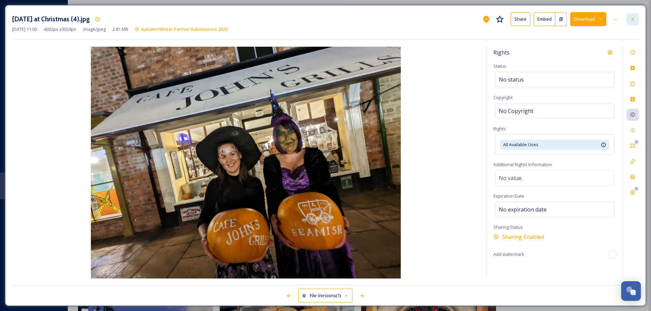
click at [632, 18] on icon at bounding box center [632, 19] width 5 height 5
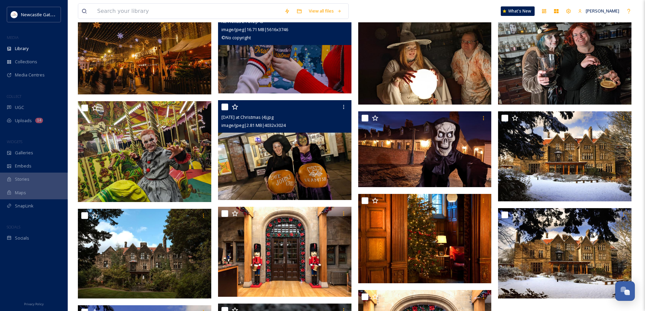
click at [312, 61] on img at bounding box center [284, 48] width 133 height 89
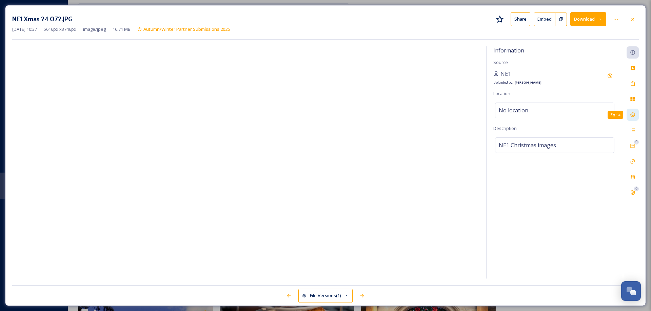
click at [633, 113] on icon at bounding box center [632, 114] width 5 height 5
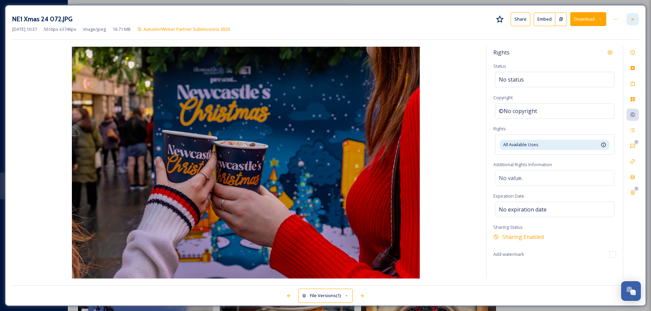
click at [631, 19] on icon at bounding box center [632, 19] width 5 height 5
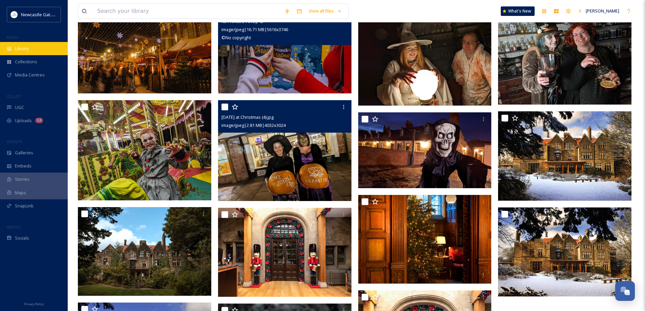
click at [22, 50] on span "Library" at bounding box center [22, 48] width 14 height 6
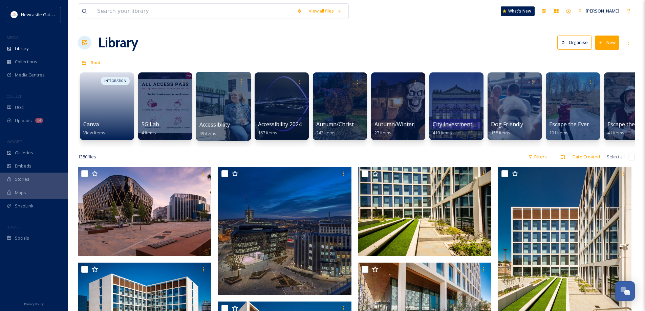
click at [215, 112] on div at bounding box center [223, 106] width 55 height 69
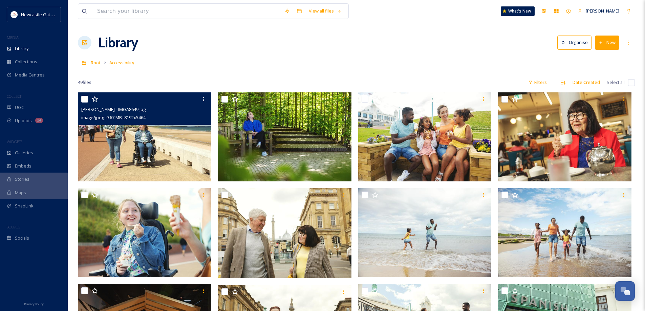
click at [177, 145] on img at bounding box center [144, 136] width 133 height 89
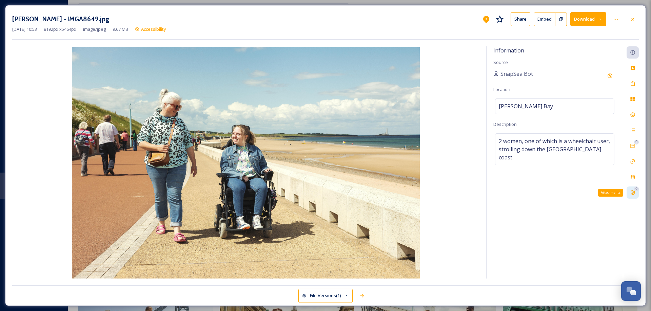
click at [634, 193] on icon at bounding box center [633, 193] width 4 height 4
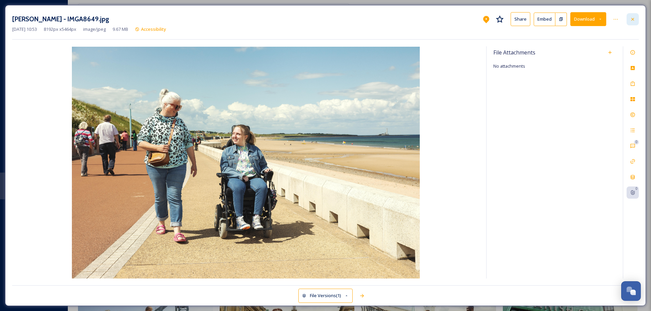
click at [633, 20] on icon at bounding box center [632, 19] width 3 height 3
